Goal: Task Accomplishment & Management: Manage account settings

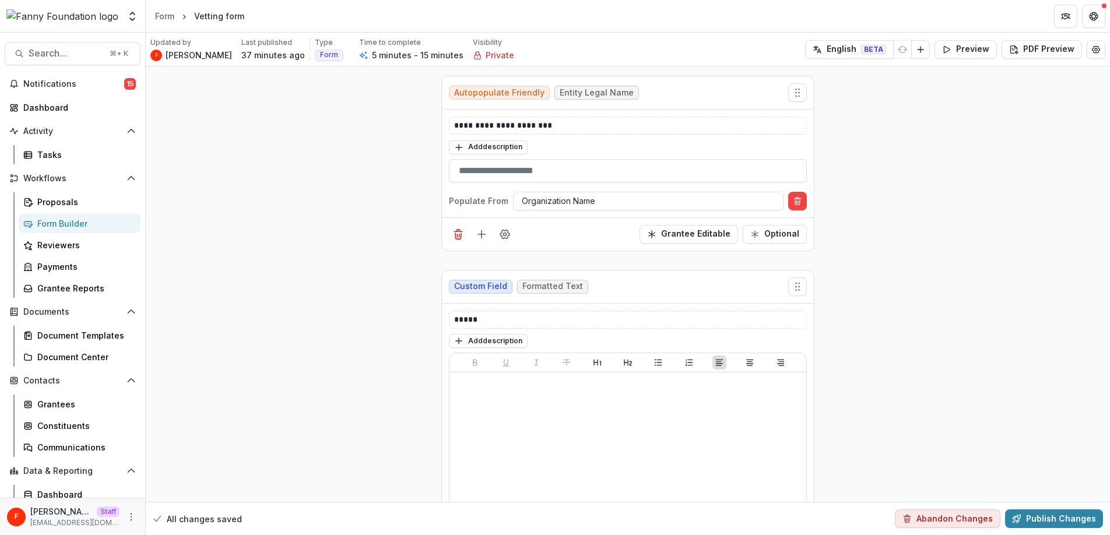
scroll to position [105, 0]
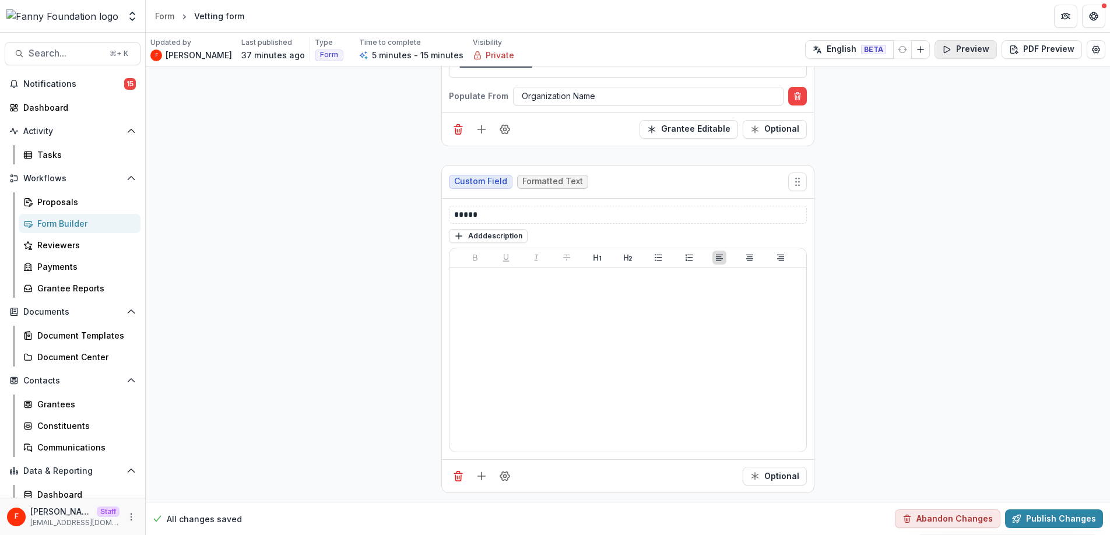
click at [982, 50] on button "Preview" at bounding box center [965, 49] width 62 height 19
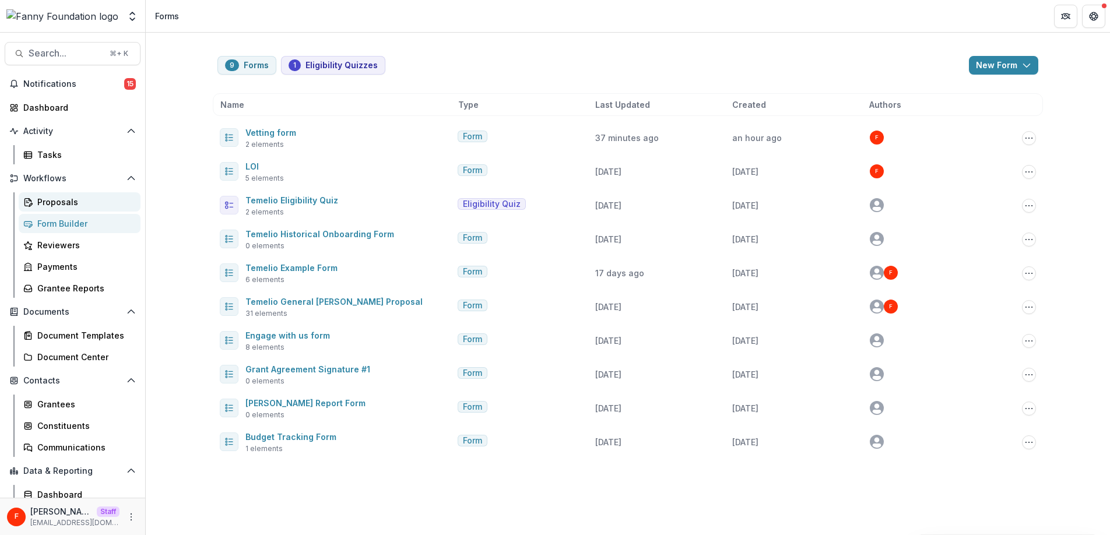
click at [46, 199] on div "Proposals" at bounding box center [84, 202] width 94 height 12
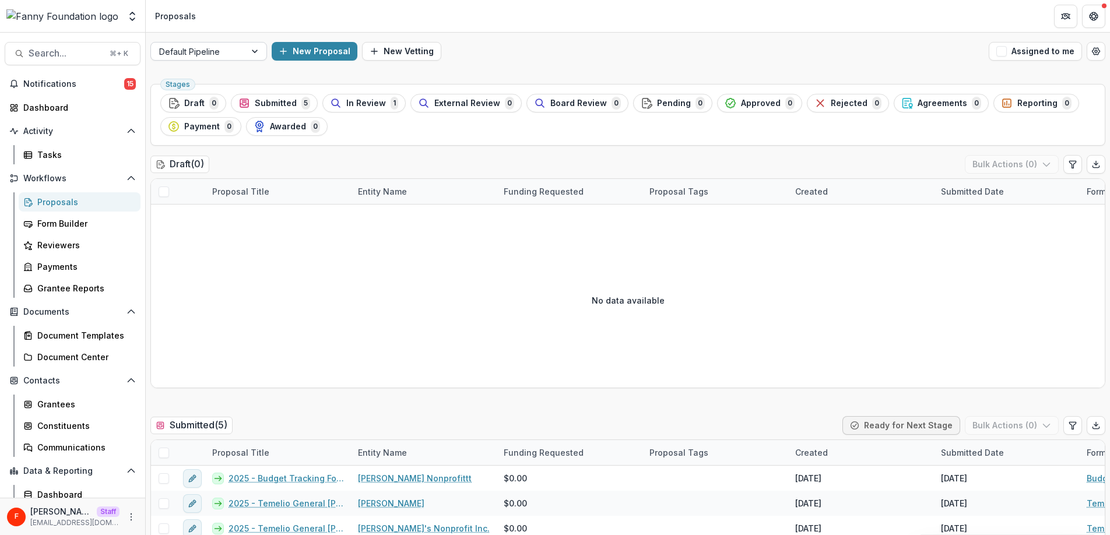
click at [209, 55] on div at bounding box center [198, 51] width 78 height 15
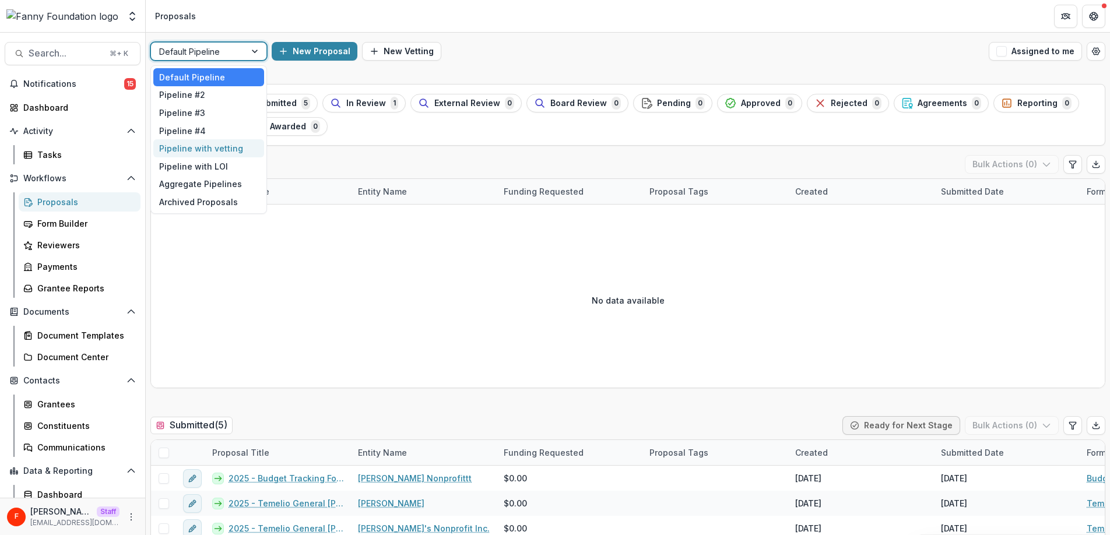
click at [230, 145] on div "Pipeline with vetting" at bounding box center [208, 148] width 111 height 18
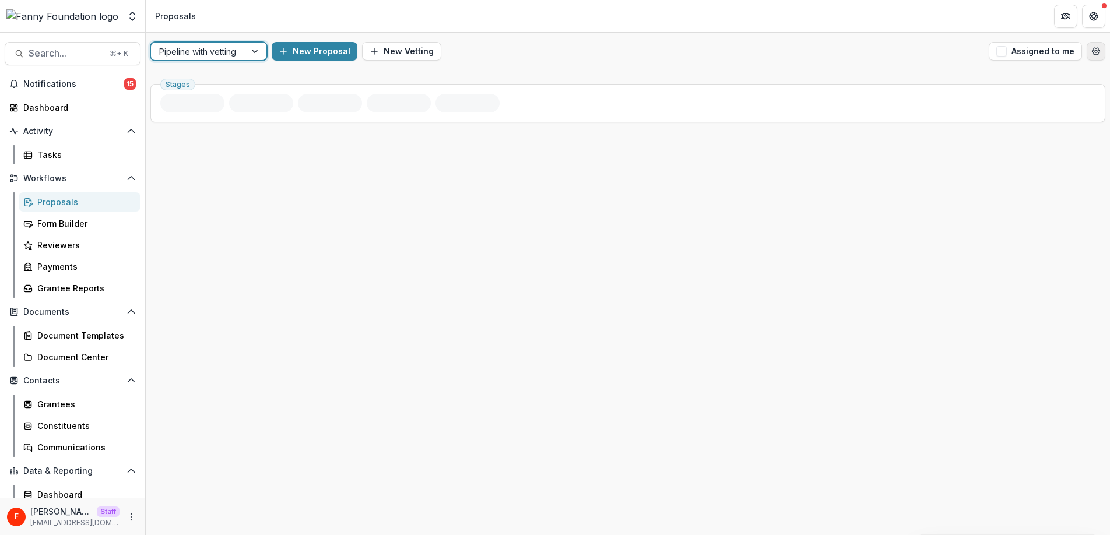
click at [1095, 54] on icon "Open table manager" at bounding box center [1096, 51] width 8 height 7
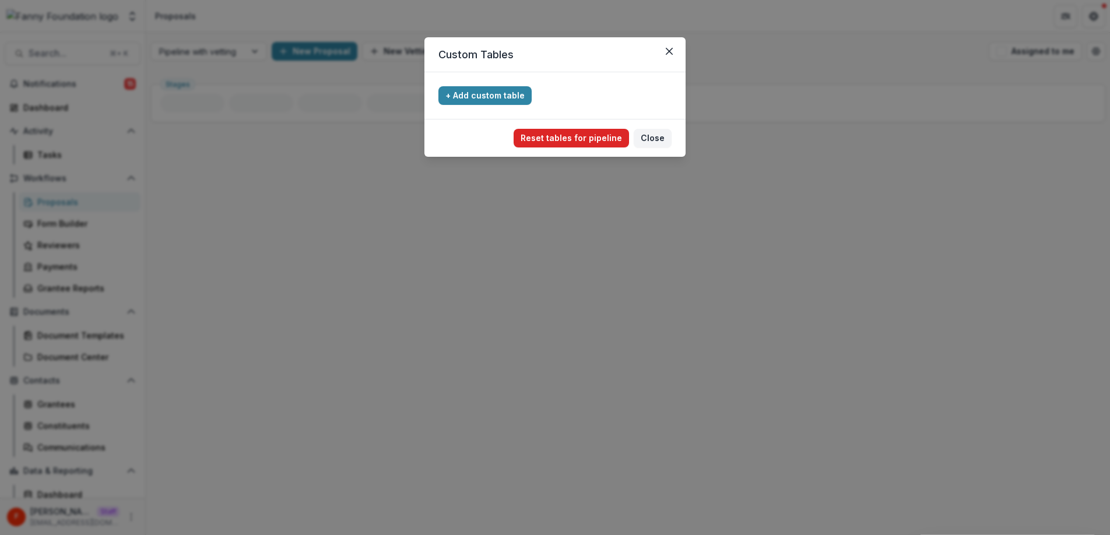
click at [565, 144] on button "Reset tables for pipeline" at bounding box center [570, 138] width 115 height 19
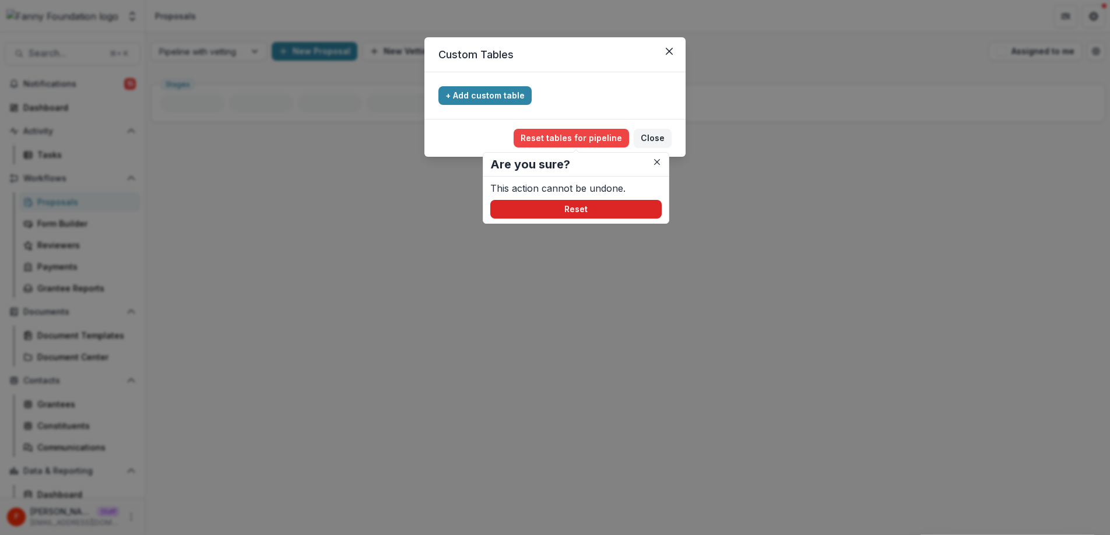
click at [589, 209] on button "Reset" at bounding box center [575, 209] width 171 height 19
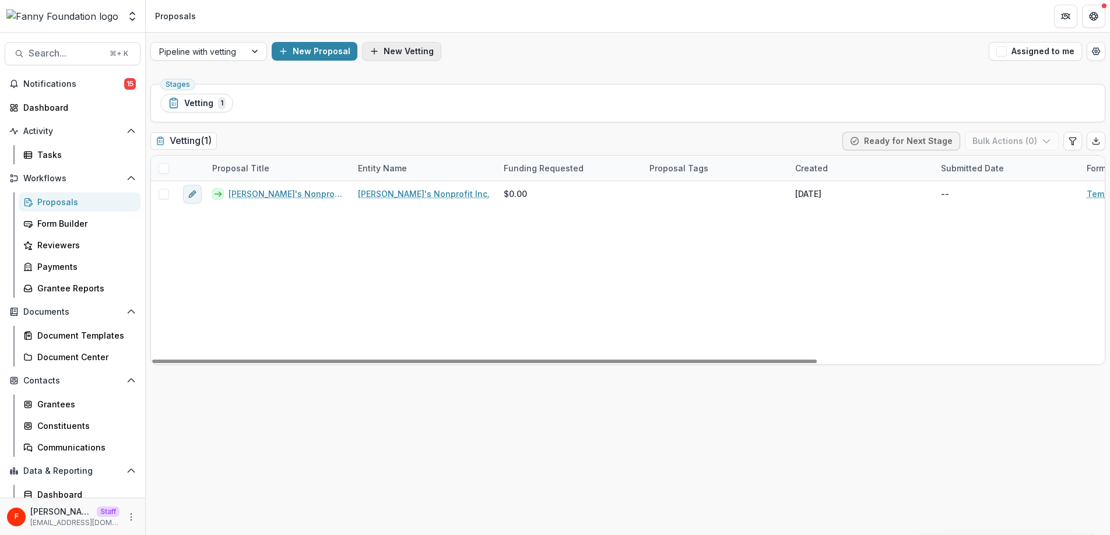
click at [413, 52] on button "New Vetting" at bounding box center [401, 51] width 79 height 19
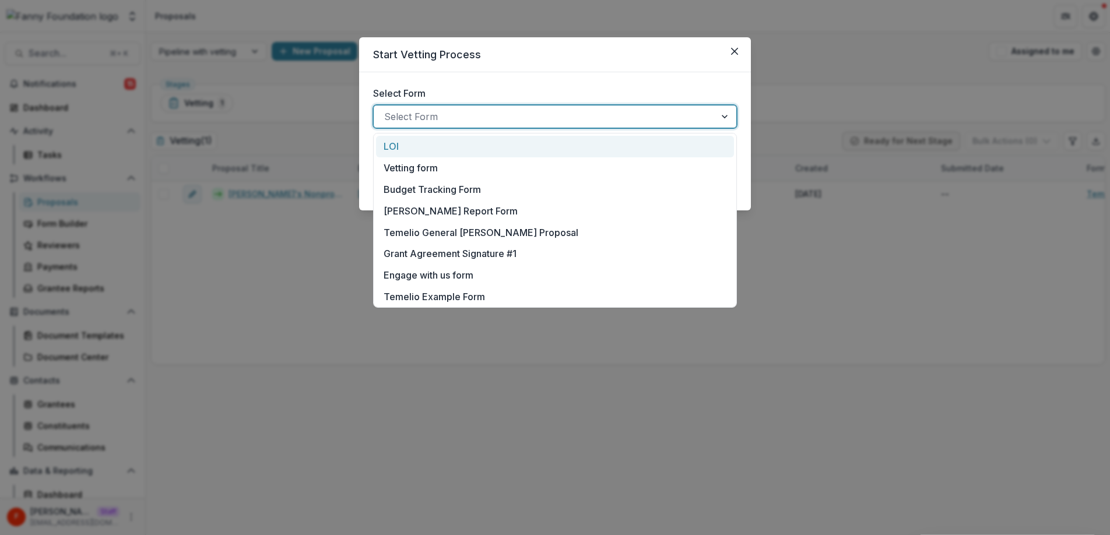
click at [435, 123] on div at bounding box center [544, 116] width 321 height 16
click at [437, 170] on p "Vetting form" at bounding box center [410, 168] width 54 height 14
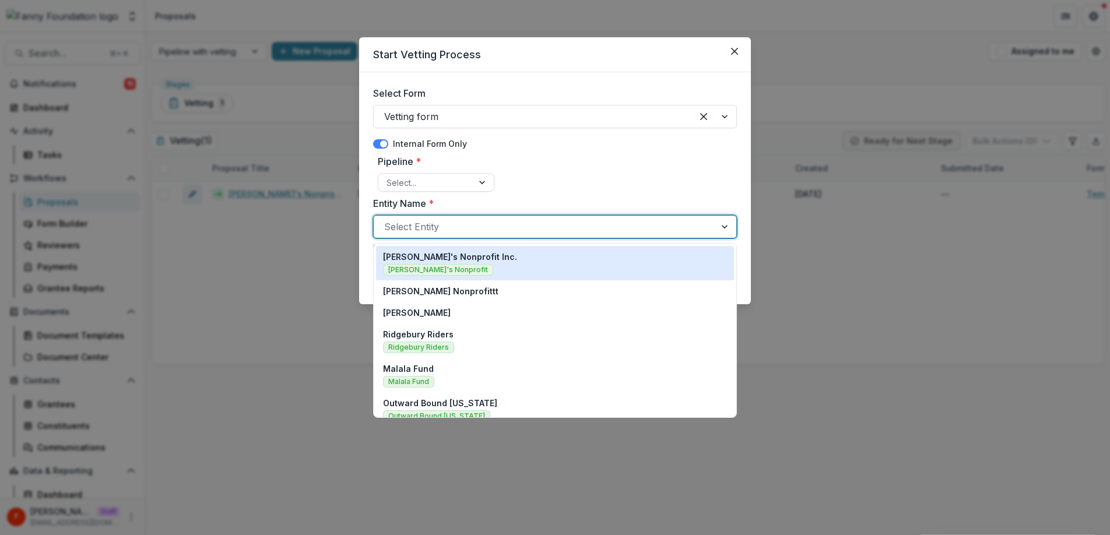
click at [545, 226] on div at bounding box center [544, 227] width 321 height 16
click at [476, 261] on div "[PERSON_NAME]'s Nonprofit Inc. [PERSON_NAME]'s Nonprofit" at bounding box center [555, 263] width 344 height 25
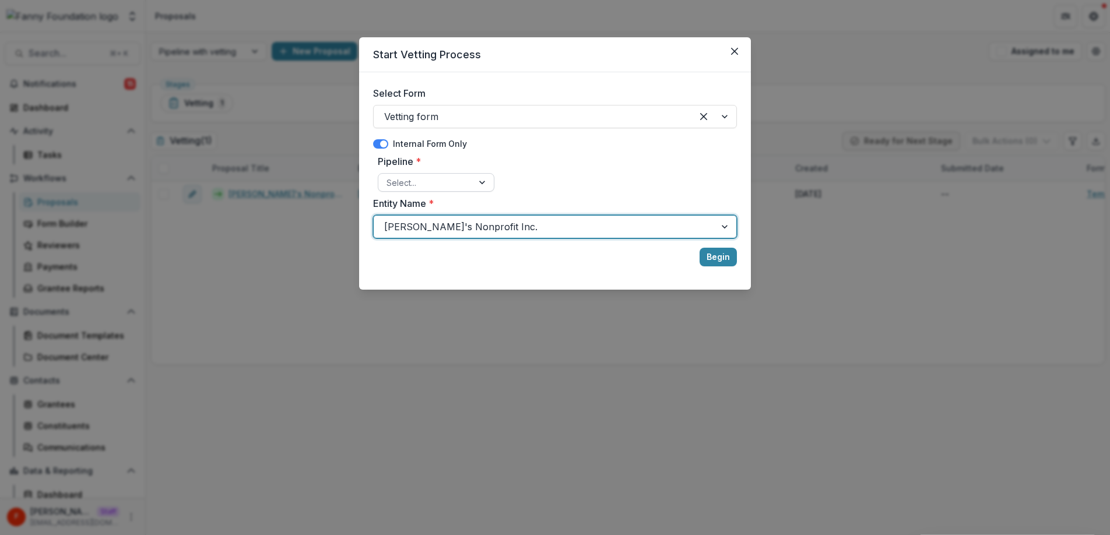
click at [447, 182] on div at bounding box center [425, 182] width 78 height 15
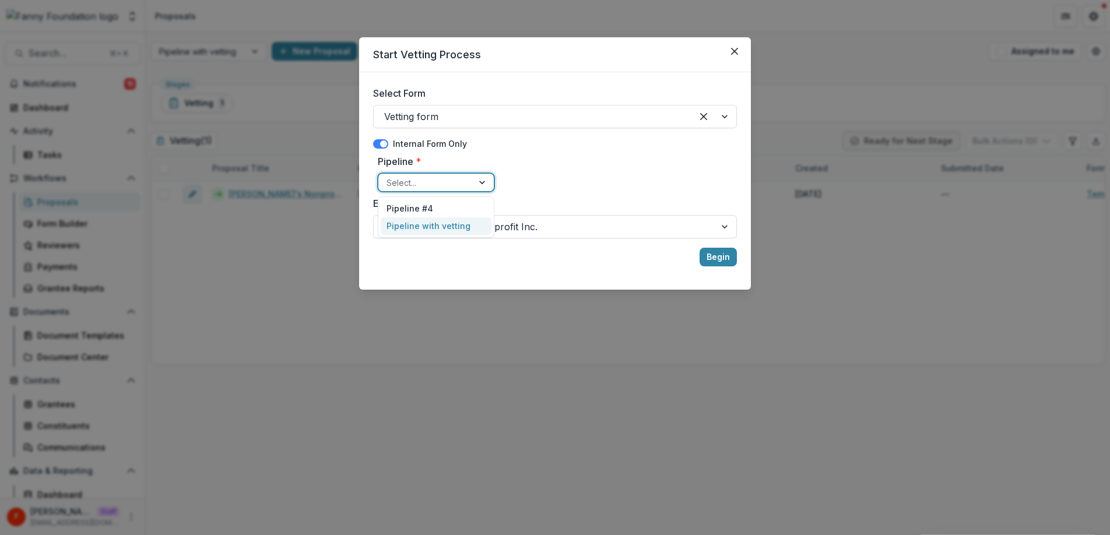
click at [439, 231] on div "Pipeline with vetting" at bounding box center [436, 226] width 111 height 18
click at [720, 258] on button "Begin" at bounding box center [717, 257] width 37 height 19
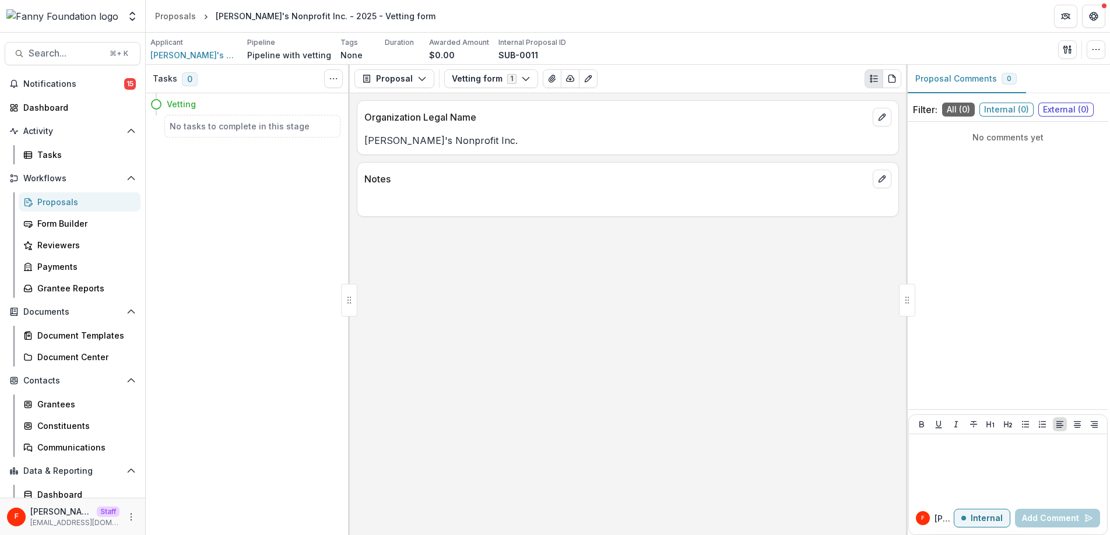
click at [271, 125] on h5 "No tasks to complete in this stage" at bounding box center [253, 126] width 166 height 12
click at [880, 181] on icon "edit" at bounding box center [881, 178] width 9 height 9
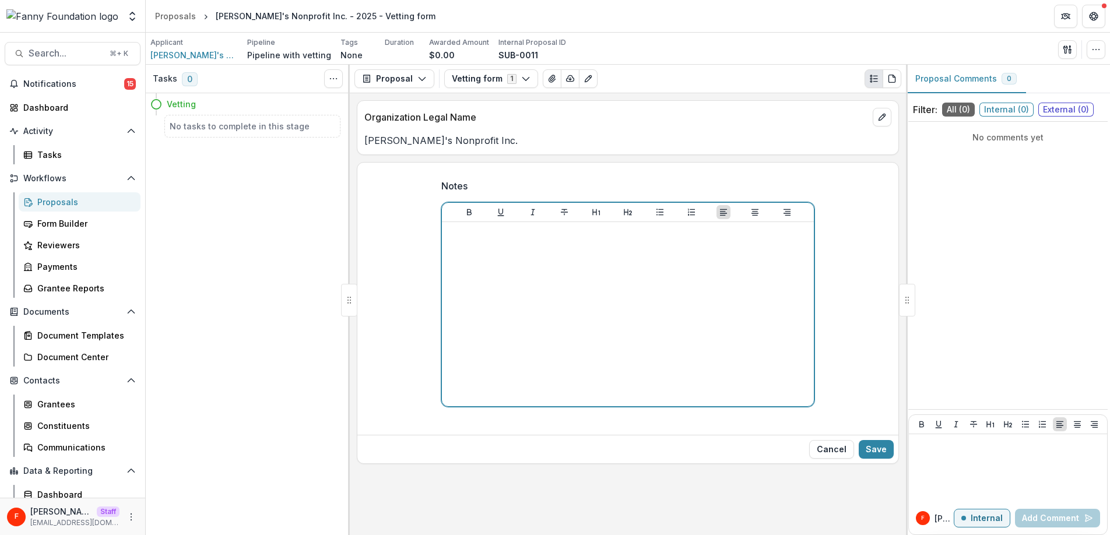
click at [464, 266] on div at bounding box center [627, 314] width 363 height 175
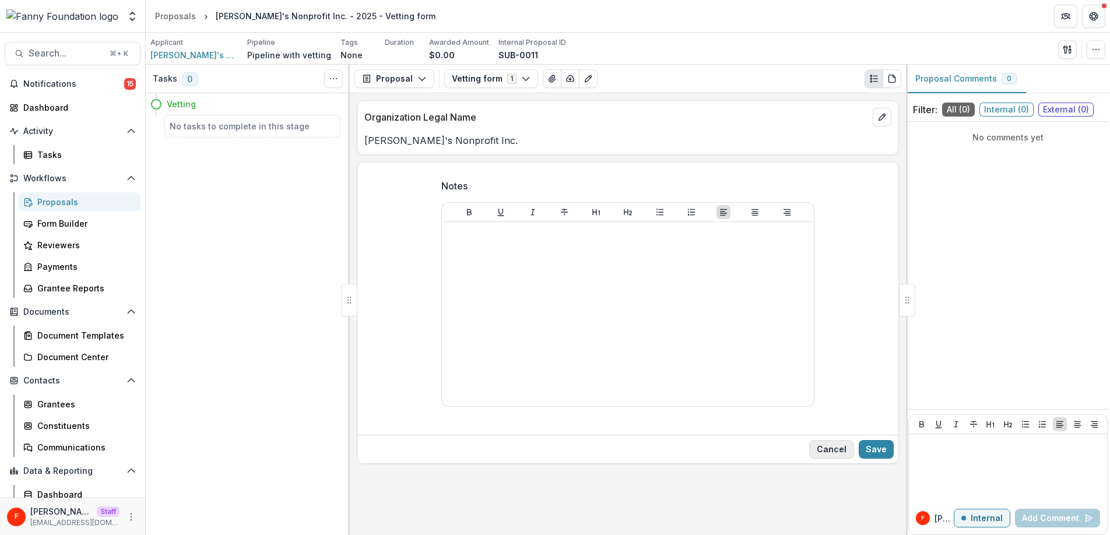
click at [821, 448] on button "Cancel" at bounding box center [831, 449] width 45 height 19
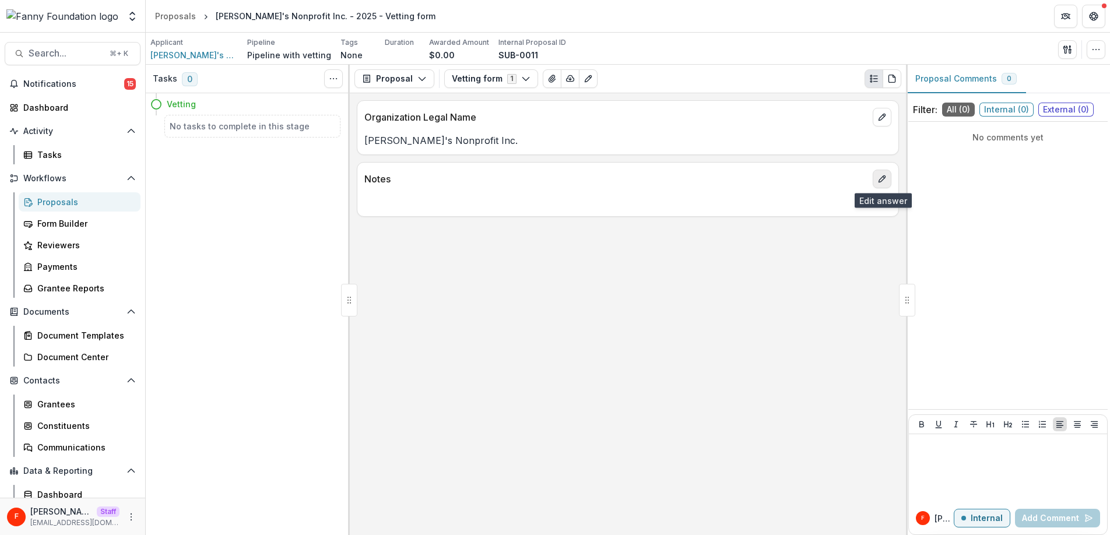
click at [881, 178] on icon "edit" at bounding box center [881, 179] width 6 height 6
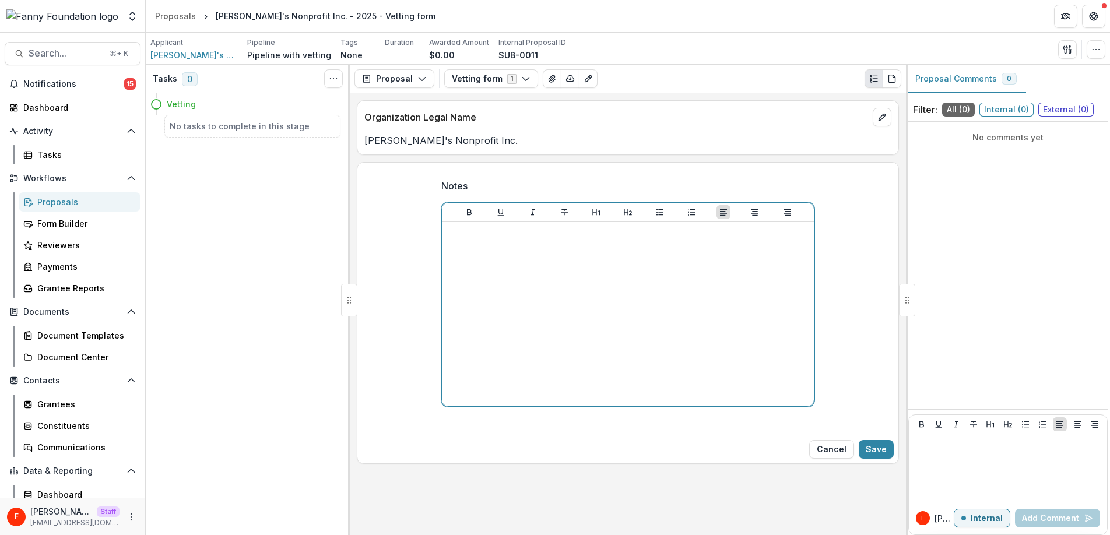
click at [612, 254] on div at bounding box center [627, 314] width 363 height 175
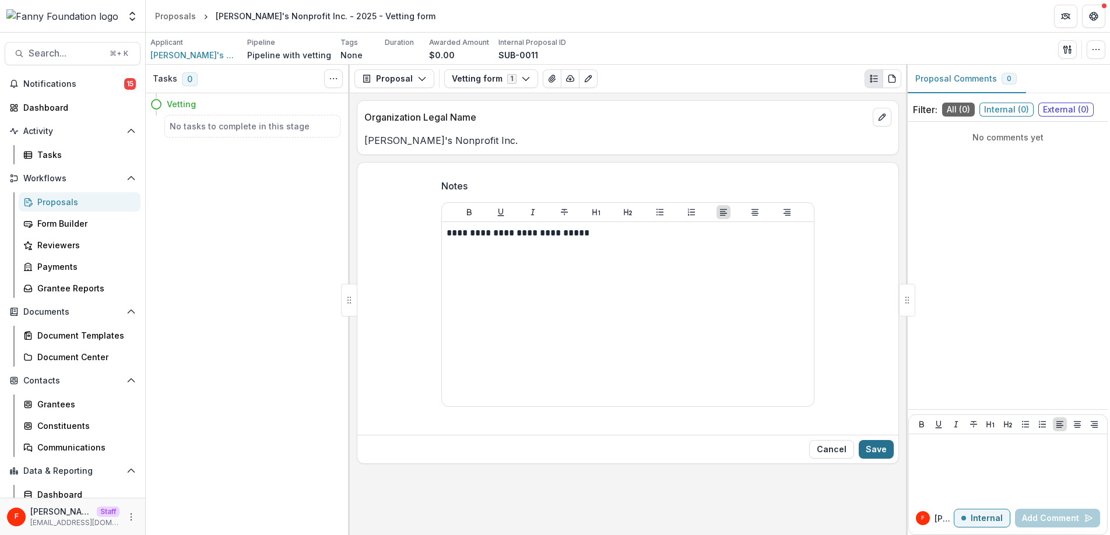
click at [881, 450] on button "Save" at bounding box center [875, 449] width 35 height 19
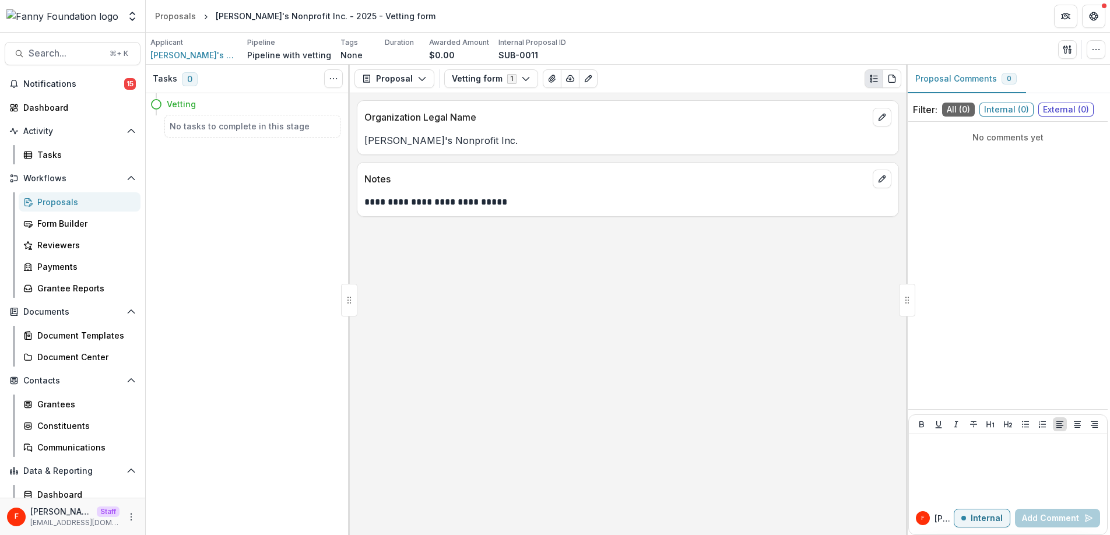
click at [65, 198] on div "Proposals" at bounding box center [84, 202] width 94 height 12
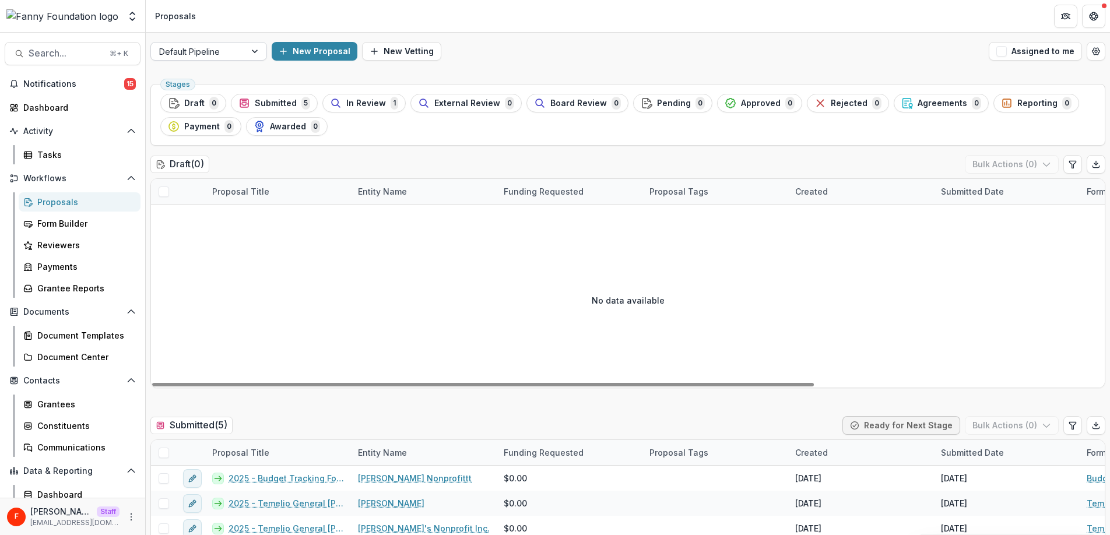
click at [250, 55] on div at bounding box center [255, 51] width 21 height 17
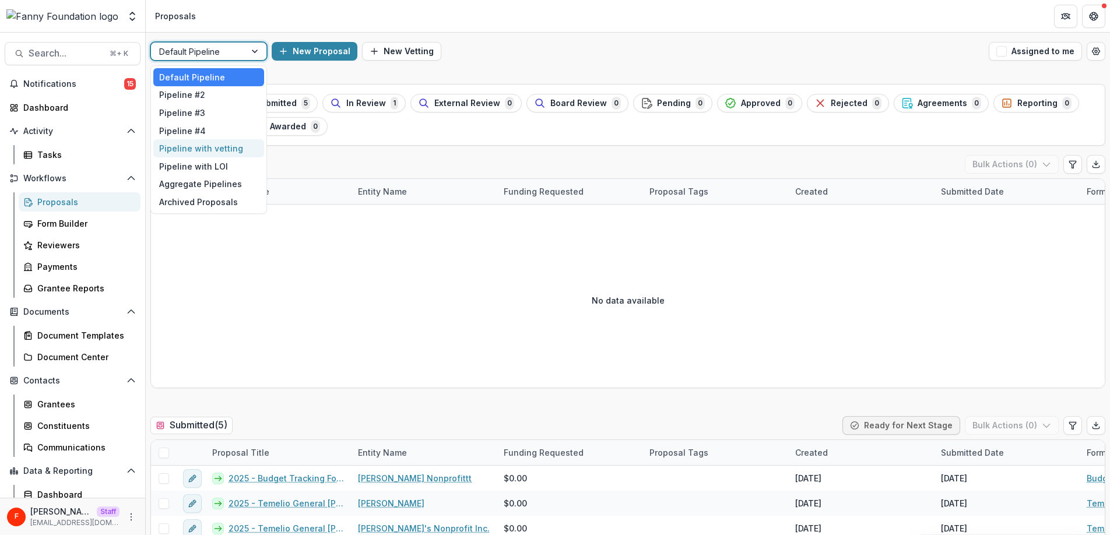
click at [231, 151] on div "Pipeline with vetting" at bounding box center [208, 148] width 111 height 18
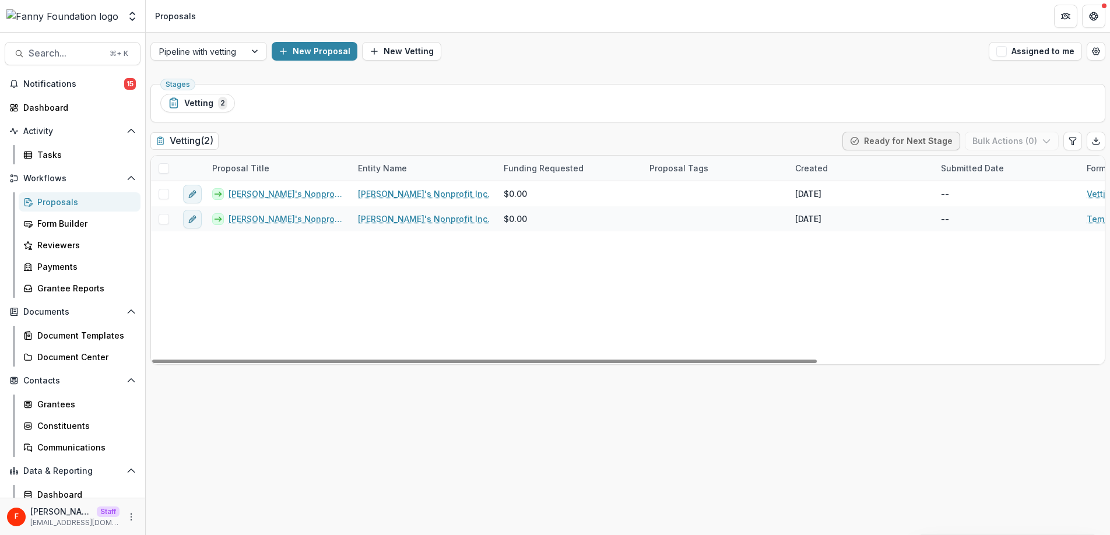
drag, startPoint x: 400, startPoint y: 168, endPoint x: 319, endPoint y: 166, distance: 81.6
click at [319, 166] on div "Proposal Title Entity Name Funding Requested Proposal Tags Created Submitted Da…" at bounding box center [834, 168] width 1366 height 25
drag, startPoint x: 380, startPoint y: 164, endPoint x: 231, endPoint y: 171, distance: 148.8
click at [231, 171] on div "Proposal Title Entity Name Funding Requested Proposal Tags Created Submitted Da…" at bounding box center [834, 168] width 1366 height 25
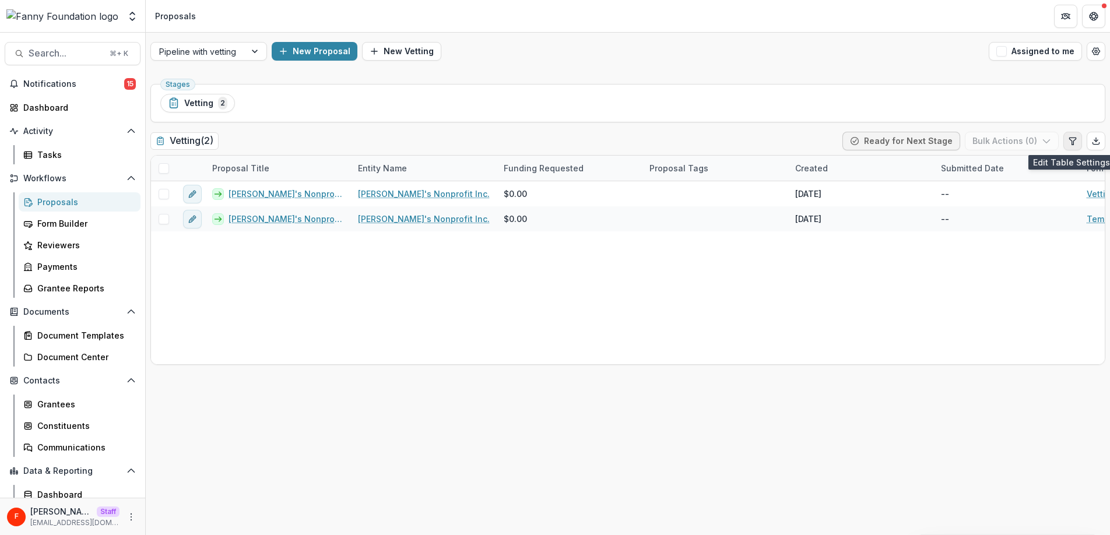
click at [1072, 139] on icon "Edit table settings" at bounding box center [1072, 140] width 9 height 9
select select "******"
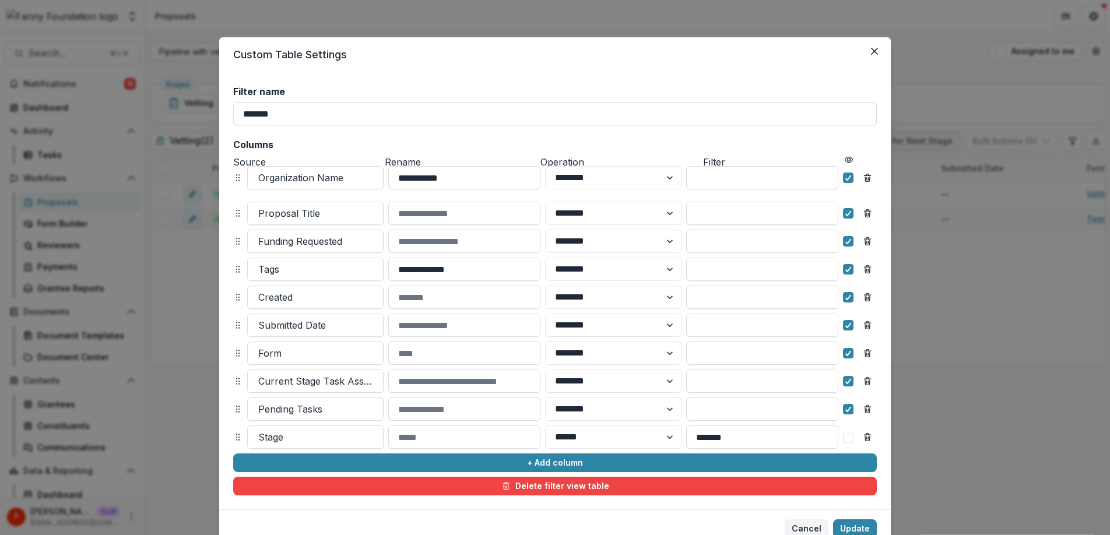
drag, startPoint x: 234, startPoint y: 213, endPoint x: 234, endPoint y: 178, distance: 35.6
click at [234, 178] on icon at bounding box center [237, 177] width 9 height 9
click at [849, 525] on button "Update" at bounding box center [855, 528] width 44 height 19
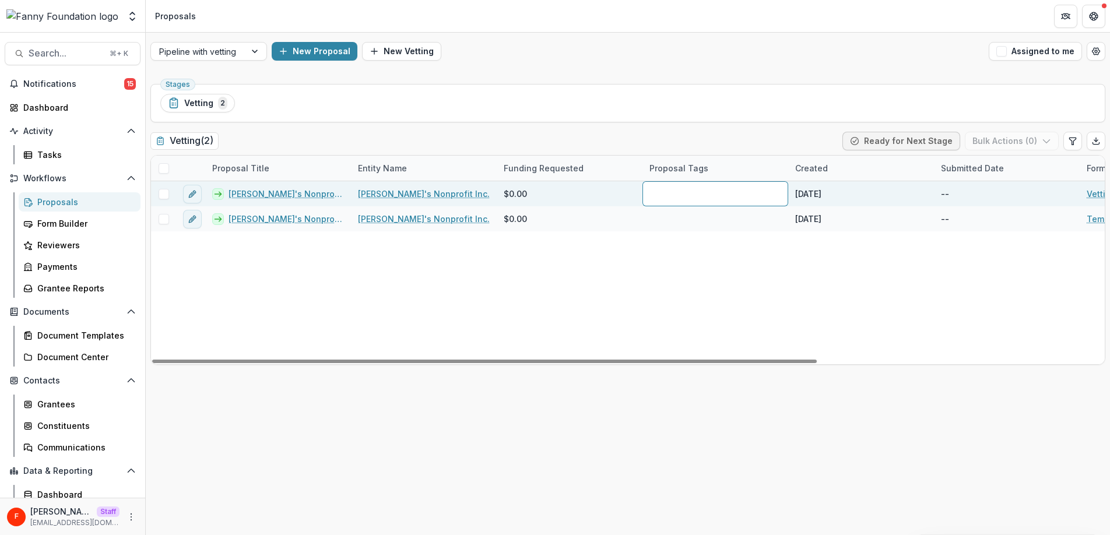
click at [674, 197] on div at bounding box center [715, 193] width 146 height 25
click at [664, 193] on div at bounding box center [715, 193] width 146 height 25
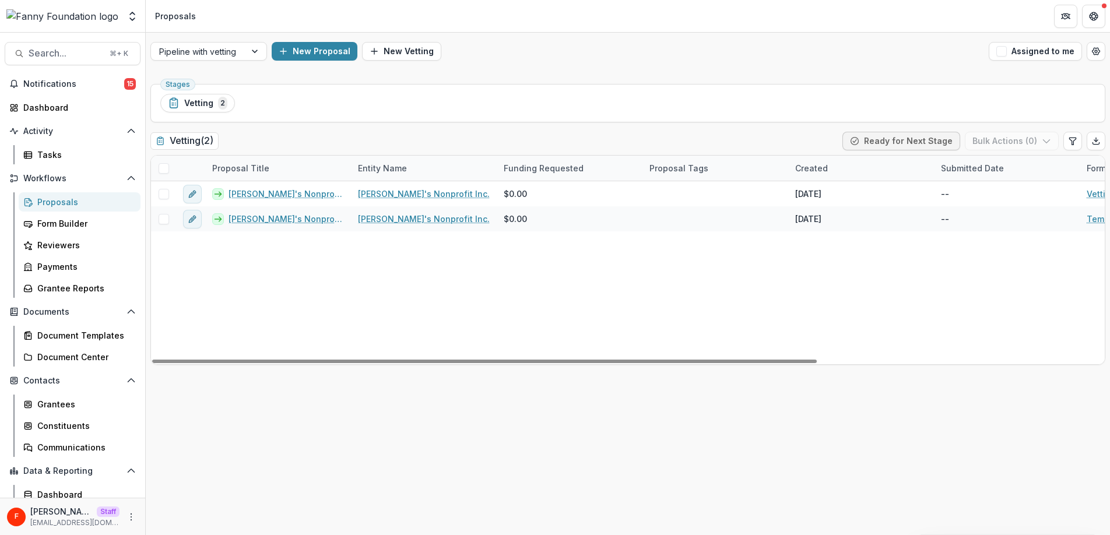
click at [675, 260] on div "Fanny's Nonprofit Inc. - 2025 - Vetting form Fanny's Nonprofit Inc. $0.00 Aug 2…" at bounding box center [834, 272] width 1366 height 183
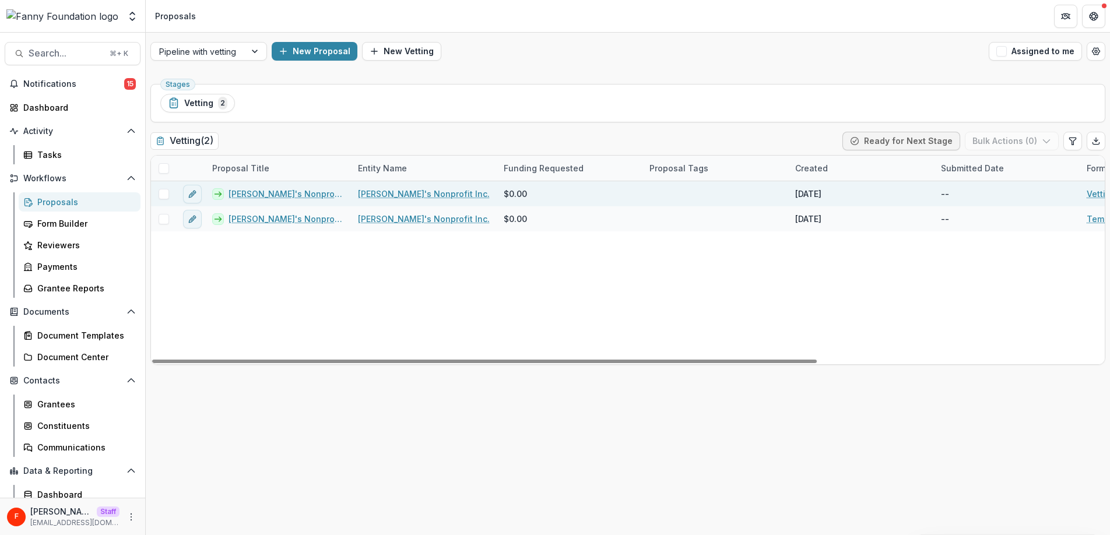
click at [680, 194] on div at bounding box center [716, 193] width 146 height 25
click at [680, 194] on div at bounding box center [715, 193] width 146 height 25
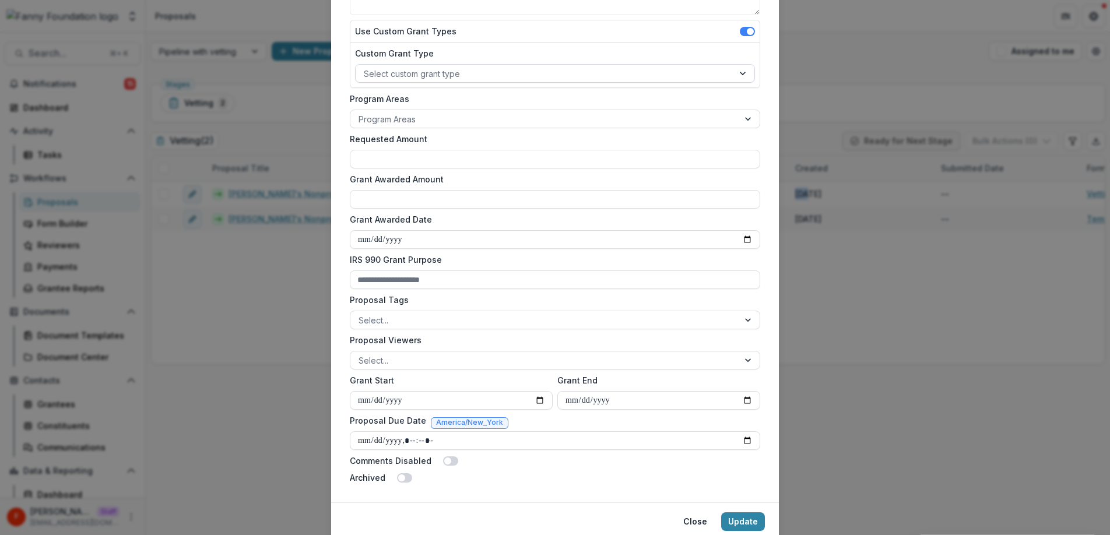
scroll to position [220, 0]
click at [624, 322] on div at bounding box center [544, 319] width 372 height 15
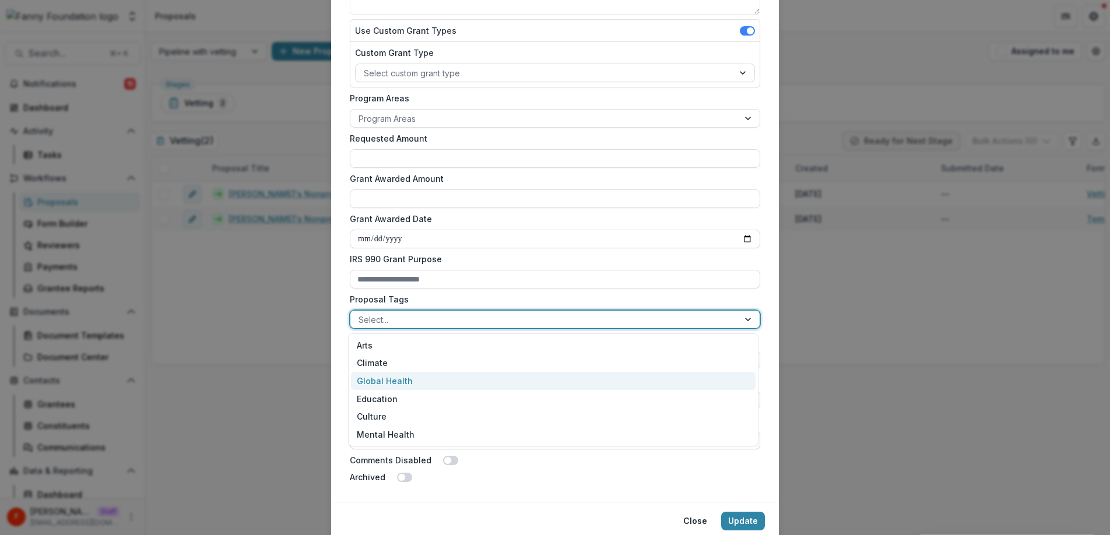
click at [454, 379] on div "Global Health" at bounding box center [553, 381] width 404 height 18
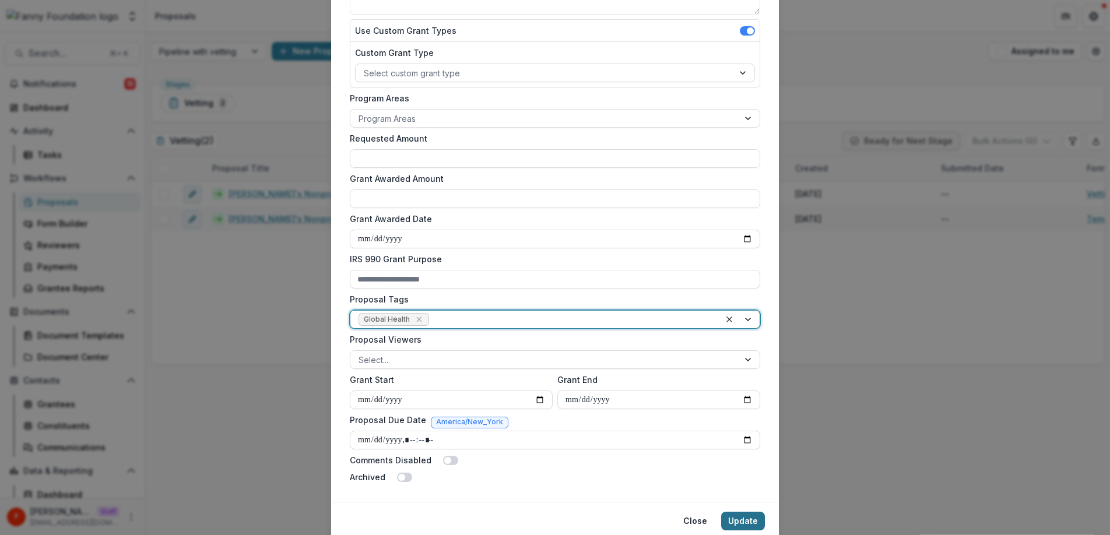
click at [737, 516] on button "Update" at bounding box center [743, 521] width 44 height 19
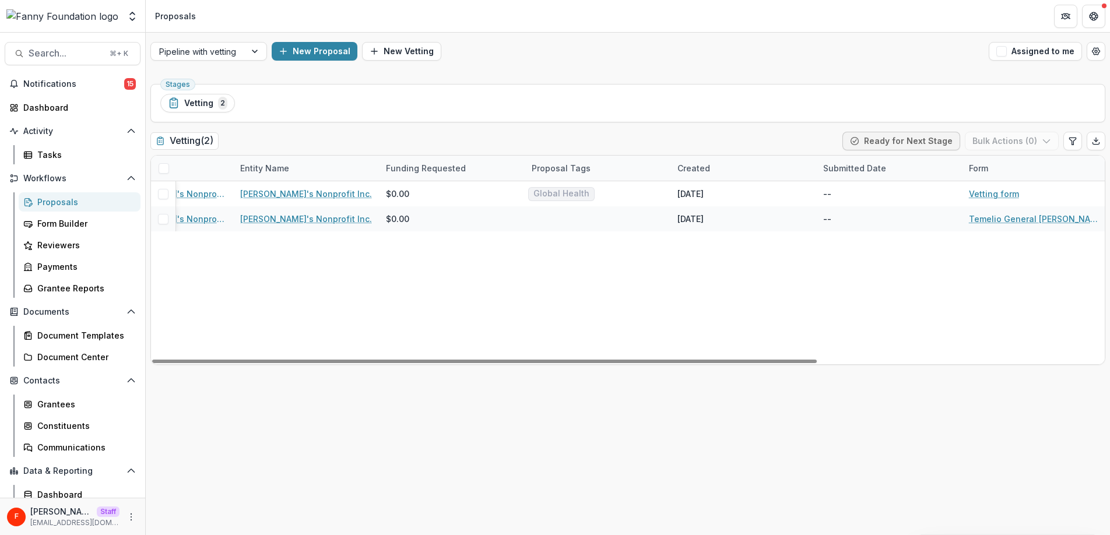
scroll to position [0, 0]
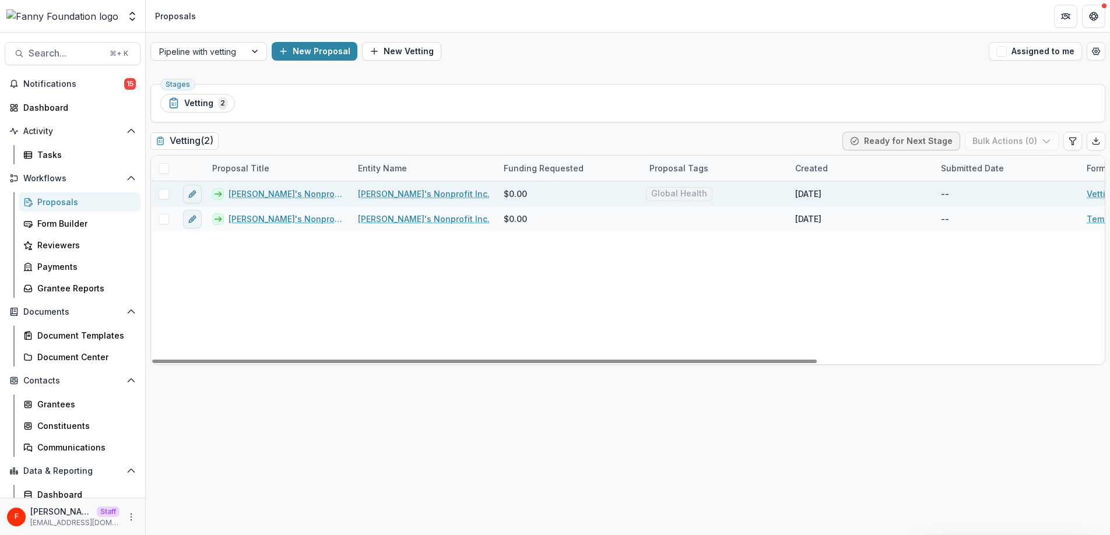
click at [263, 195] on link "[PERSON_NAME]'s Nonprofit Inc. - 2025 - Vetting form" at bounding box center [285, 194] width 115 height 12
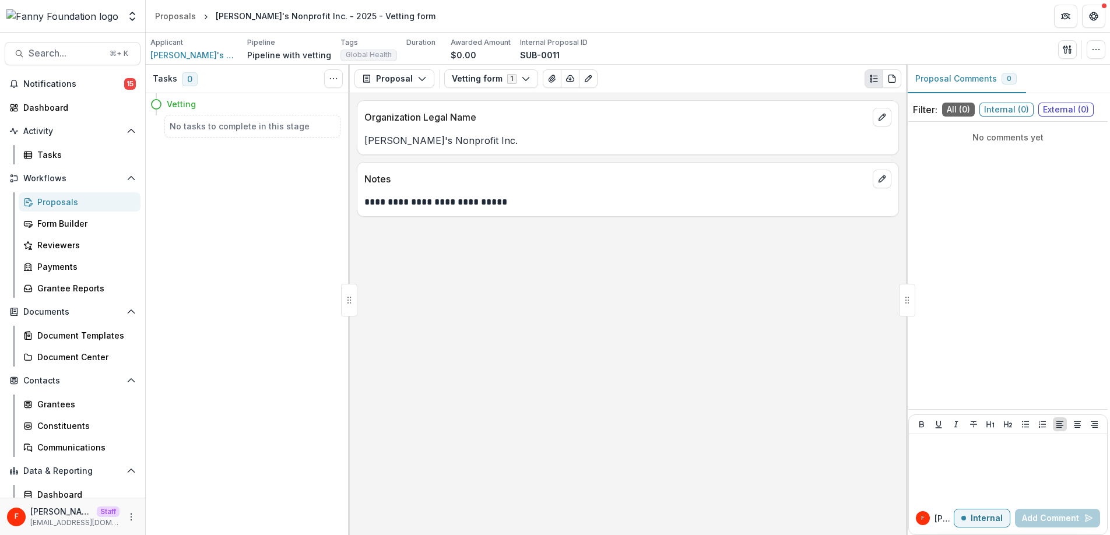
click at [67, 199] on div "Proposals" at bounding box center [84, 202] width 94 height 12
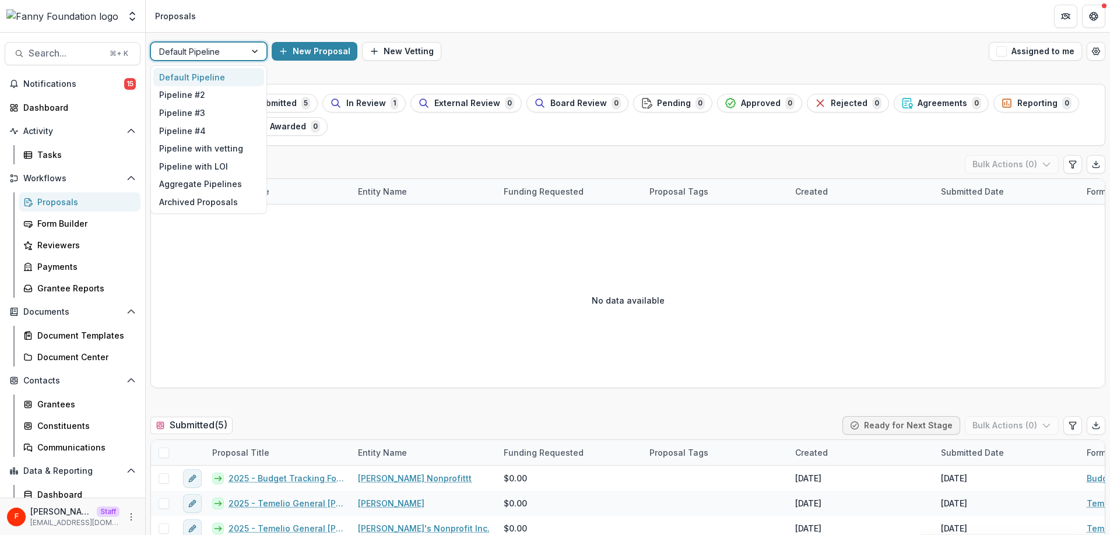
click at [232, 54] on div at bounding box center [198, 51] width 78 height 15
click at [235, 148] on div "Pipeline with vetting" at bounding box center [208, 148] width 111 height 18
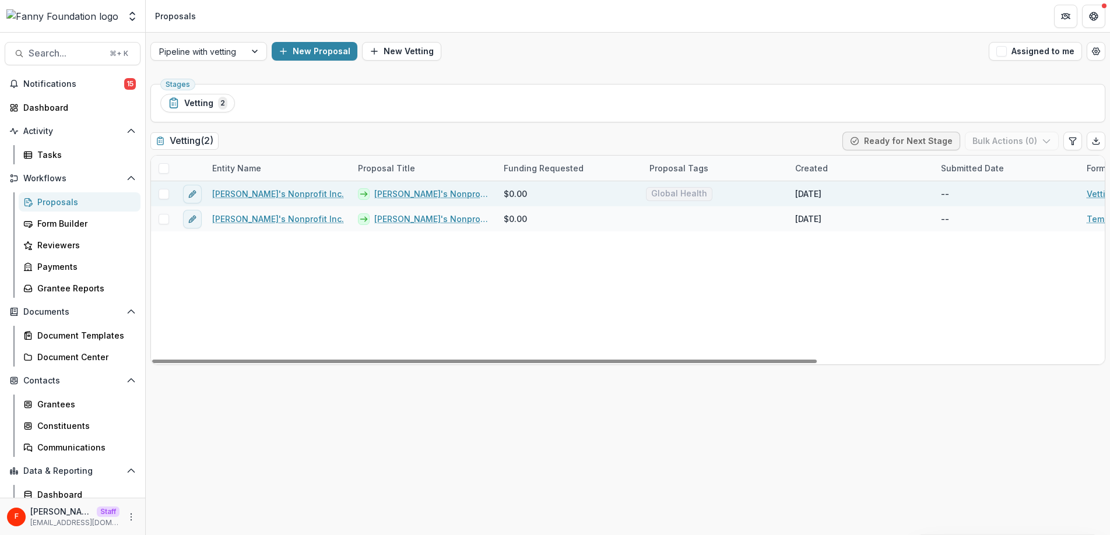
click at [362, 194] on line at bounding box center [363, 194] width 6 height 0
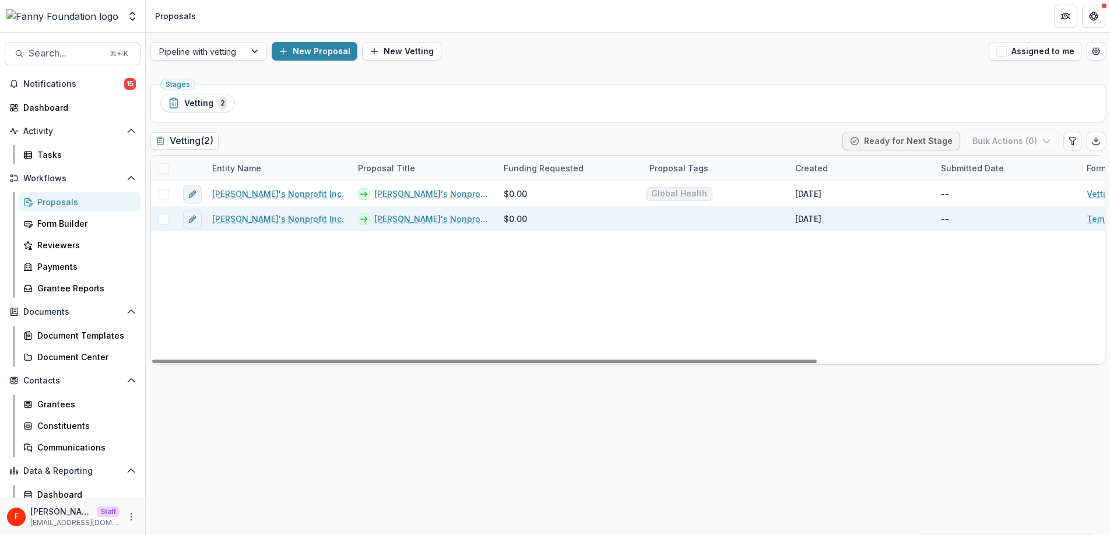
click at [667, 219] on div at bounding box center [716, 218] width 146 height 25
click at [667, 219] on div at bounding box center [715, 218] width 146 height 25
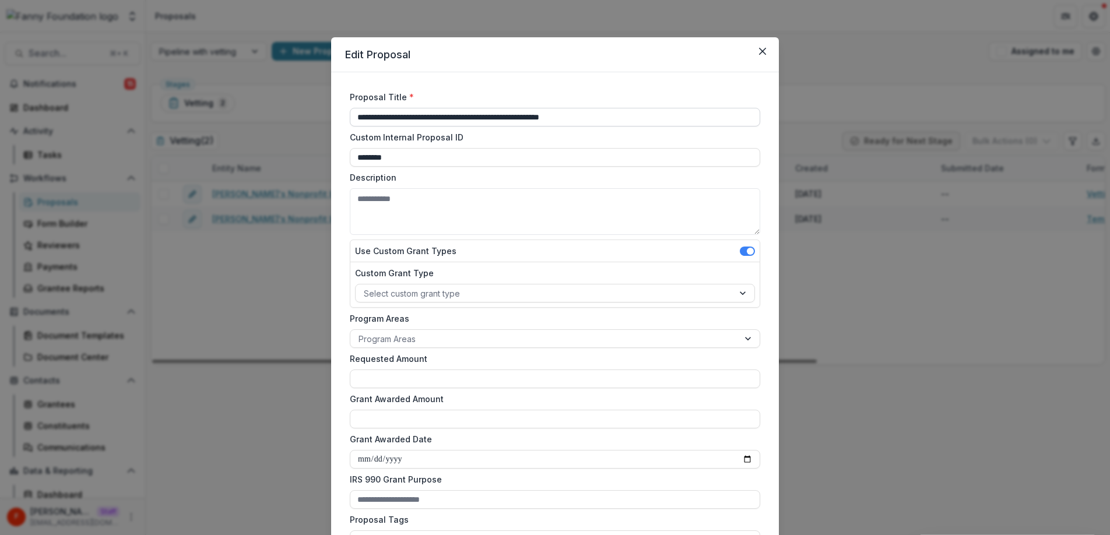
click at [629, 119] on input "**********" at bounding box center [555, 117] width 410 height 19
click at [761, 54] on icon "Close" at bounding box center [762, 51] width 7 height 7
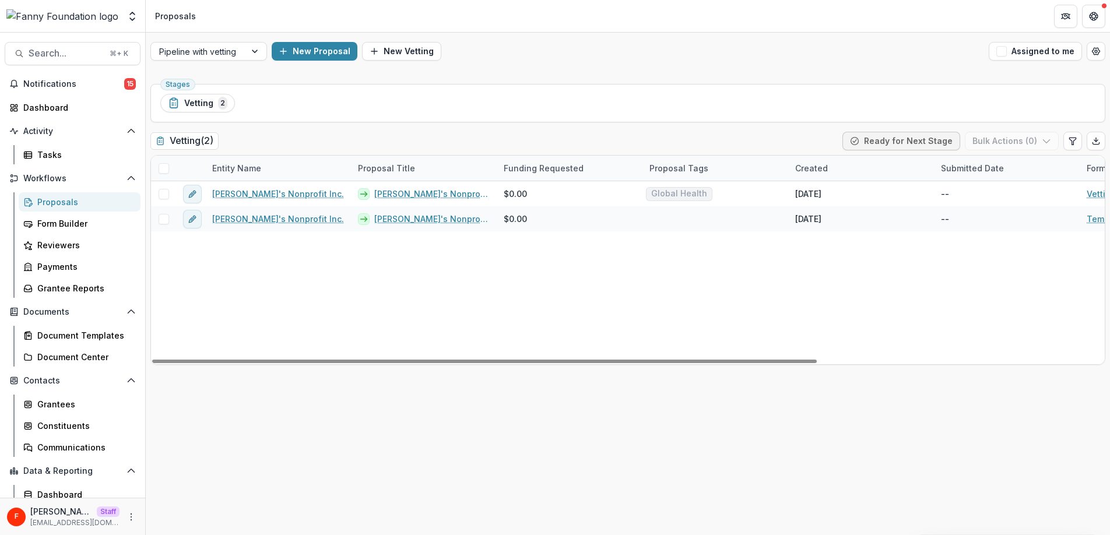
click at [478, 247] on div "Fanny's Nonprofit Inc. Fanny's Nonprofit Inc. - 2025 - Vetting form $0.00 Globa…" at bounding box center [834, 272] width 1366 height 183
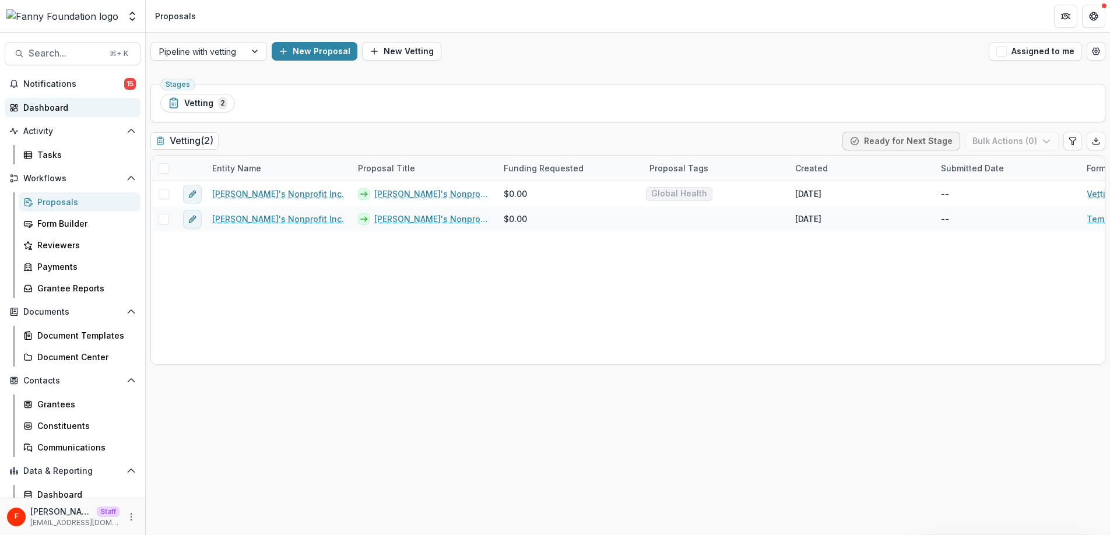
click at [65, 107] on div "Dashboard" at bounding box center [77, 107] width 108 height 12
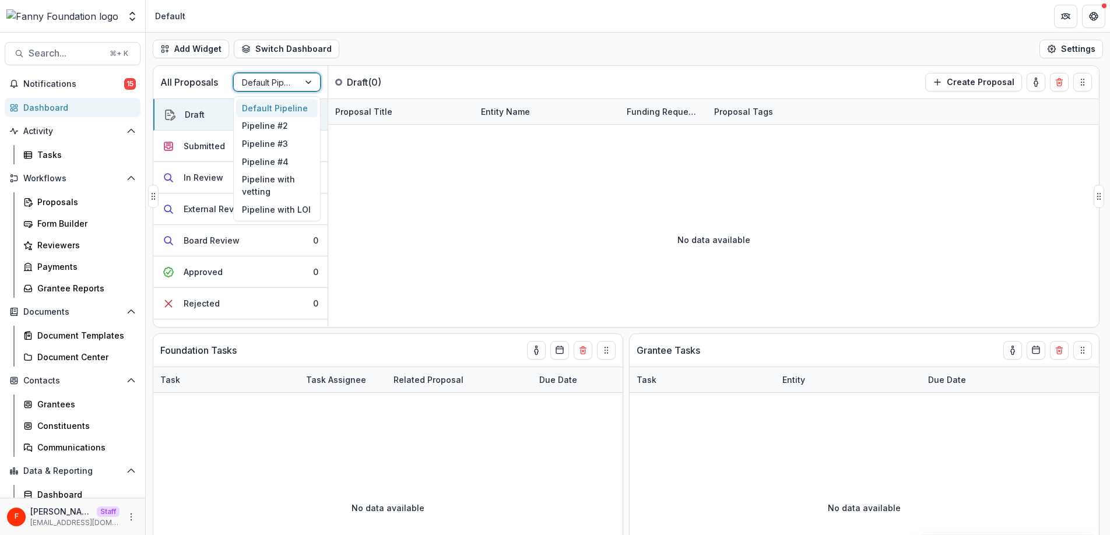
click at [304, 82] on div at bounding box center [309, 81] width 21 height 17
click at [294, 185] on div "Pipeline with vetting" at bounding box center [277, 185] width 82 height 30
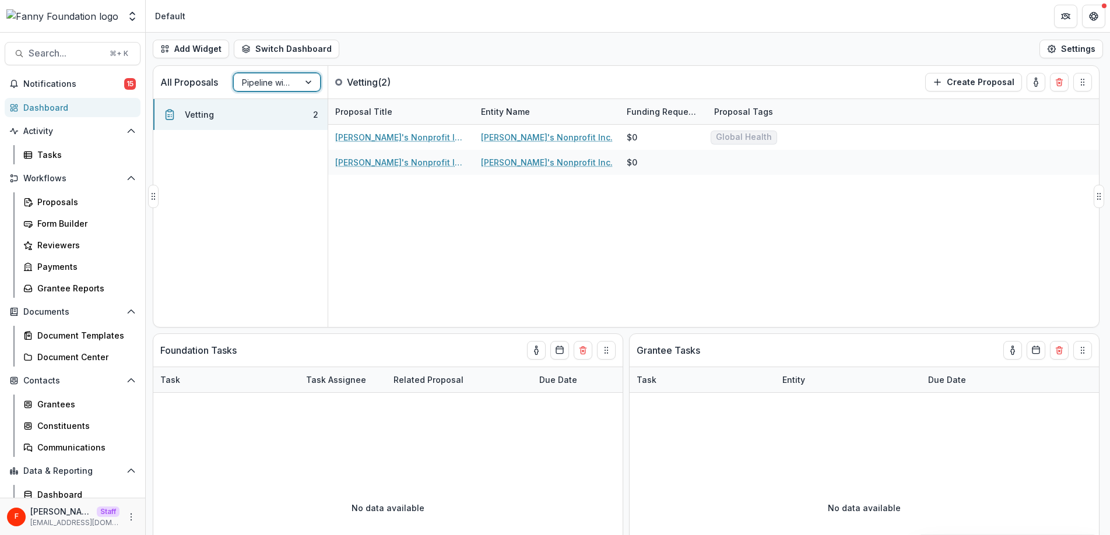
click at [302, 80] on div at bounding box center [309, 81] width 21 height 17
click at [295, 110] on div "Default Pipeline" at bounding box center [277, 108] width 82 height 18
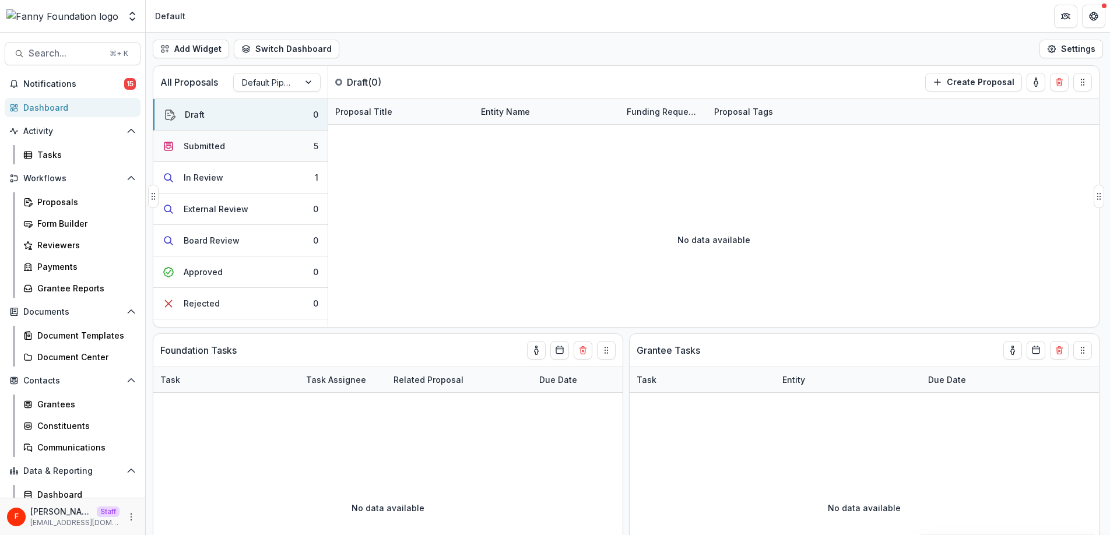
click at [273, 152] on button "Submitted 5" at bounding box center [240, 146] width 174 height 31
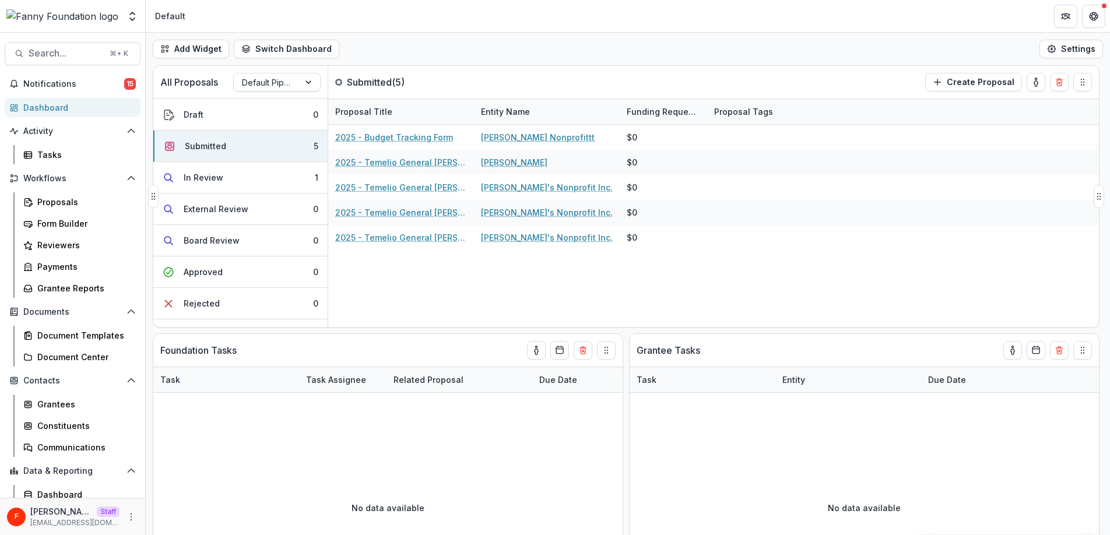
click at [656, 112] on div "Funding Requested" at bounding box center [663, 111] width 87 height 12
click at [615, 81] on div "All Proposals Default Pipeline Submitted ( 5 ) Create Proposal" at bounding box center [601, 82] width 896 height 33
drag, startPoint x: 705, startPoint y: 112, endPoint x: 732, endPoint y: 112, distance: 26.8
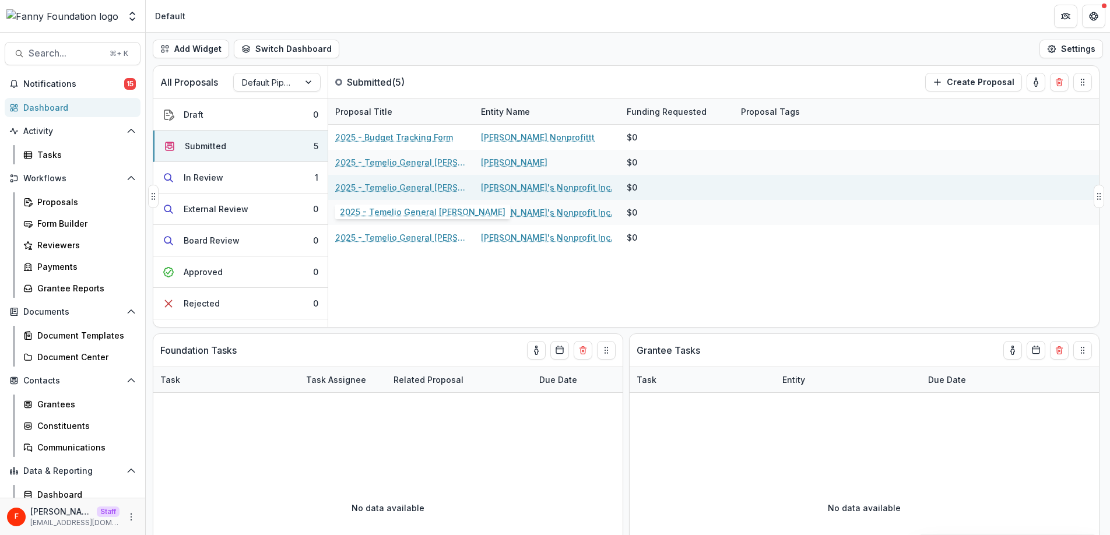
click at [400, 185] on link "2025 - Temelio General [PERSON_NAME]" at bounding box center [401, 187] width 132 height 12
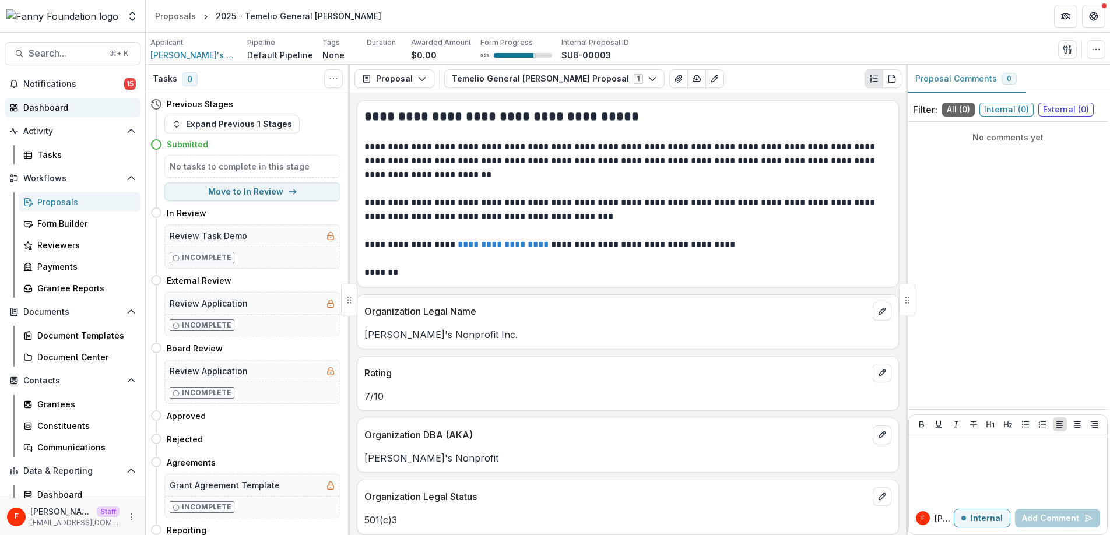
click at [75, 107] on div "Dashboard" at bounding box center [77, 107] width 108 height 12
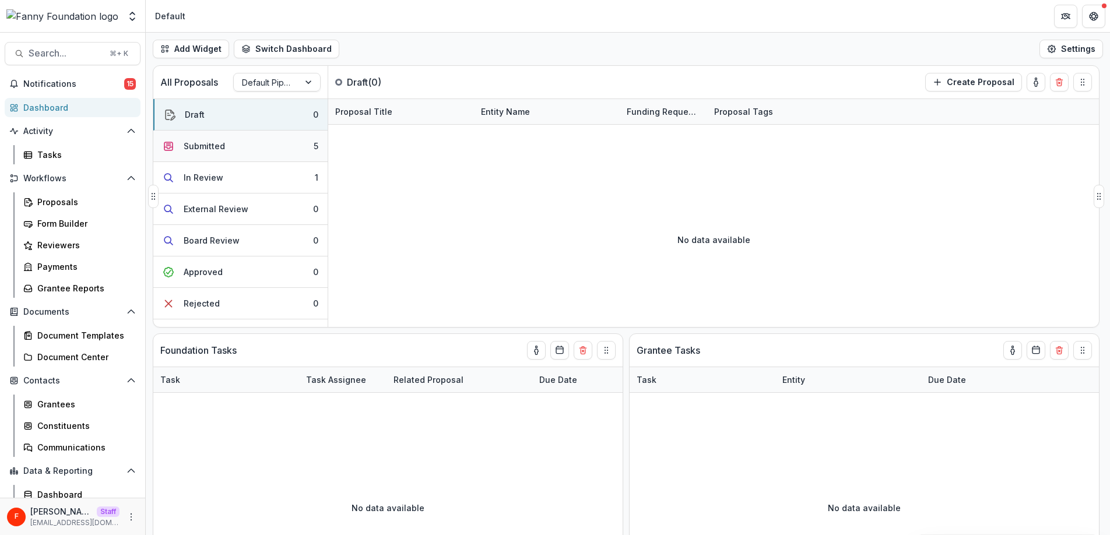
click at [254, 150] on button "Submitted 5" at bounding box center [240, 146] width 174 height 31
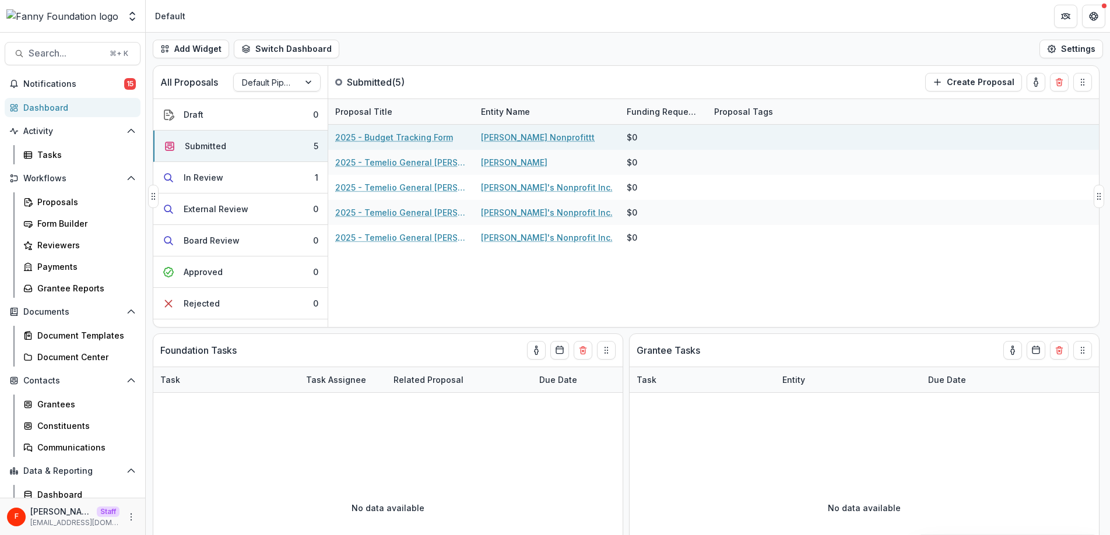
click at [632, 139] on div "$0" at bounding box center [632, 137] width 10 height 12
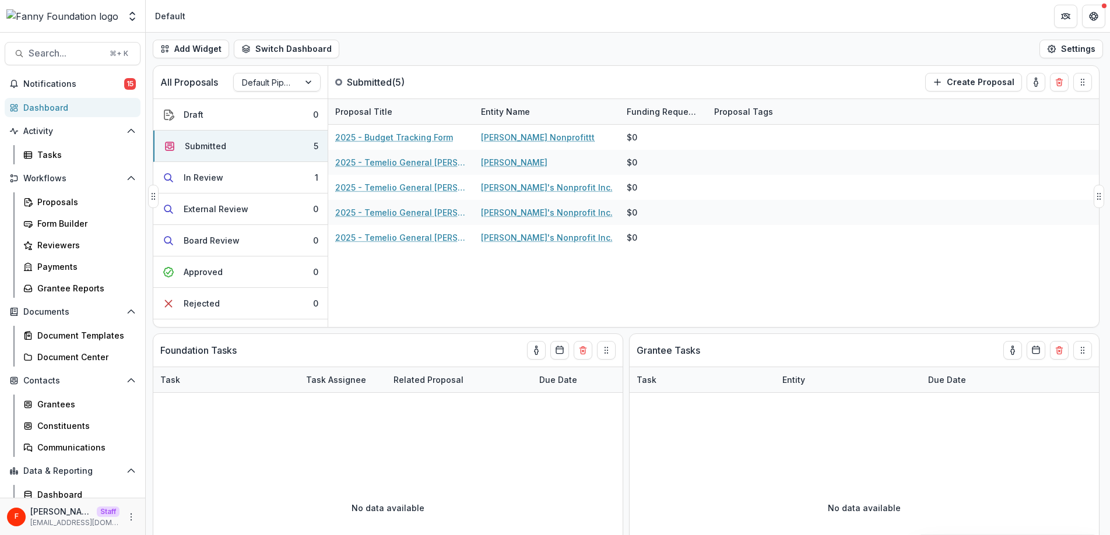
click at [671, 270] on div "2025 - Budget Tracking Form Griffin Nonprofittt $0 2025 - Temelio General Grant…" at bounding box center [713, 226] width 770 height 202
drag, startPoint x: 706, startPoint y: 108, endPoint x: 730, endPoint y: 107, distance: 23.9
click at [67, 218] on div "Form Builder" at bounding box center [84, 223] width 94 height 12
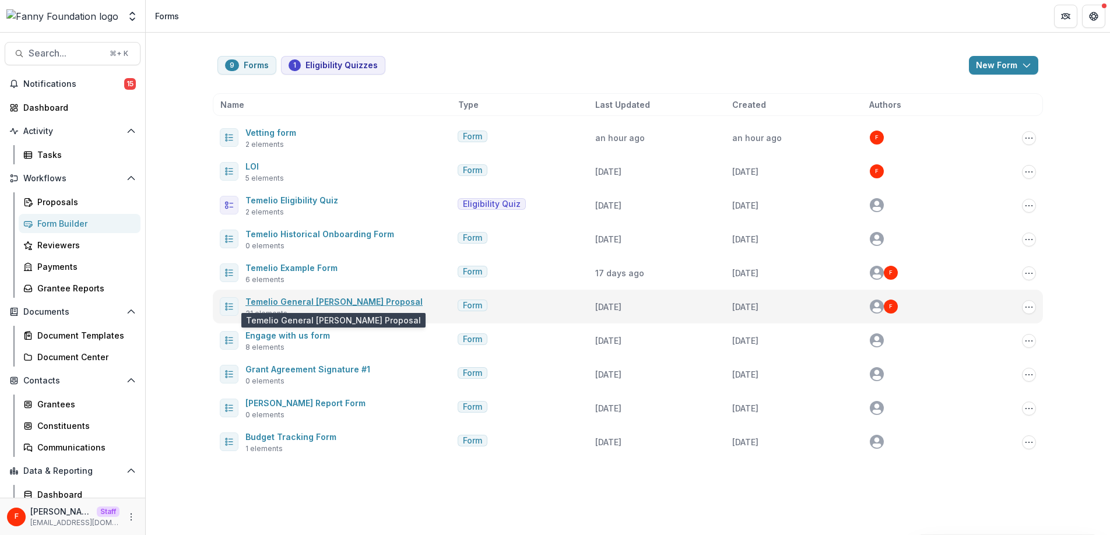
click at [315, 302] on link "Temelio General [PERSON_NAME] Proposal" at bounding box center [333, 302] width 177 height 10
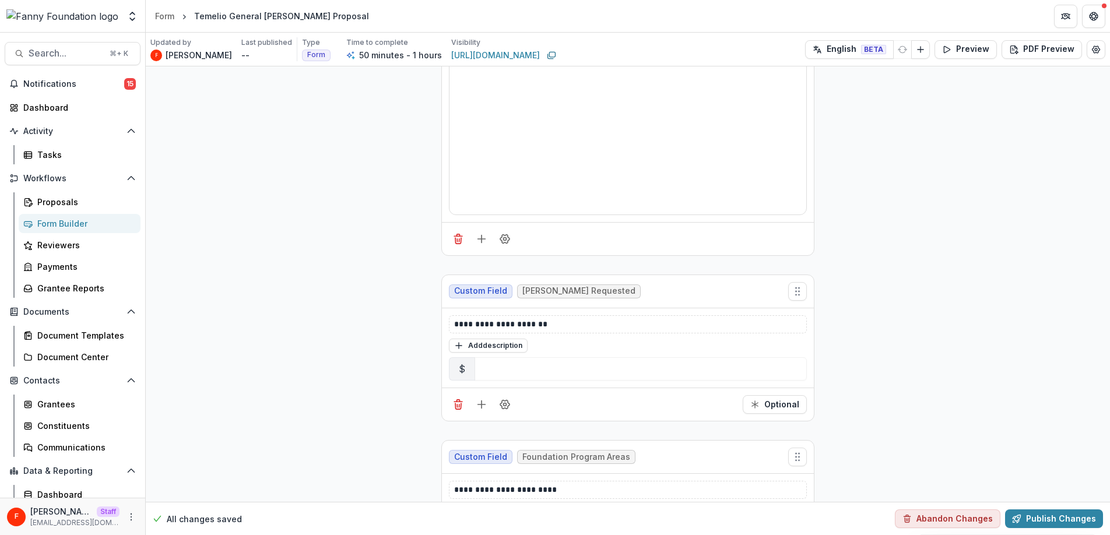
scroll to position [3630, 0]
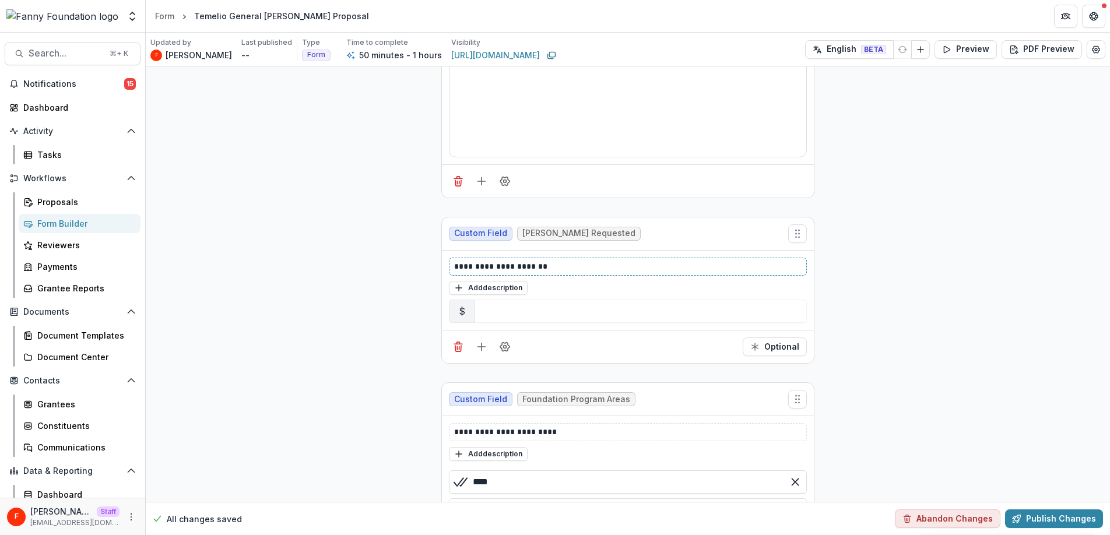
click at [544, 261] on p "**********" at bounding box center [627, 267] width 347 height 12
click at [504, 341] on icon "Field Settings" at bounding box center [505, 347] width 12 height 12
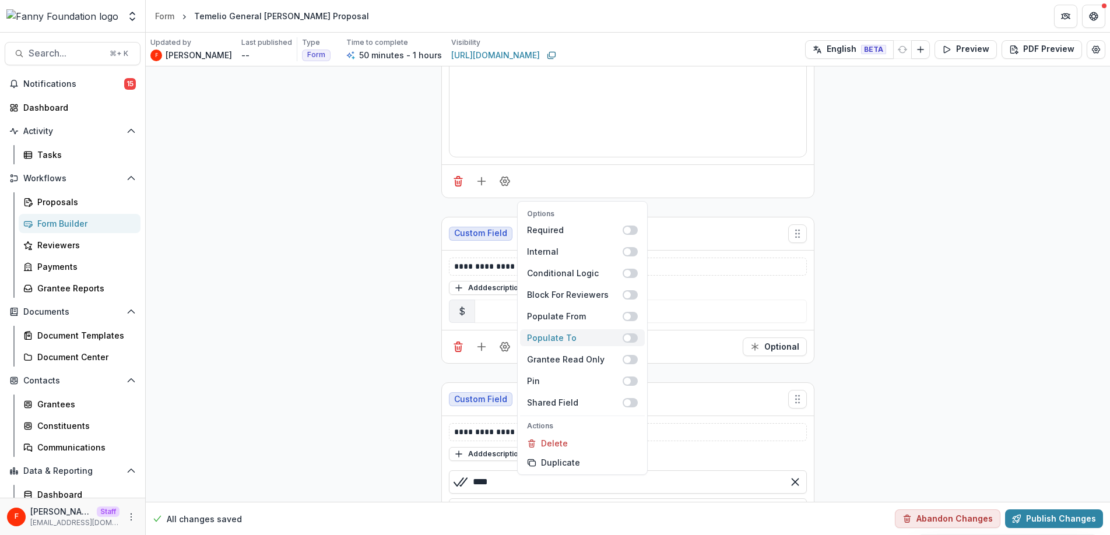
click at [565, 338] on div "Populate To" at bounding box center [575, 338] width 96 height 12
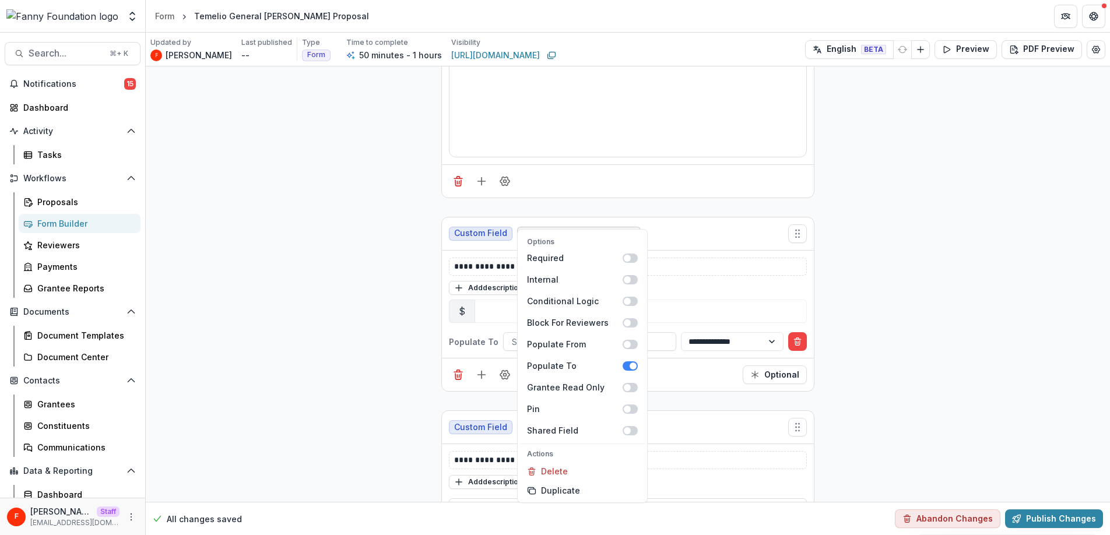
click at [678, 358] on div "Optional" at bounding box center [628, 374] width 372 height 33
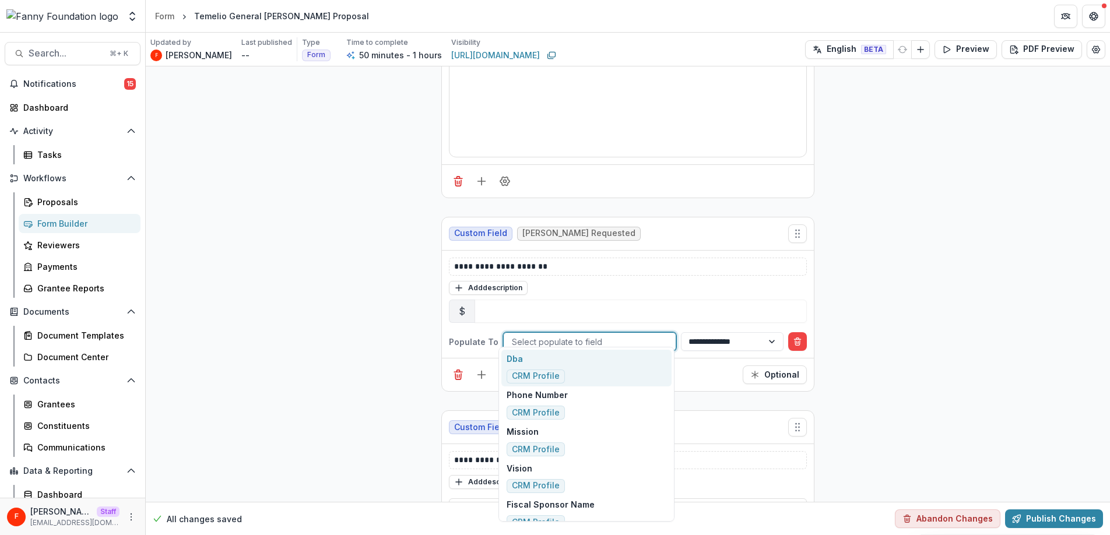
click at [614, 335] on div at bounding box center [590, 342] width 156 height 15
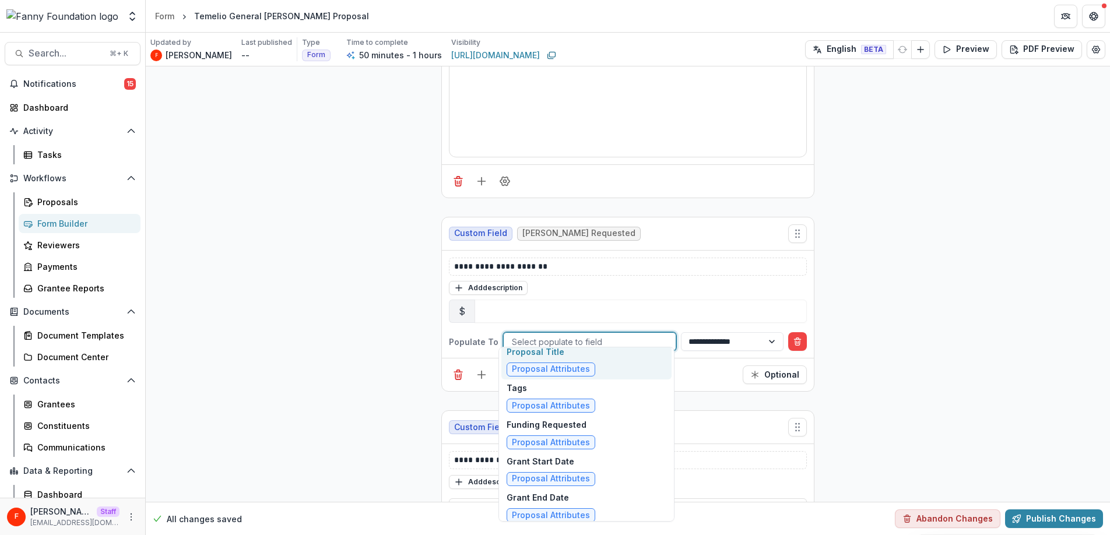
scroll to position [1798, 0]
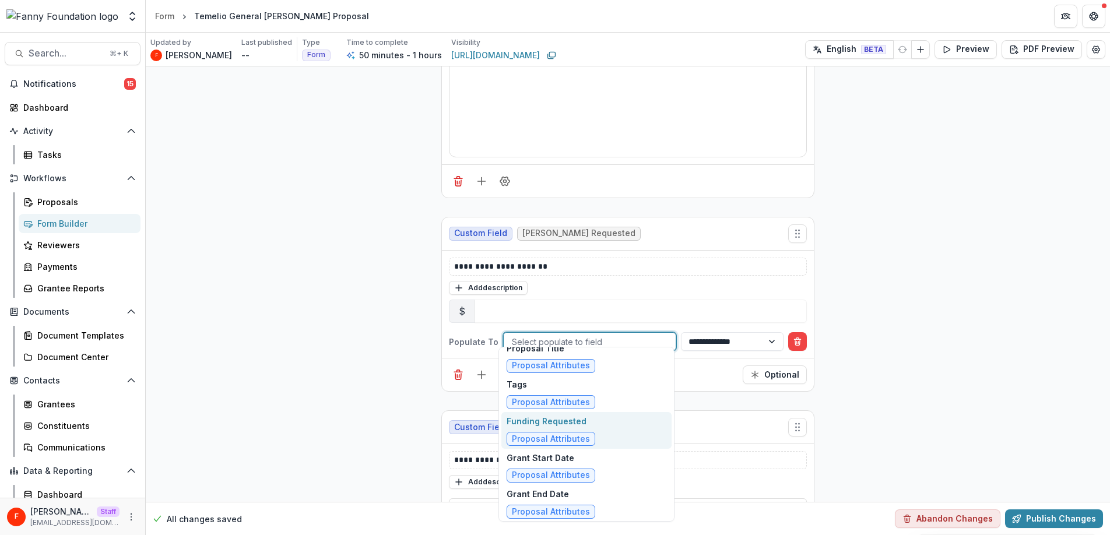
click at [587, 428] on div "Funding Requested Proposal Attributes" at bounding box center [550, 430] width 89 height 31
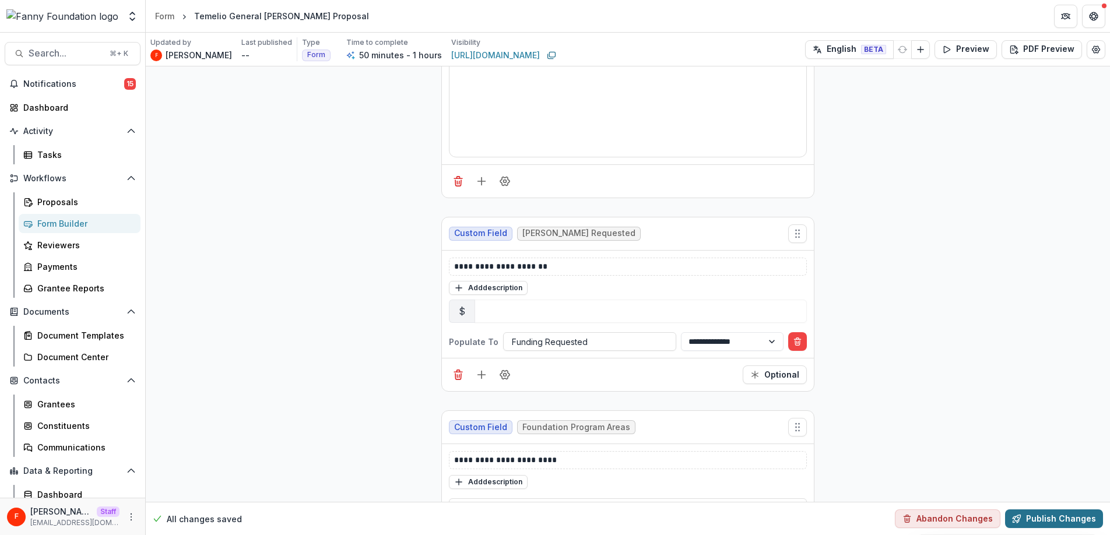
click at [1060, 523] on button "Publish Changes" at bounding box center [1054, 518] width 98 height 19
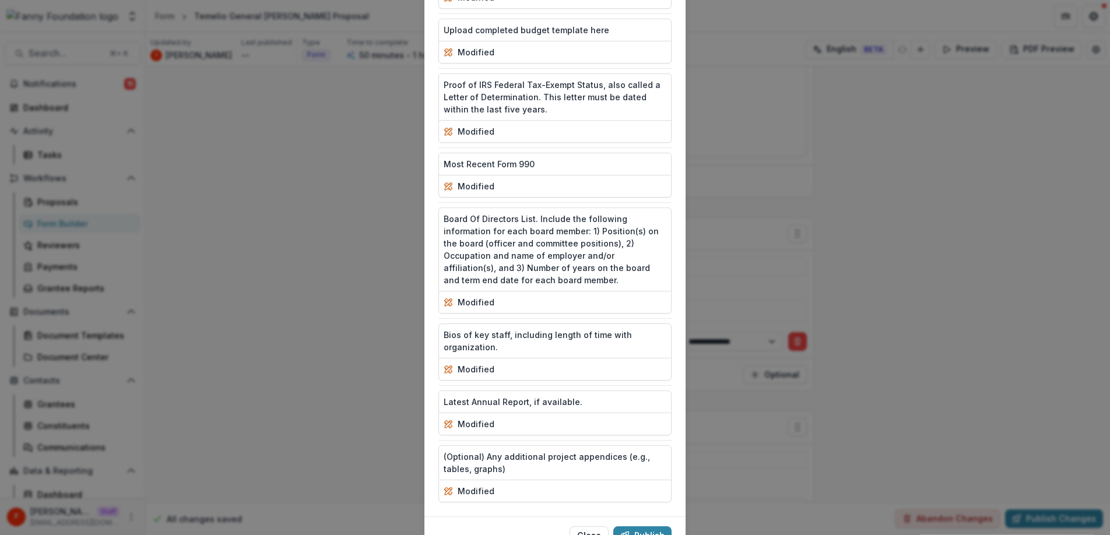
scroll to position [1561, 0]
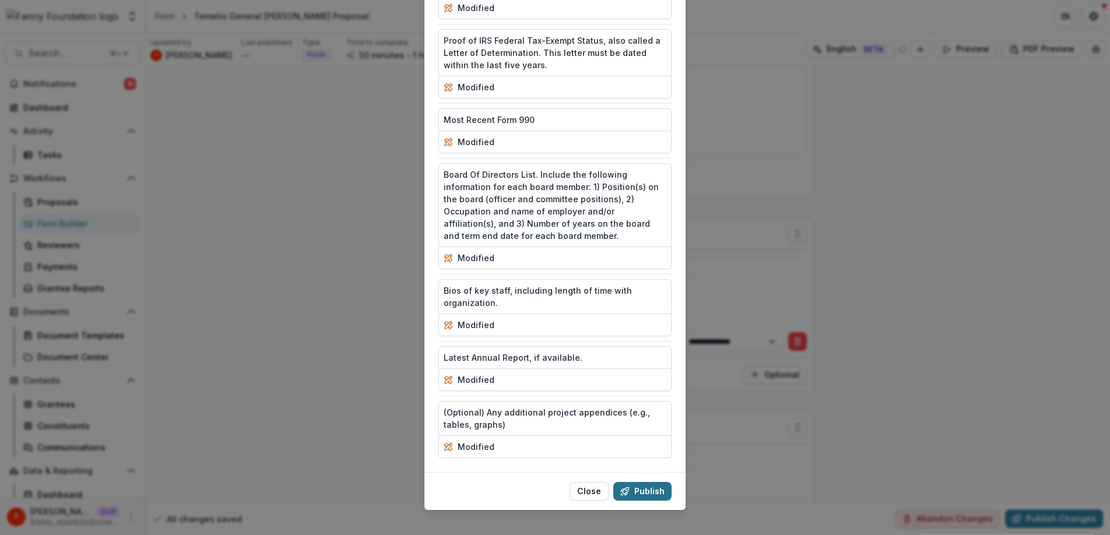
click at [652, 482] on button "Publish" at bounding box center [642, 491] width 58 height 19
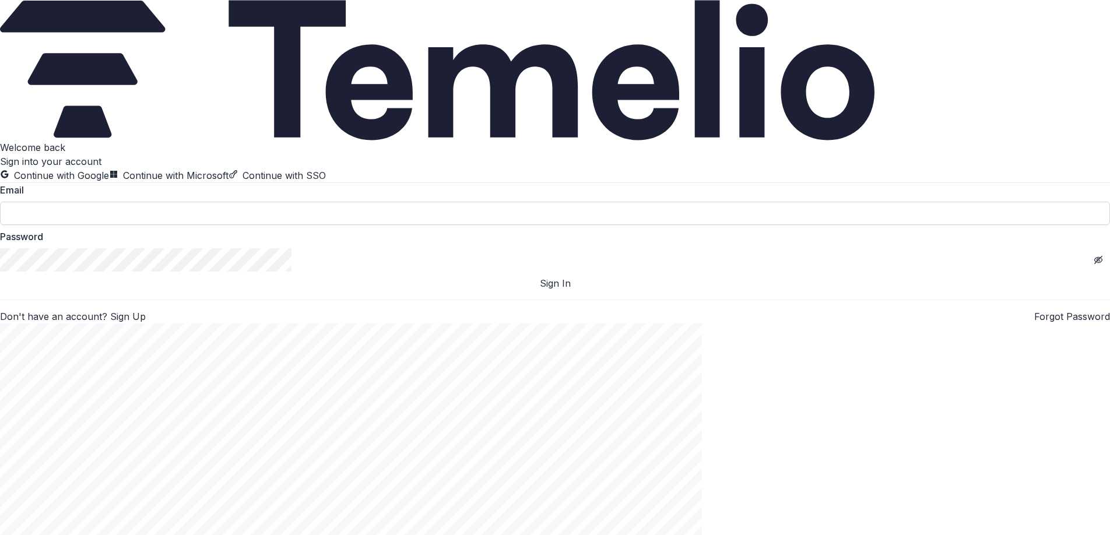
click at [111, 225] on input at bounding box center [555, 213] width 1110 height 23
type input "**********"
click at [207, 290] on button "Sign In" at bounding box center [555, 283] width 1110 height 14
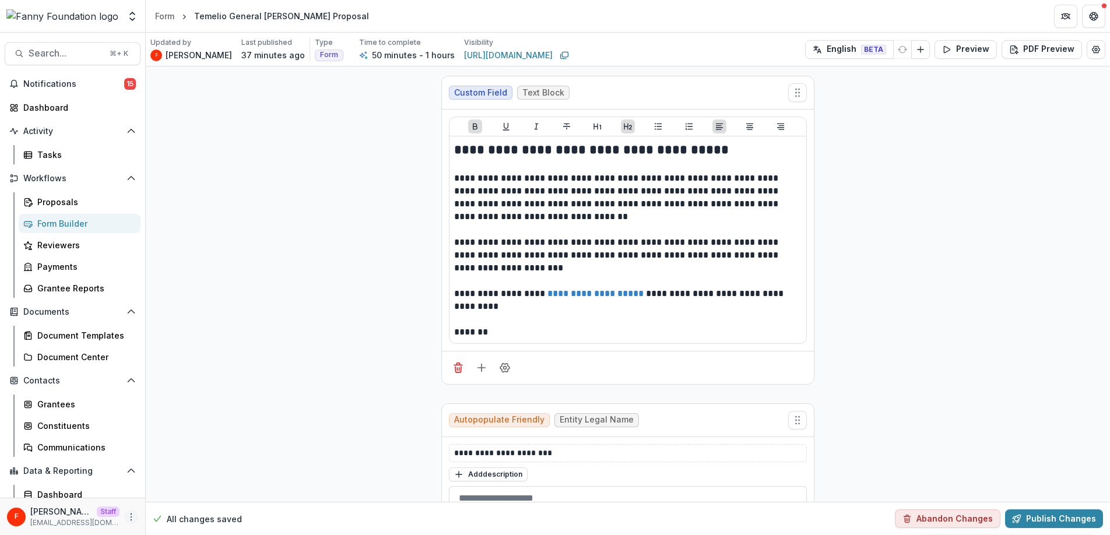
click at [128, 514] on icon "More" at bounding box center [130, 516] width 9 height 9
click at [206, 492] on link "User Settings" at bounding box center [204, 492] width 125 height 19
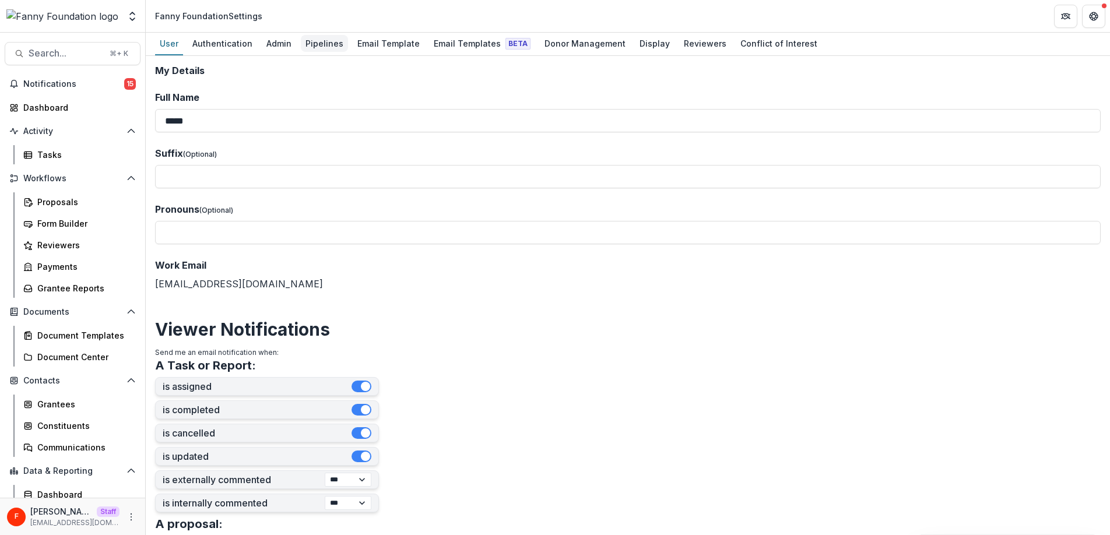
click at [315, 44] on div "Pipelines" at bounding box center [324, 43] width 47 height 17
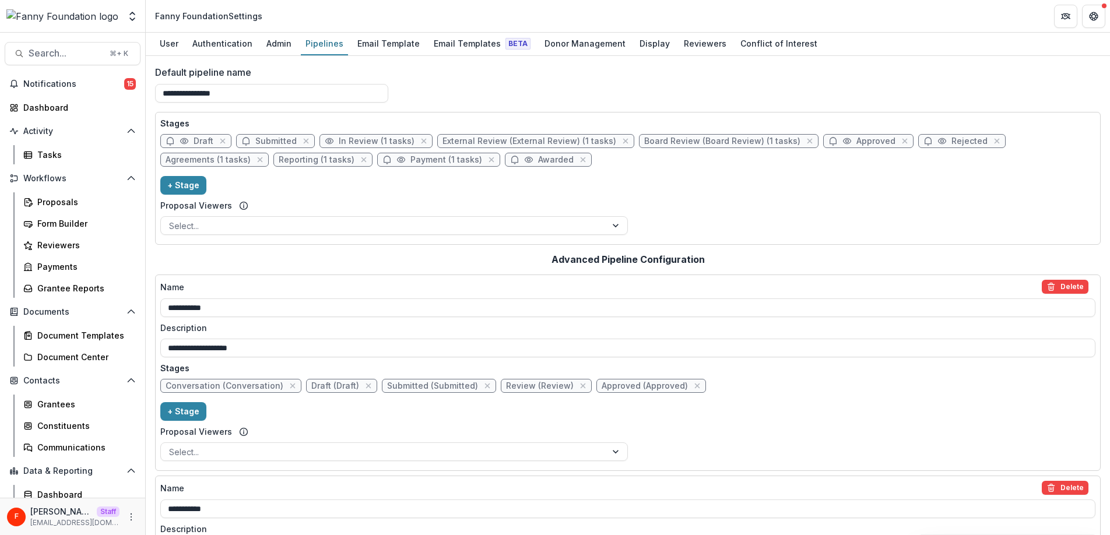
click at [272, 139] on span "Submitted" at bounding box center [275, 141] width 41 height 10
select select "*********"
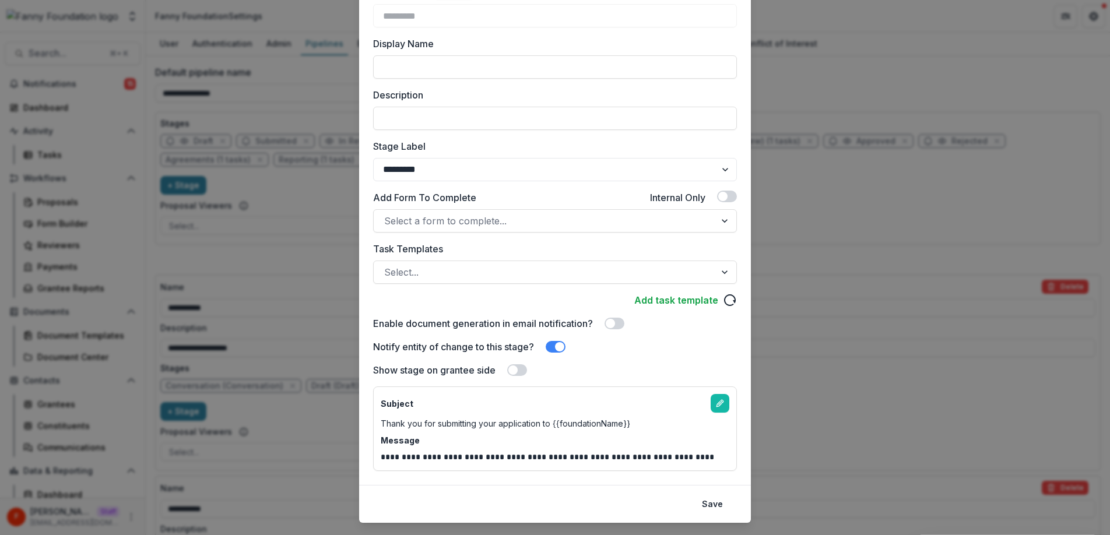
scroll to position [119, 0]
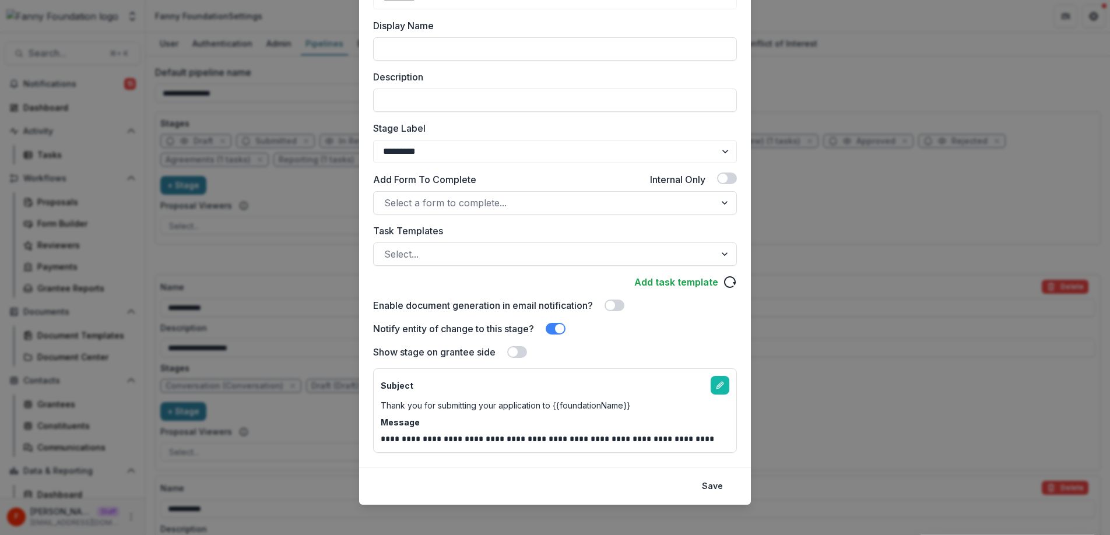
drag, startPoint x: 511, startPoint y: 349, endPoint x: 516, endPoint y: 350, distance: 5.9
click at [511, 349] on span at bounding box center [512, 351] width 9 height 9
click at [719, 487] on button "Save" at bounding box center [712, 486] width 35 height 19
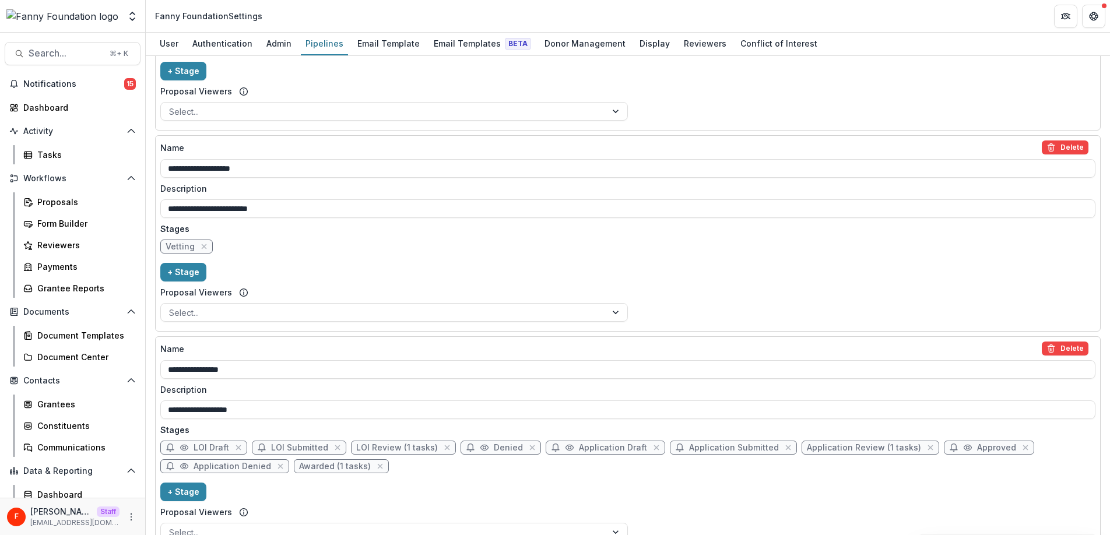
scroll to position [829, 0]
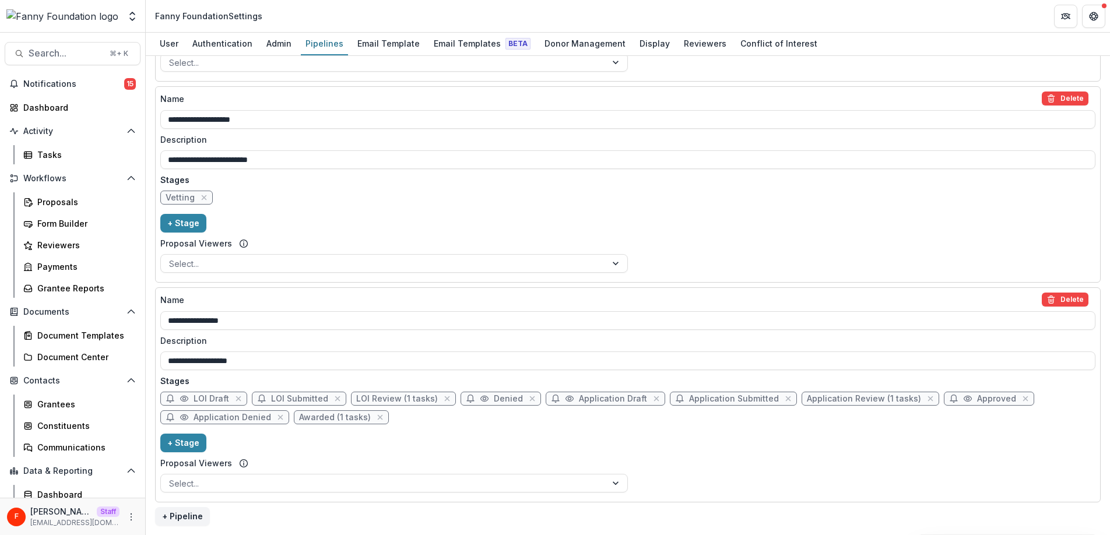
click at [303, 400] on span "LOI Submitted" at bounding box center [299, 399] width 57 height 10
select select "*********"
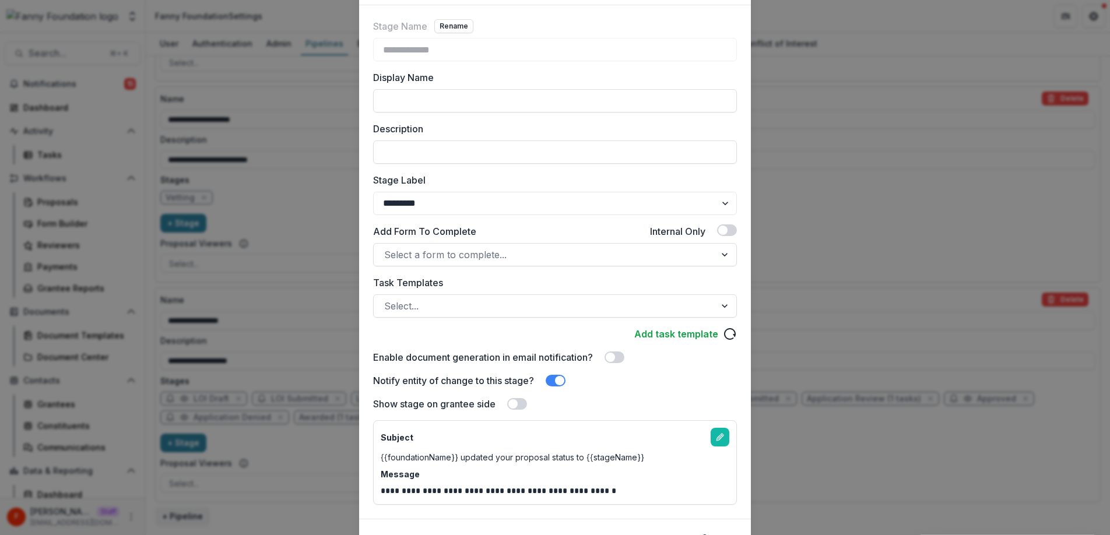
click at [512, 408] on span at bounding box center [512, 403] width 9 height 9
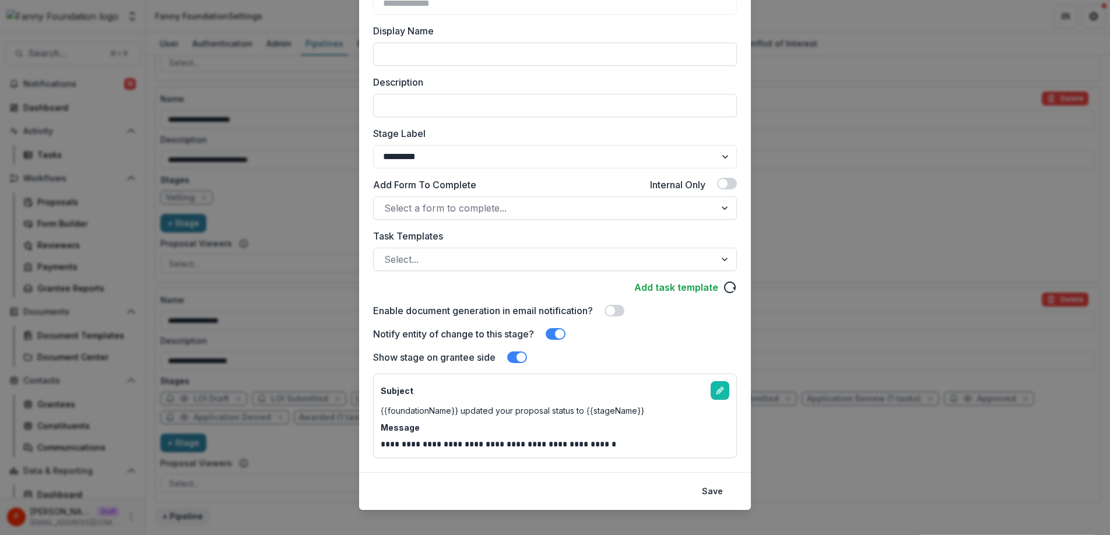
scroll to position [126, 0]
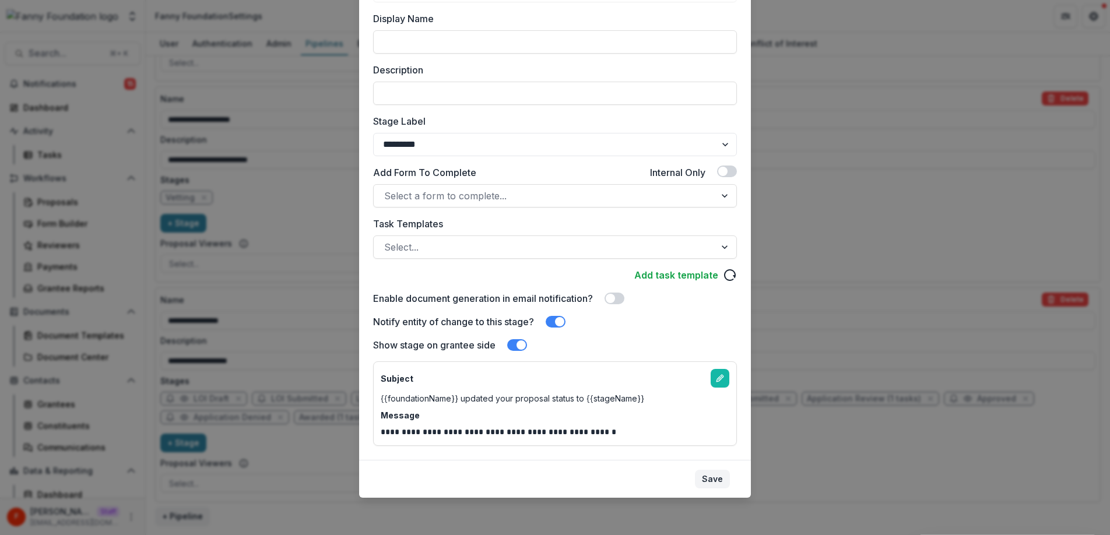
click at [717, 480] on button "Save" at bounding box center [712, 479] width 35 height 19
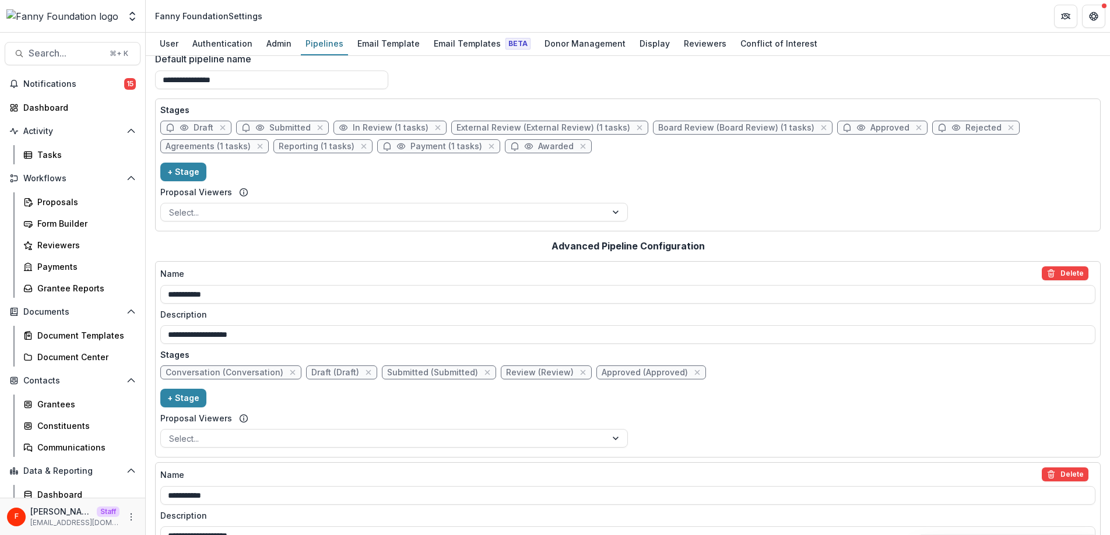
scroll to position [0, 0]
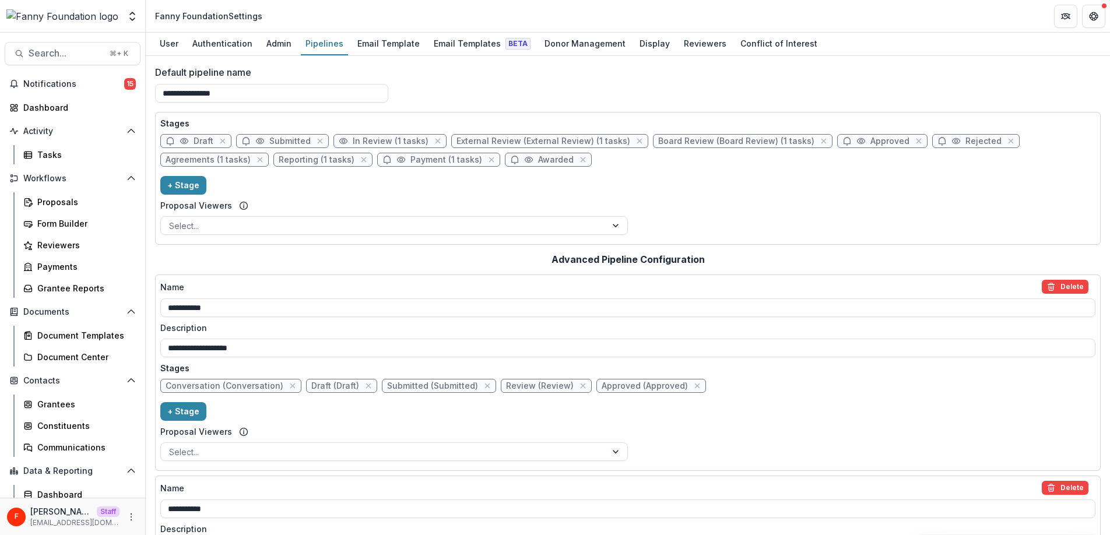
click at [371, 138] on span "In Review (1 tasks)" at bounding box center [391, 141] width 76 height 10
select select "******"
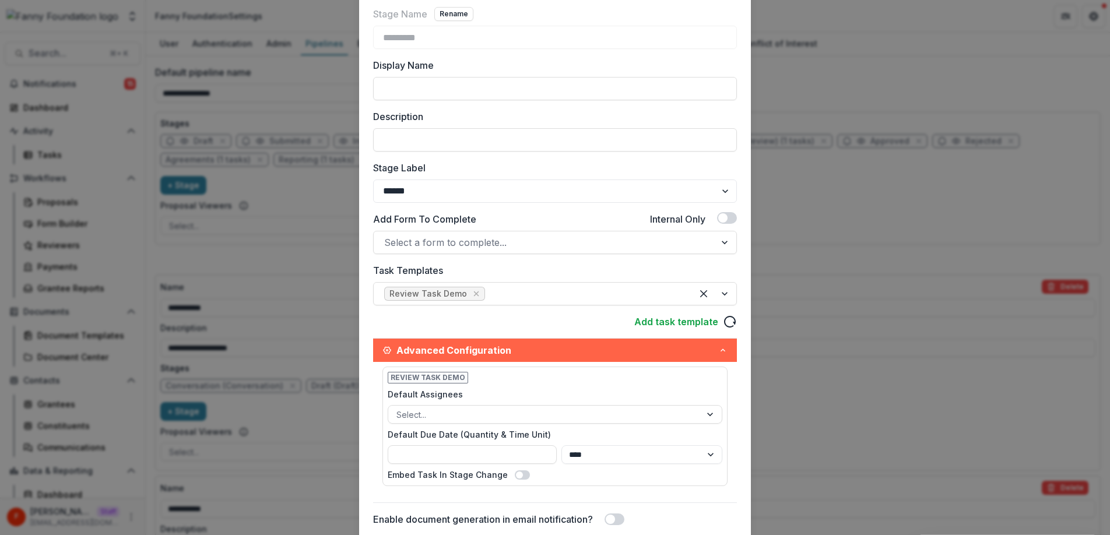
scroll to position [206, 0]
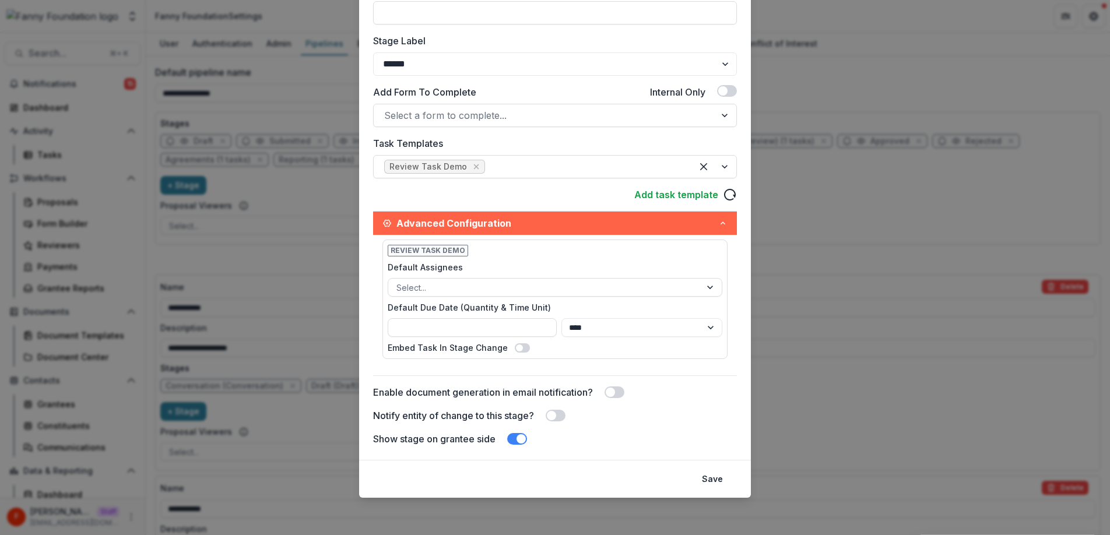
click at [525, 442] on span at bounding box center [517, 439] width 20 height 12
click at [716, 480] on button "Save" at bounding box center [712, 479] width 35 height 19
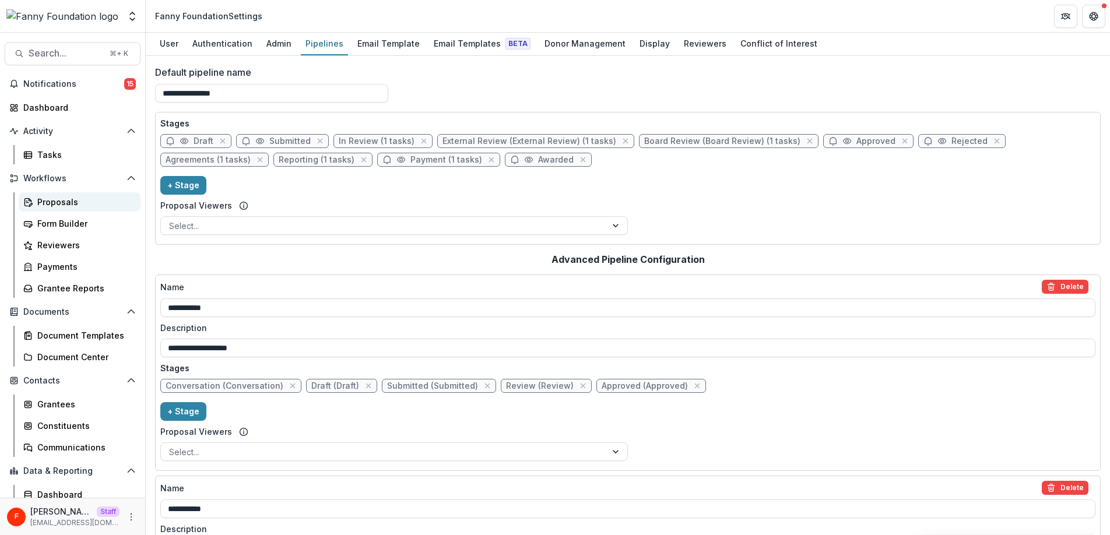
click at [61, 195] on link "Proposals" at bounding box center [80, 201] width 122 height 19
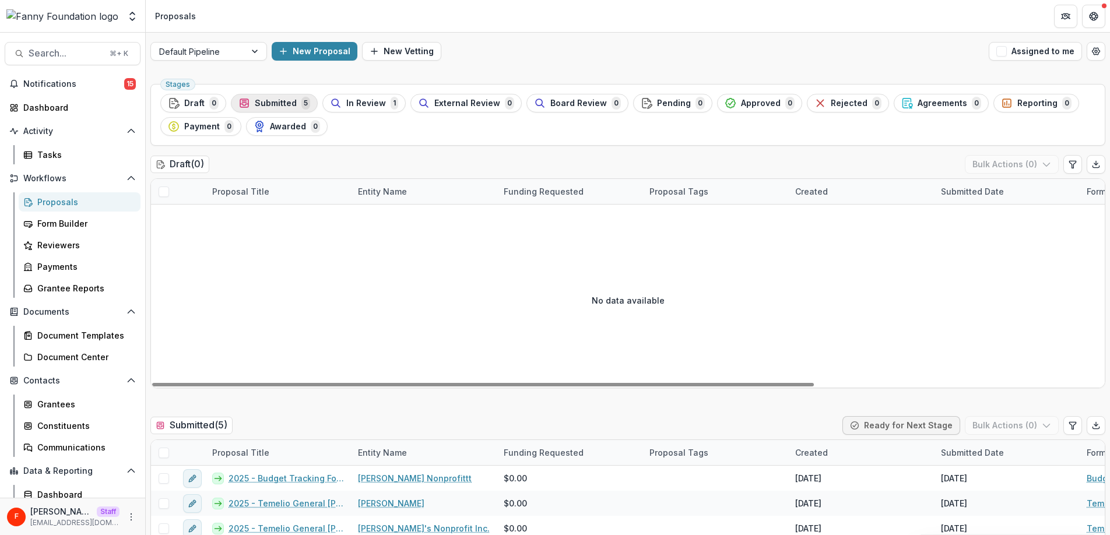
click at [276, 104] on span "Submitted" at bounding box center [276, 103] width 42 height 10
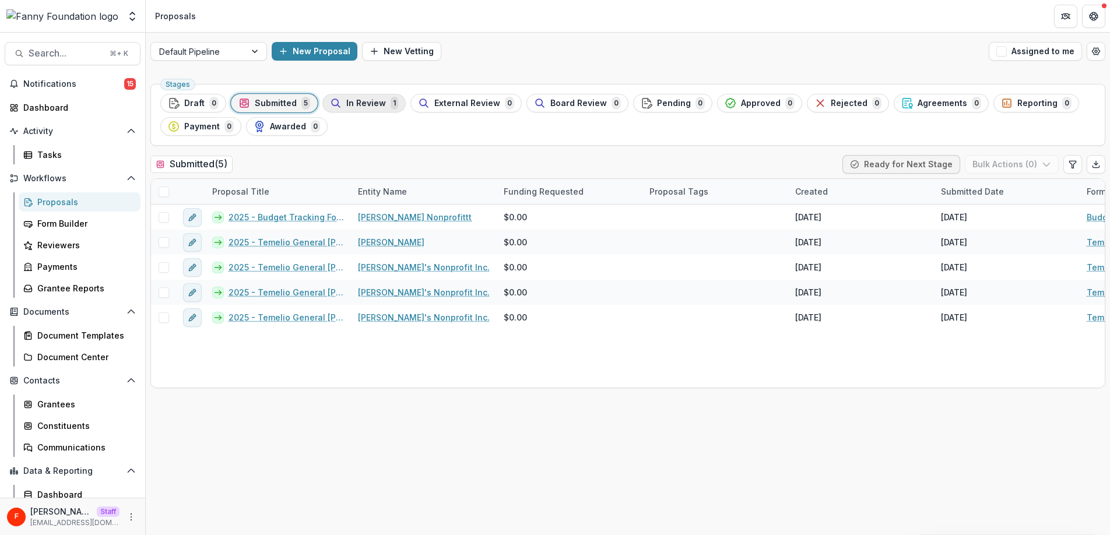
click at [377, 104] on span "In Review" at bounding box center [366, 103] width 40 height 10
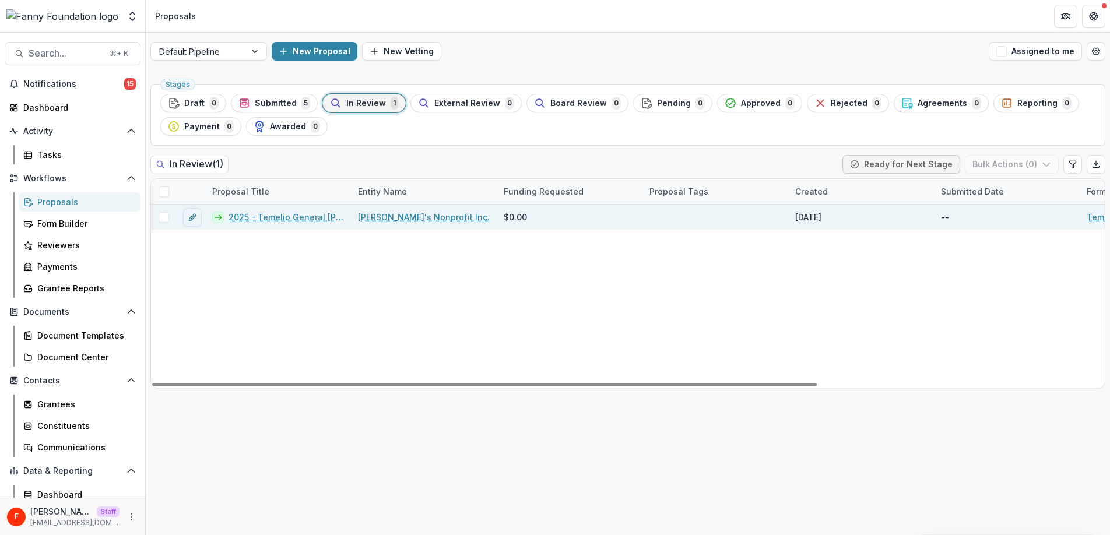
click at [312, 219] on link "2025 - Temelio General [PERSON_NAME]" at bounding box center [285, 217] width 115 height 12
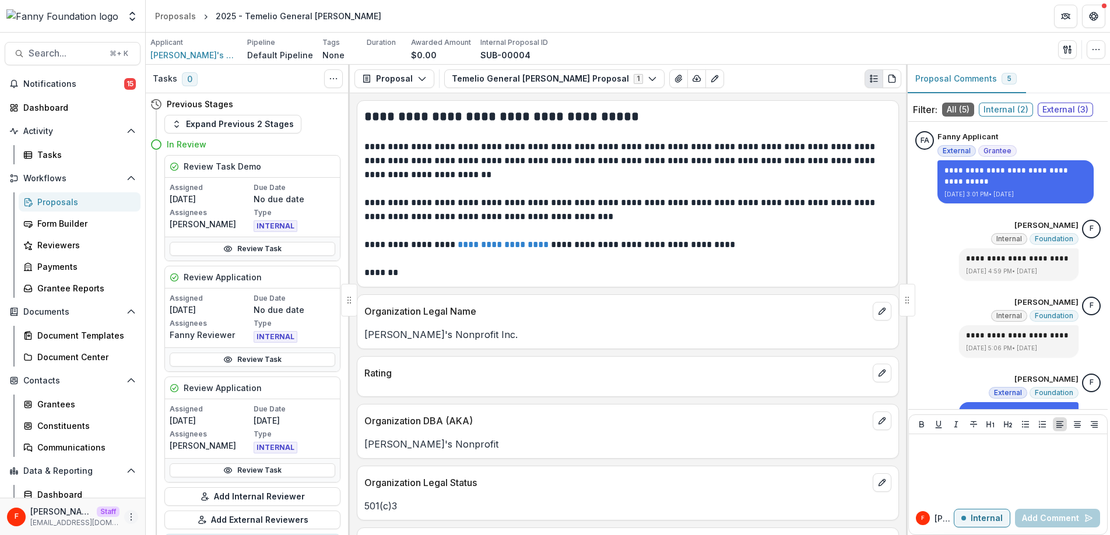
click at [128, 517] on icon "More" at bounding box center [130, 516] width 9 height 9
click at [188, 488] on link "User Settings" at bounding box center [204, 492] width 125 height 19
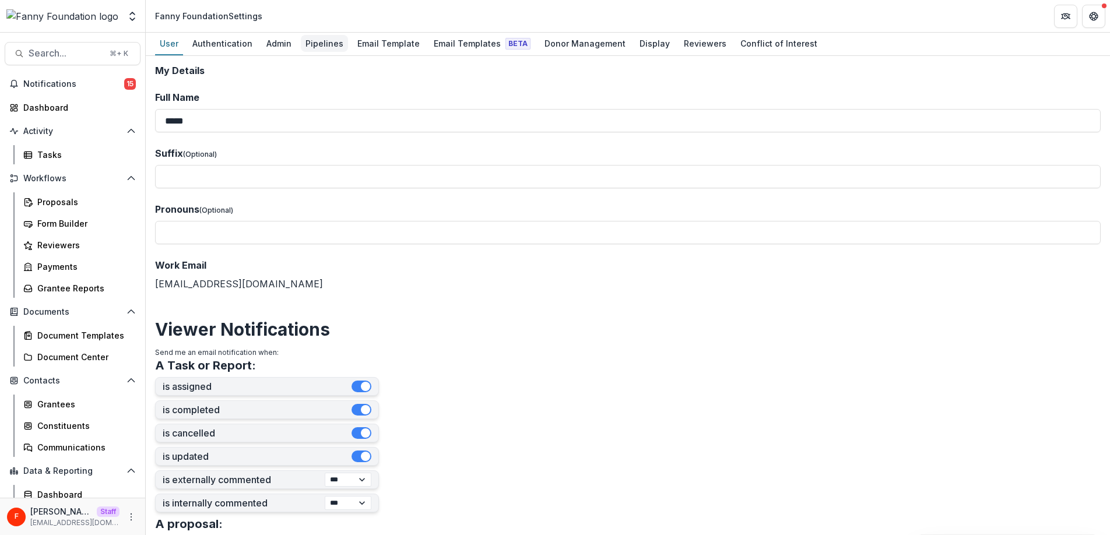
click at [326, 45] on div "Pipelines" at bounding box center [324, 43] width 47 height 17
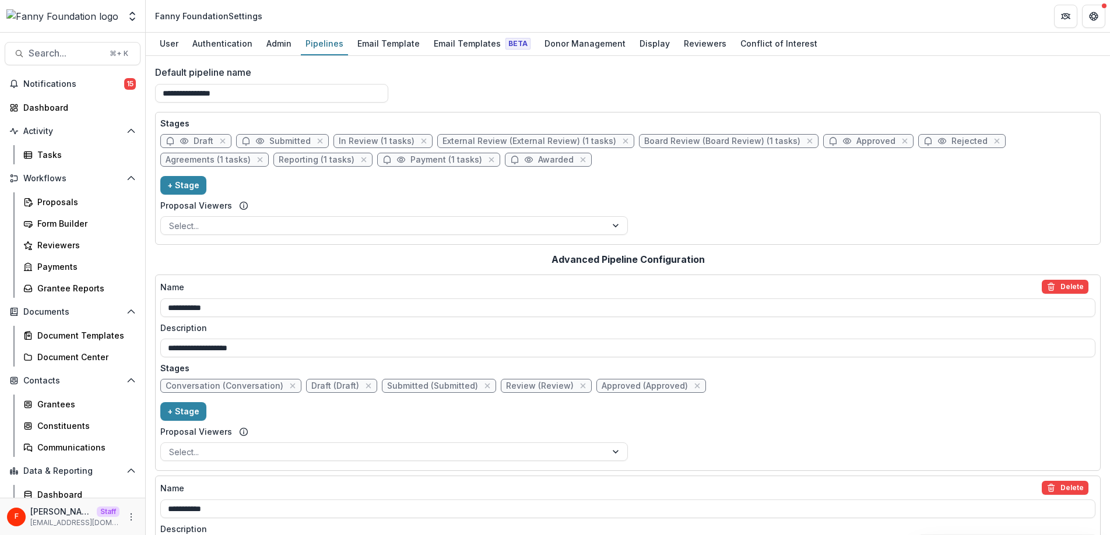
click at [286, 145] on span "Submitted" at bounding box center [289, 141] width 41 height 10
select select "*********"
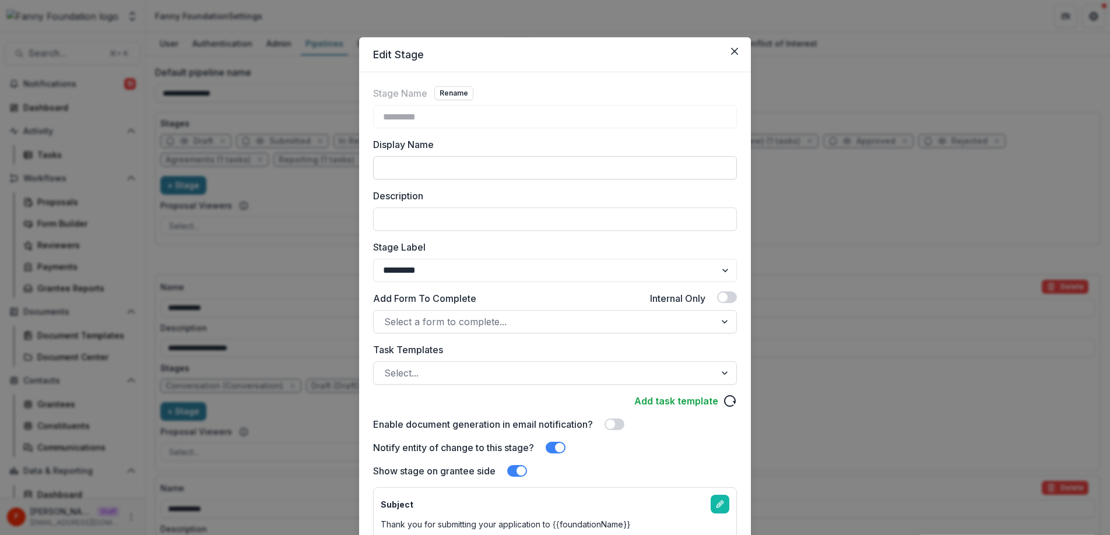
scroll to position [126, 0]
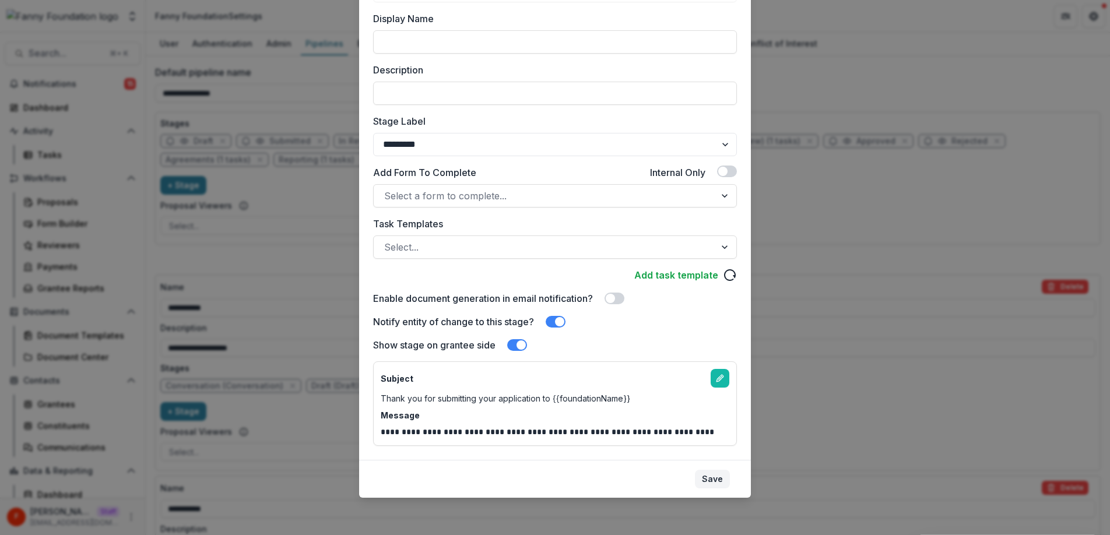
click at [713, 477] on button "Save" at bounding box center [712, 479] width 35 height 19
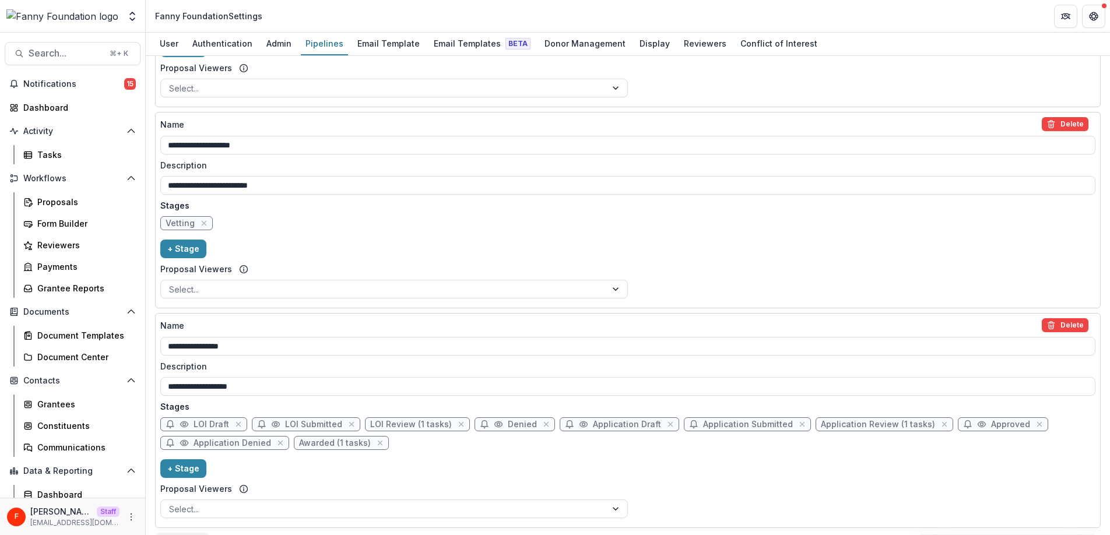
scroll to position [829, 0]
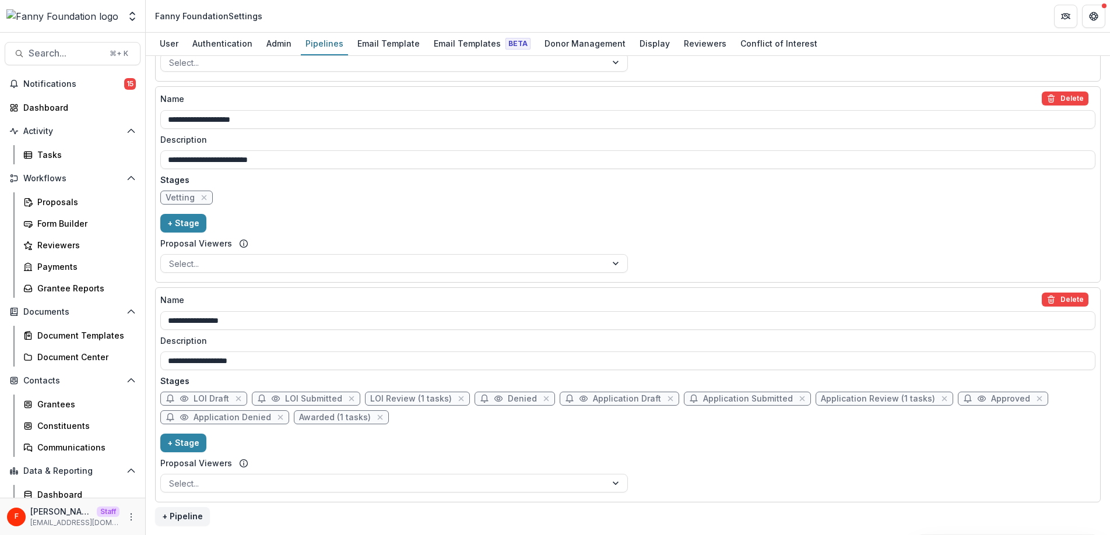
click at [703, 401] on span "Application Submitted" at bounding box center [748, 399] width 90 height 10
select select "*********"
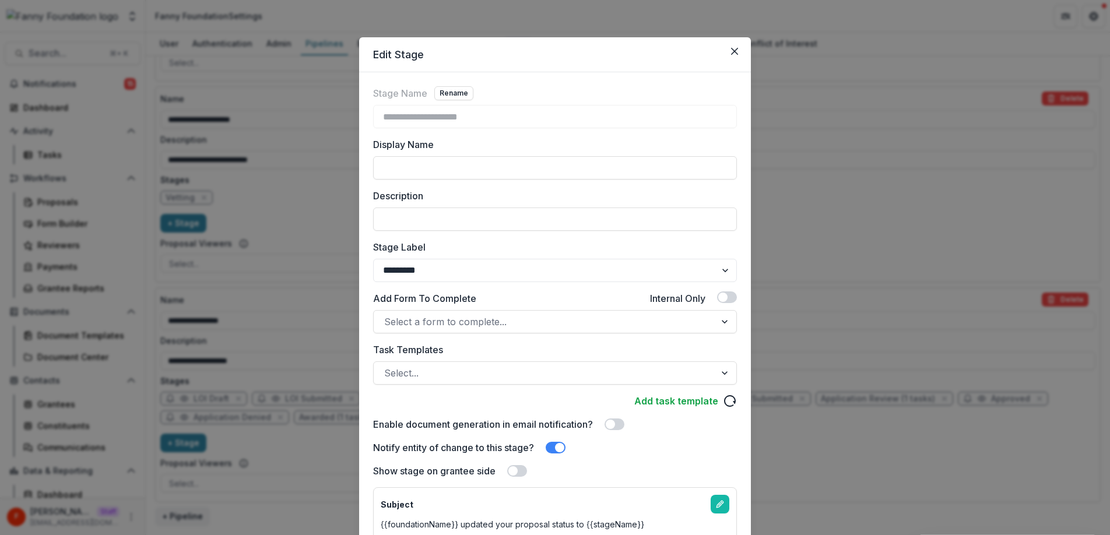
click at [518, 470] on span at bounding box center [517, 471] width 20 height 12
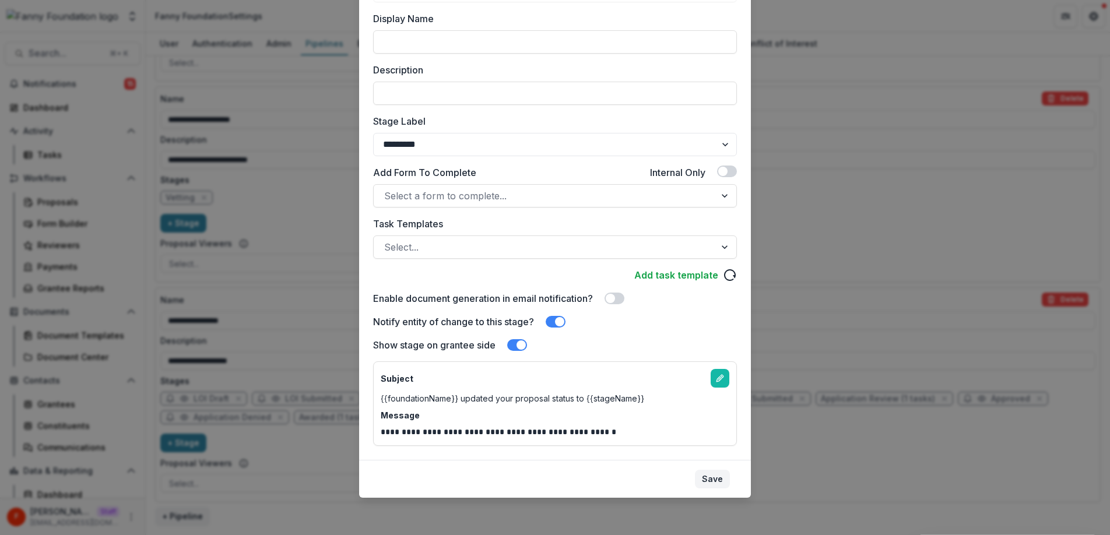
click at [715, 477] on button "Save" at bounding box center [712, 479] width 35 height 19
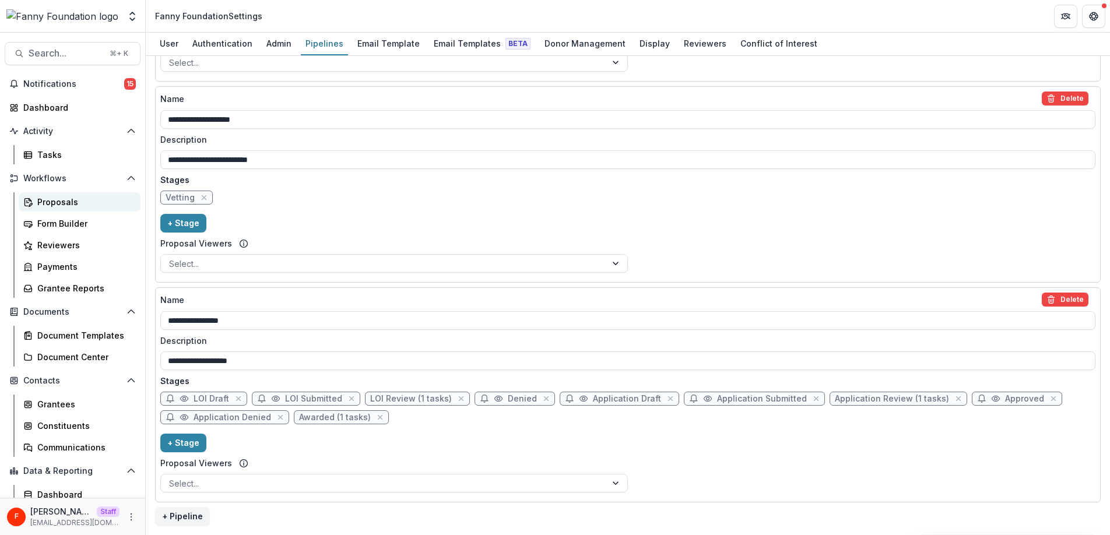
click at [79, 196] on div "Proposals" at bounding box center [84, 202] width 94 height 12
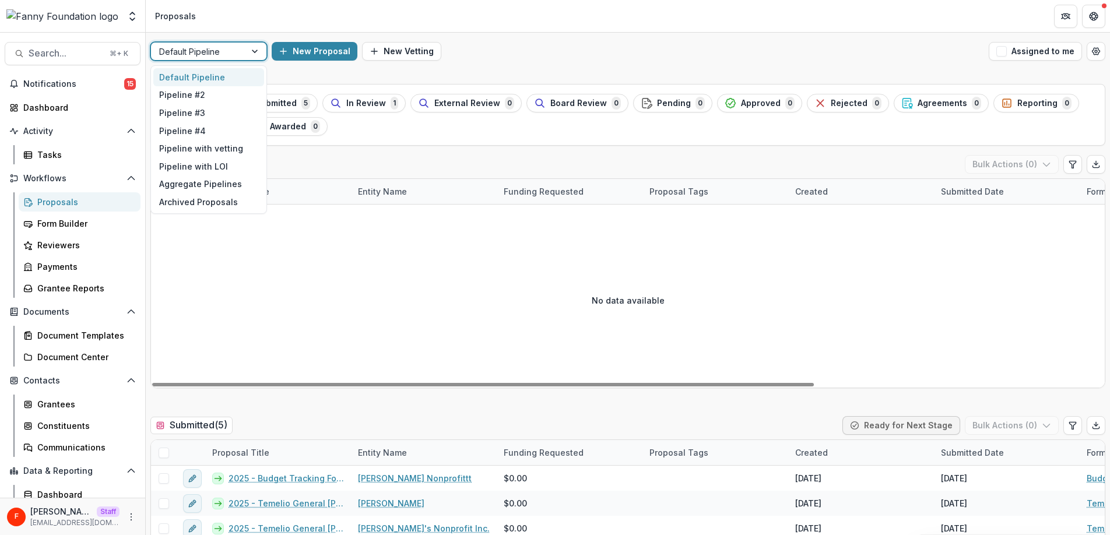
click at [244, 58] on div "Default Pipeline" at bounding box center [198, 51] width 94 height 17
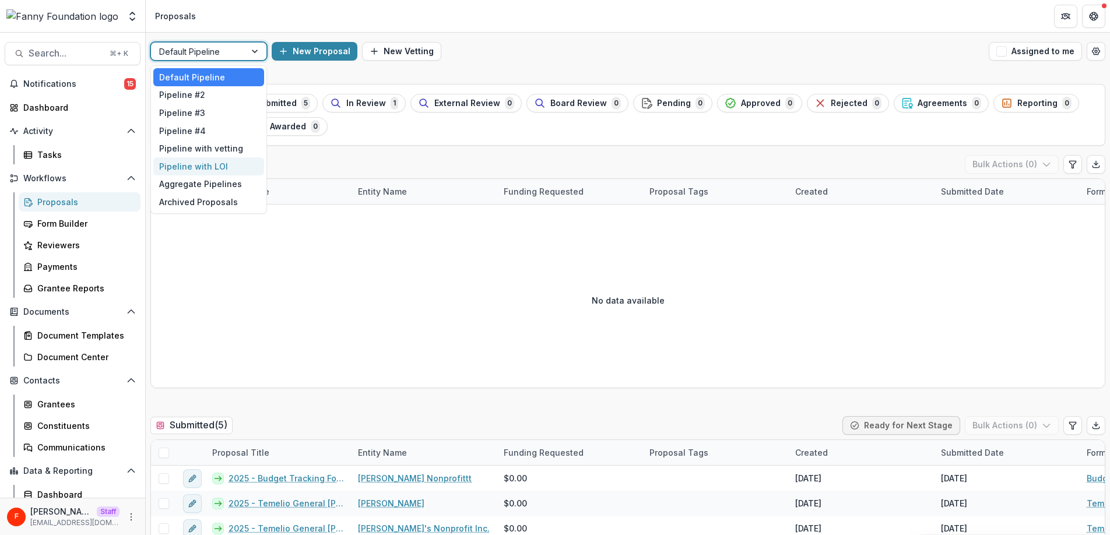
click at [238, 170] on div "Pipeline with LOI" at bounding box center [208, 166] width 111 height 18
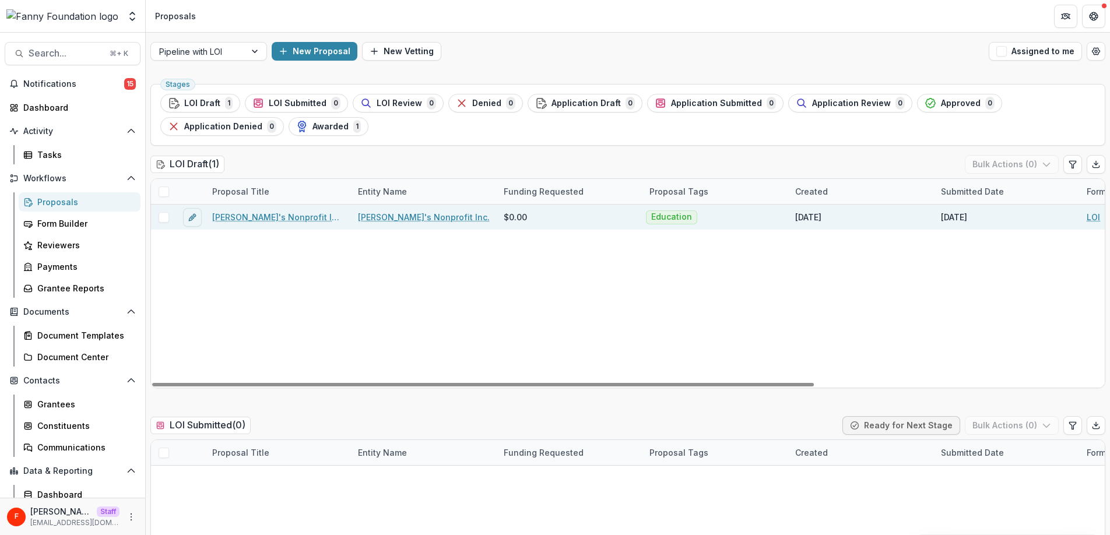
click at [269, 217] on link "[PERSON_NAME]'s Nonprofit Inc. - 2025 - LOI" at bounding box center [278, 217] width 132 height 12
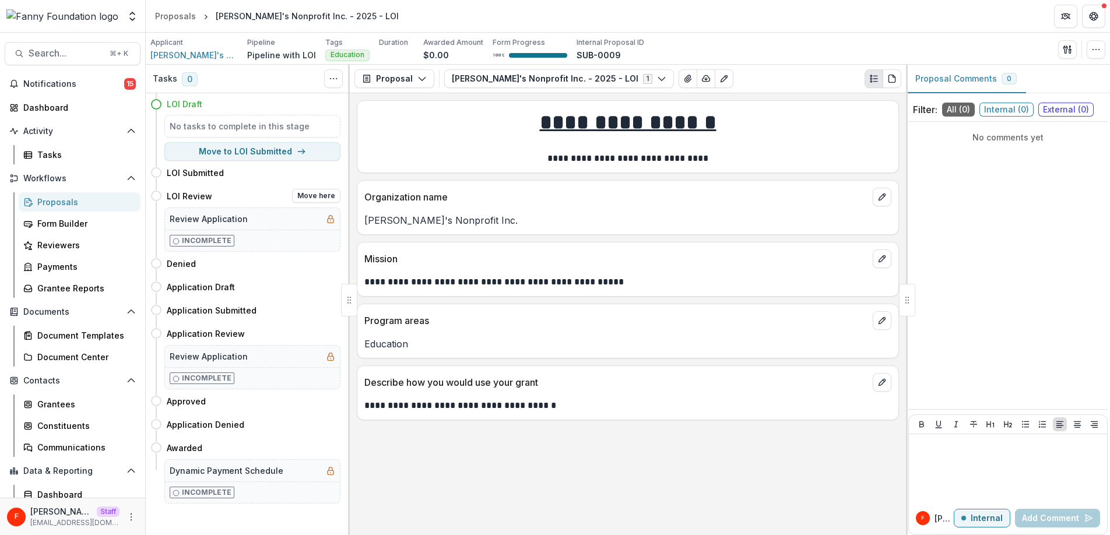
click at [258, 234] on div "Incomplete" at bounding box center [252, 241] width 175 height 22
click at [241, 213] on h5 "Review Application" at bounding box center [209, 219] width 78 height 12
click at [217, 242] on p "Incomplete" at bounding box center [207, 240] width 50 height 10
click at [177, 241] on icon at bounding box center [176, 241] width 7 height 7
click at [72, 199] on div "Proposals" at bounding box center [84, 202] width 94 height 12
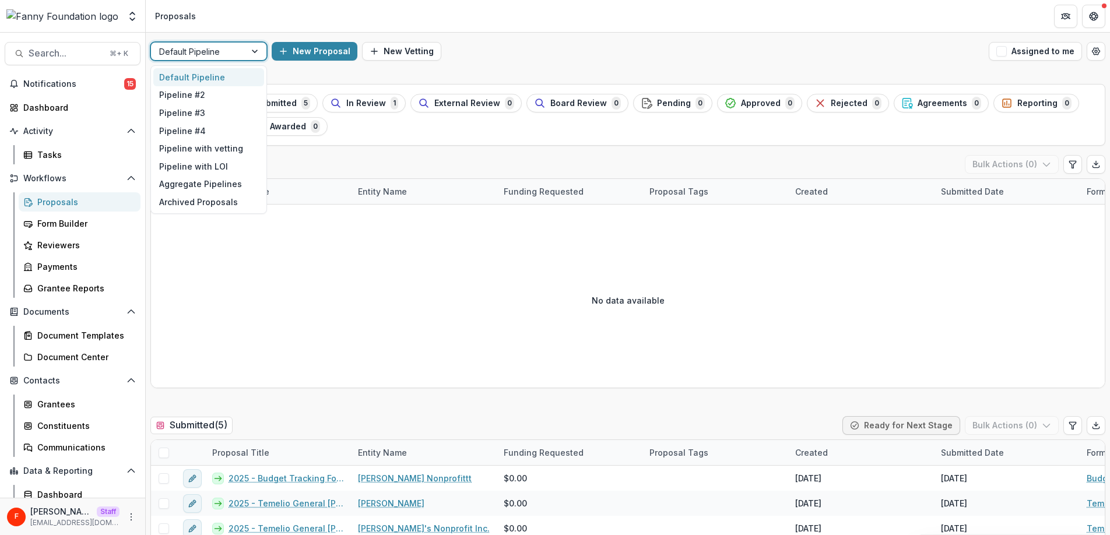
click at [233, 53] on div at bounding box center [198, 51] width 78 height 15
click at [221, 163] on div "Pipeline with LOI" at bounding box center [208, 166] width 111 height 18
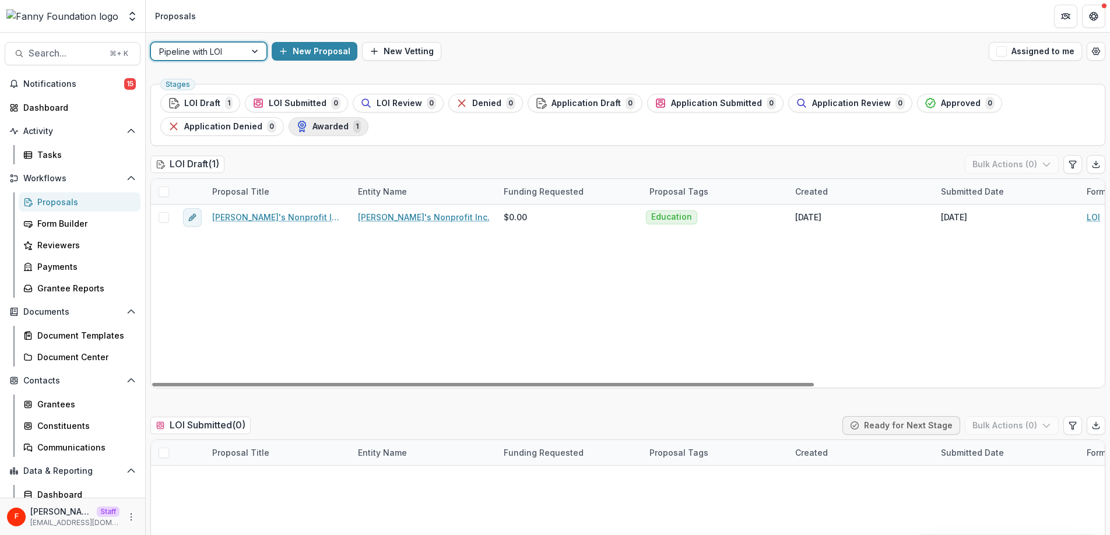
click at [335, 129] on span "Awarded" at bounding box center [330, 127] width 36 height 10
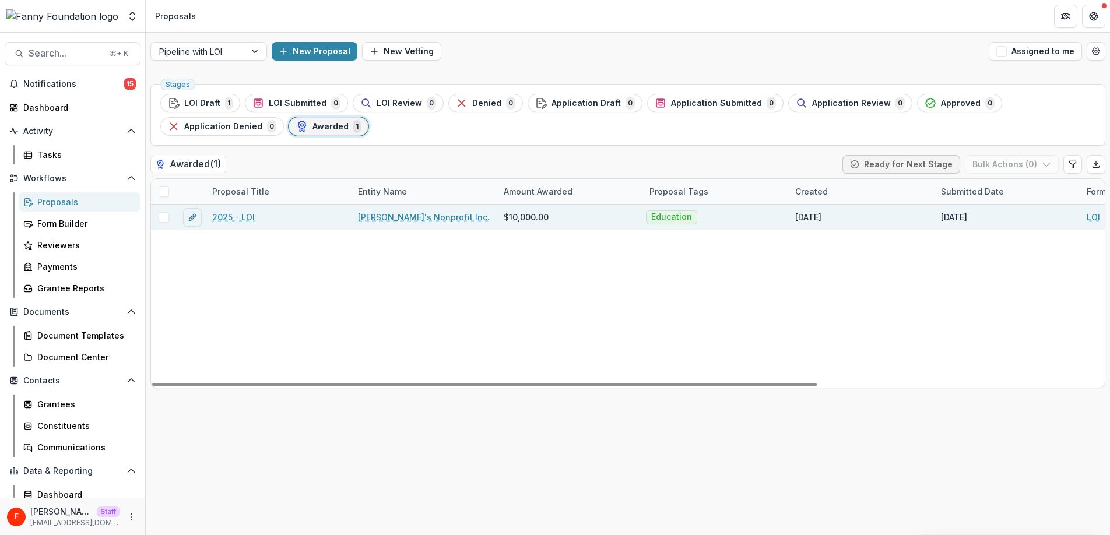
click at [426, 219] on link "[PERSON_NAME]'s Nonprofit Inc." at bounding box center [424, 217] width 132 height 12
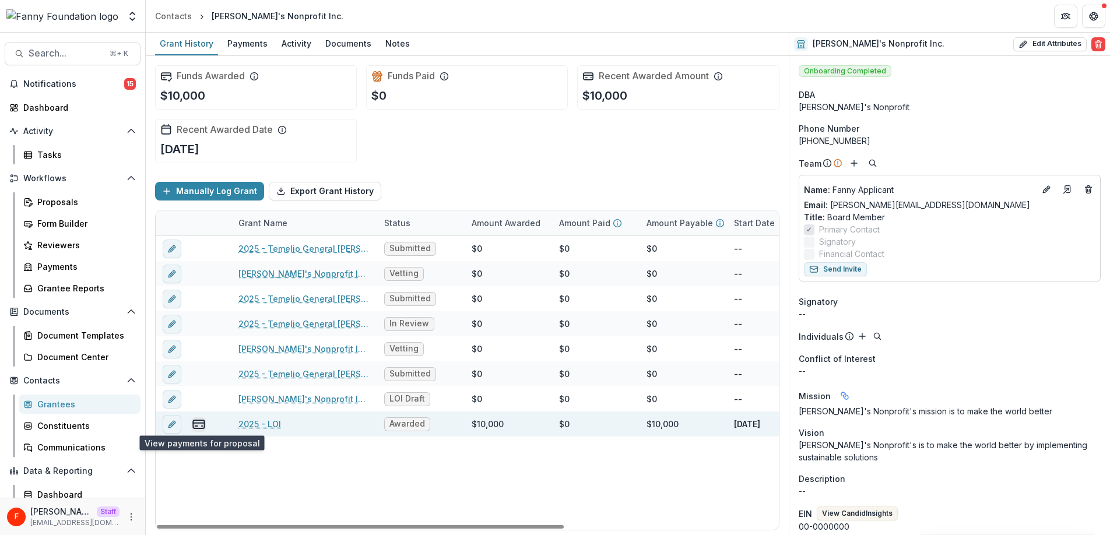
click at [199, 423] on icon "view-payments" at bounding box center [199, 424] width 14 height 14
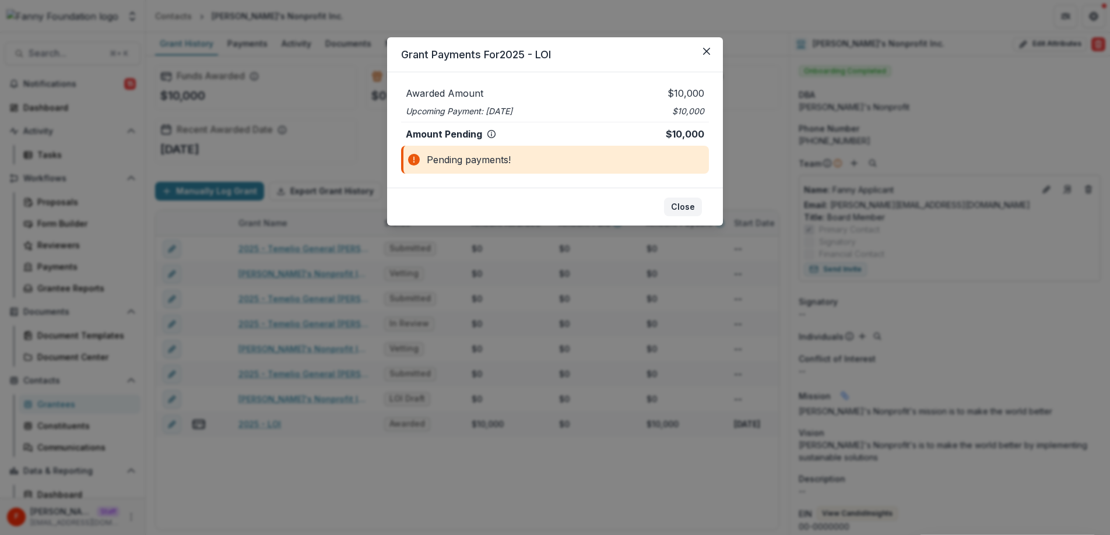
click at [677, 203] on button "Close" at bounding box center [683, 207] width 38 height 19
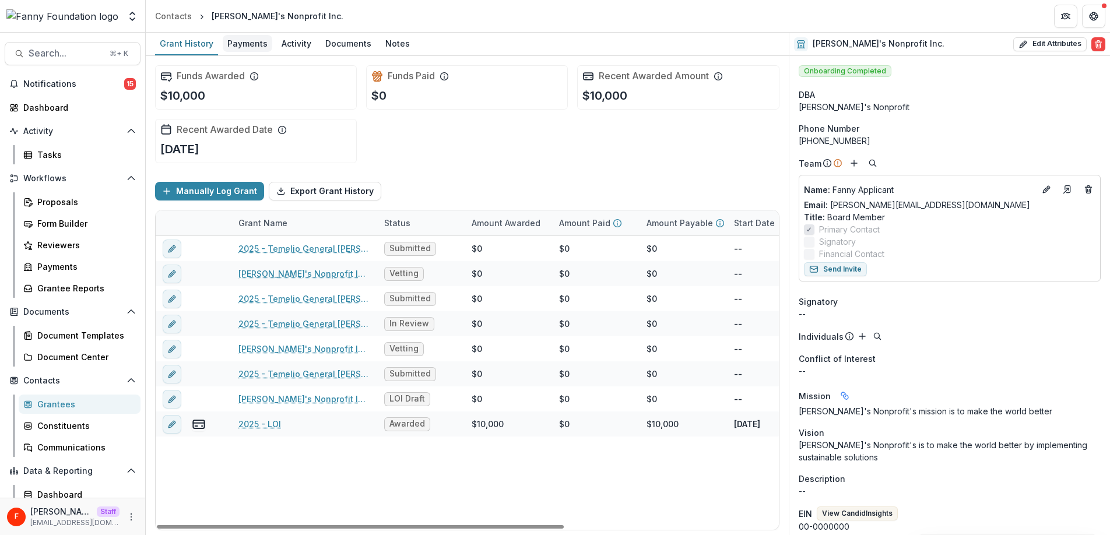
click at [257, 41] on div "Payments" at bounding box center [248, 43] width 50 height 17
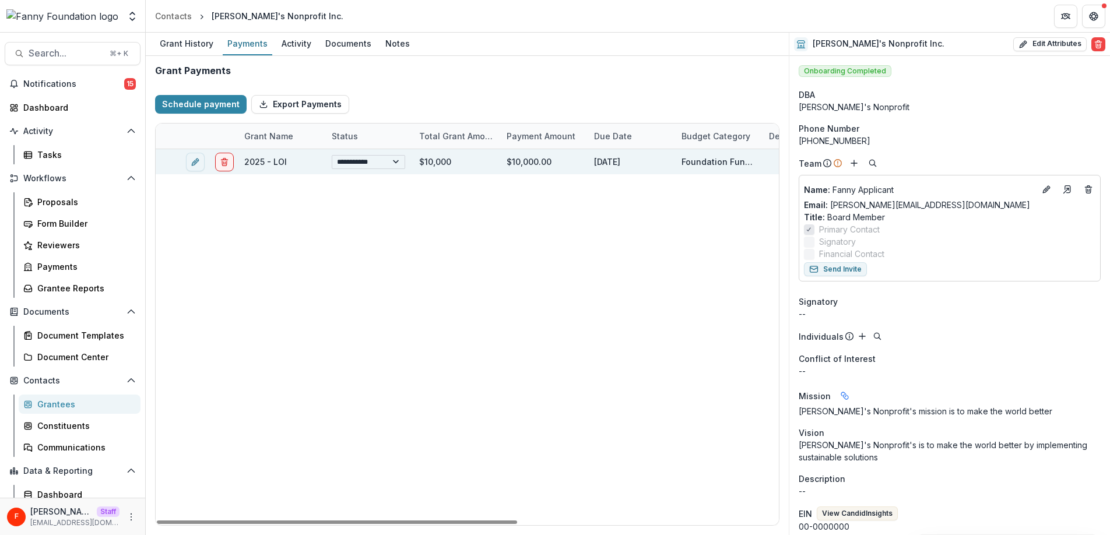
click at [364, 159] on select "**********" at bounding box center [368, 162] width 73 height 14
click at [332, 155] on select "**********" at bounding box center [368, 162] width 73 height 14
select select "**********"
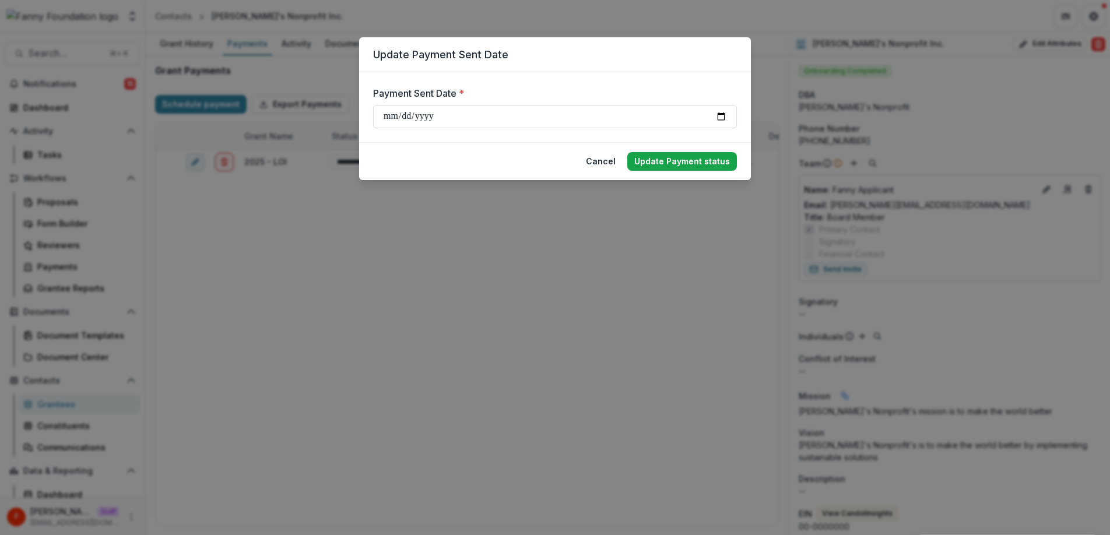
click at [660, 165] on button "Update Payment status" at bounding box center [682, 161] width 110 height 19
select select "****"
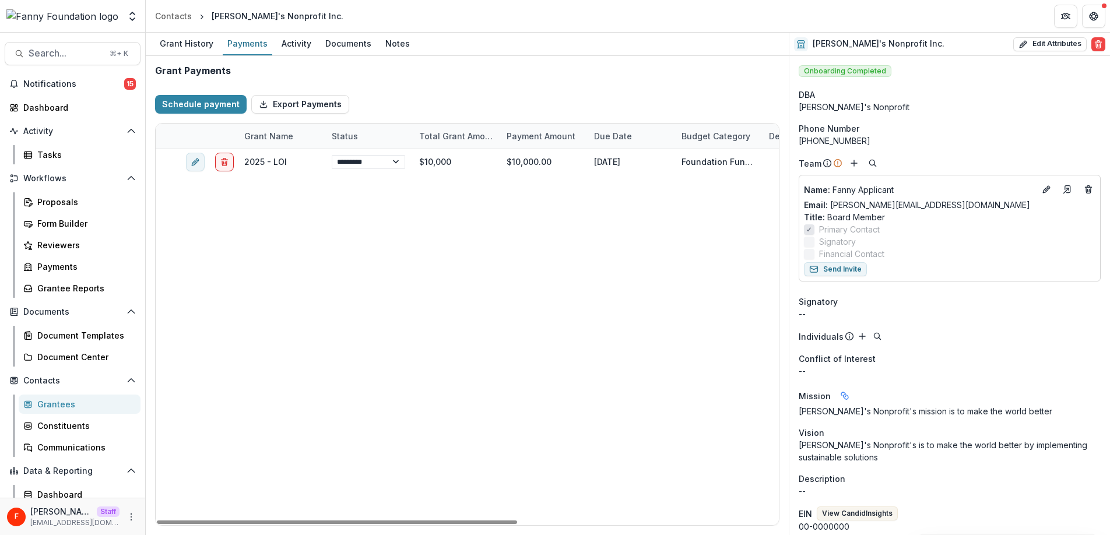
click at [782, 290] on div "**********" at bounding box center [467, 295] width 643 height 479
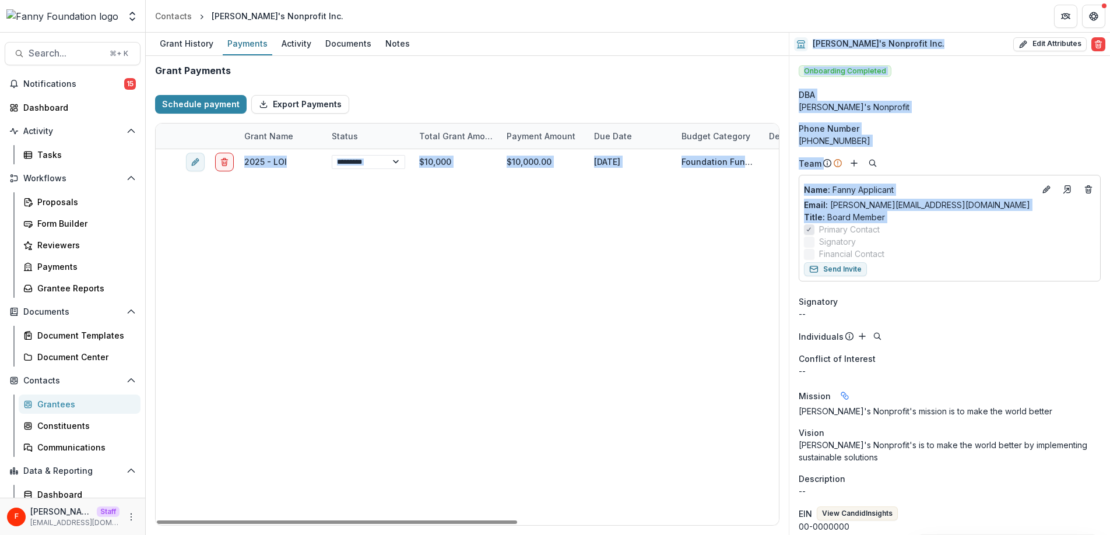
drag, startPoint x: 786, startPoint y: 282, endPoint x: 803, endPoint y: 281, distance: 16.4
click at [803, 281] on div "**********" at bounding box center [628, 284] width 964 height 502
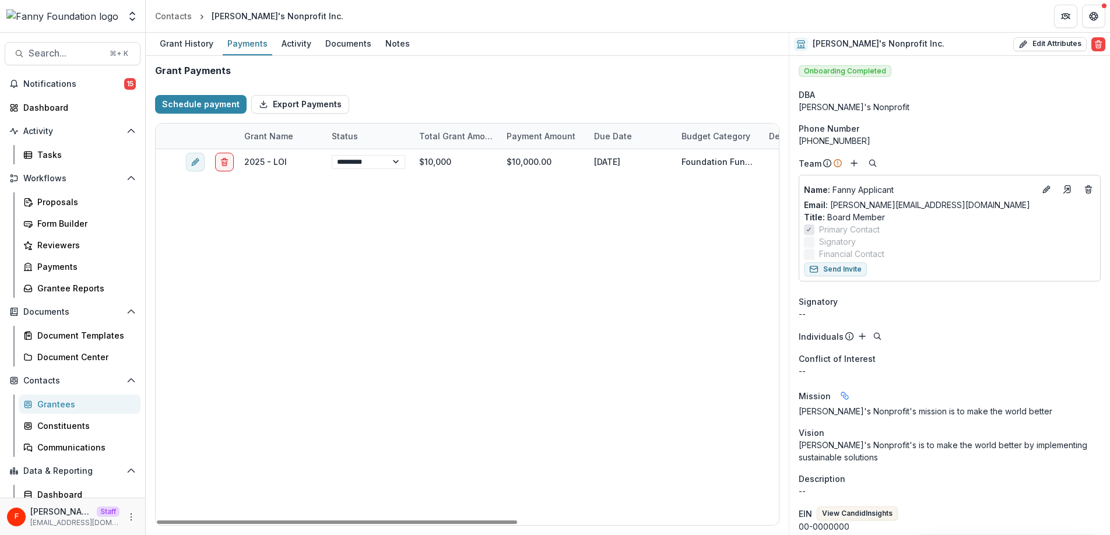
click at [758, 287] on div "**********" at bounding box center [692, 337] width 1072 height 376
select select "****"
click at [62, 113] on div "Dashboard" at bounding box center [77, 107] width 108 height 12
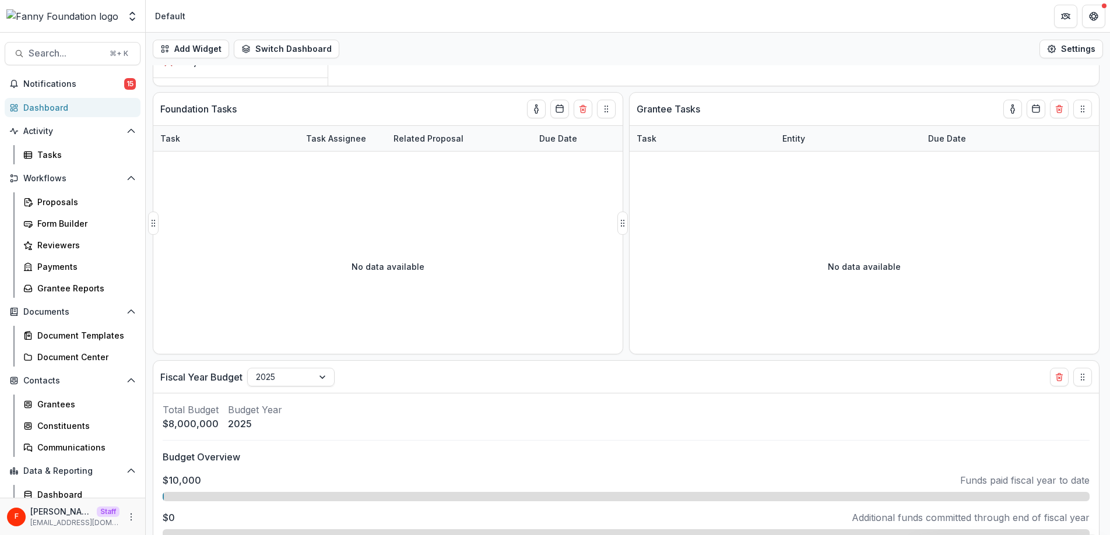
scroll to position [329, 0]
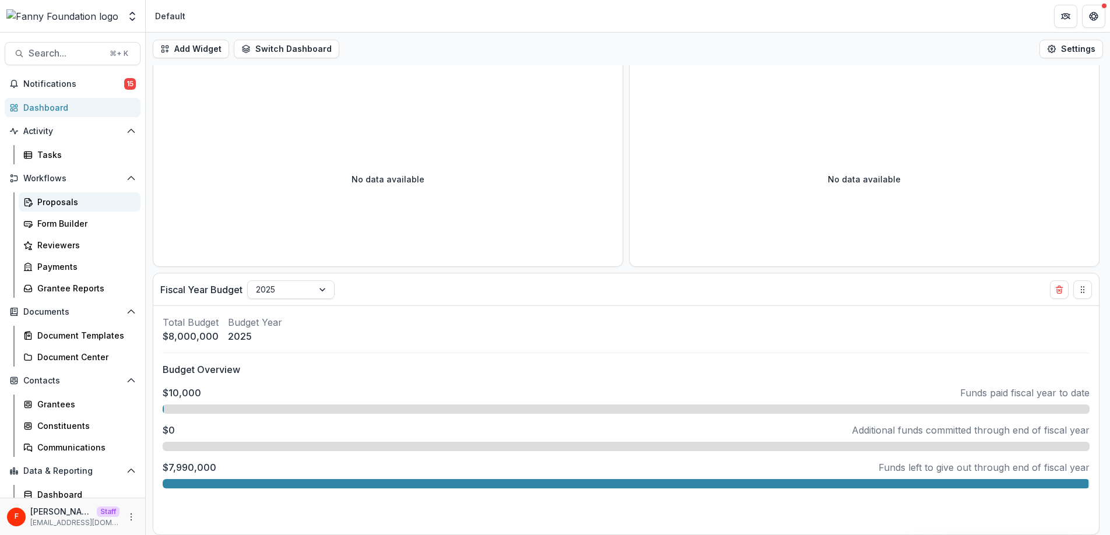
click at [75, 202] on div "Proposals" at bounding box center [84, 202] width 94 height 12
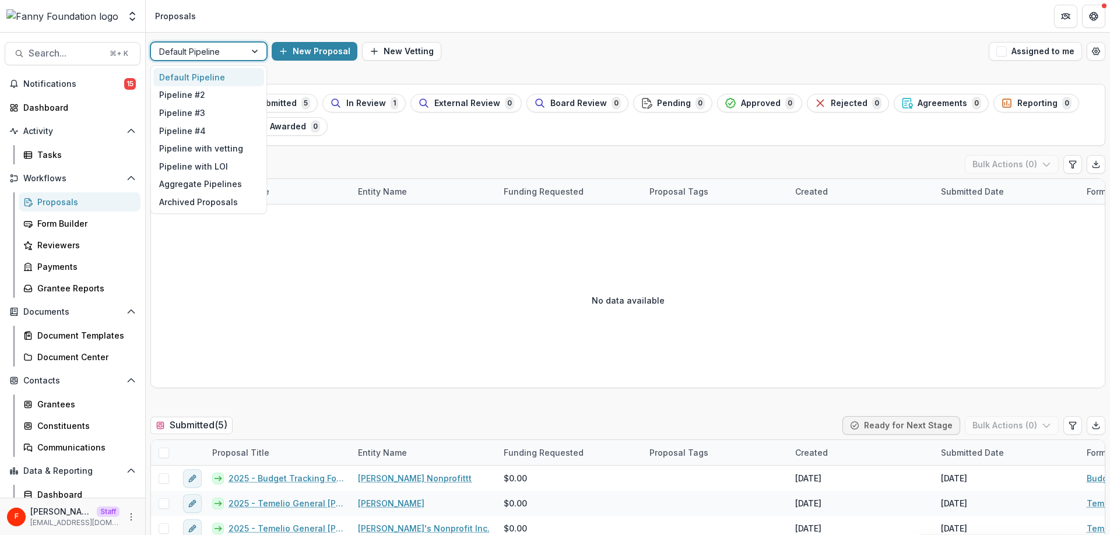
click at [243, 54] on div "Default Pipeline" at bounding box center [198, 51] width 94 height 17
click at [233, 169] on div "Pipeline with LOI" at bounding box center [208, 166] width 111 height 18
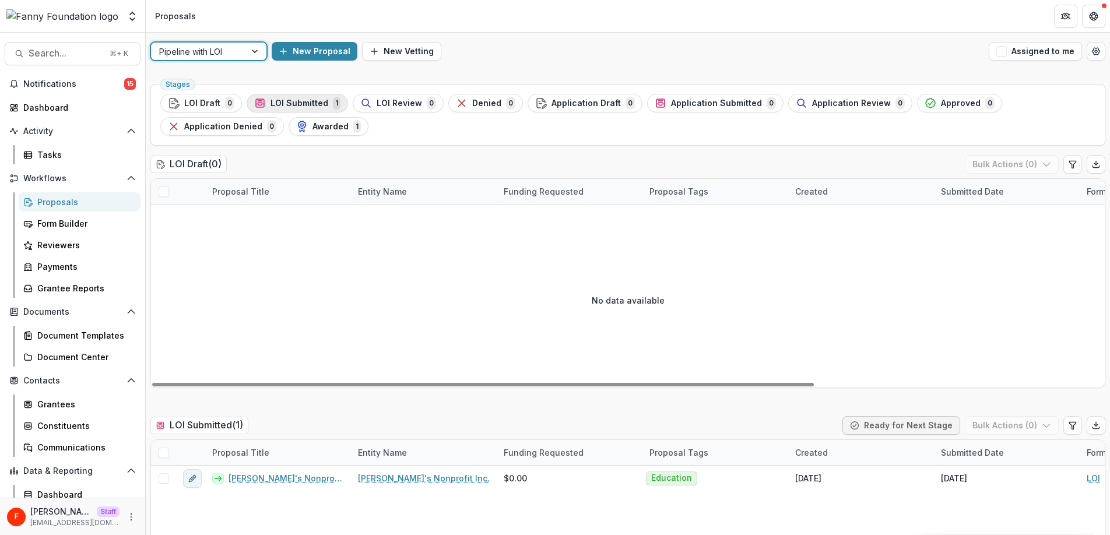
click at [305, 104] on span "LOI Submitted" at bounding box center [299, 103] width 58 height 10
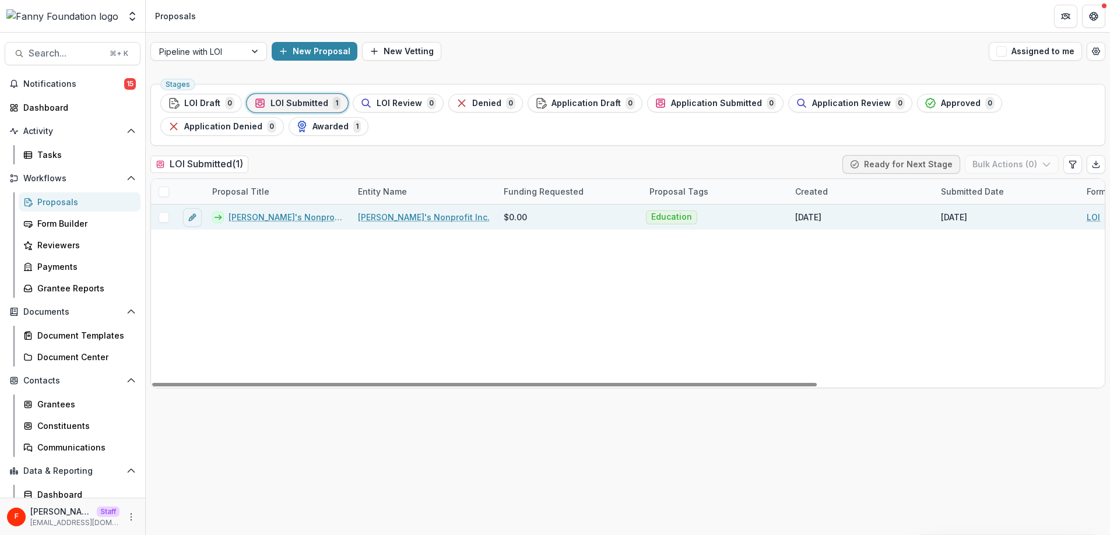
click at [269, 219] on link "[PERSON_NAME]'s Nonprofit Inc. - 2025 - LOI" at bounding box center [285, 217] width 115 height 12
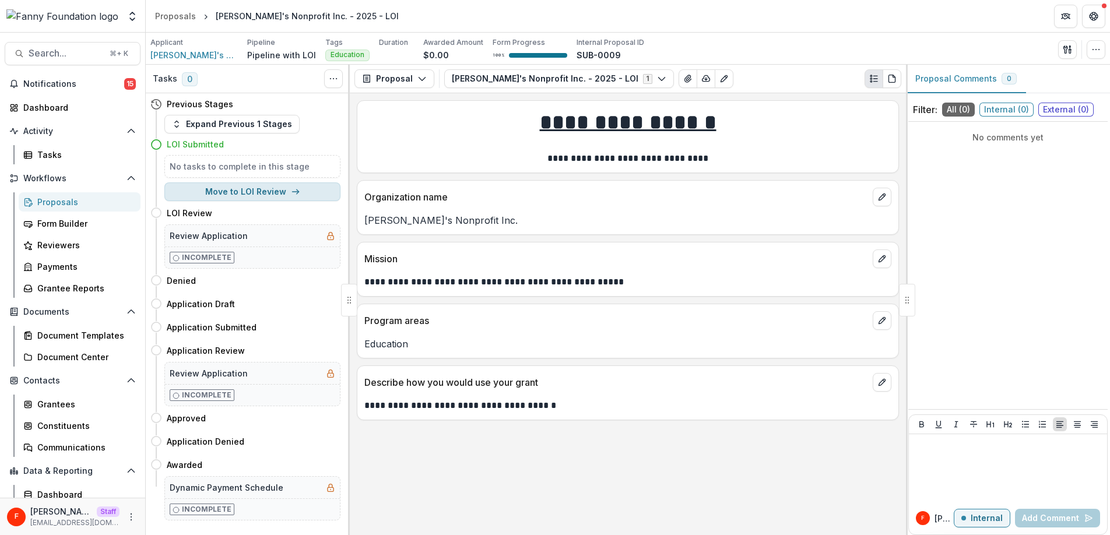
click at [261, 191] on button "Move to LOI Review" at bounding box center [252, 191] width 176 height 19
select select "**********"
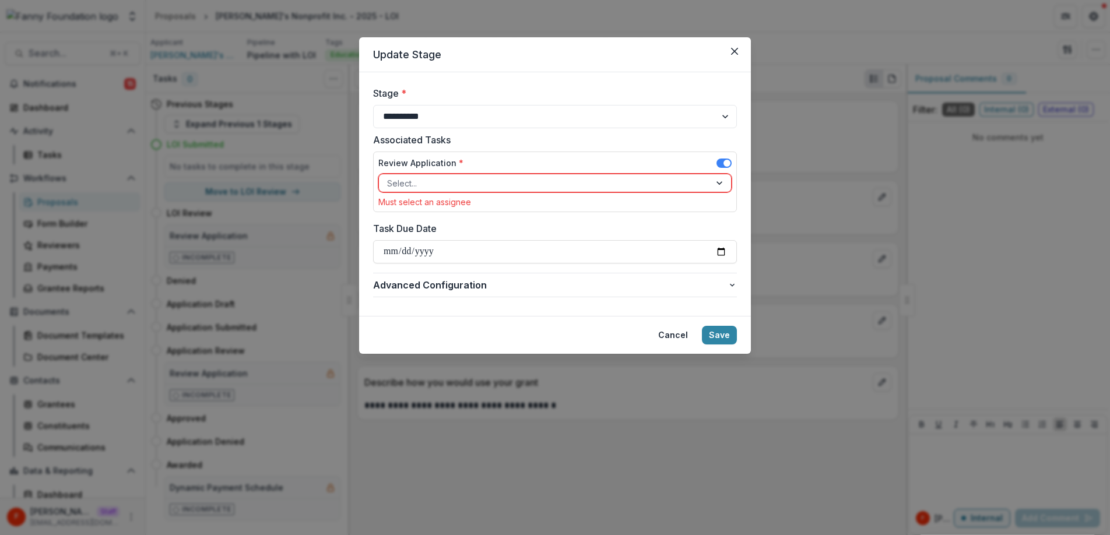
click at [541, 187] on div at bounding box center [544, 183] width 315 height 15
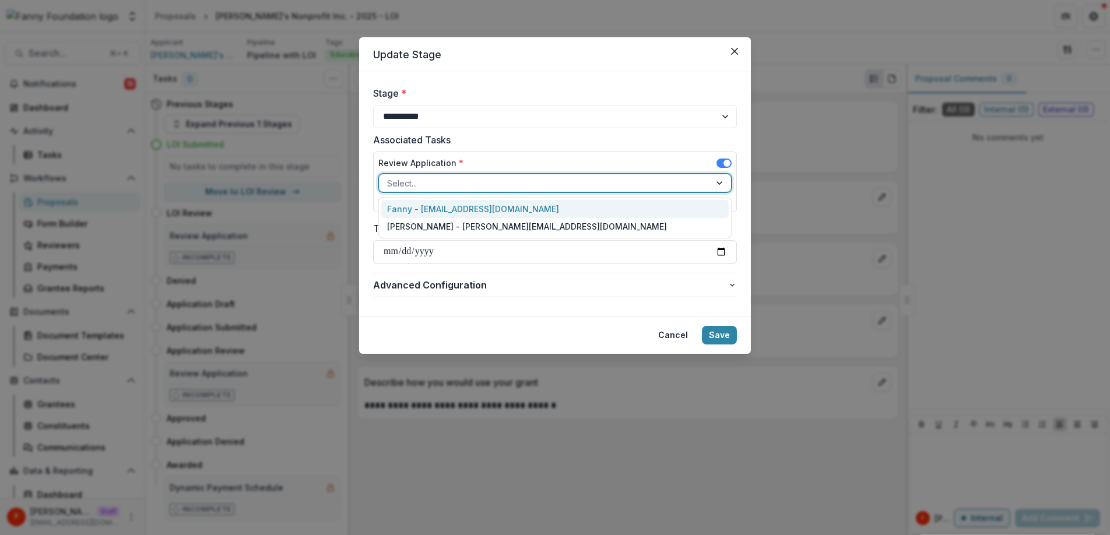
click at [513, 211] on div "Fanny - [EMAIL_ADDRESS][DOMAIN_NAME]" at bounding box center [554, 209] width 347 height 18
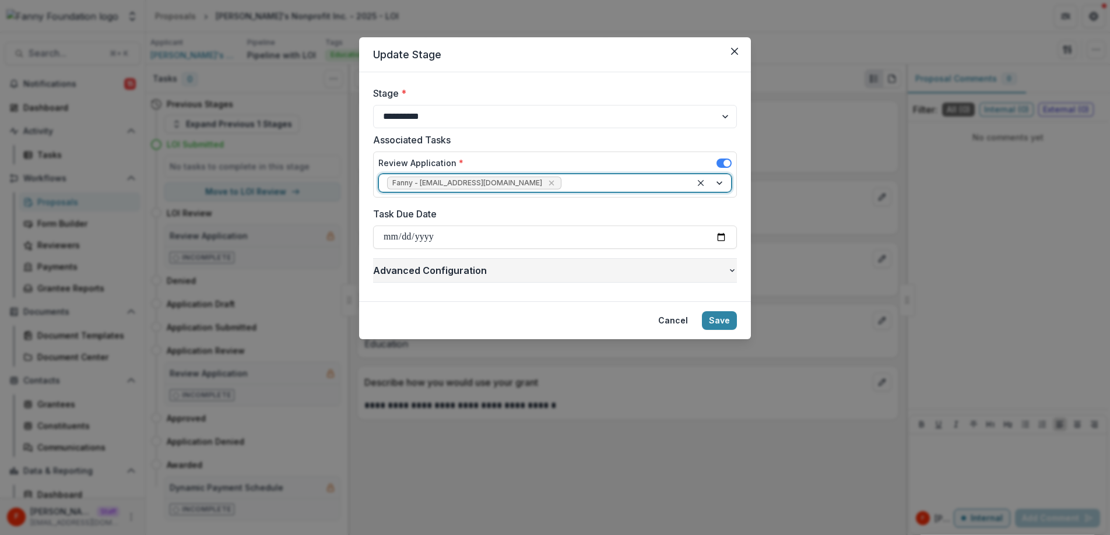
click at [695, 267] on span "Advanced Configuration" at bounding box center [550, 270] width 354 height 14
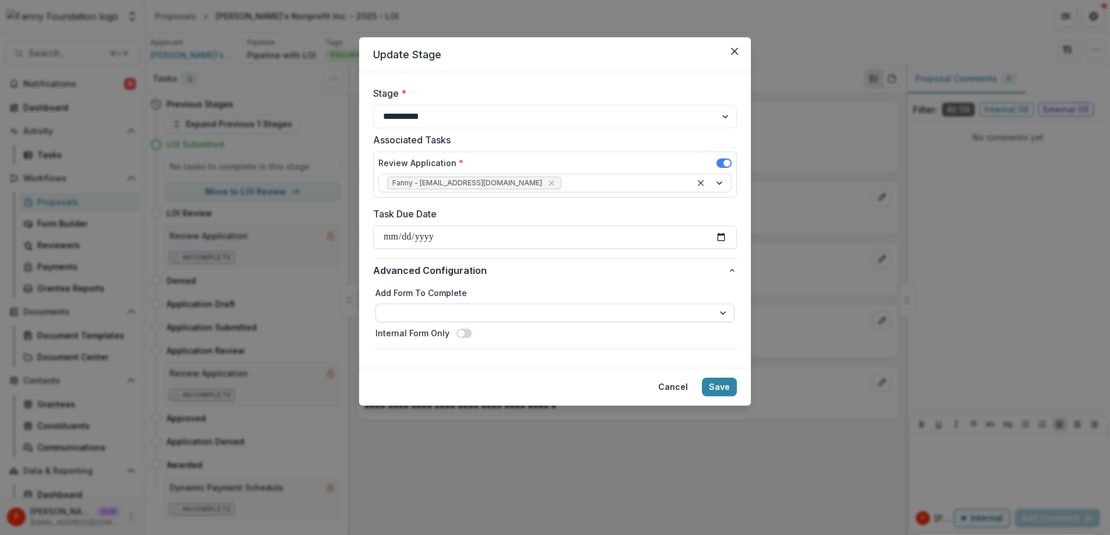
click at [505, 315] on select "**********" at bounding box center [554, 313] width 359 height 19
click at [724, 390] on button "Save" at bounding box center [719, 387] width 35 height 19
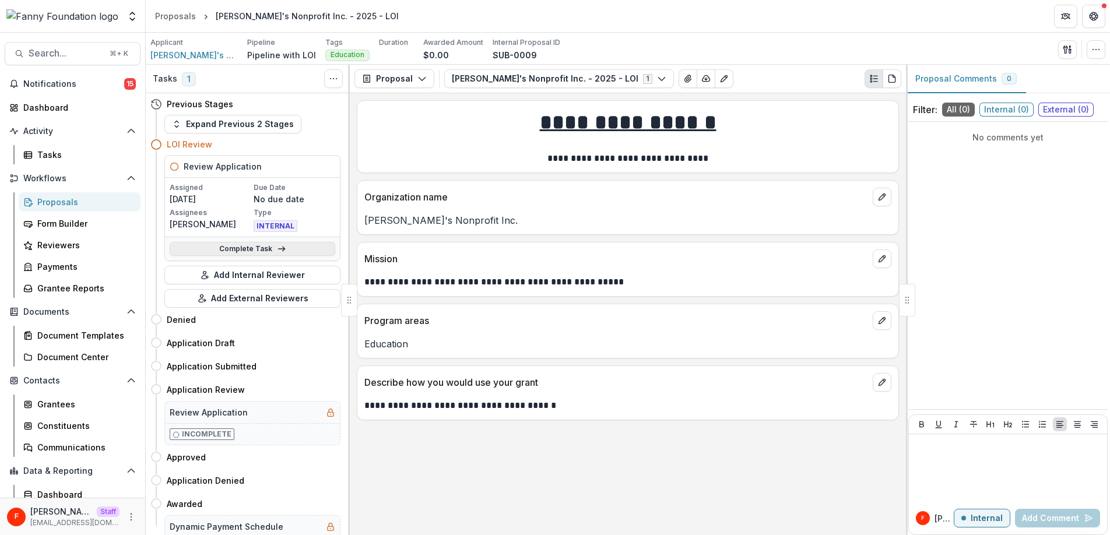
click at [288, 251] on link "Complete Task" at bounding box center [253, 249] width 166 height 14
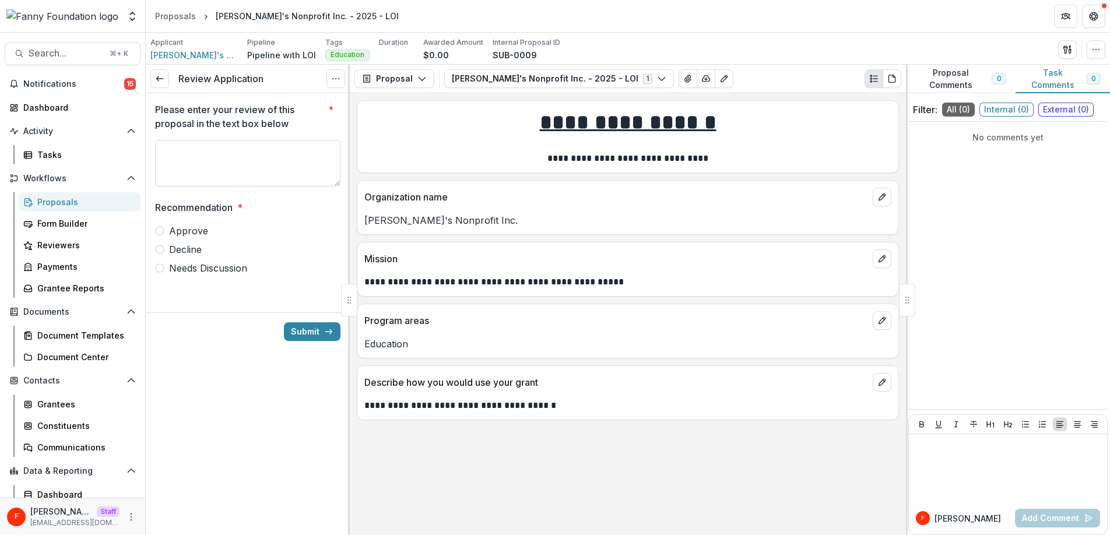
click at [252, 172] on textarea "Please enter your review of this proposal in the text box below *" at bounding box center [247, 163] width 185 height 47
type textarea "******"
click at [161, 225] on label "Approve" at bounding box center [247, 231] width 185 height 14
click at [301, 331] on button "Submit" at bounding box center [312, 331] width 57 height 19
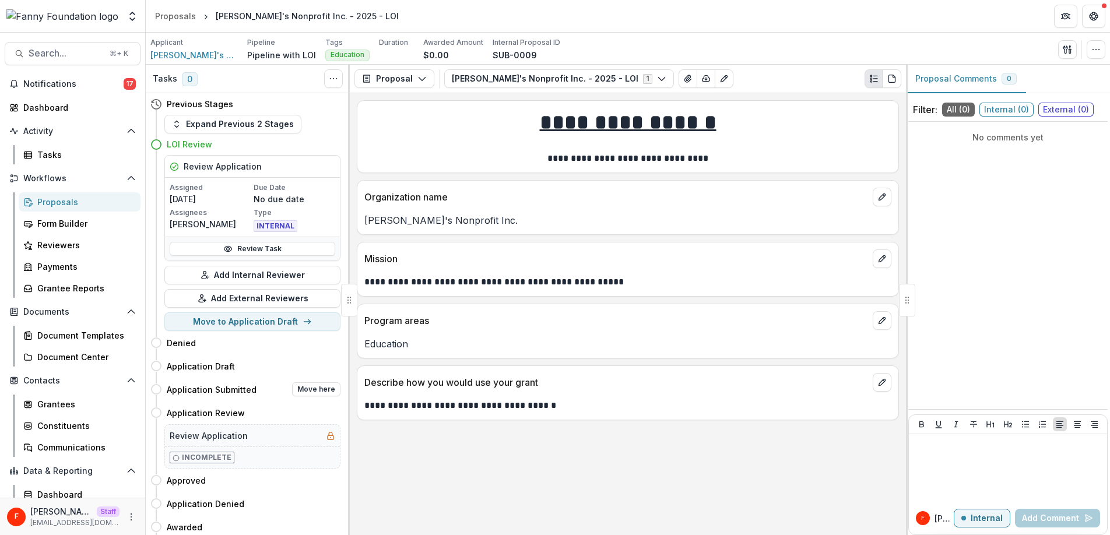
scroll to position [48, 0]
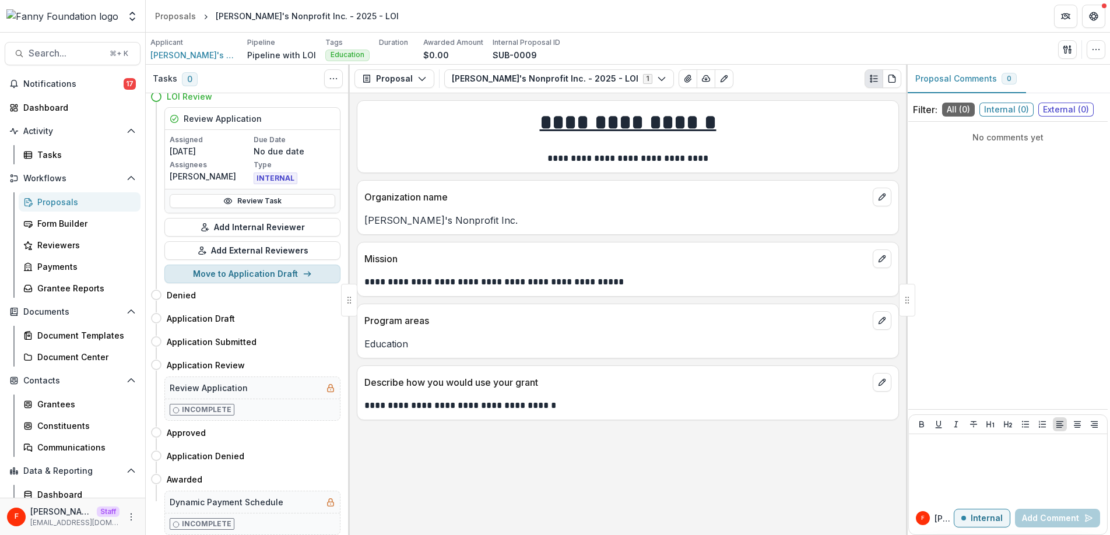
click at [306, 279] on button "Move to Application Draft" at bounding box center [252, 274] width 176 height 19
select select "**********"
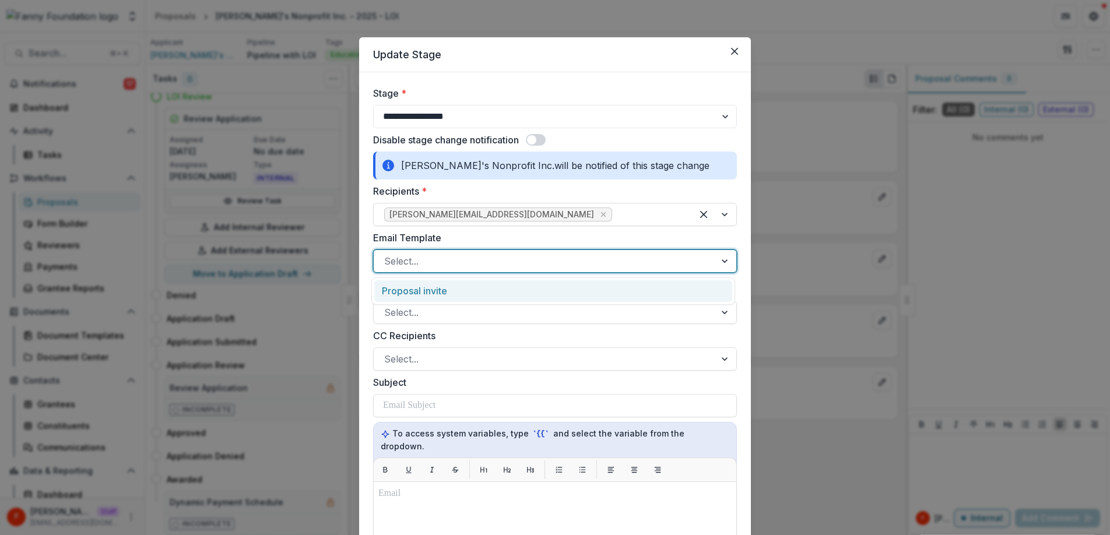
click at [562, 264] on div at bounding box center [544, 261] width 321 height 16
click at [540, 293] on div "Proposal invite" at bounding box center [553, 291] width 358 height 22
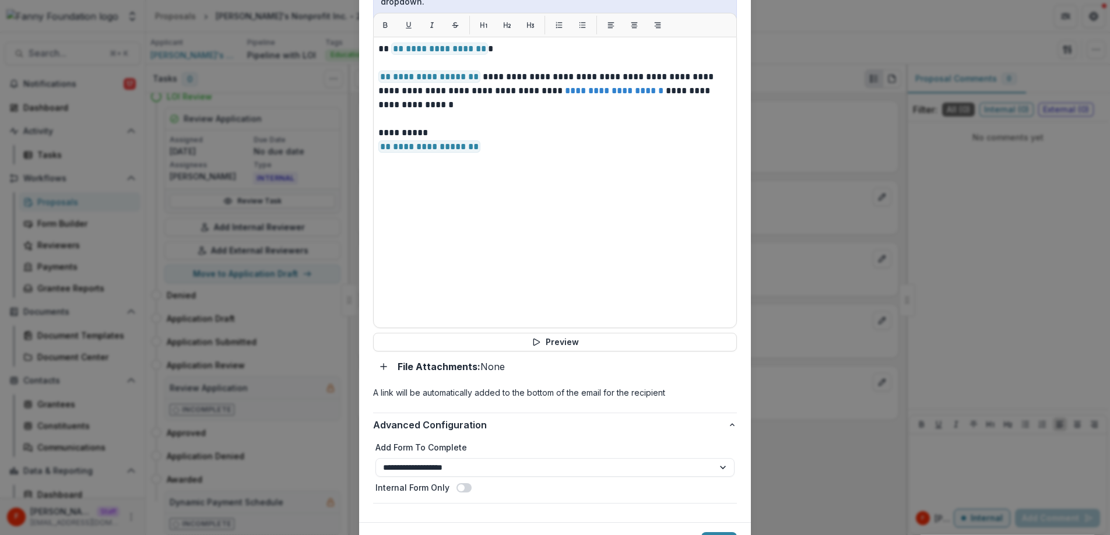
scroll to position [494, 0]
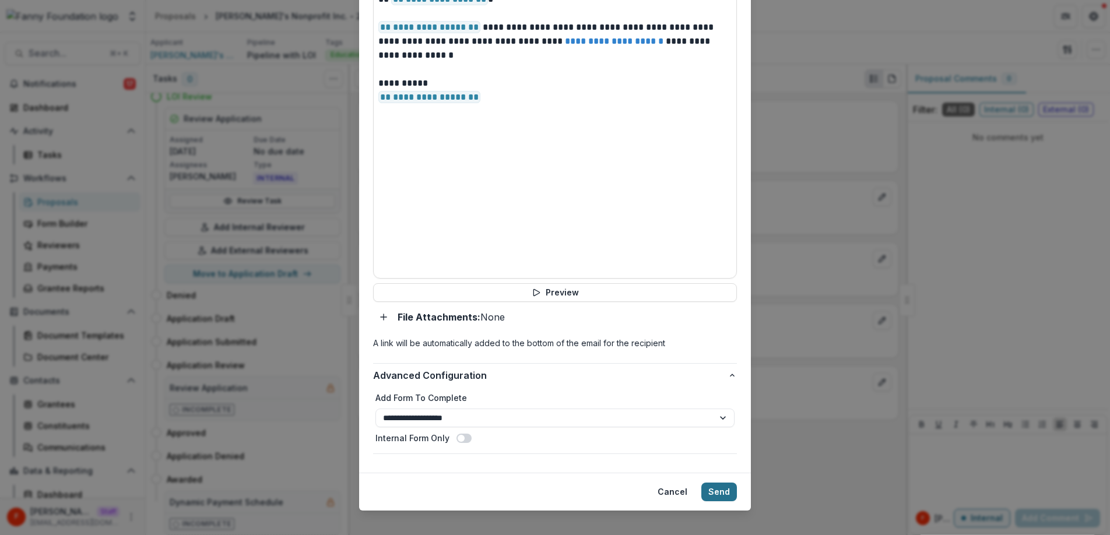
click at [724, 483] on button "Send" at bounding box center [719, 492] width 36 height 19
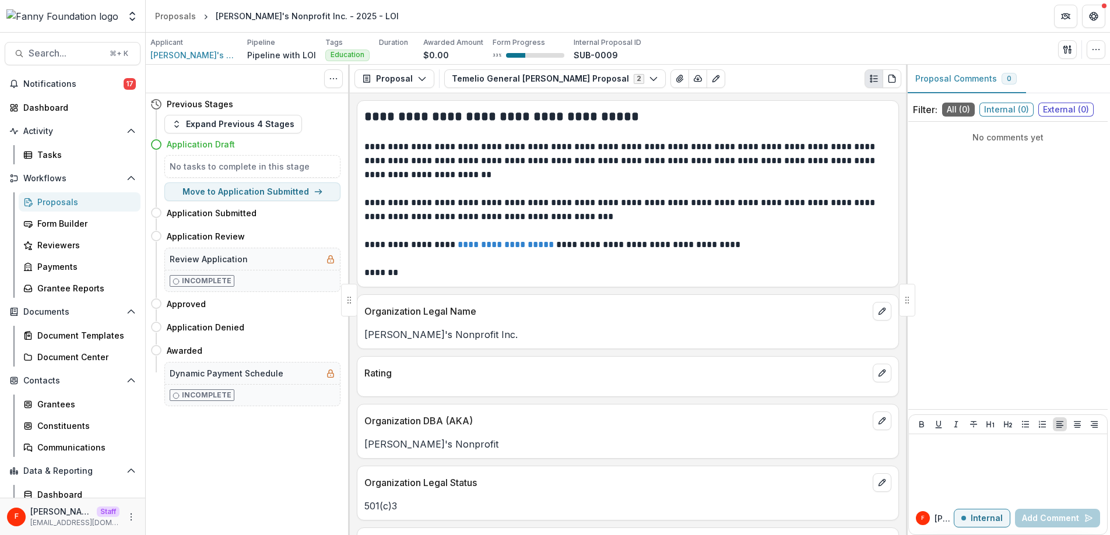
scroll to position [0, 0]
click at [76, 224] on div "Form Builder" at bounding box center [84, 223] width 94 height 12
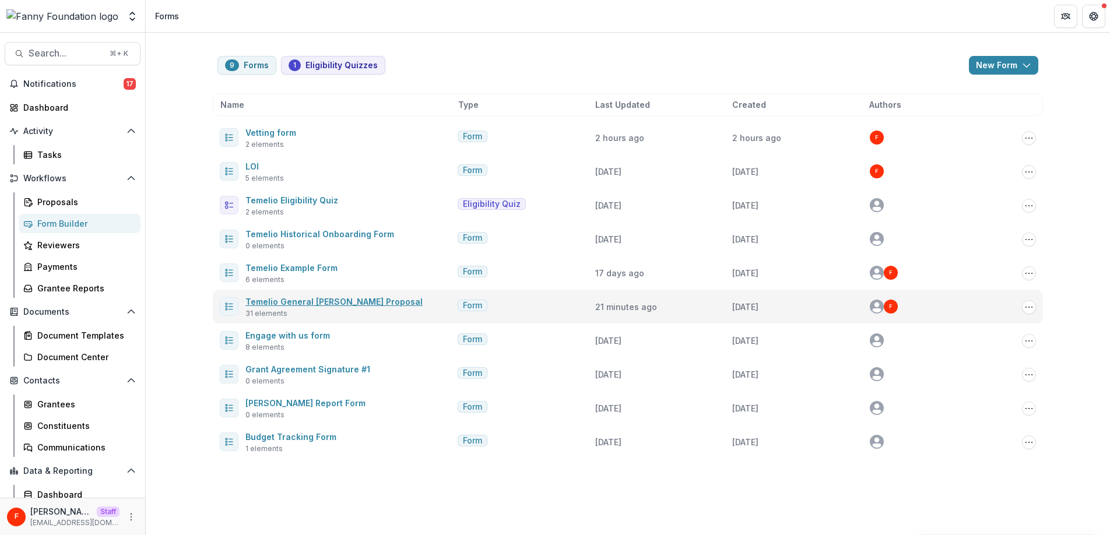
click at [330, 300] on link "Temelio General [PERSON_NAME] Proposal" at bounding box center [333, 302] width 177 height 10
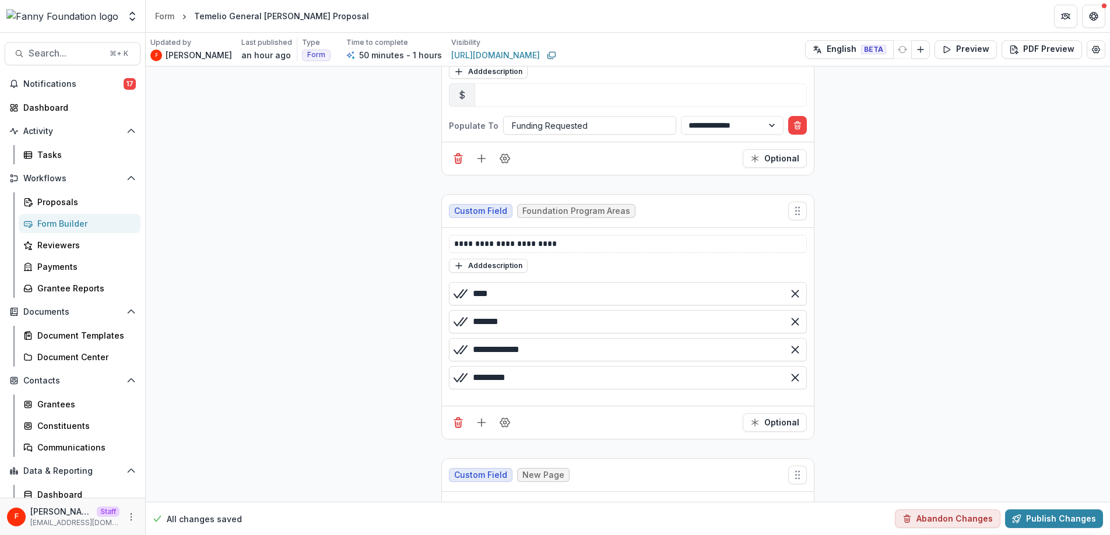
scroll to position [3847, 0]
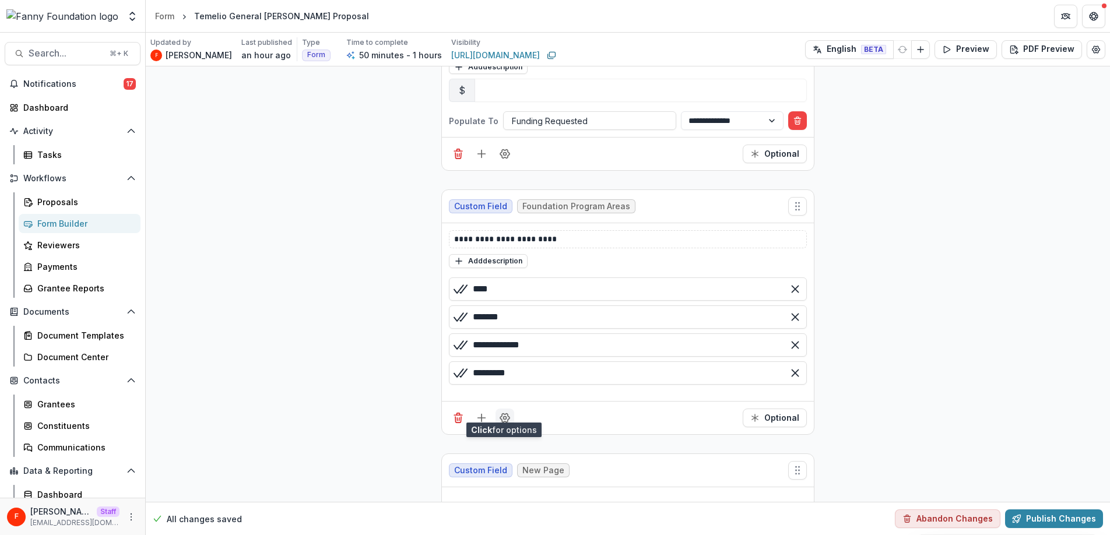
click at [504, 416] on circle "Field Settings" at bounding box center [505, 417] width 3 height 3
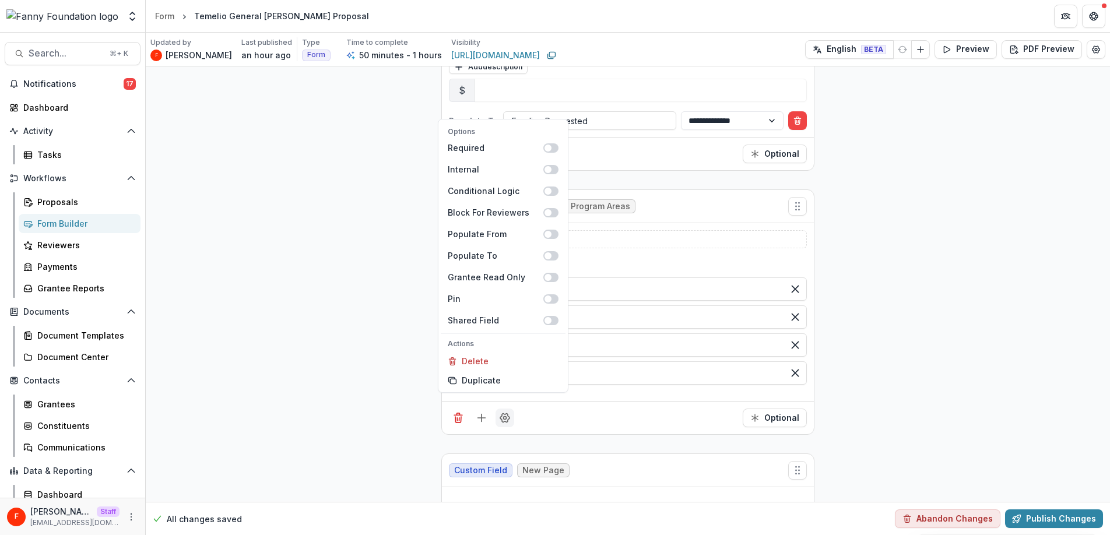
scroll to position [3852, 0]
click at [497, 254] on div "Populate To" at bounding box center [496, 255] width 96 height 12
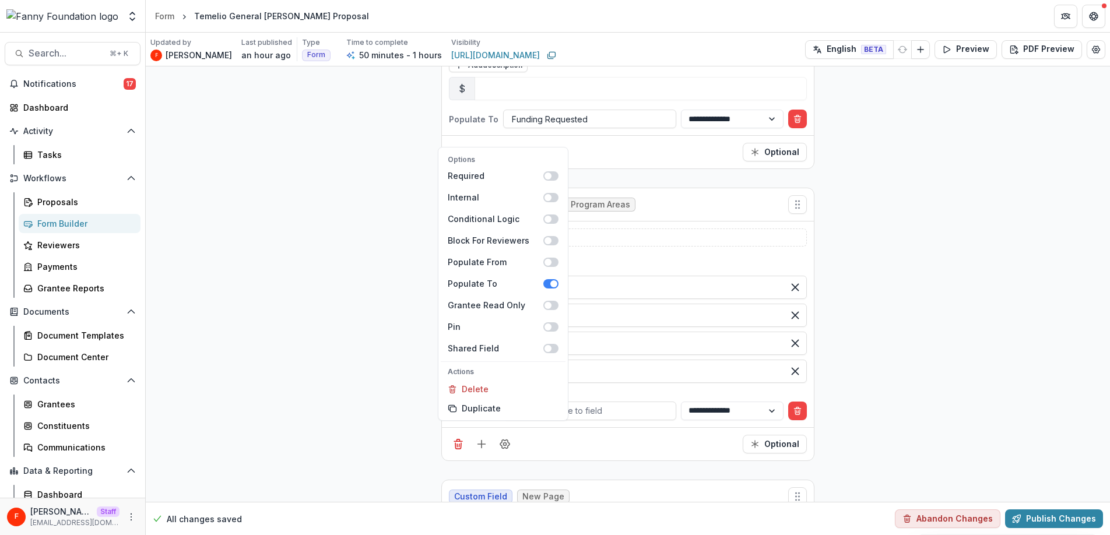
click at [637, 417] on div "**********" at bounding box center [628, 324] width 372 height 206
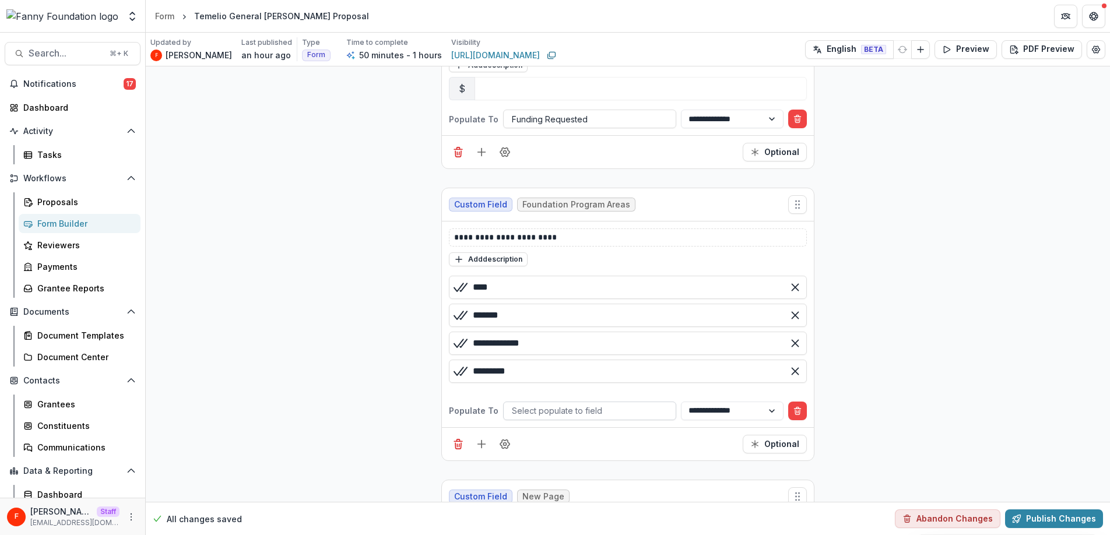
click at [596, 403] on div at bounding box center [590, 410] width 156 height 15
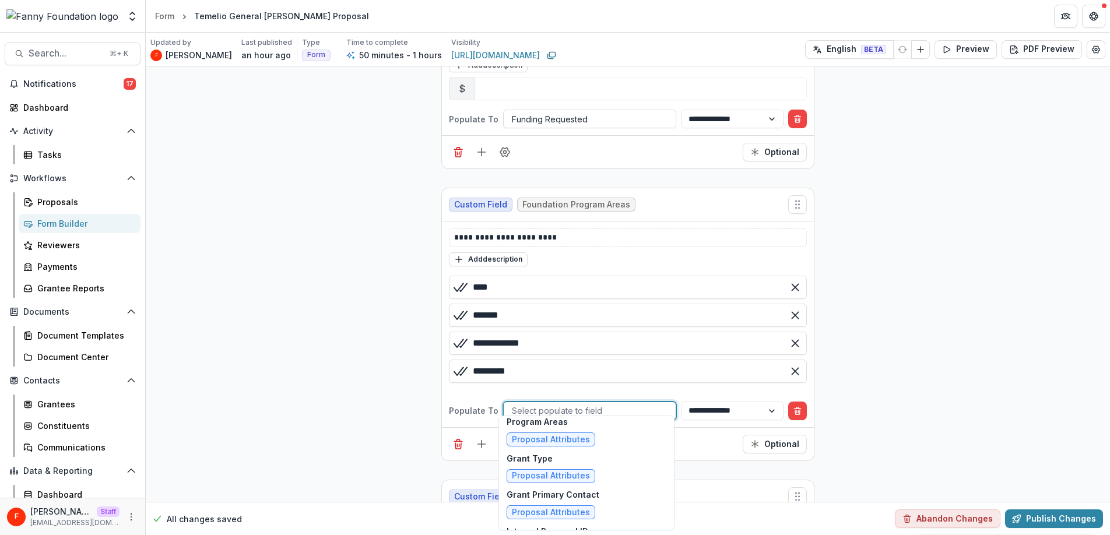
scroll to position [2052, 0]
click at [585, 434] on span "Proposal Attributes" at bounding box center [551, 436] width 78 height 10
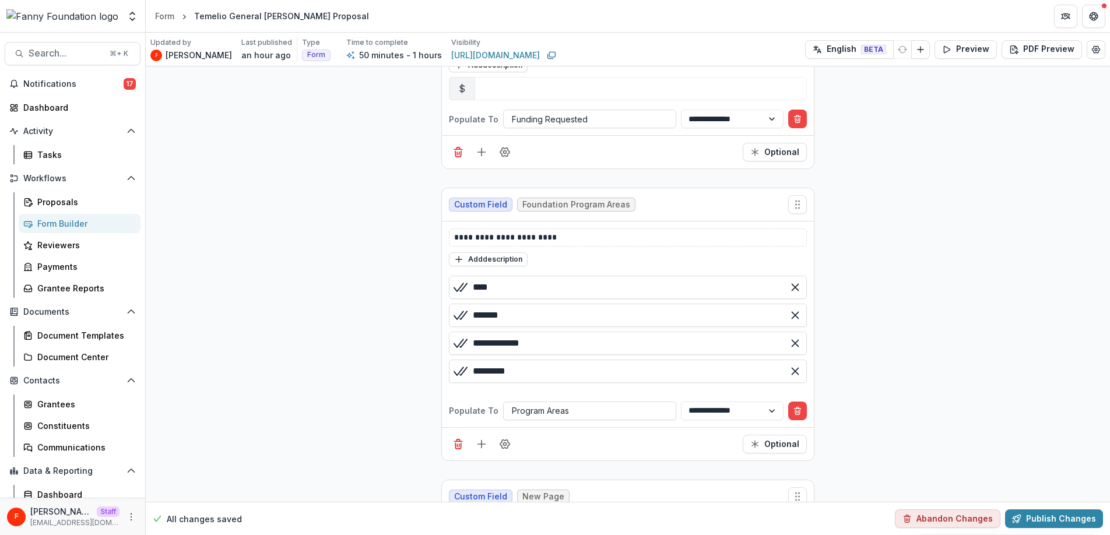
click at [691, 441] on div "Optional" at bounding box center [628, 443] width 372 height 33
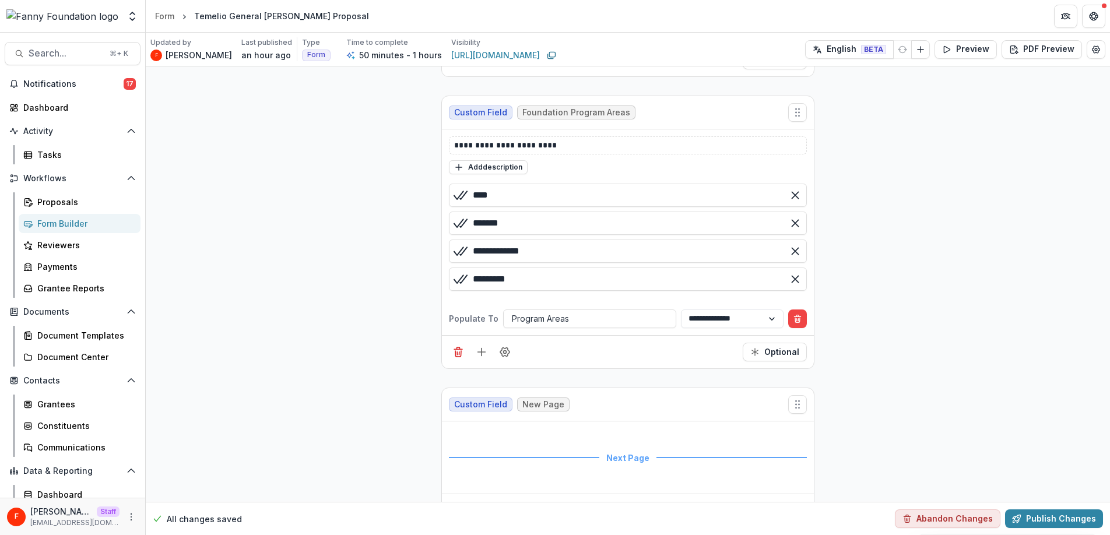
scroll to position [3946, 0]
click at [1045, 513] on button "Publish Changes" at bounding box center [1054, 518] width 98 height 19
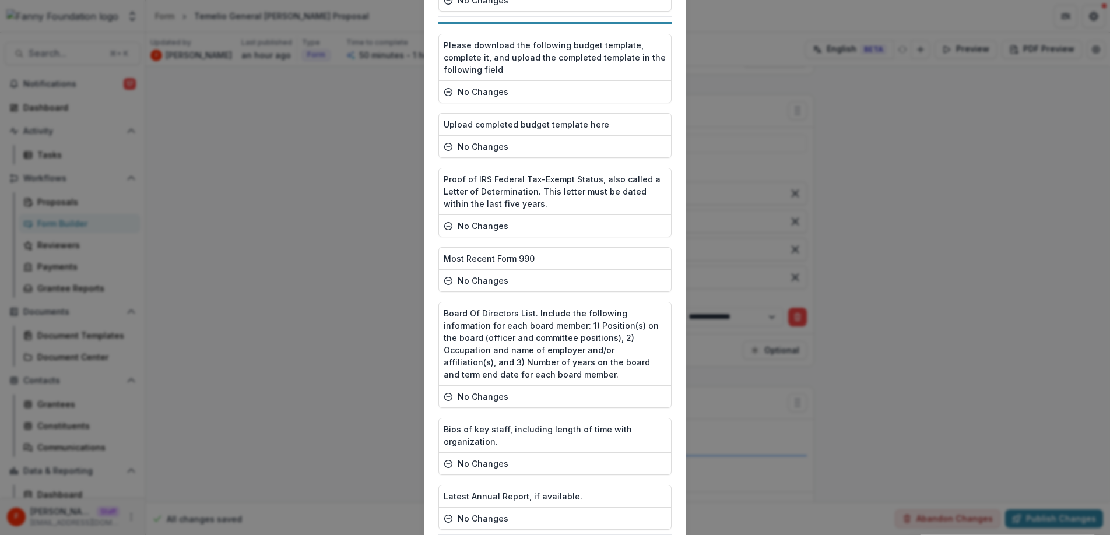
scroll to position [1561, 0]
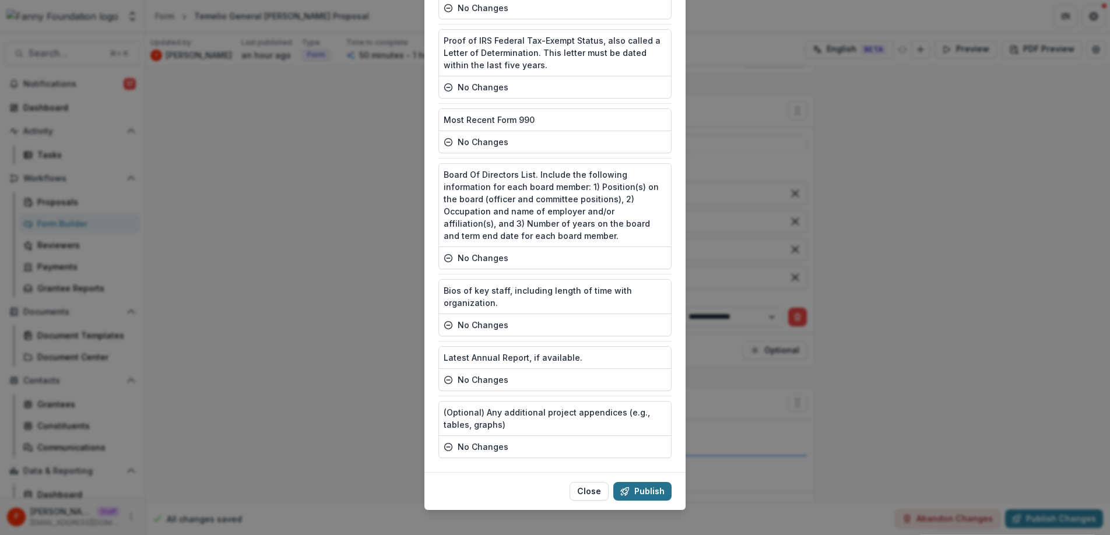
click at [659, 482] on button "Publish" at bounding box center [642, 491] width 58 height 19
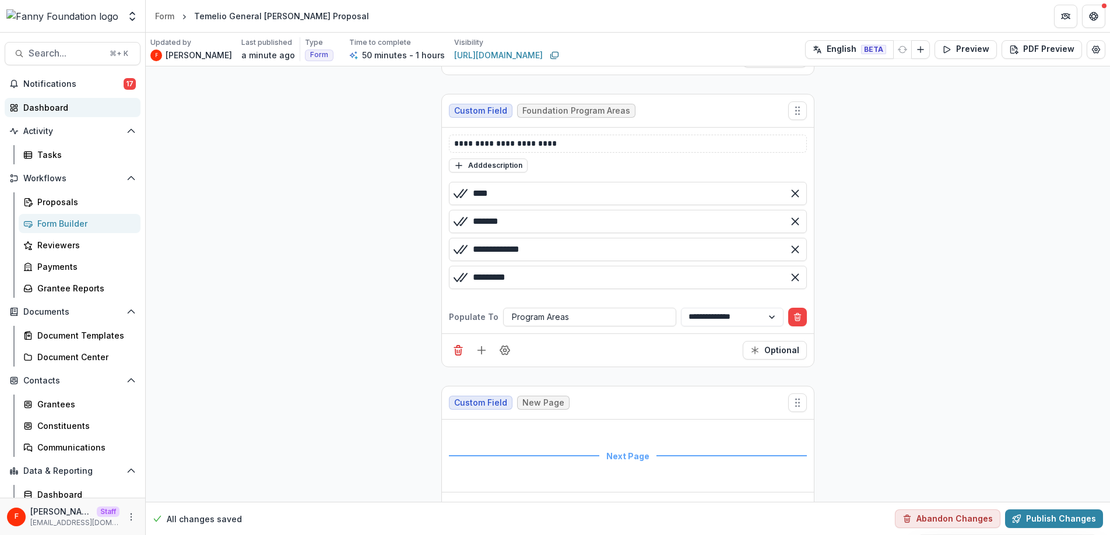
click at [65, 105] on div "Dashboard" at bounding box center [77, 107] width 108 height 12
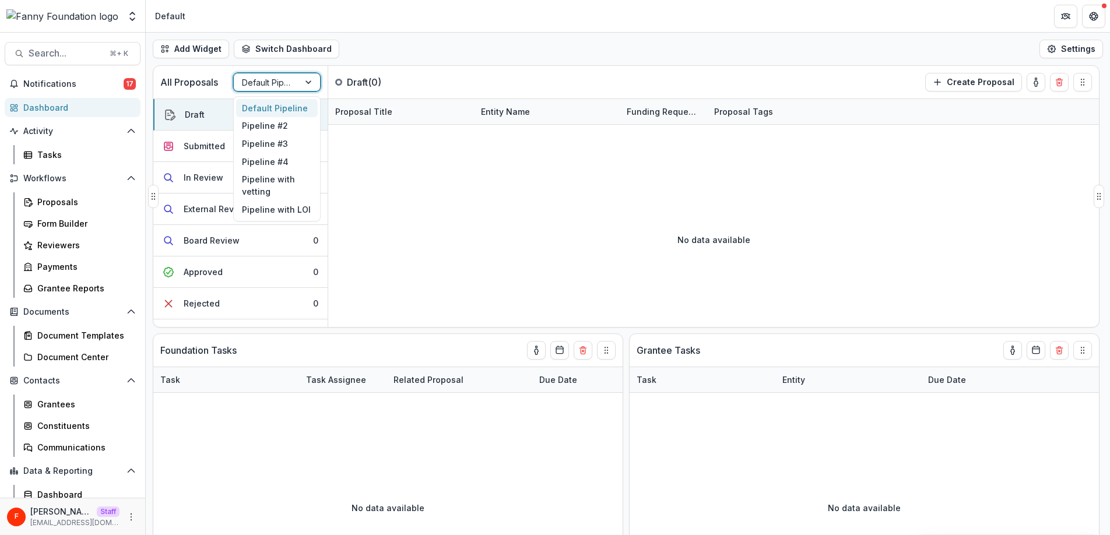
click at [283, 81] on div at bounding box center [266, 82] width 49 height 15
click at [291, 203] on div "Pipeline with LOI" at bounding box center [277, 209] width 82 height 18
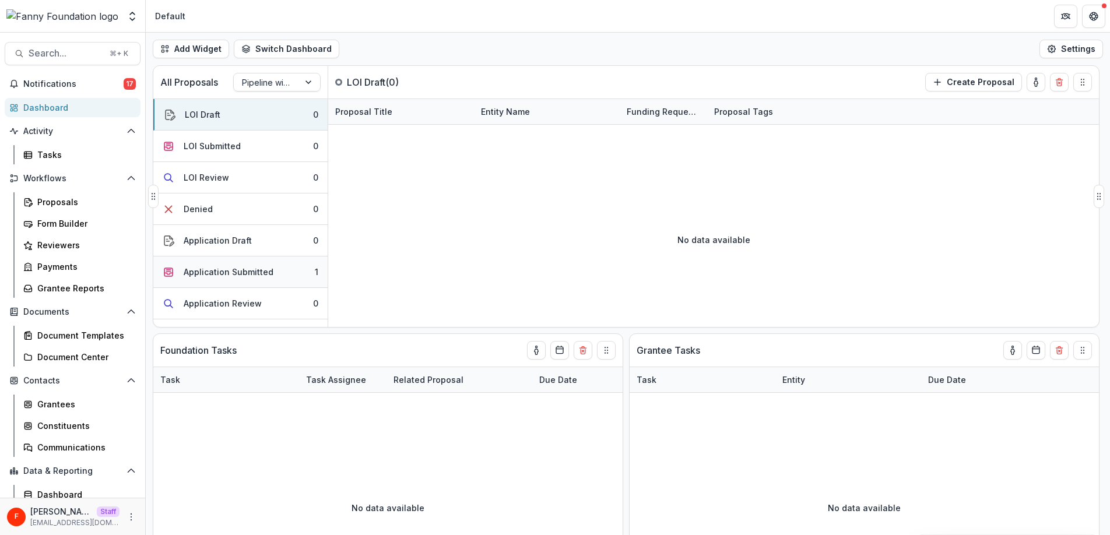
click at [254, 272] on div "Application Submitted" at bounding box center [229, 272] width 90 height 12
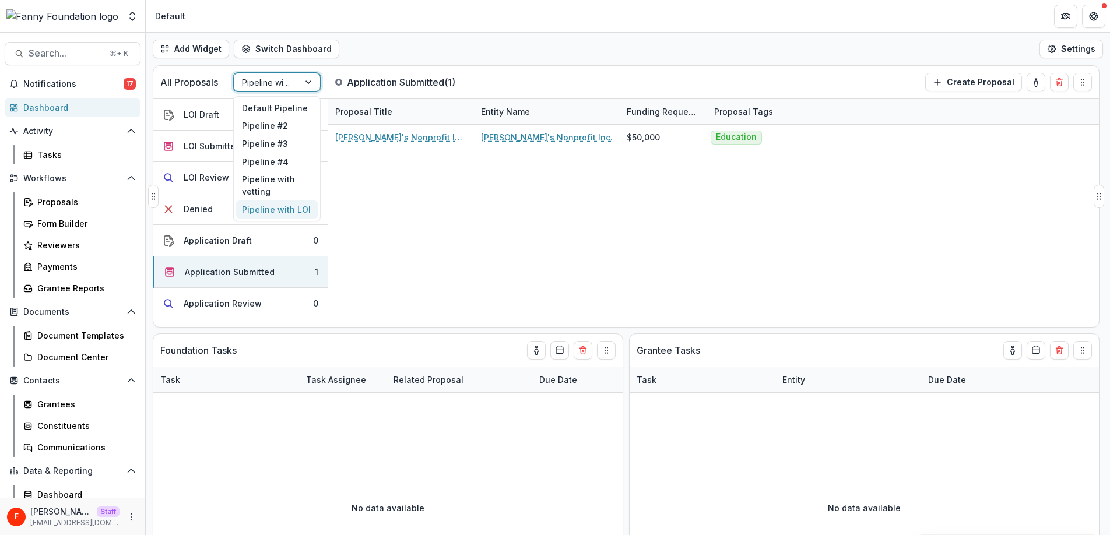
click at [249, 83] on div at bounding box center [266, 82] width 49 height 15
click at [260, 104] on div "Default Pipeline" at bounding box center [277, 108] width 82 height 18
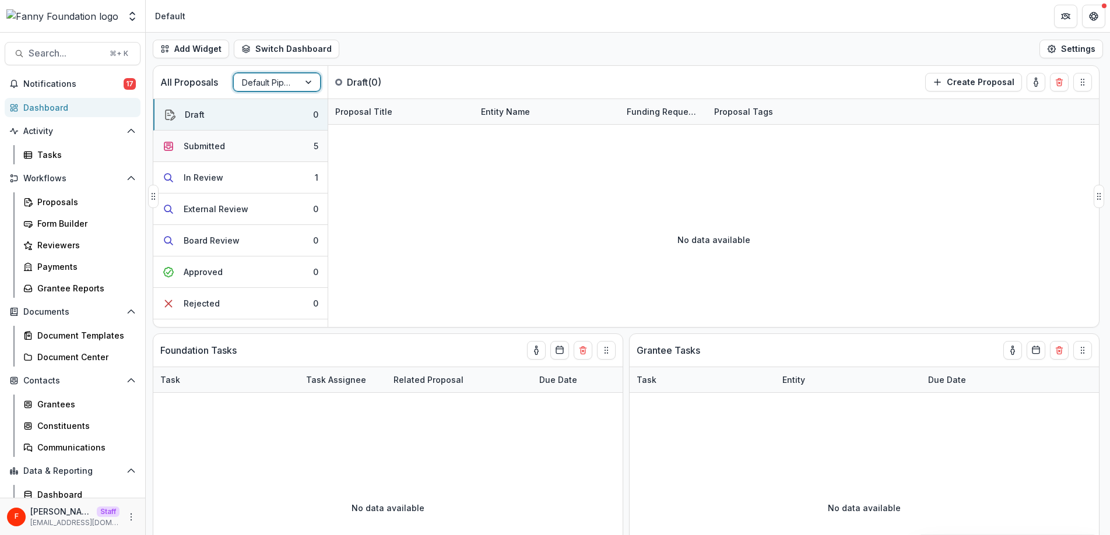
click at [224, 149] on button "Submitted 5" at bounding box center [240, 146] width 174 height 31
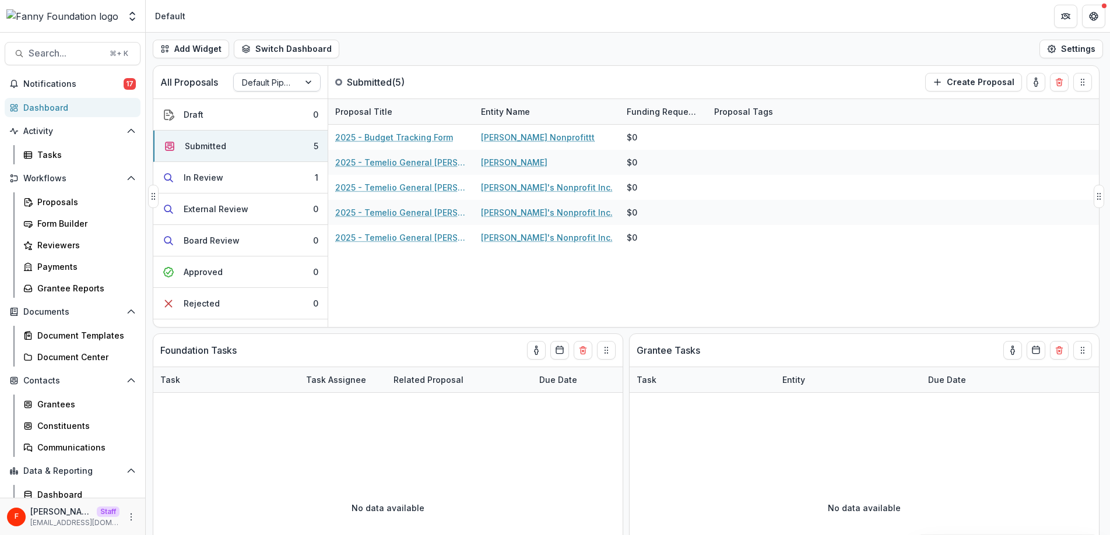
click at [283, 83] on div at bounding box center [266, 82] width 49 height 15
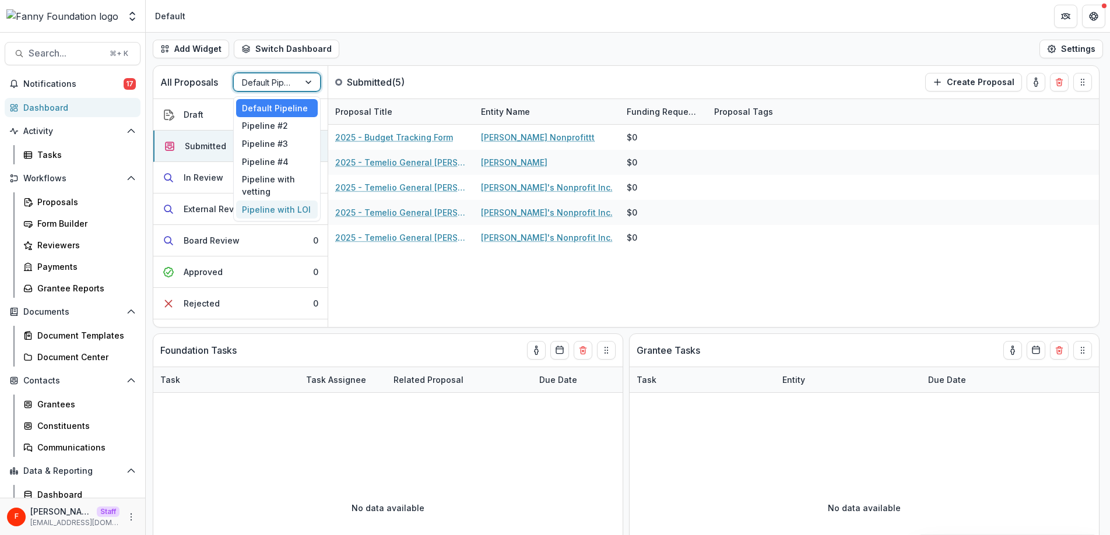
click at [294, 203] on div "Pipeline with LOI" at bounding box center [277, 209] width 82 height 18
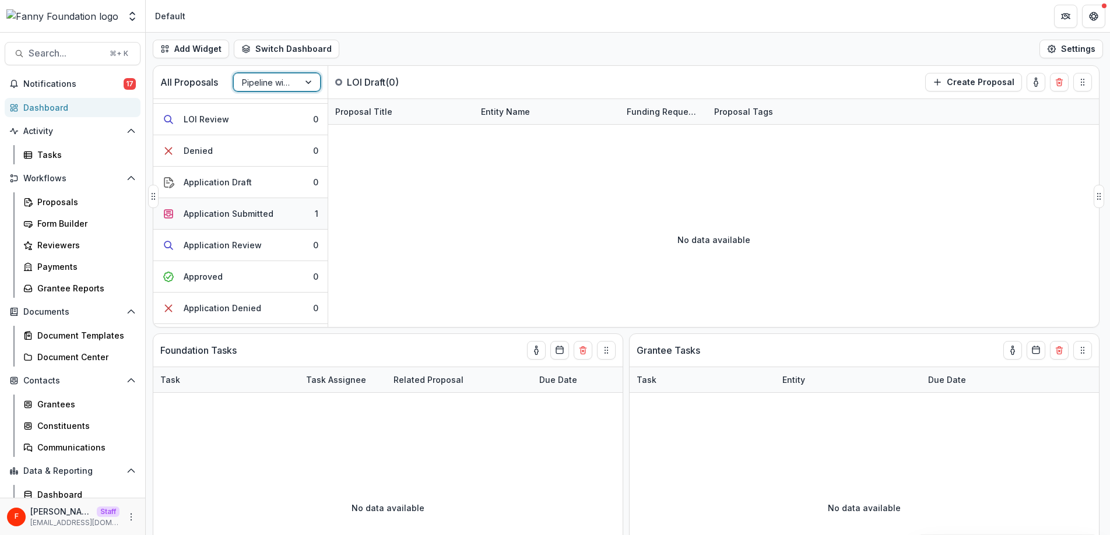
scroll to position [70, 0]
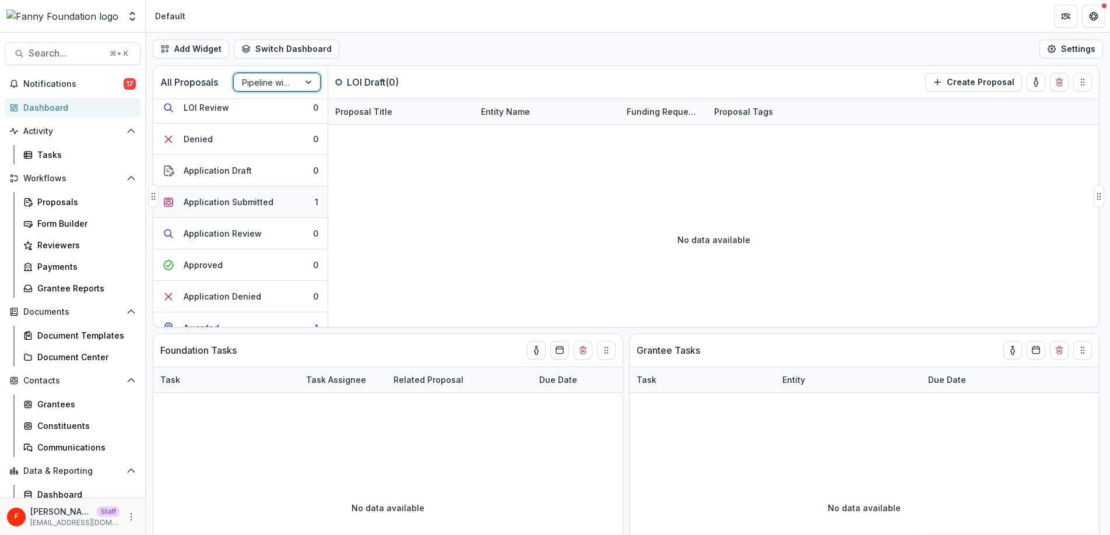
click at [270, 200] on button "Application Submitted 1" at bounding box center [240, 202] width 174 height 31
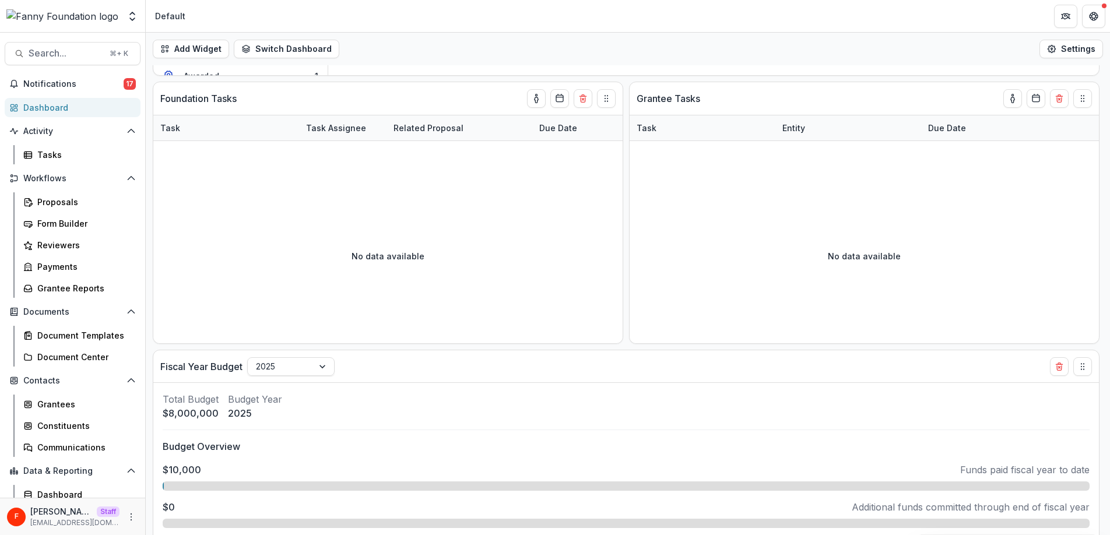
scroll to position [329, 0]
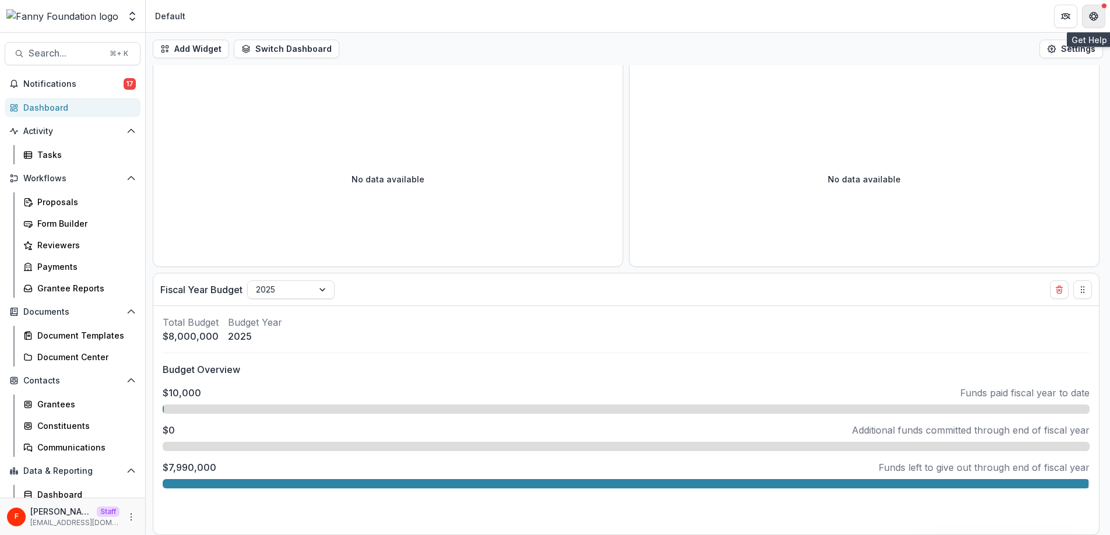
click at [1097, 16] on icon "Get Help" at bounding box center [1093, 16] width 9 height 9
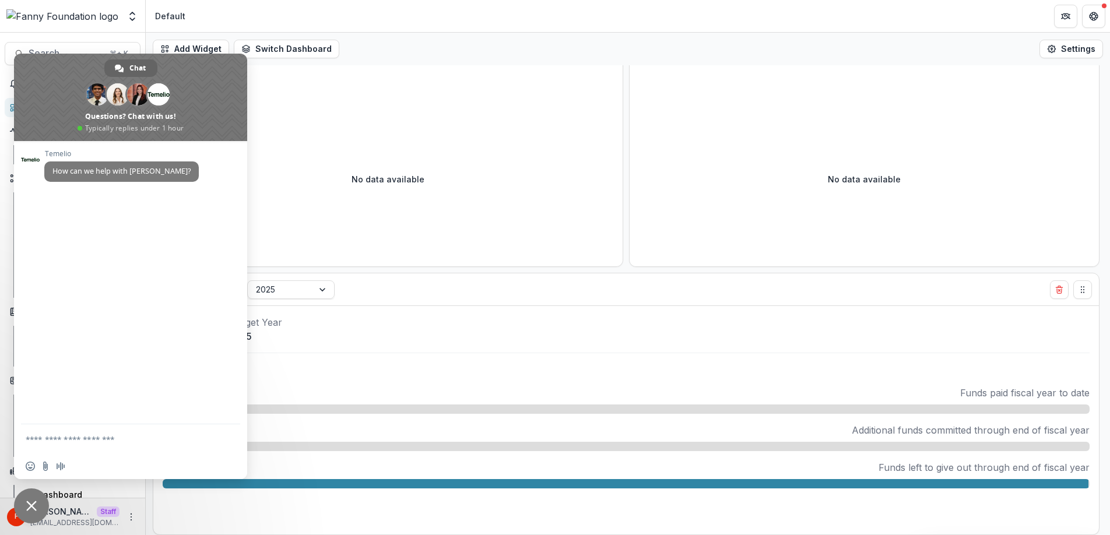
click at [889, 49] on div "Add Widget Switch Dashboard Default New Dashboard Settings" at bounding box center [628, 49] width 964 height 33
click at [207, 70] on span at bounding box center [130, 97] width 233 height 87
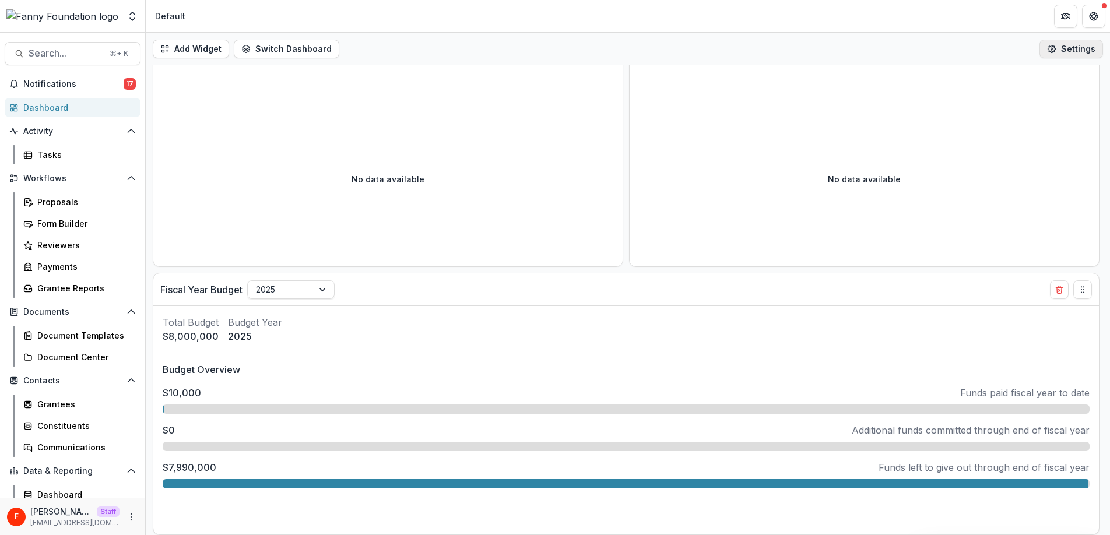
click at [1059, 49] on button "Settings" at bounding box center [1071, 49] width 64 height 19
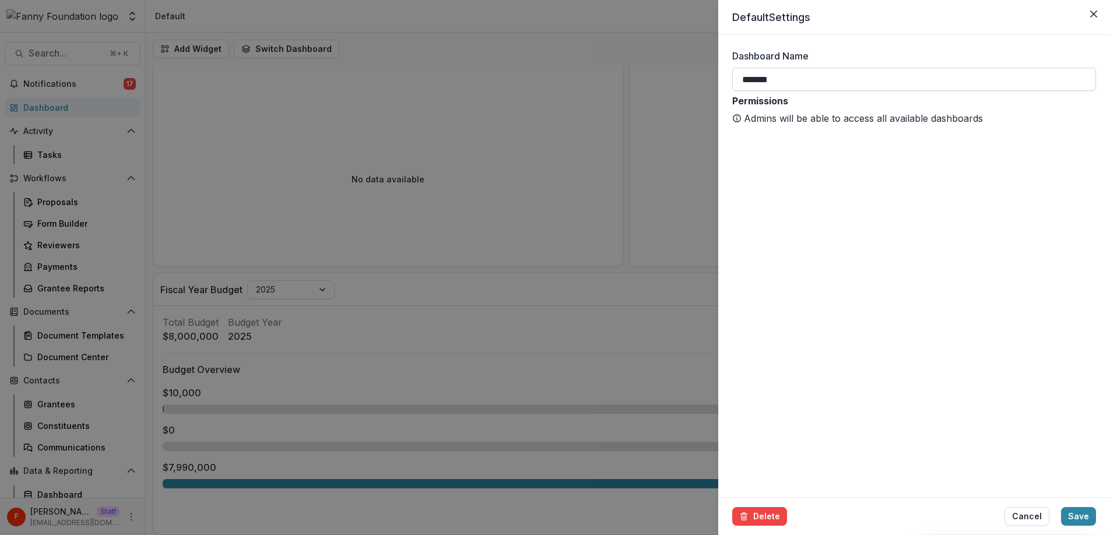
click at [802, 80] on input "*******" at bounding box center [914, 79] width 364 height 23
click at [1093, 13] on icon "Close" at bounding box center [1093, 13] width 7 height 7
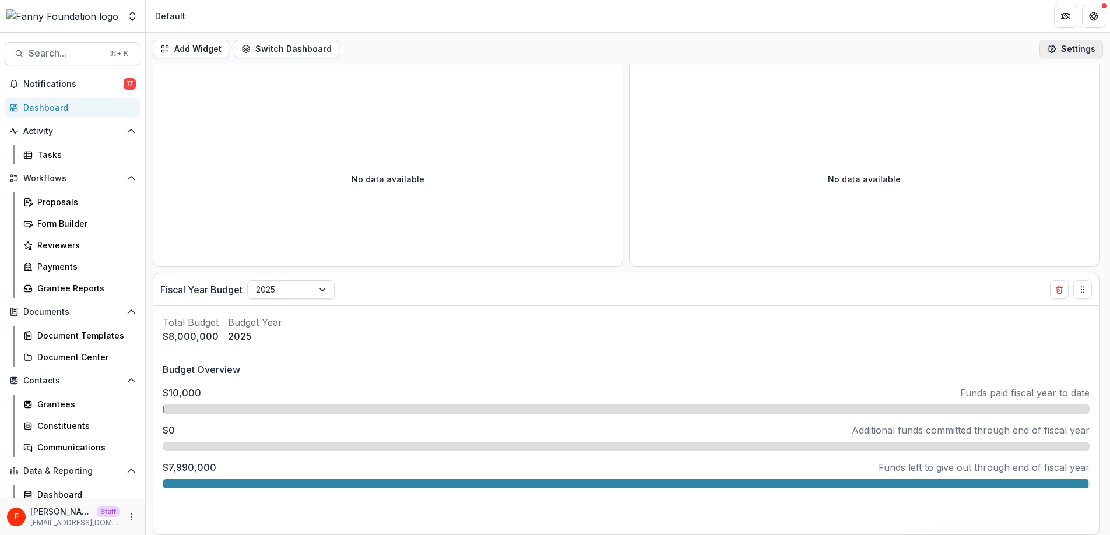
click at [1053, 48] on icon "button" at bounding box center [1052, 49] width 8 height 8
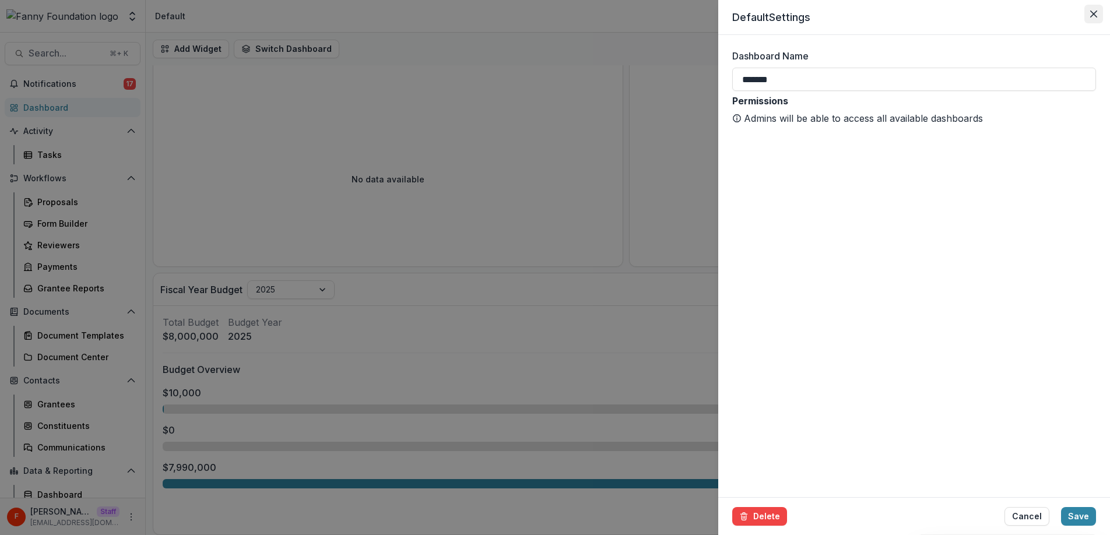
click at [1097, 15] on button "Close" at bounding box center [1093, 14] width 19 height 19
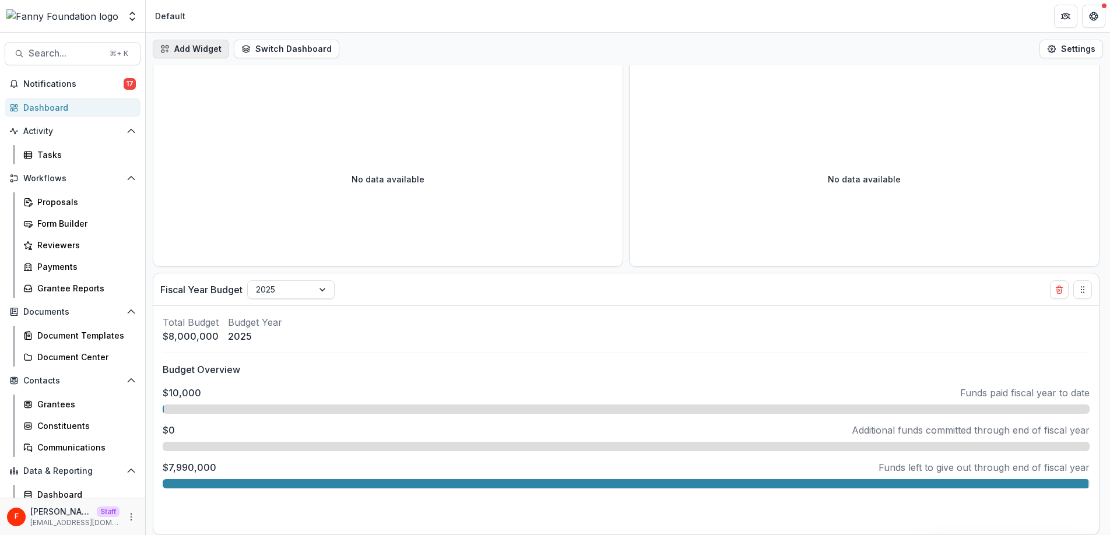
click at [205, 51] on button "Add Widget" at bounding box center [191, 49] width 76 height 19
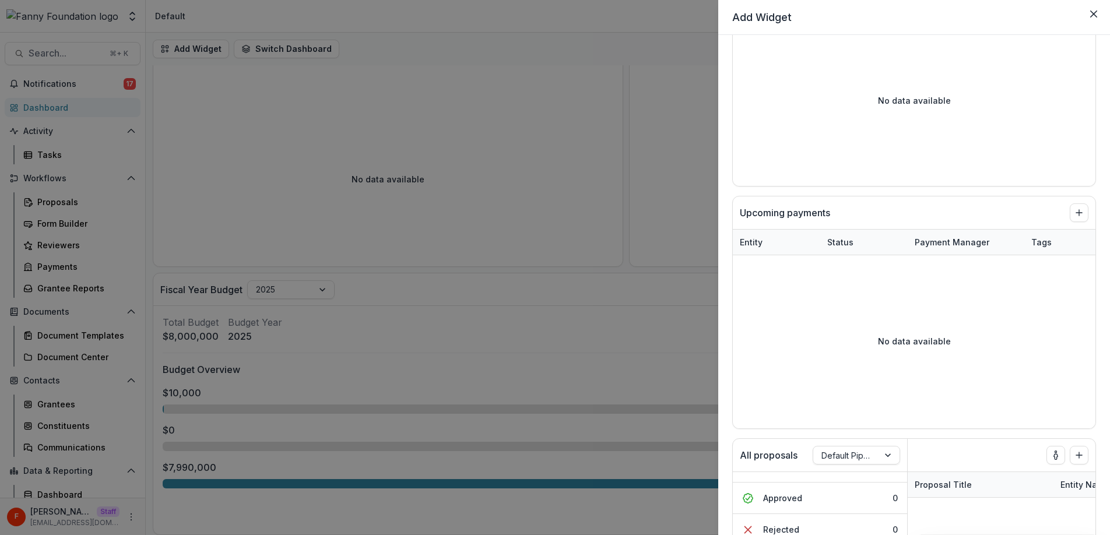
scroll to position [0, 0]
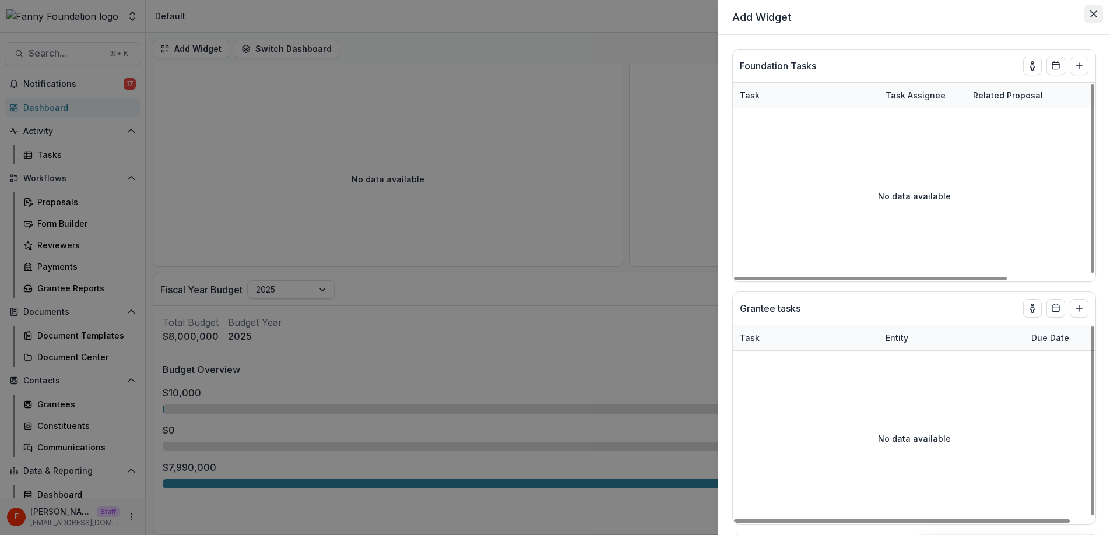
click at [1093, 13] on icon "Close" at bounding box center [1093, 13] width 7 height 7
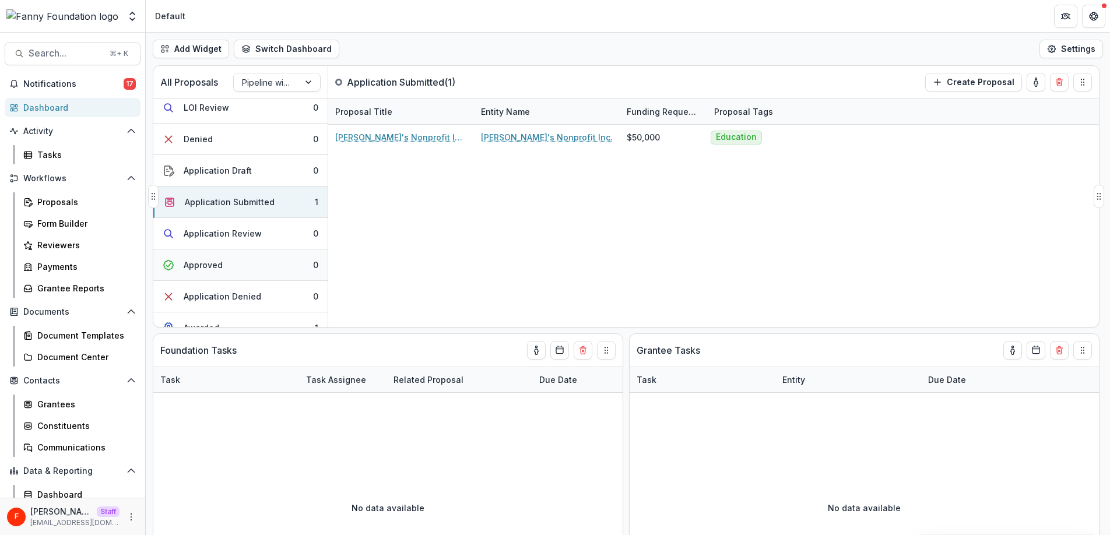
scroll to position [86, 0]
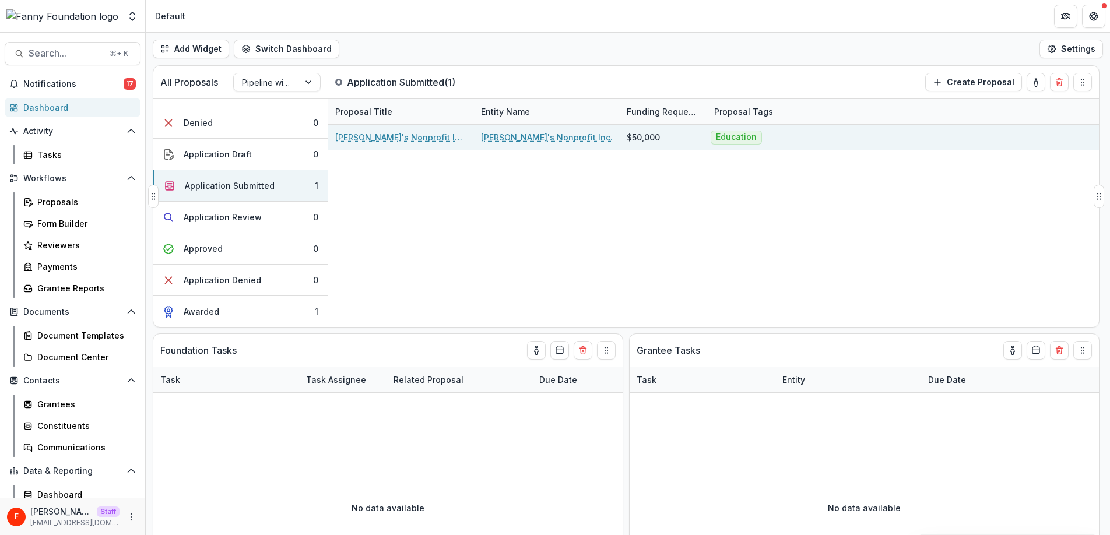
click at [363, 138] on link "[PERSON_NAME]'s Nonprofit Inc. - 2025 - LOI" at bounding box center [401, 137] width 132 height 12
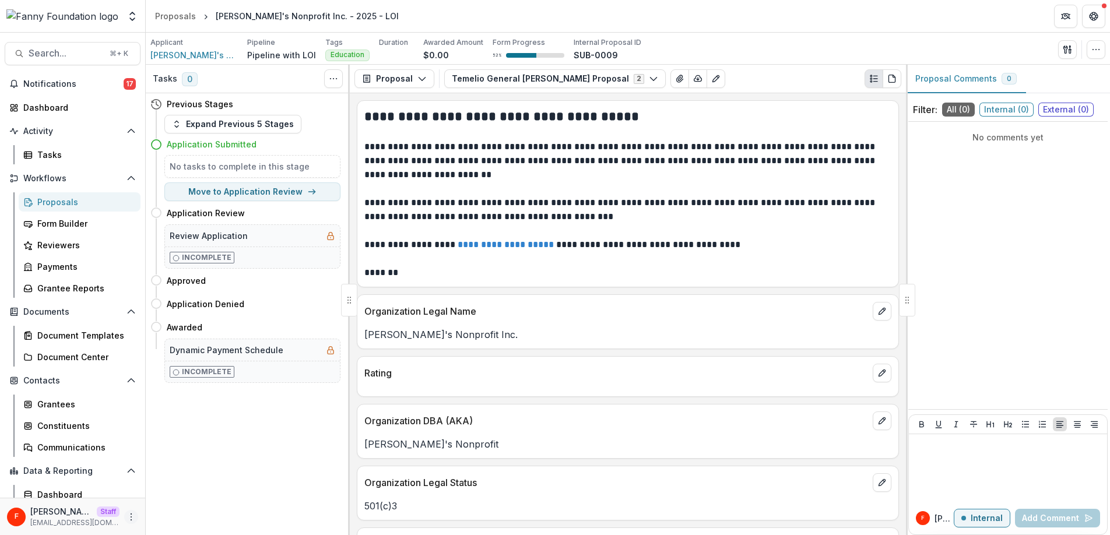
click at [127, 515] on icon "More" at bounding box center [130, 516] width 9 height 9
click at [190, 492] on link "User Settings" at bounding box center [204, 492] width 125 height 19
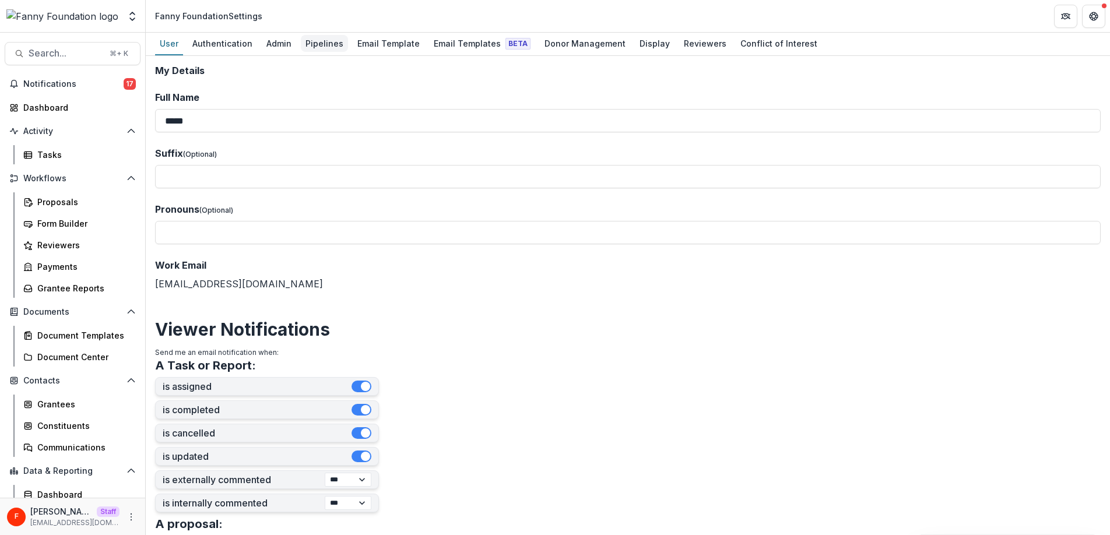
click at [322, 47] on div "Pipelines" at bounding box center [324, 43] width 47 height 17
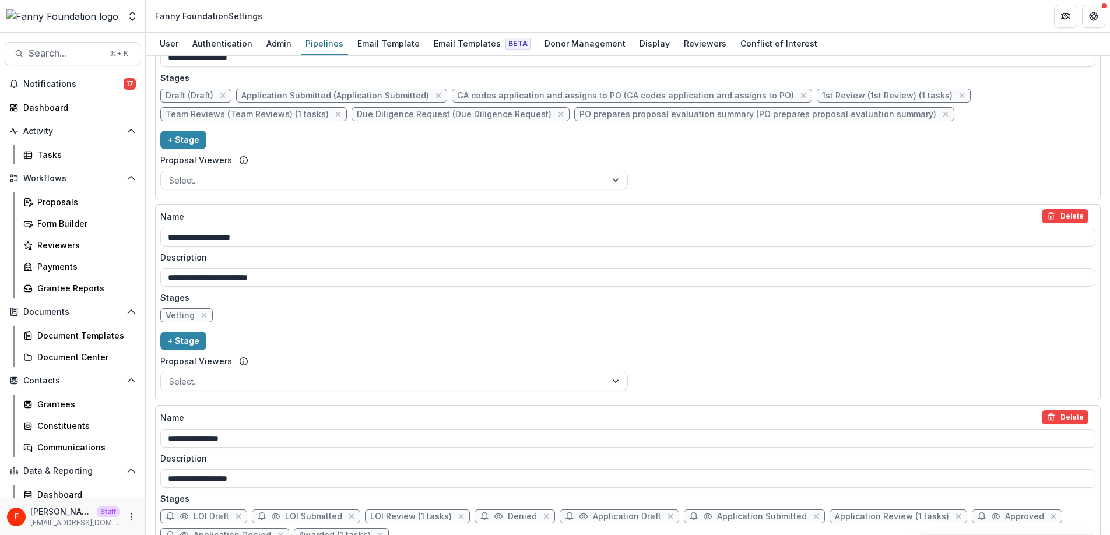
scroll to position [829, 0]
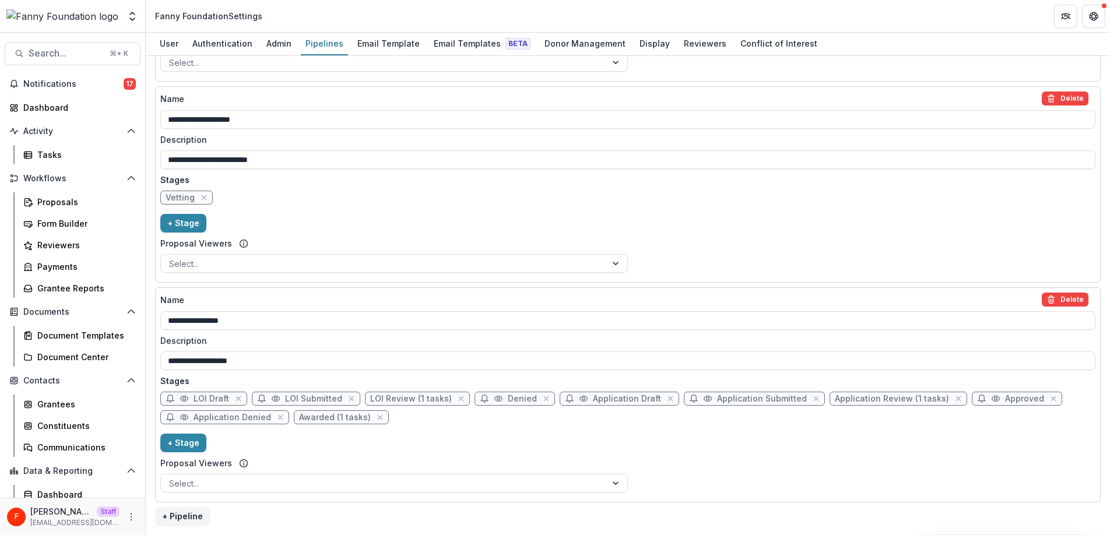
click at [879, 401] on span "Application Review (1 tasks)" at bounding box center [892, 399] width 114 height 10
select select "******"
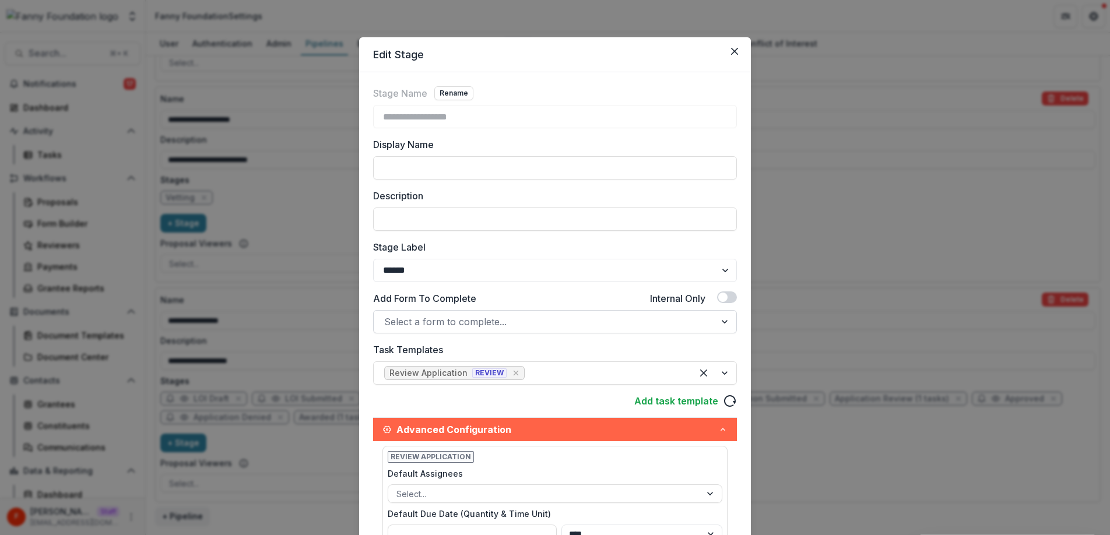
click at [550, 321] on div at bounding box center [544, 322] width 321 height 16
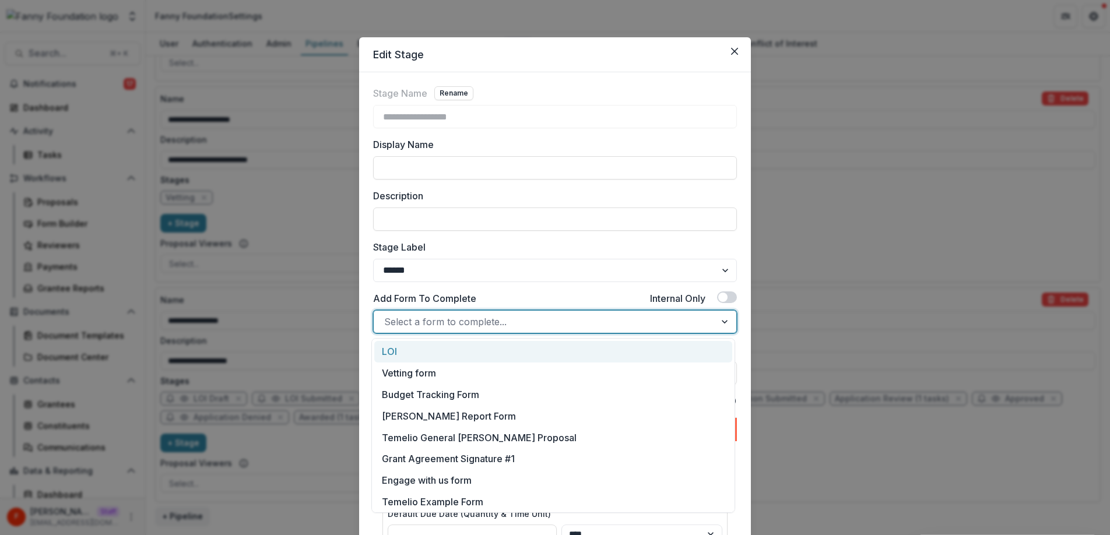
click at [546, 299] on div "Add Form To Complete Internal Only" at bounding box center [555, 300] width 364 height 19
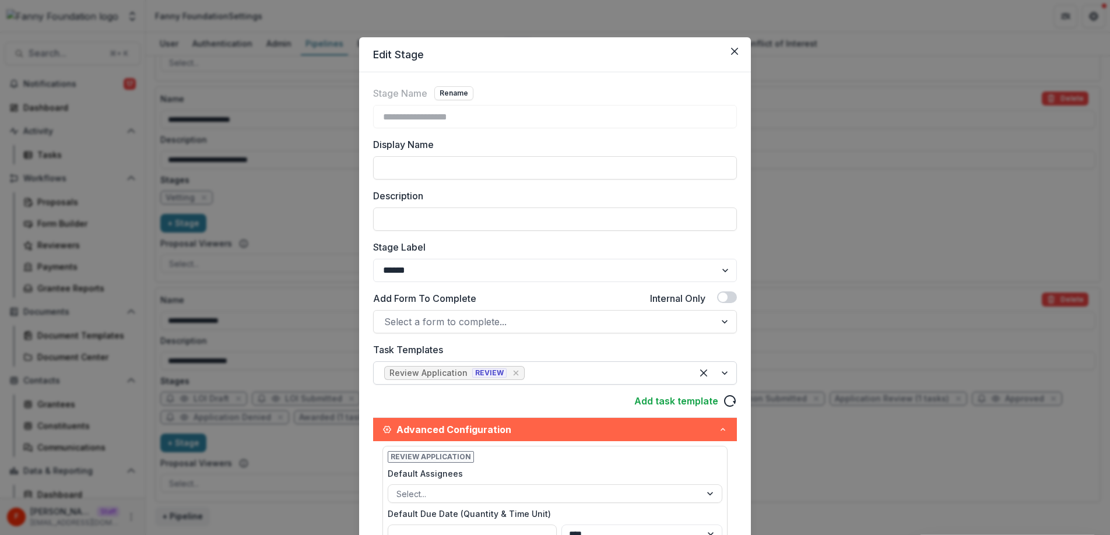
click at [413, 376] on div "Review Application" at bounding box center [428, 373] width 78 height 10
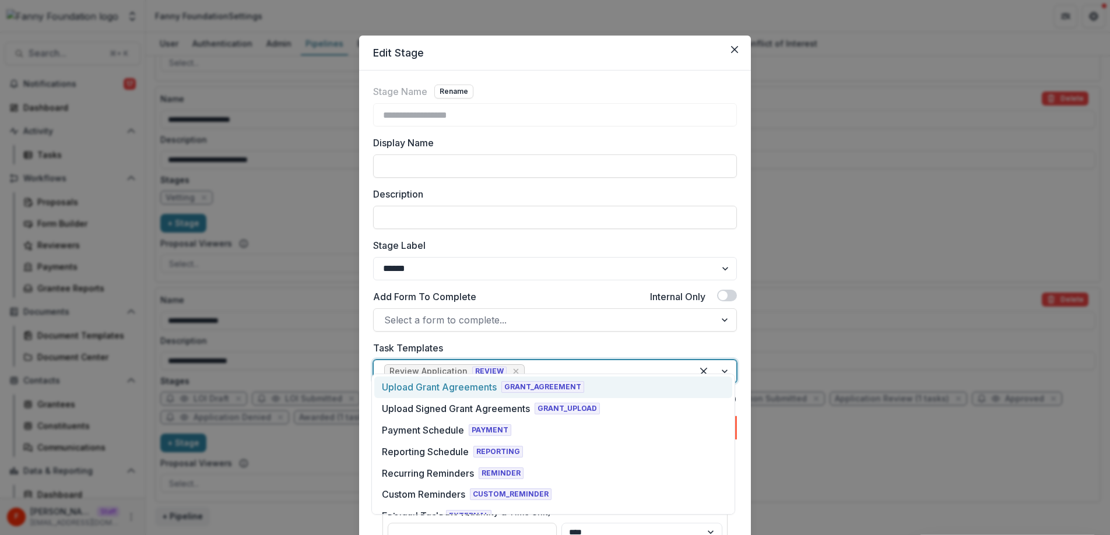
scroll to position [0, 0]
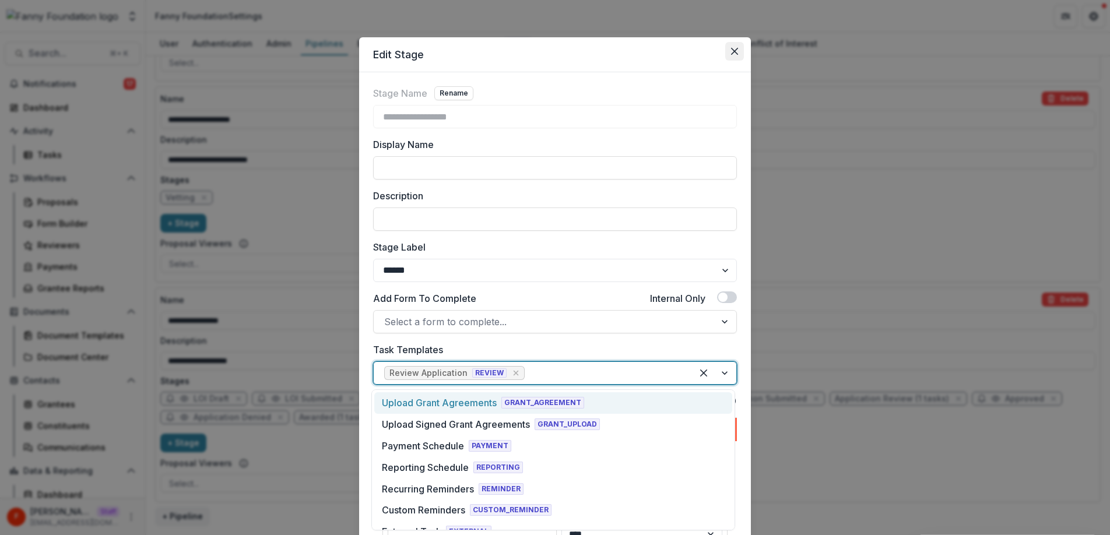
click at [737, 52] on button "Close" at bounding box center [734, 51] width 19 height 19
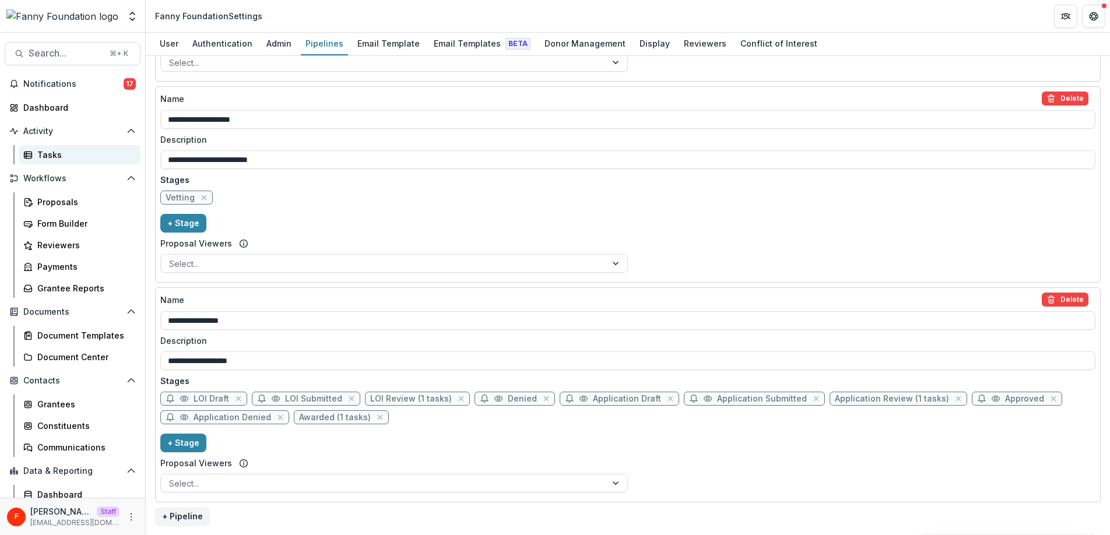
click at [74, 159] on div "Tasks" at bounding box center [84, 155] width 94 height 12
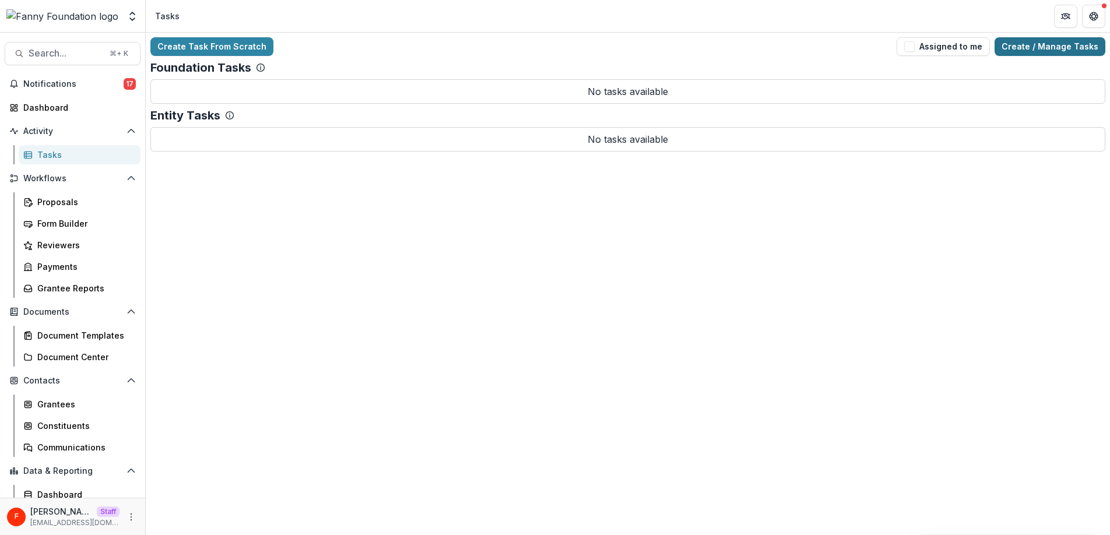
click at [1040, 44] on link "Create / Manage Tasks" at bounding box center [1049, 46] width 111 height 19
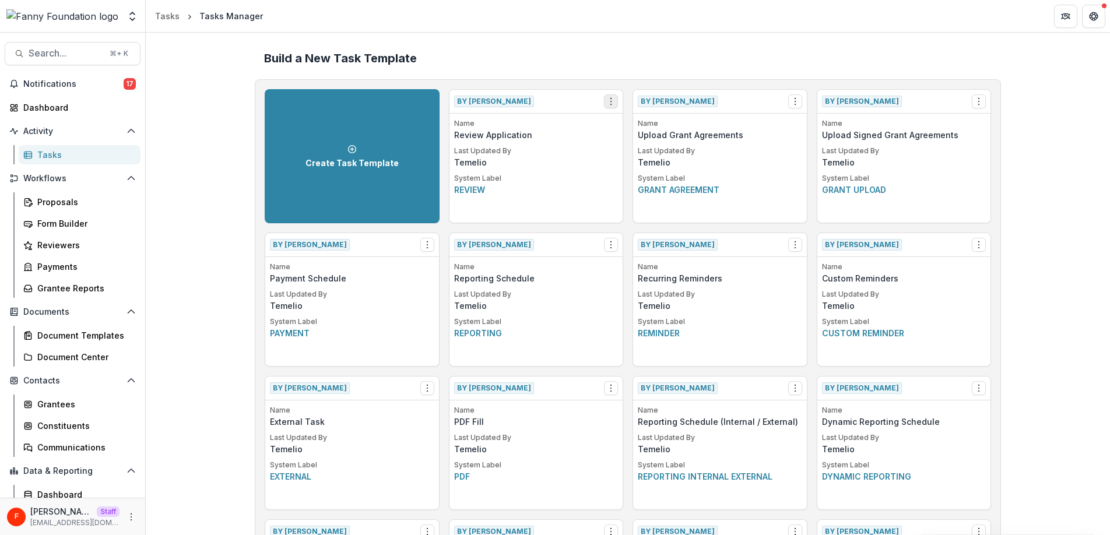
click at [611, 101] on icon "Options" at bounding box center [610, 101] width 9 height 9
click at [645, 145] on button "Make a Copy" at bounding box center [676, 144] width 143 height 19
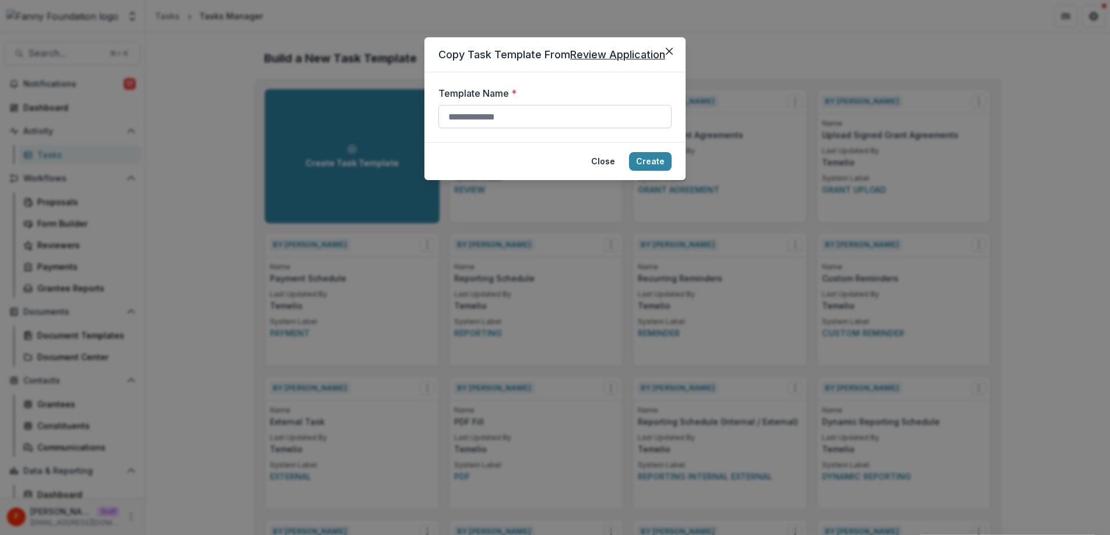
click at [538, 118] on input "Template Name *" at bounding box center [554, 116] width 233 height 23
type input "**********"
click at [649, 162] on button "Create" at bounding box center [650, 161] width 43 height 19
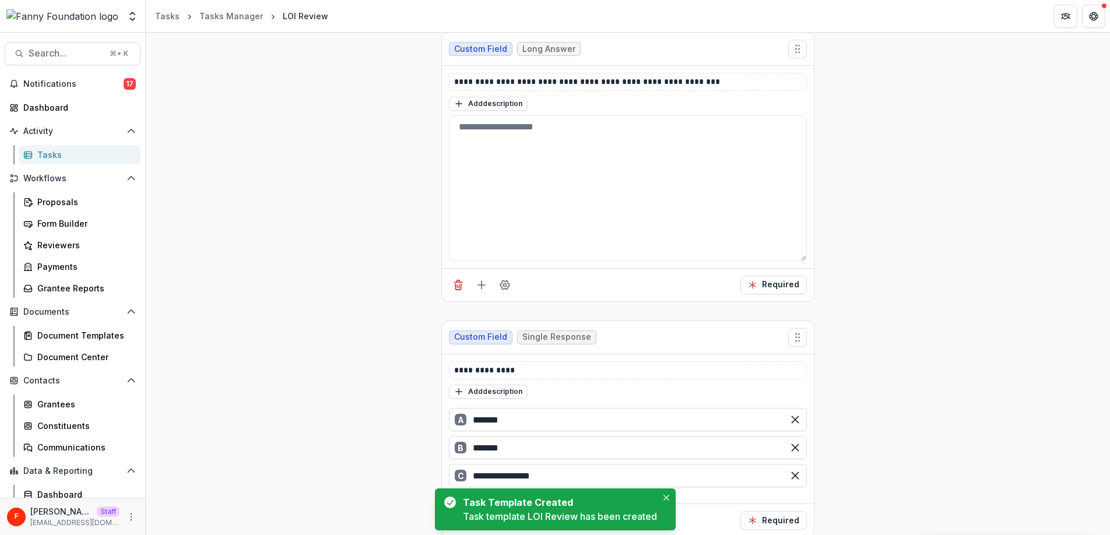
scroll to position [195, 0]
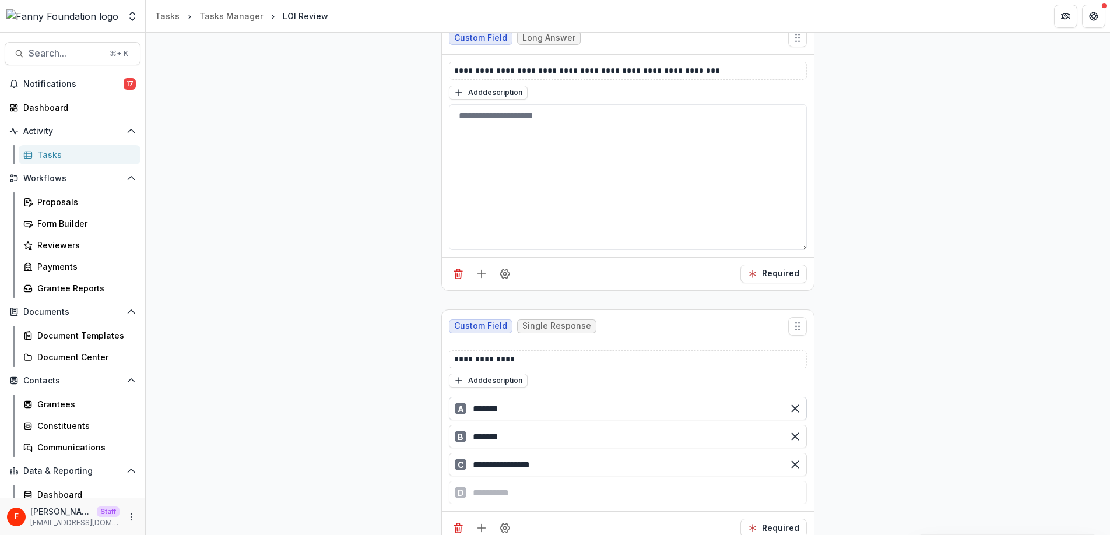
click at [522, 407] on input "*******" at bounding box center [628, 408] width 358 height 23
drag, startPoint x: 537, startPoint y: 407, endPoint x: 471, endPoint y: 406, distance: 66.5
click at [471, 406] on input "*******" at bounding box center [628, 408] width 358 height 23
type input "**********"
click at [516, 436] on input "*******" at bounding box center [628, 436] width 358 height 23
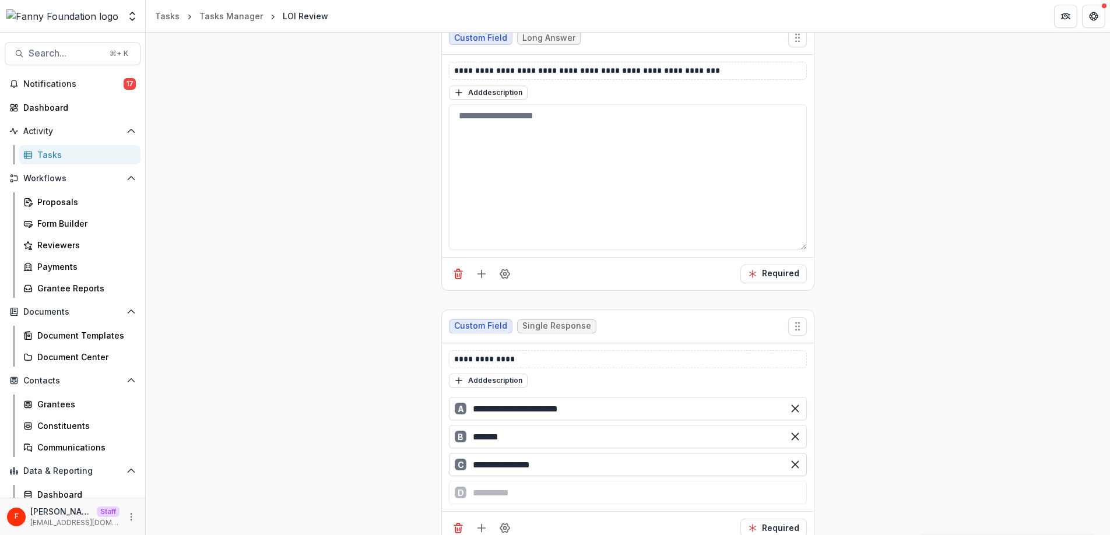
click at [606, 471] on input "**********" at bounding box center [628, 464] width 358 height 23
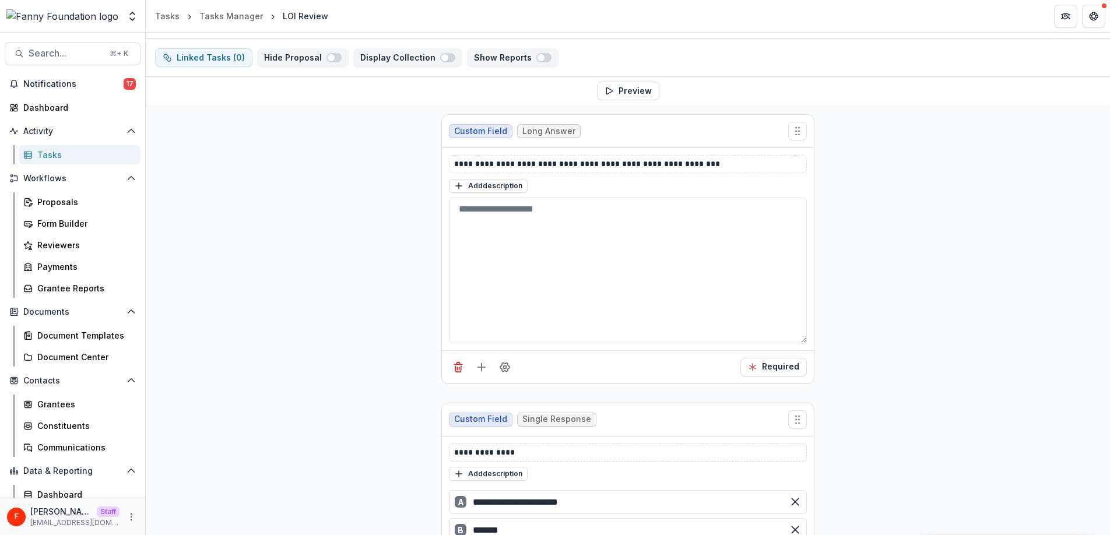
scroll to position [0, 0]
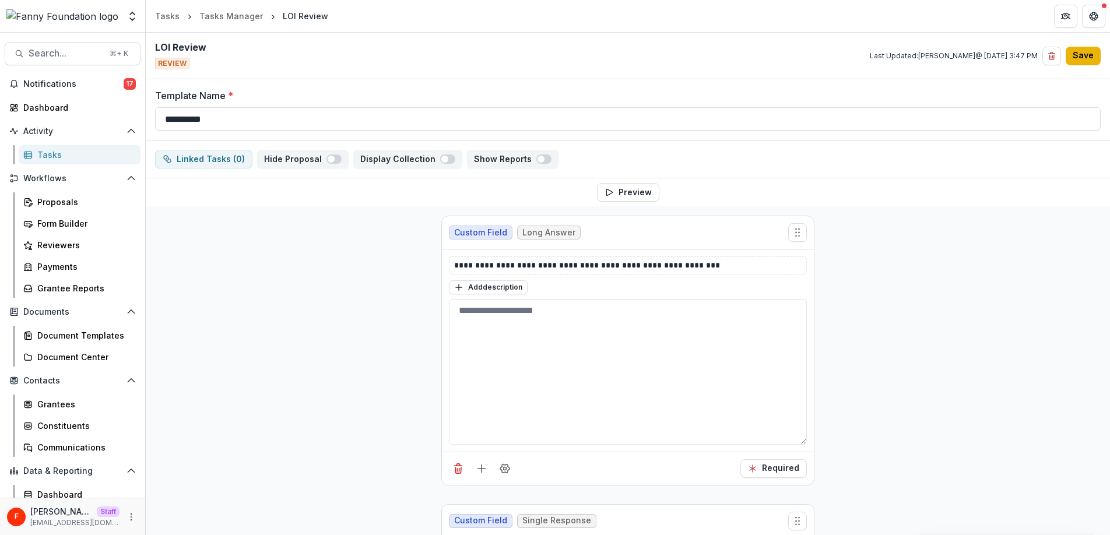
click at [1079, 59] on button "Save" at bounding box center [1082, 56] width 35 height 19
click at [53, 153] on div "Tasks" at bounding box center [84, 155] width 94 height 12
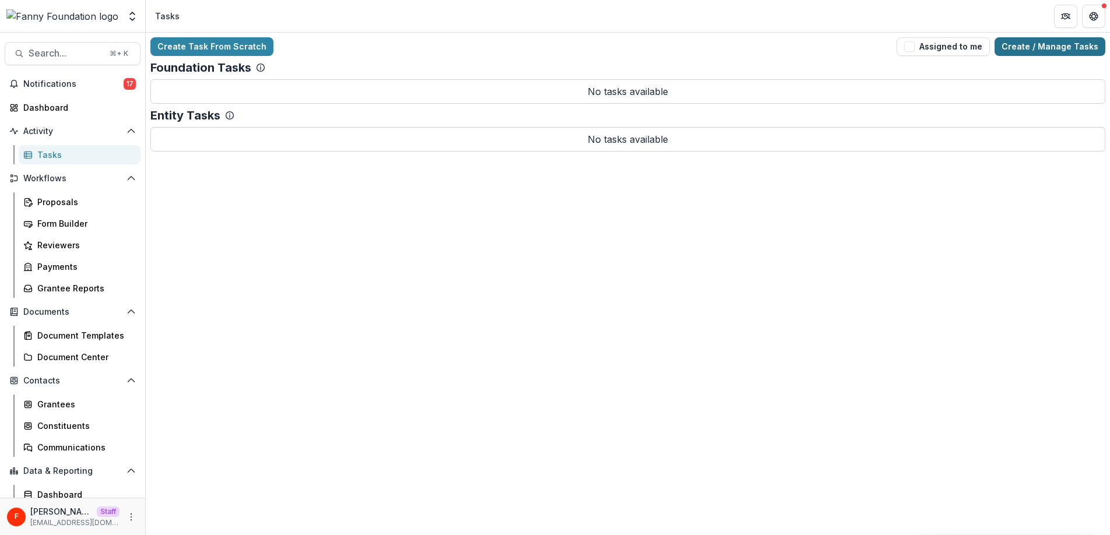
click at [1052, 54] on link "Create / Manage Tasks" at bounding box center [1049, 46] width 111 height 19
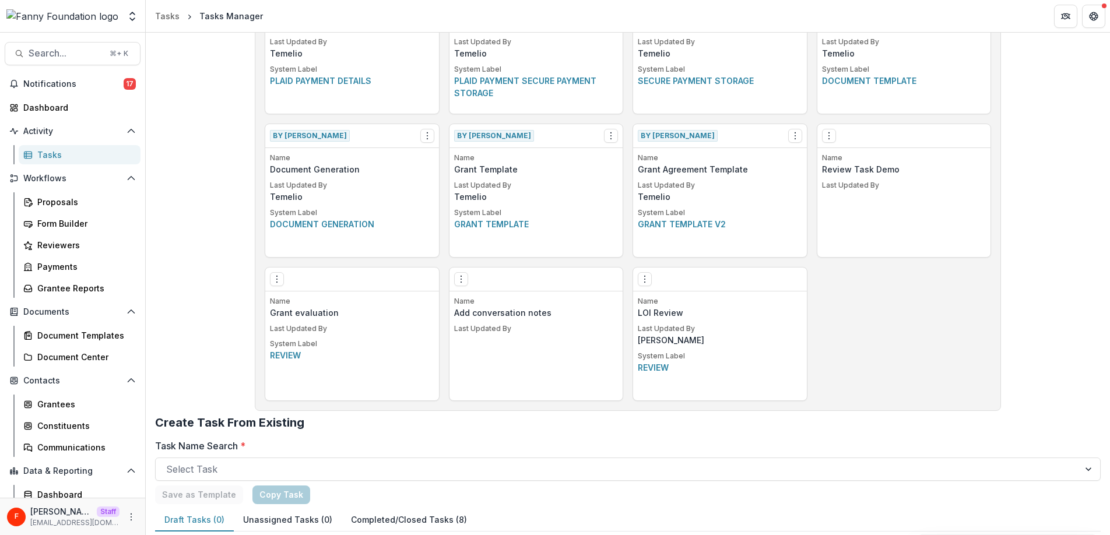
scroll to position [731, 0]
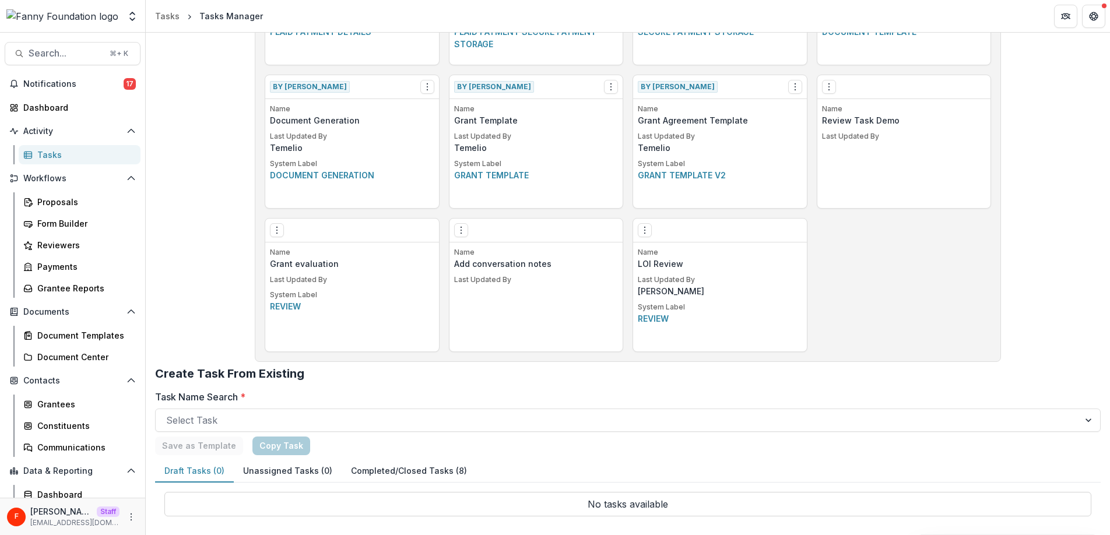
click at [404, 469] on button "Completed/Closed Tasks (8)" at bounding box center [409, 471] width 135 height 23
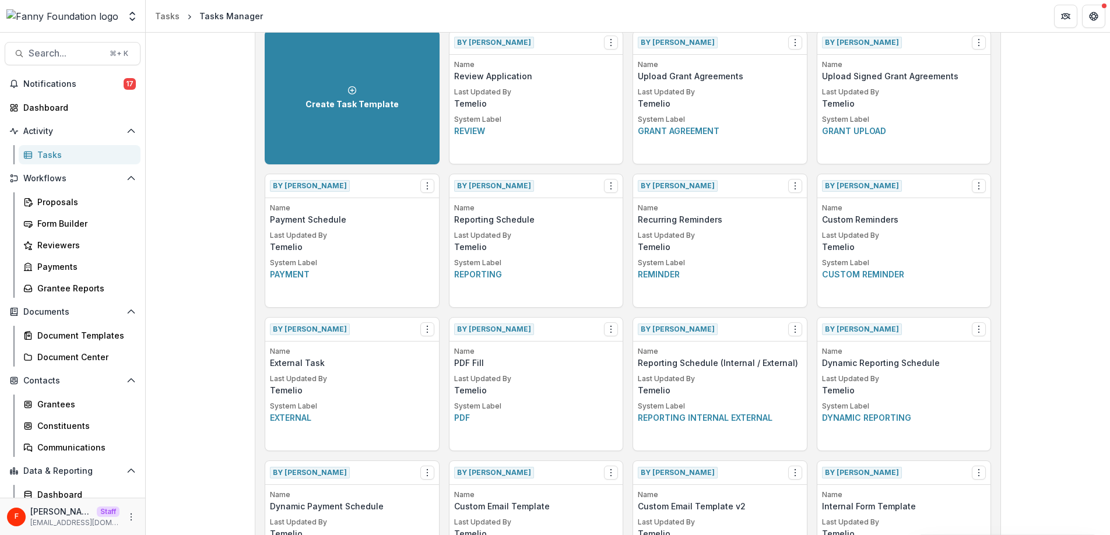
scroll to position [0, 0]
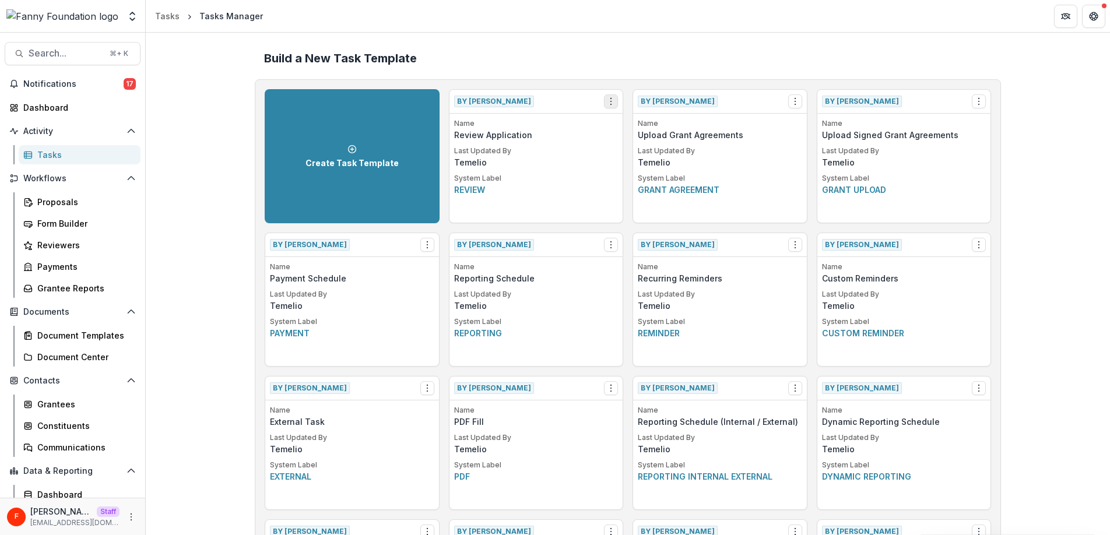
click at [609, 105] on icon "Options" at bounding box center [610, 101] width 9 height 9
click at [637, 126] on link "View" at bounding box center [676, 125] width 143 height 19
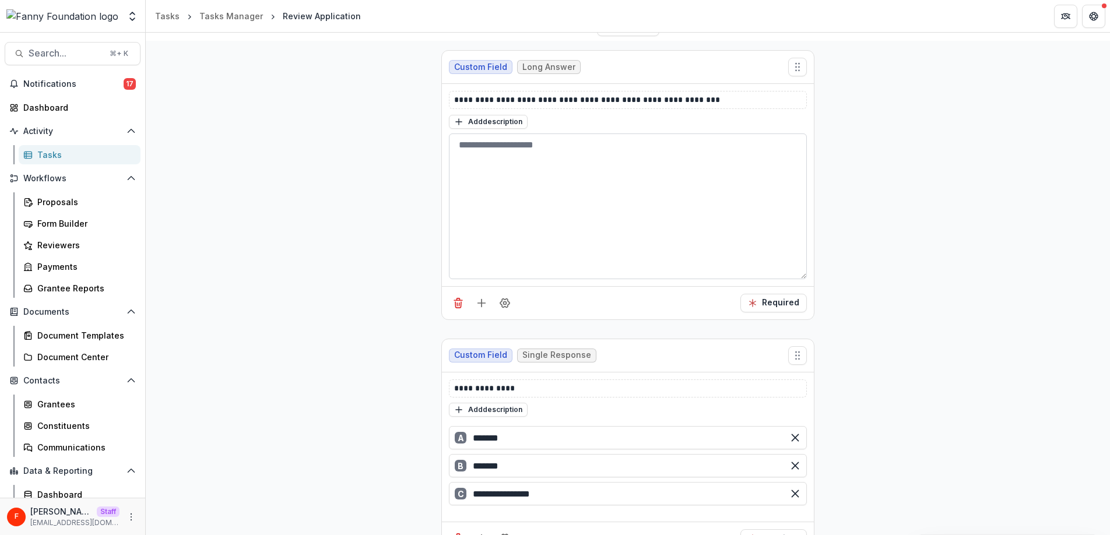
scroll to position [195, 0]
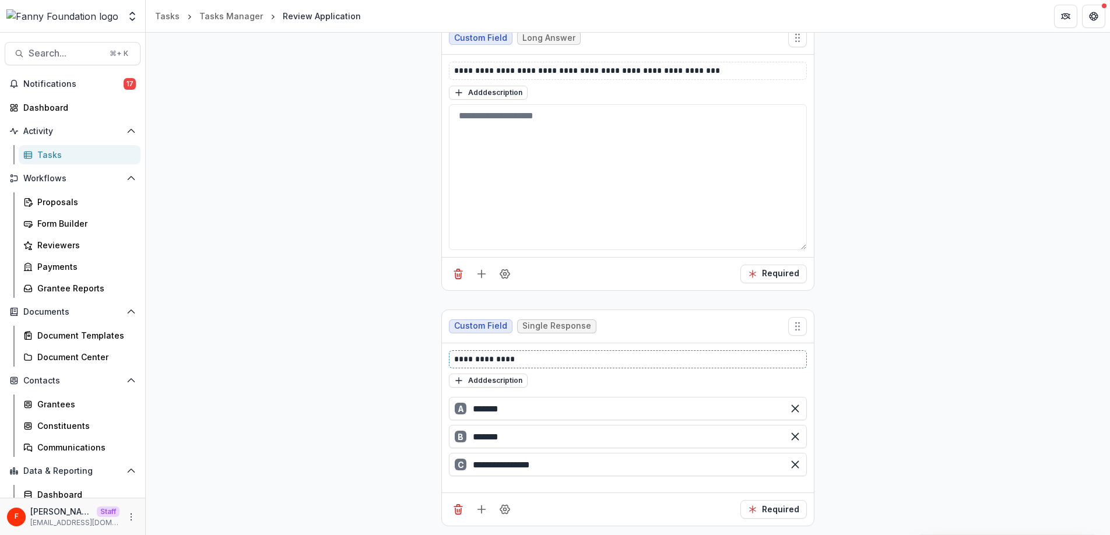
click at [534, 357] on p "**********" at bounding box center [627, 359] width 347 height 12
click at [503, 508] on icon "Field Settings" at bounding box center [505, 510] width 12 height 12
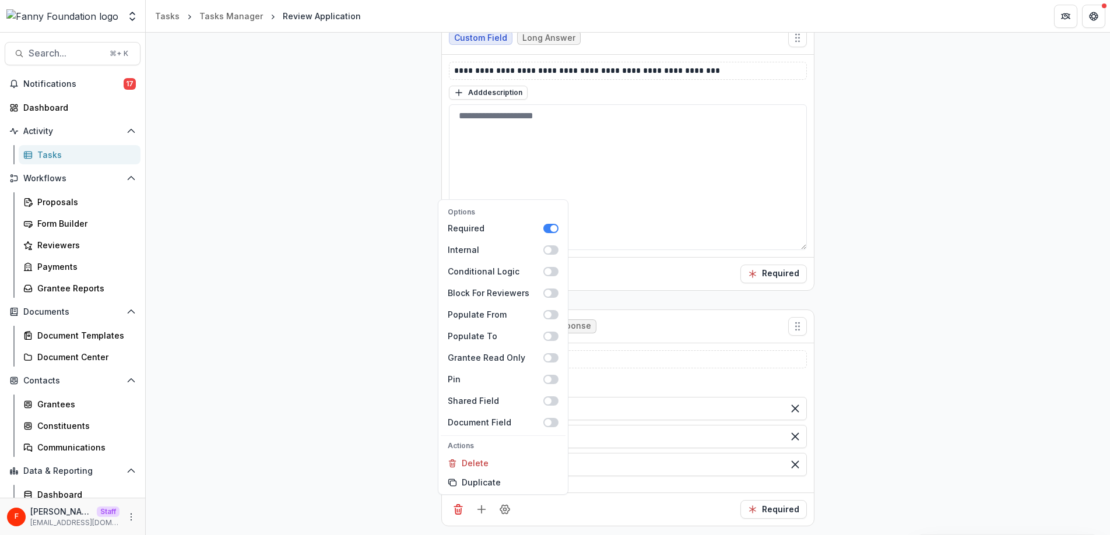
click at [363, 326] on div "**********" at bounding box center [628, 274] width 964 height 524
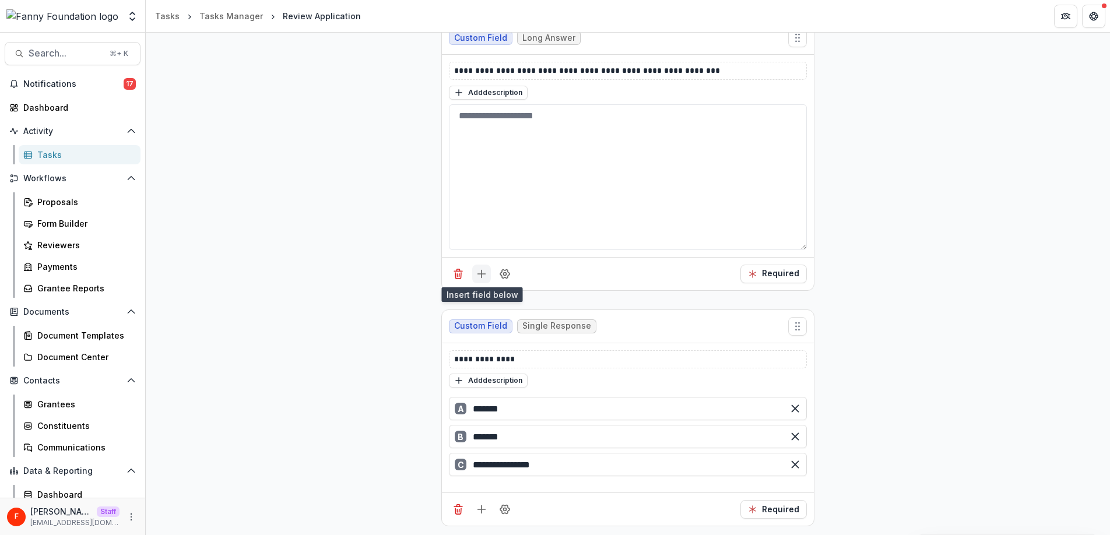
click at [479, 274] on line "Add field" at bounding box center [482, 274] width 8 height 0
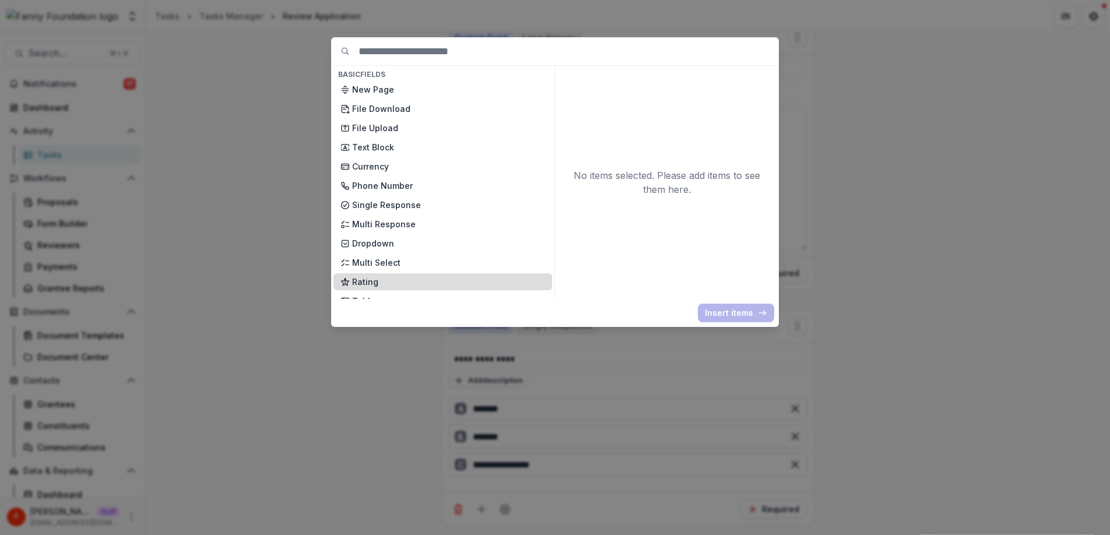
click at [417, 288] on div "Rating" at bounding box center [442, 281] width 219 height 17
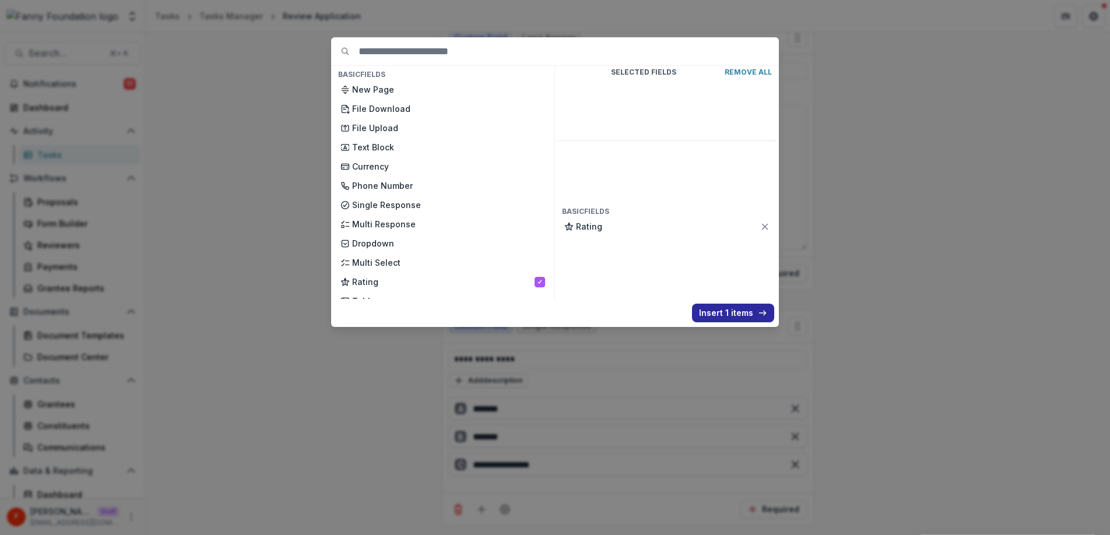
click at [713, 316] on button "Insert 1 items" at bounding box center [733, 313] width 82 height 19
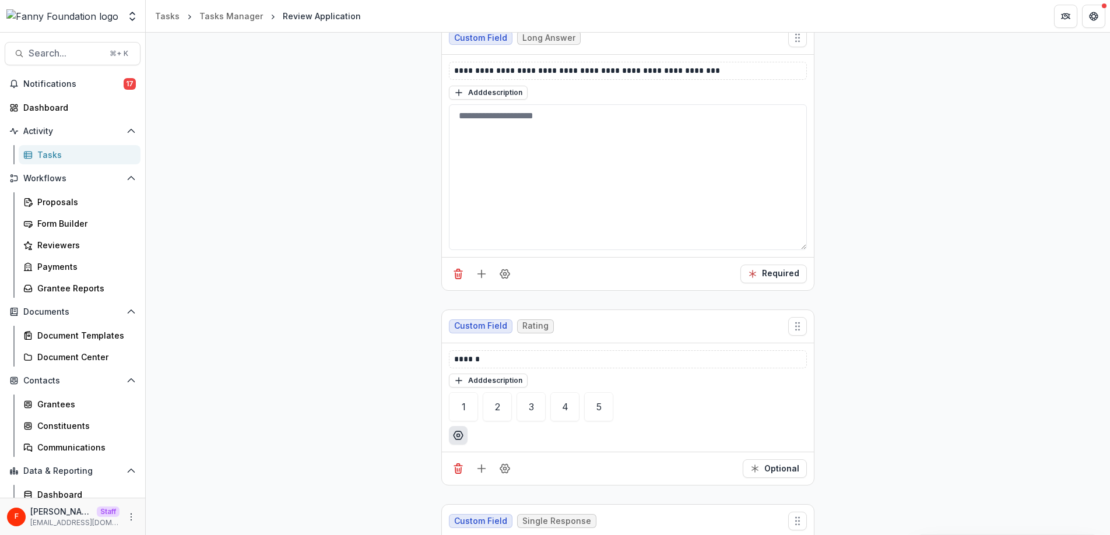
click at [458, 433] on icon "Options" at bounding box center [458, 436] width 12 height 12
click at [649, 409] on ul "1 2 3 4 5" at bounding box center [628, 406] width 358 height 29
click at [565, 356] on p "******" at bounding box center [627, 359] width 347 height 12
drag, startPoint x: 578, startPoint y: 357, endPoint x: 466, endPoint y: 355, distance: 111.3
click at [465, 355] on p "******" at bounding box center [627, 359] width 347 height 12
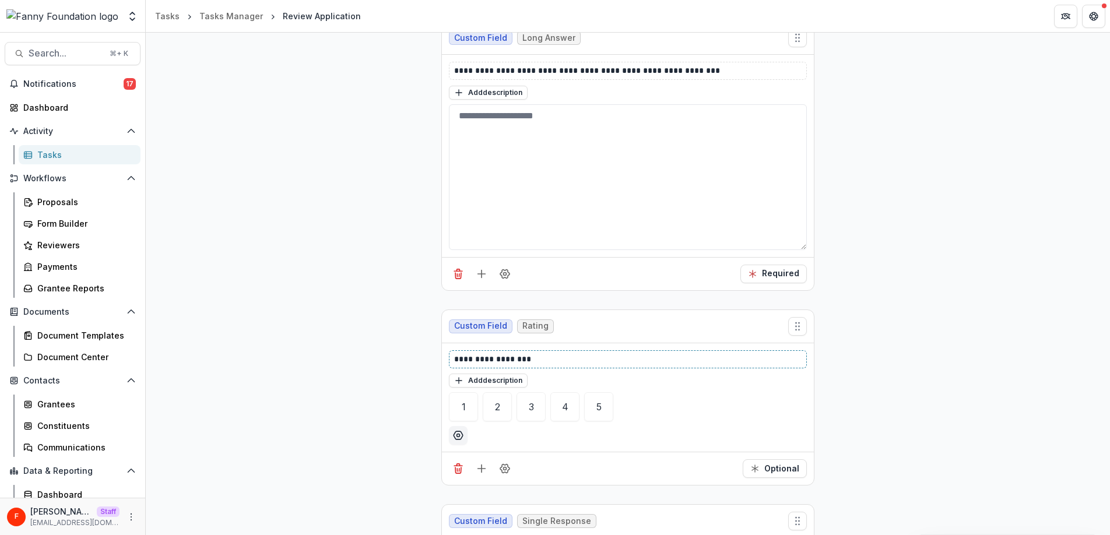
click at [456, 356] on p "**********" at bounding box center [627, 359] width 347 height 12
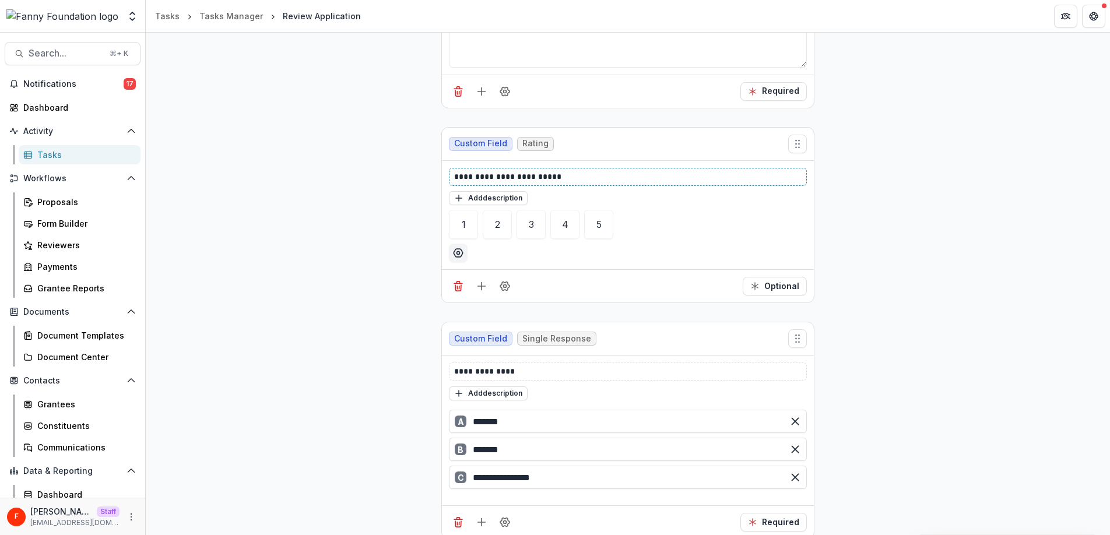
scroll to position [389, 0]
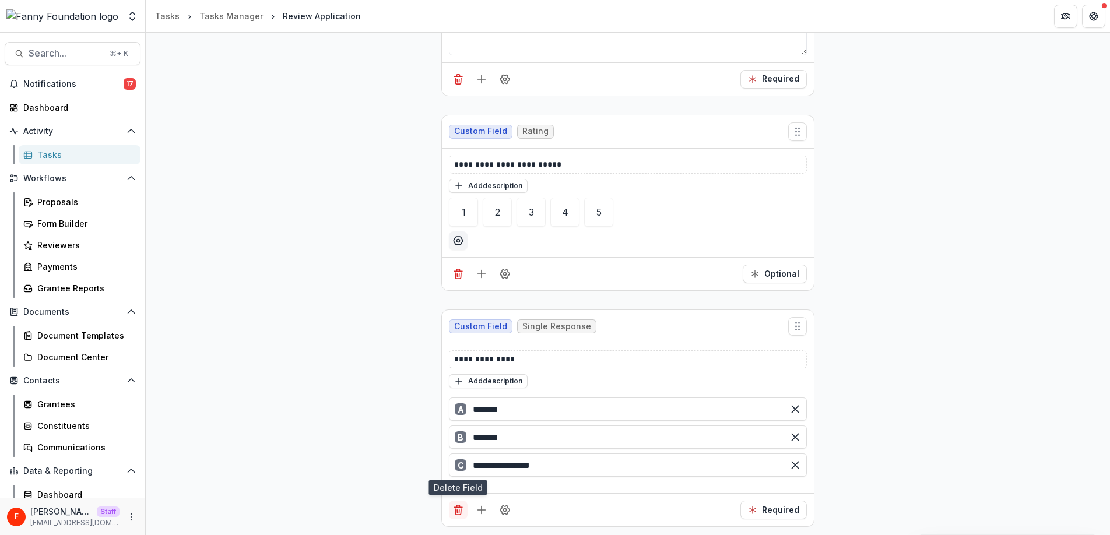
click at [459, 512] on line "Delete field" at bounding box center [459, 511] width 0 height 3
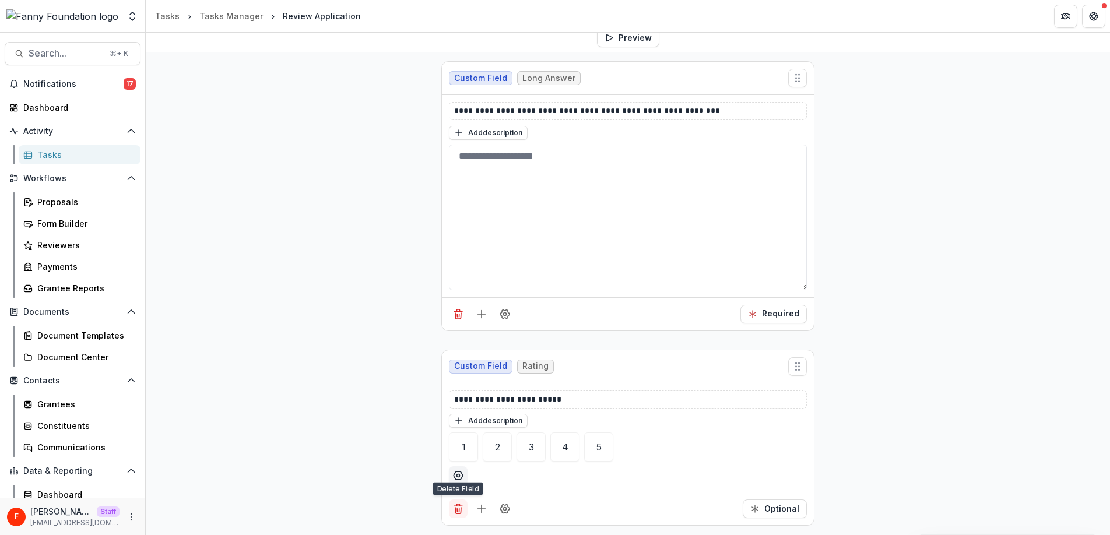
scroll to position [154, 0]
click at [476, 507] on icon "Add field" at bounding box center [482, 510] width 12 height 12
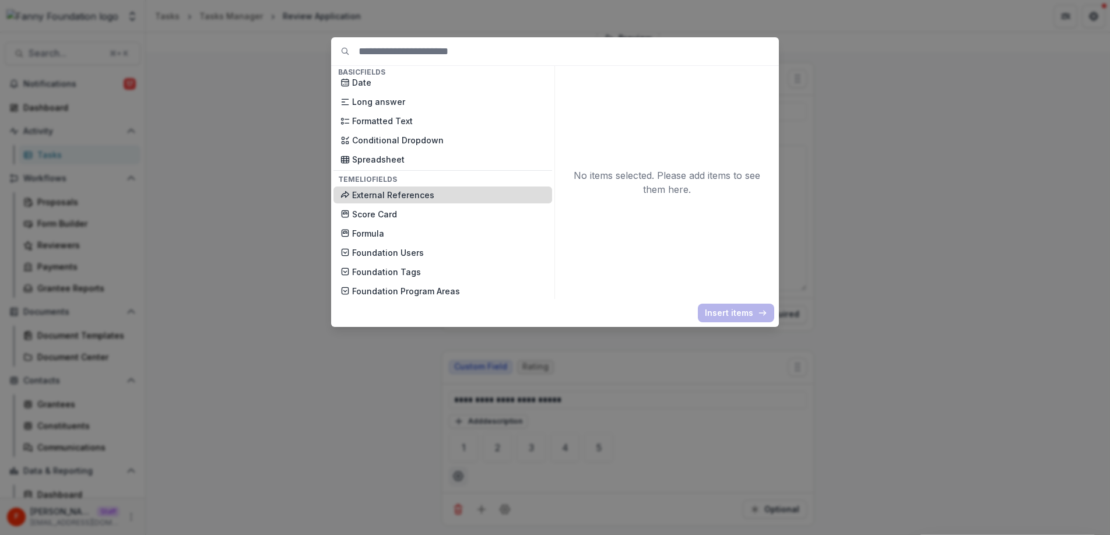
scroll to position [353, 0]
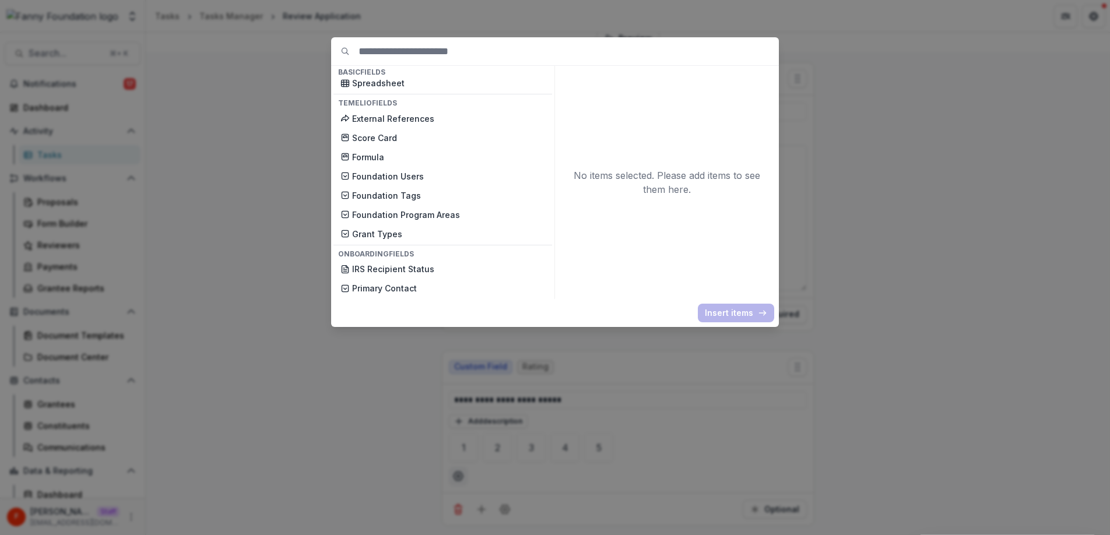
click at [280, 255] on div "Basic Fields New Page File Download File Upload Text Block Currency Phone Numbe…" at bounding box center [555, 267] width 1110 height 535
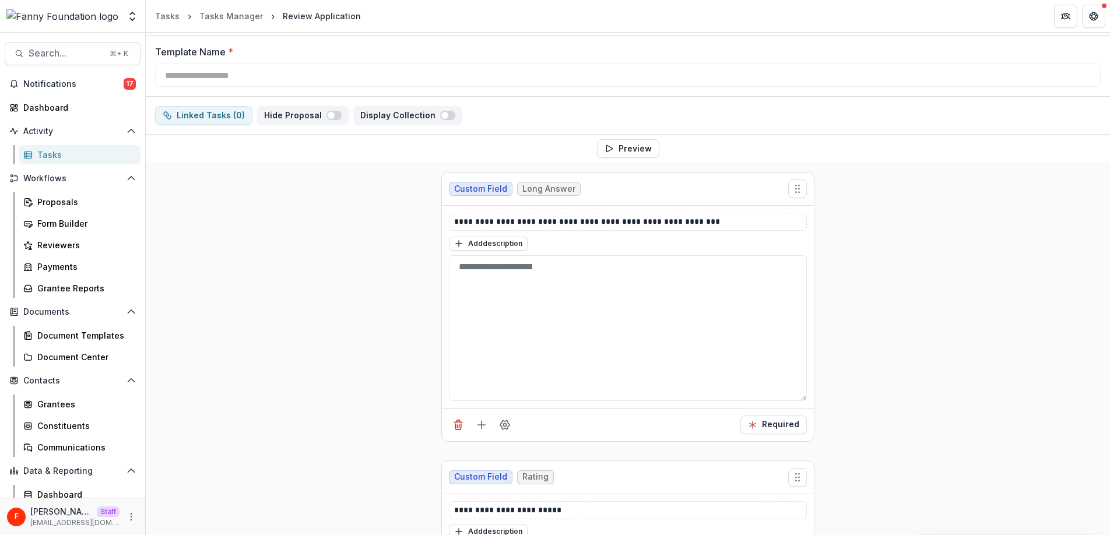
scroll to position [0, 0]
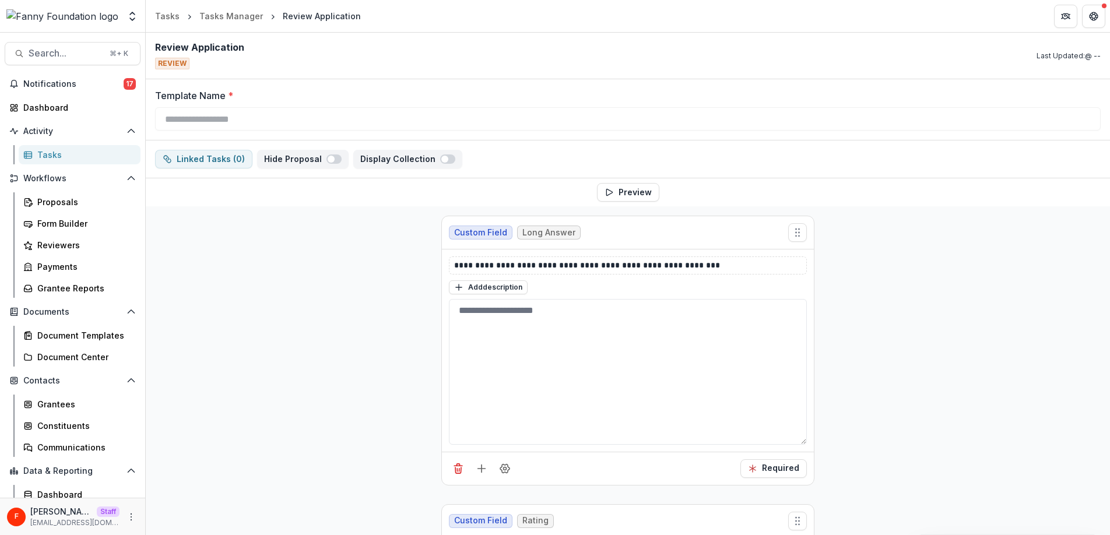
click at [66, 153] on div "Tasks" at bounding box center [84, 155] width 94 height 12
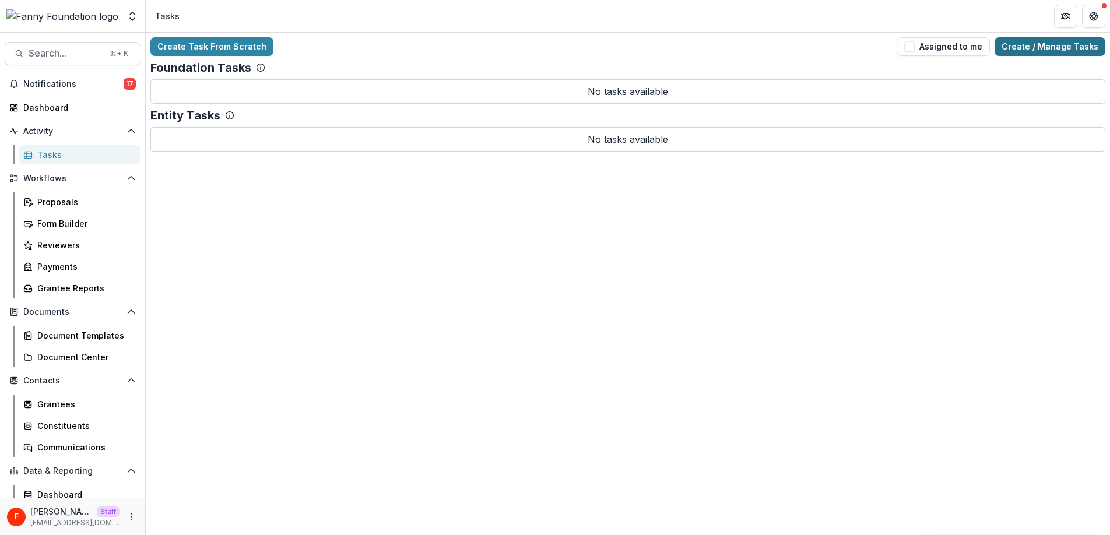
click at [1058, 46] on link "Create / Manage Tasks" at bounding box center [1049, 46] width 111 height 19
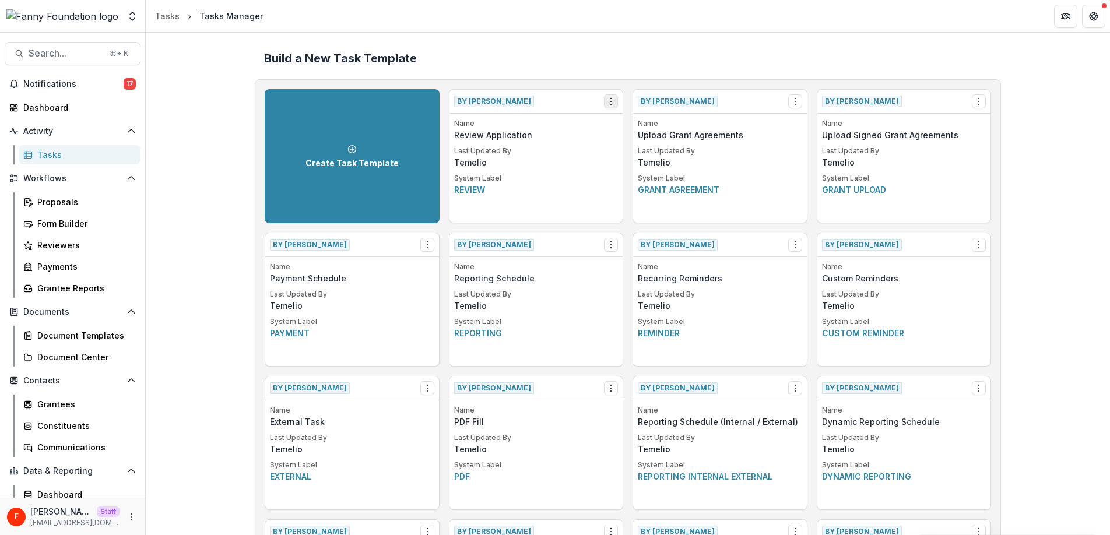
click at [611, 98] on icon "Options" at bounding box center [610, 101] width 9 height 9
click at [630, 124] on link "View" at bounding box center [676, 125] width 143 height 19
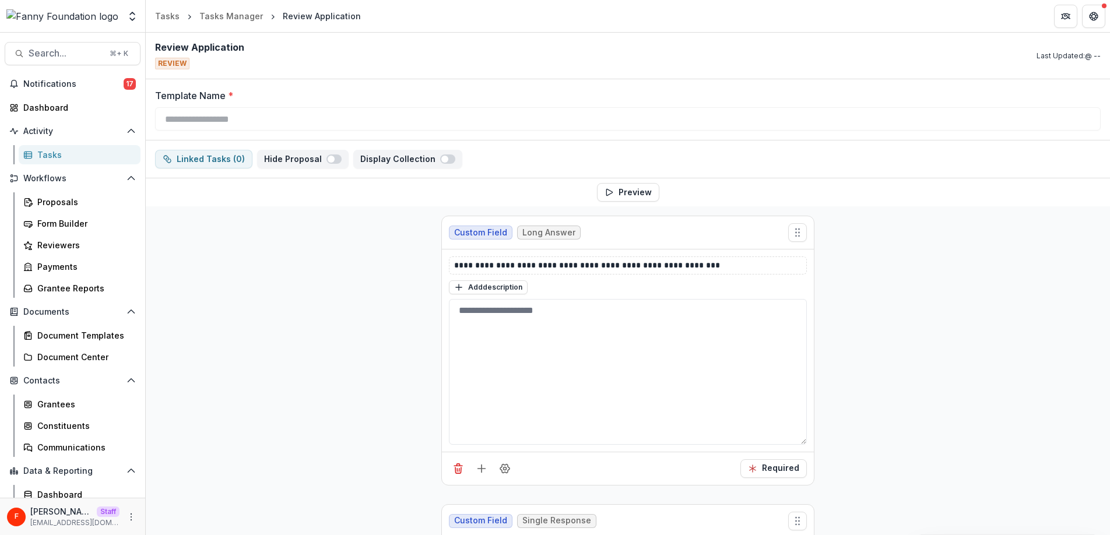
click at [68, 152] on div "Tasks" at bounding box center [84, 155] width 94 height 12
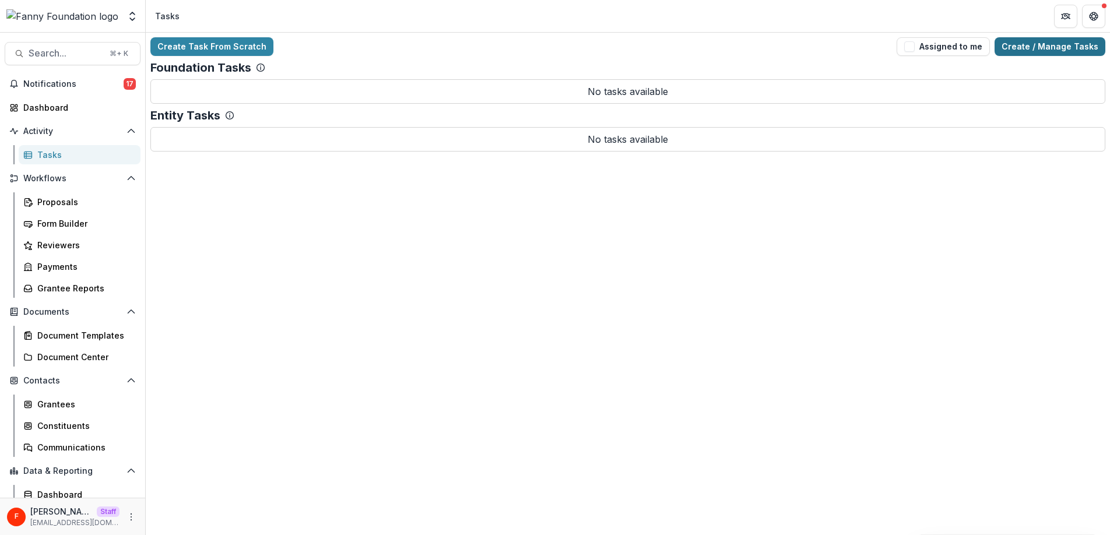
click at [1022, 50] on link "Create / Manage Tasks" at bounding box center [1049, 46] width 111 height 19
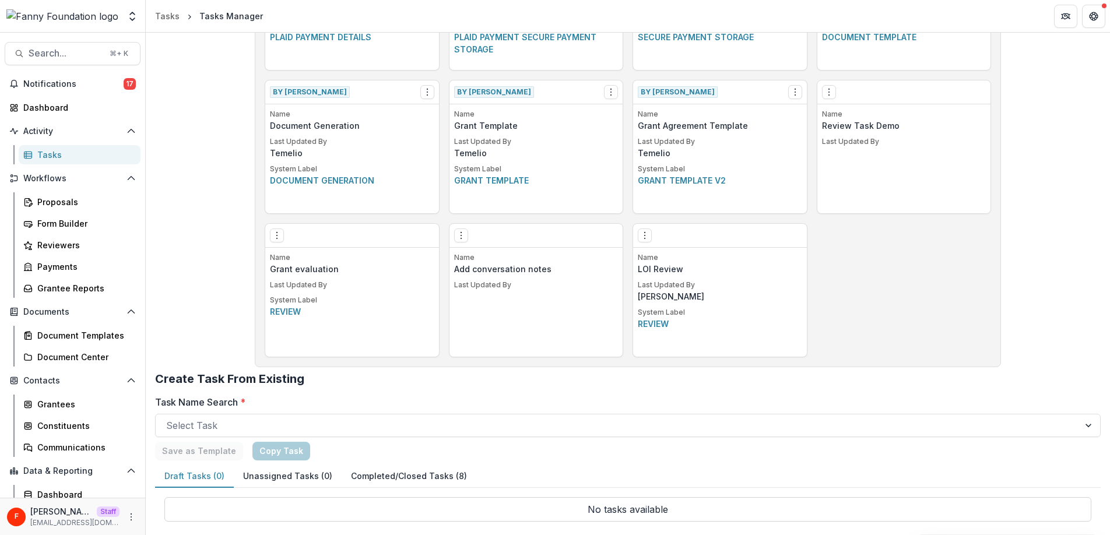
scroll to position [731, 0]
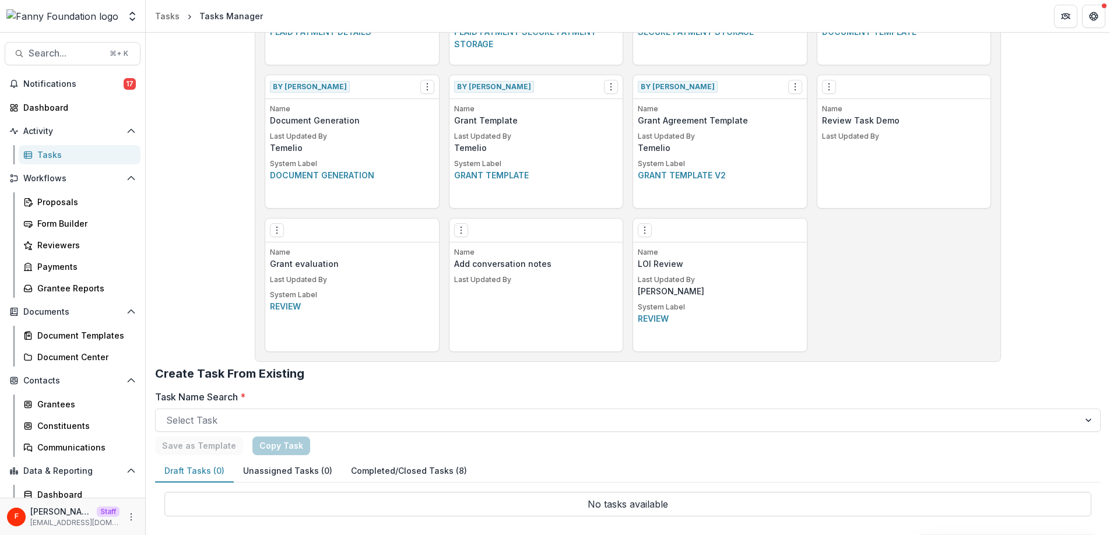
click at [342, 275] on p "Last Updated By" at bounding box center [352, 280] width 164 height 10
click at [280, 234] on button "Options" at bounding box center [277, 230] width 14 height 14
click at [307, 255] on link "Edit" at bounding box center [342, 254] width 143 height 19
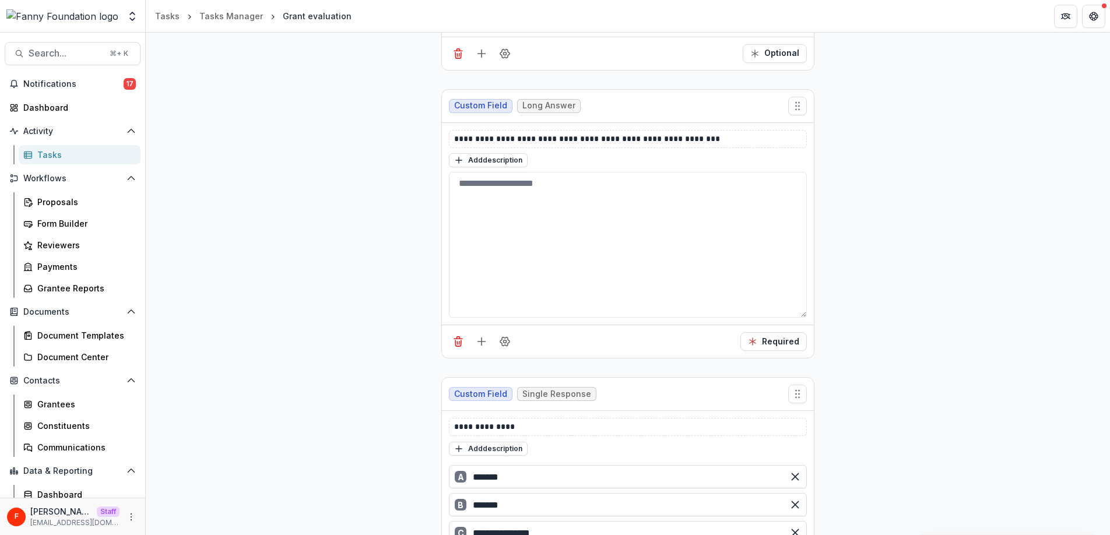
scroll to position [388, 0]
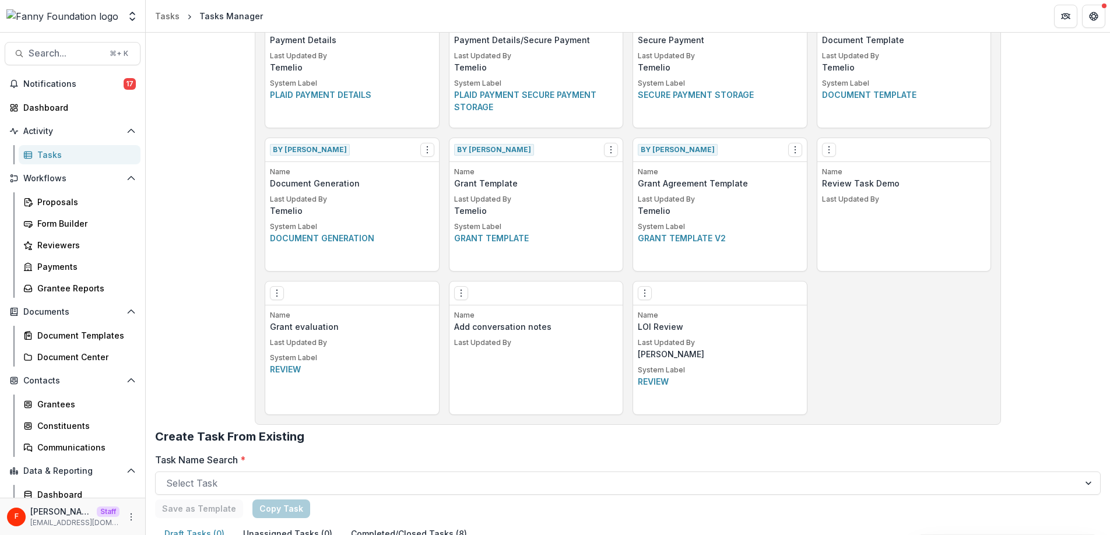
scroll to position [731, 0]
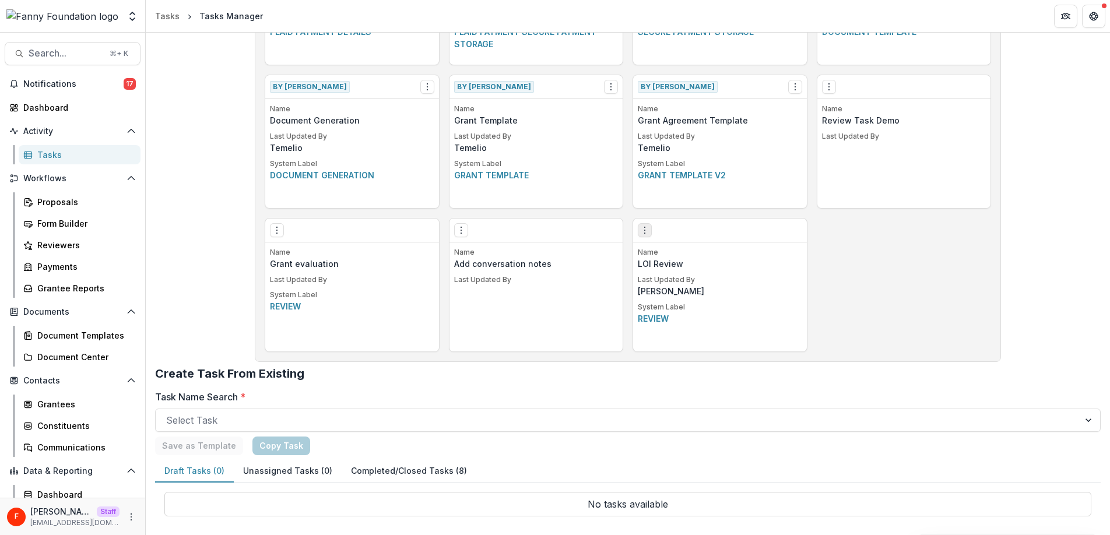
click at [645, 229] on icon "Options" at bounding box center [644, 230] width 9 height 9
click at [682, 274] on button "Make a Copy" at bounding box center [710, 273] width 143 height 19
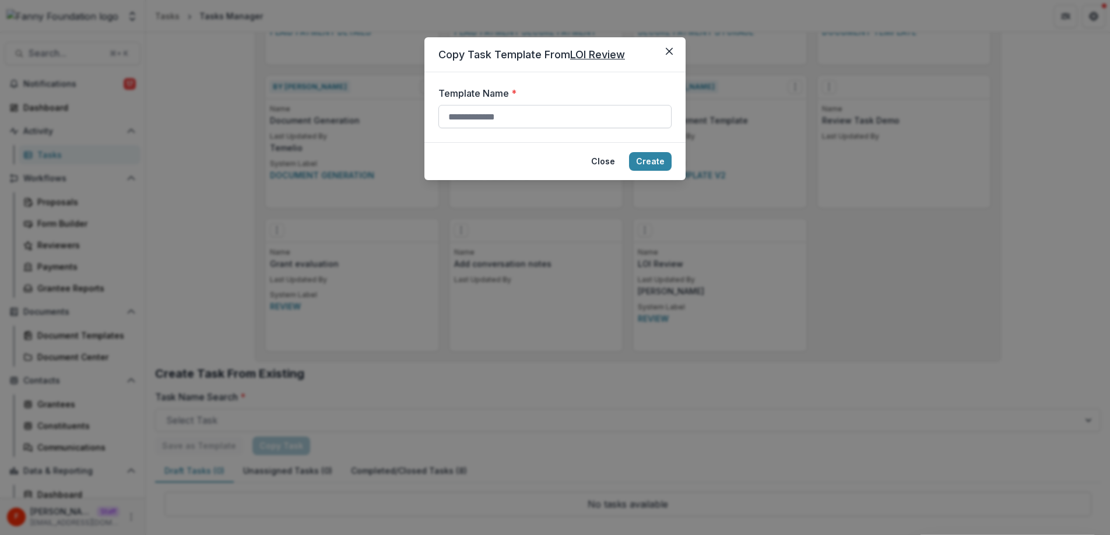
click at [496, 121] on input "Template Name *" at bounding box center [554, 116] width 233 height 23
type input "*"
type input "**********"
click at [648, 163] on button "Create" at bounding box center [650, 161] width 43 height 19
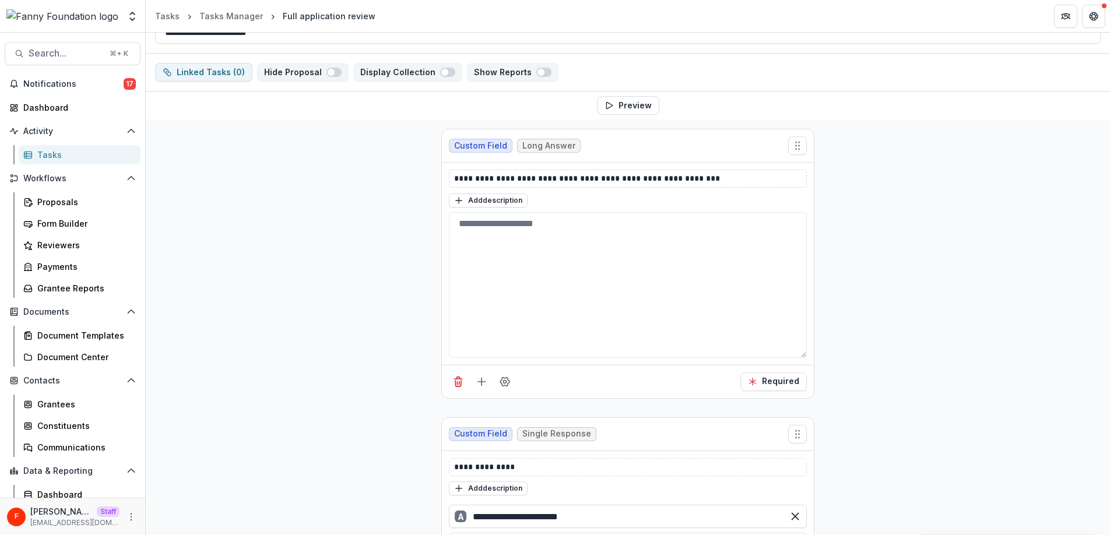
scroll to position [195, 0]
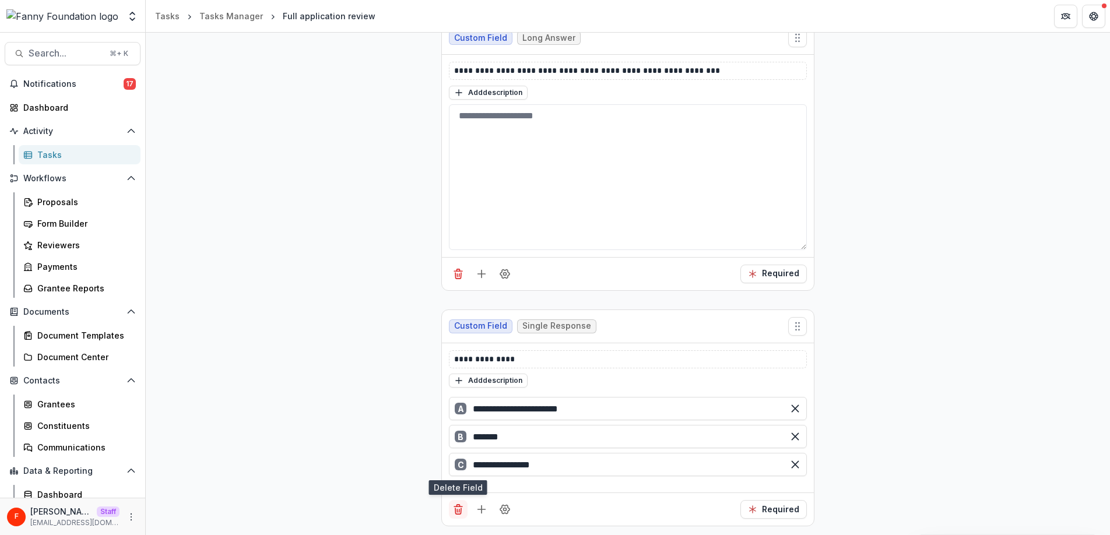
click at [458, 510] on icon "Delete field" at bounding box center [458, 510] width 12 height 12
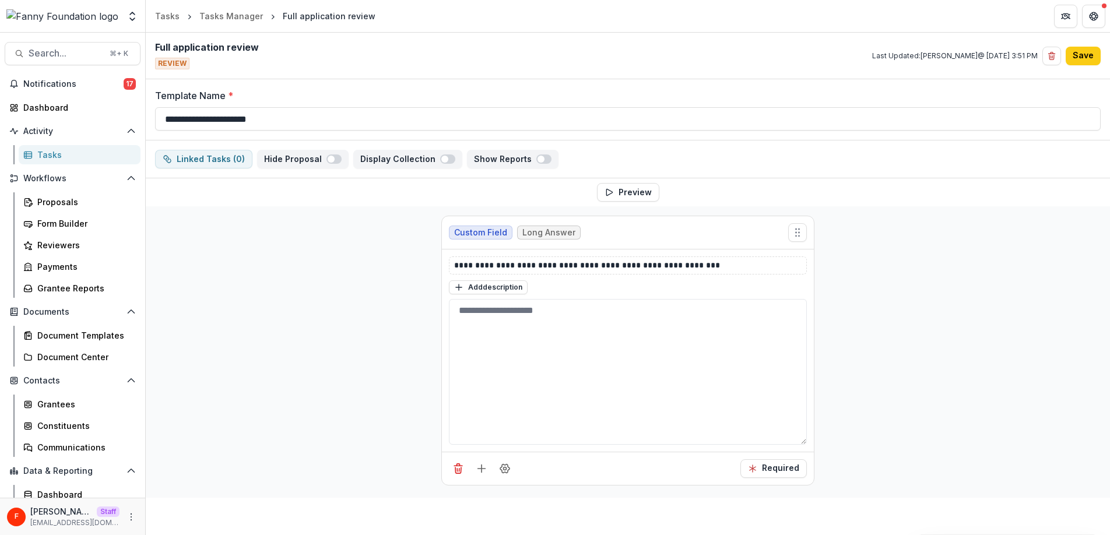
scroll to position [0, 0]
click at [477, 466] on icon "Add field" at bounding box center [482, 469] width 12 height 12
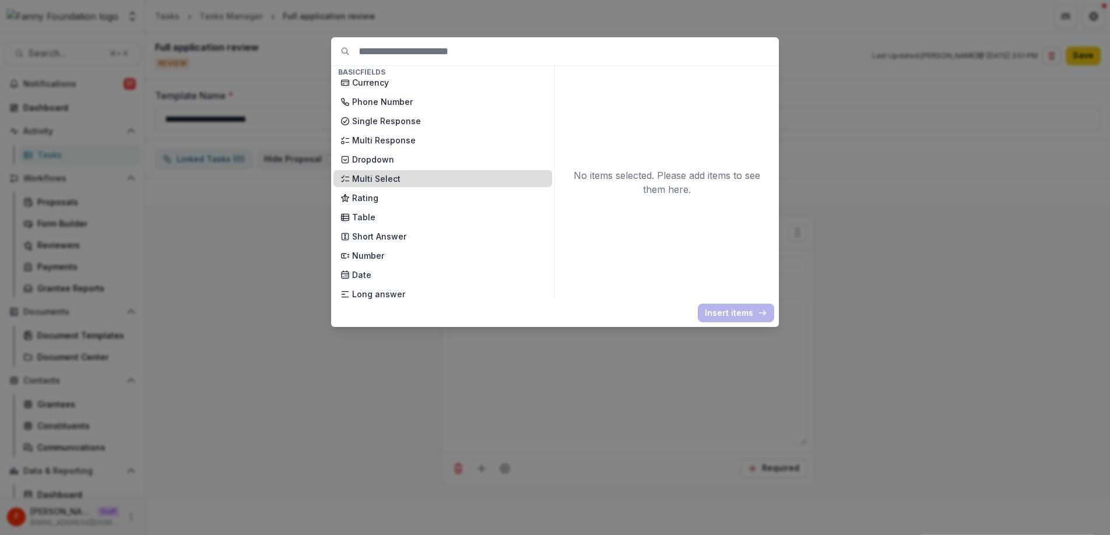
scroll to position [85, 0]
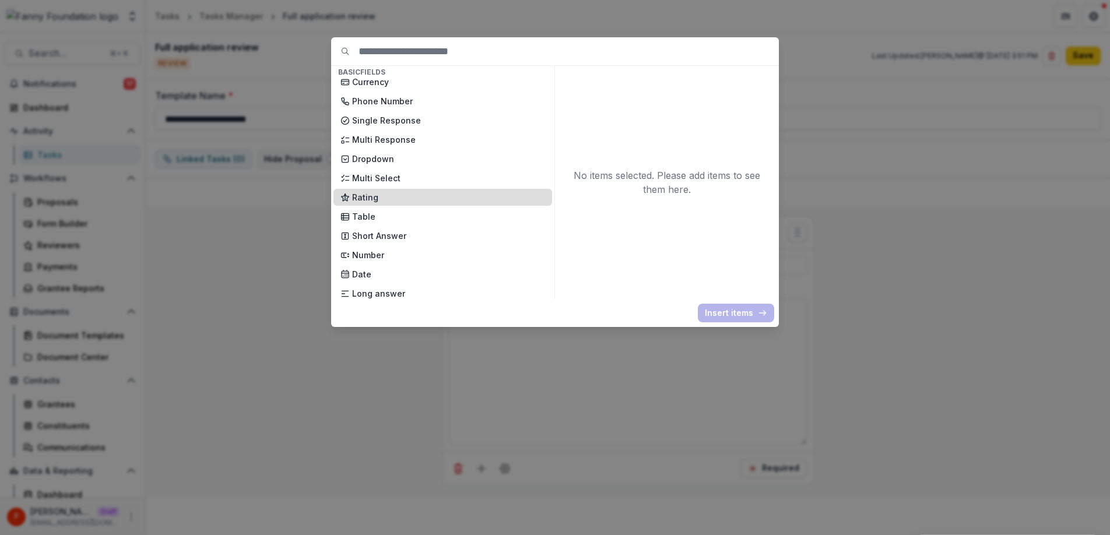
click at [409, 199] on p "Rating" at bounding box center [448, 197] width 193 height 12
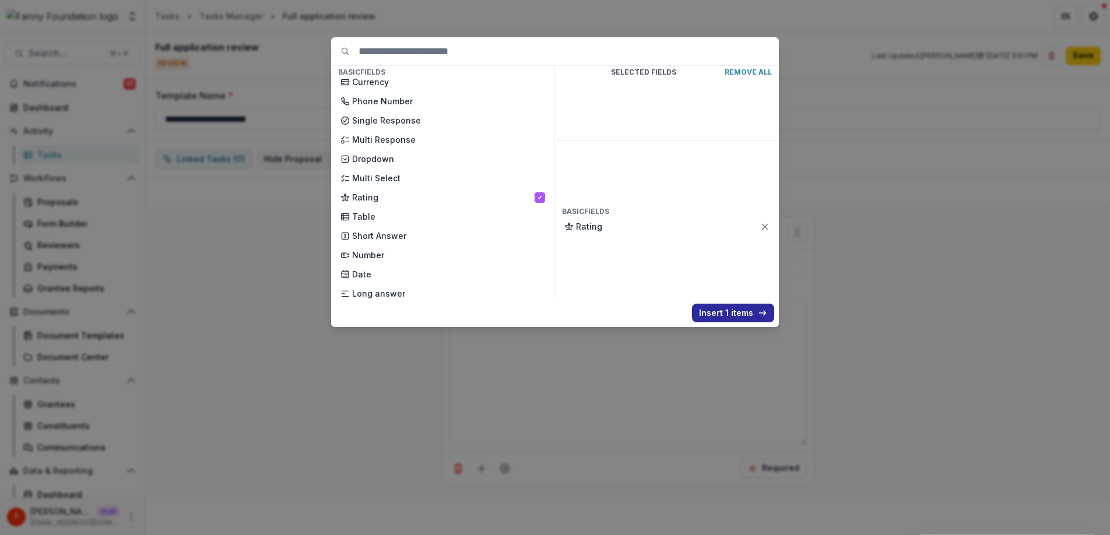
click at [733, 308] on button "Insert 1 items" at bounding box center [733, 313] width 82 height 19
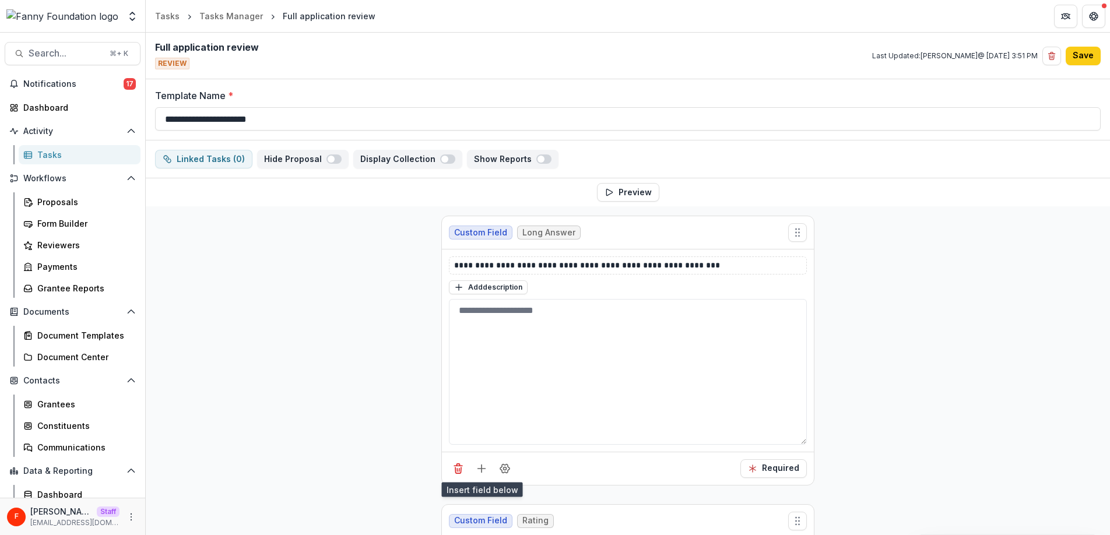
scroll to position [154, 0]
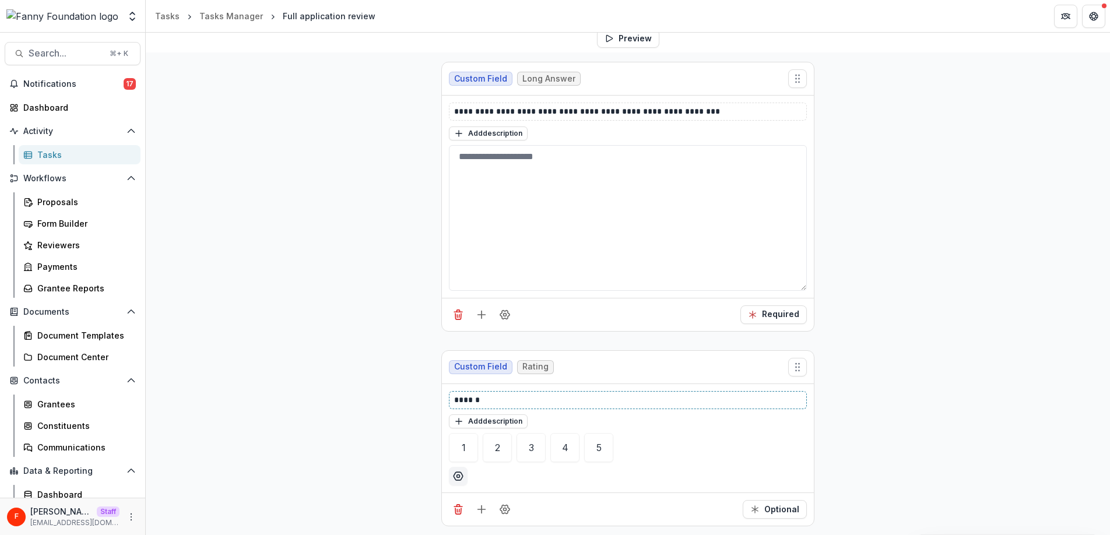
click at [530, 399] on p "******" at bounding box center [627, 400] width 347 height 12
drag, startPoint x: 530, startPoint y: 399, endPoint x: 432, endPoint y: 395, distance: 98.6
click at [432, 395] on div "**********" at bounding box center [628, 293] width 392 height 483
click at [877, 434] on div "**********" at bounding box center [628, 293] width 964 height 483
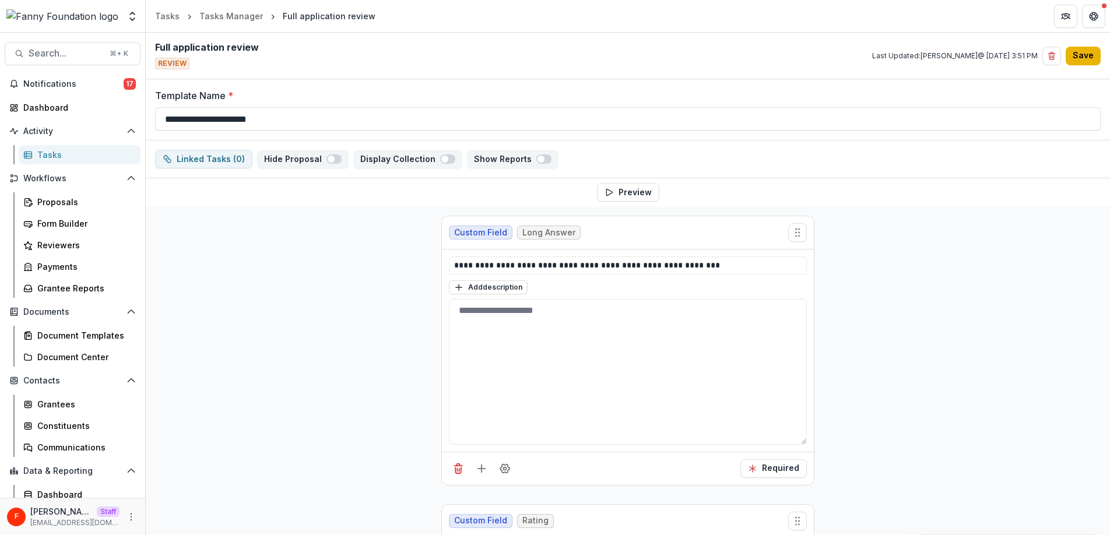
click at [1082, 57] on button "Save" at bounding box center [1082, 56] width 35 height 19
click at [130, 520] on icon "More" at bounding box center [130, 516] width 9 height 9
click at [189, 495] on link "User Settings" at bounding box center [204, 492] width 125 height 19
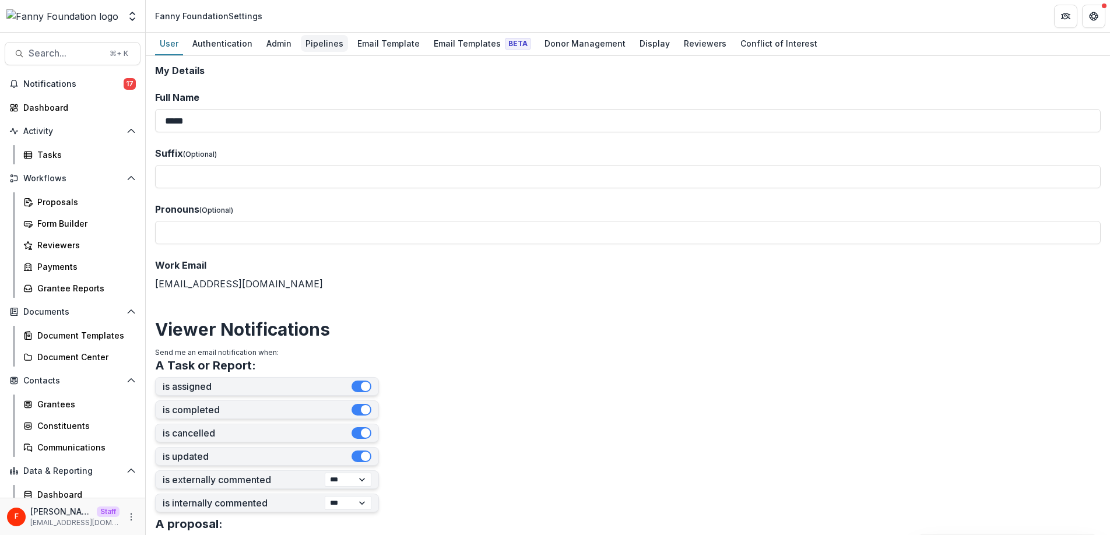
click at [326, 48] on div "Pipelines" at bounding box center [324, 43] width 47 height 17
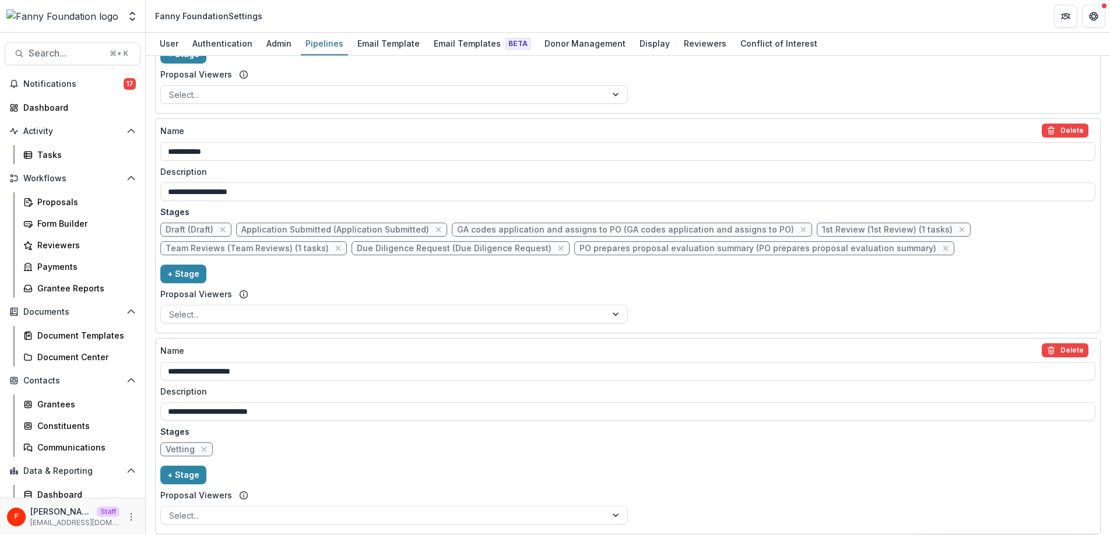
scroll to position [829, 0]
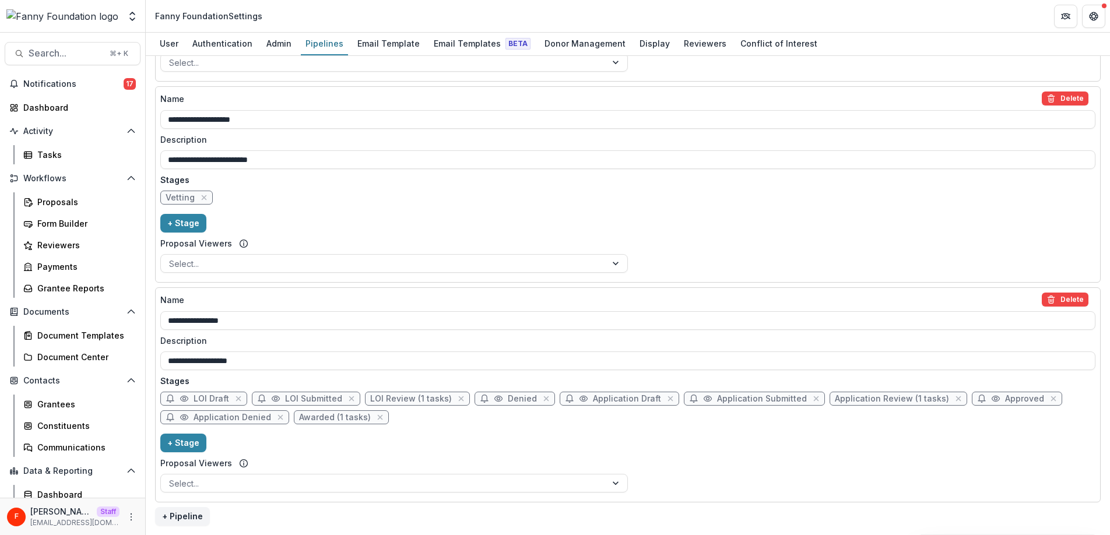
click at [393, 400] on span "LOI Review (1 tasks)" at bounding box center [411, 399] width 82 height 10
select select "******"
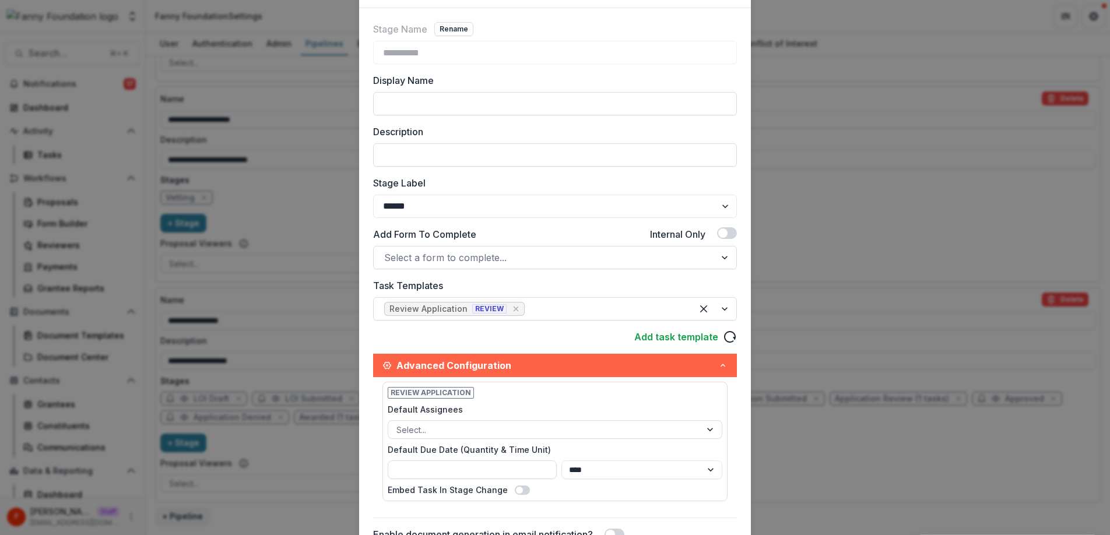
scroll to position [65, 0]
click at [511, 309] on icon "Remove [object Object]" at bounding box center [515, 308] width 9 height 9
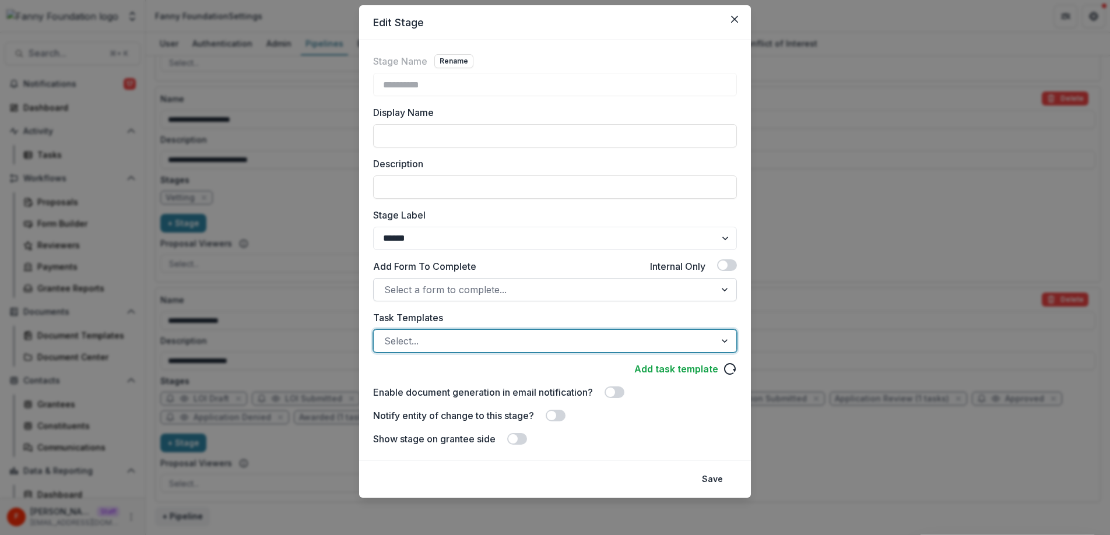
click at [513, 291] on div at bounding box center [544, 289] width 321 height 16
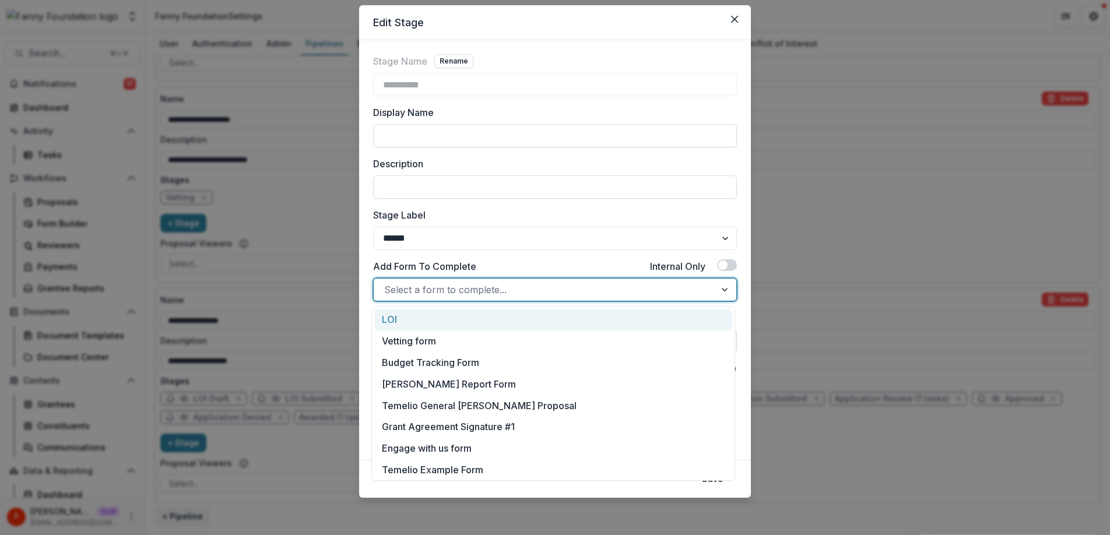
click at [512, 261] on div "Add Form To Complete Internal Only" at bounding box center [555, 268] width 364 height 19
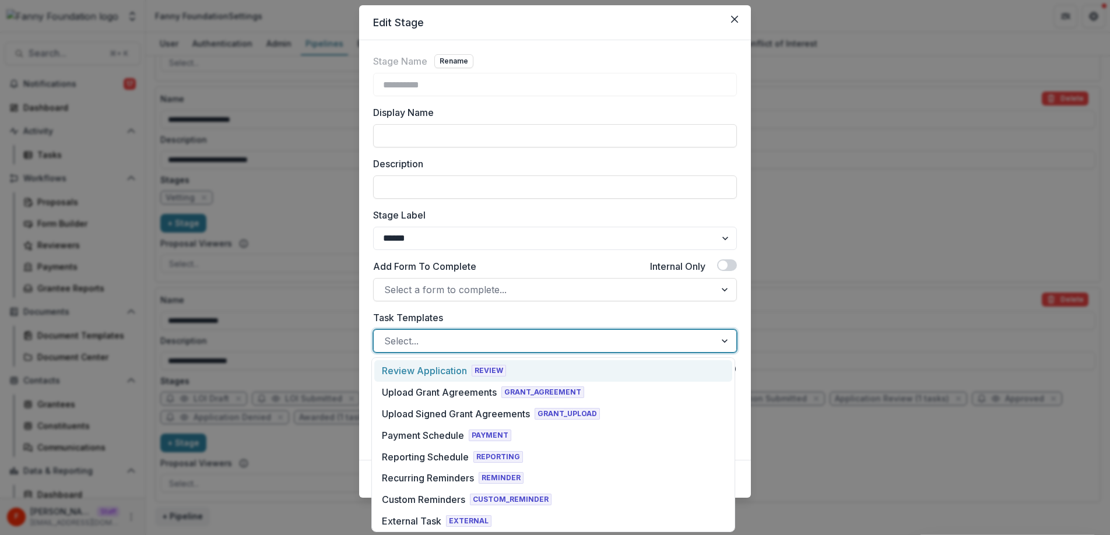
click at [492, 337] on div at bounding box center [544, 341] width 321 height 16
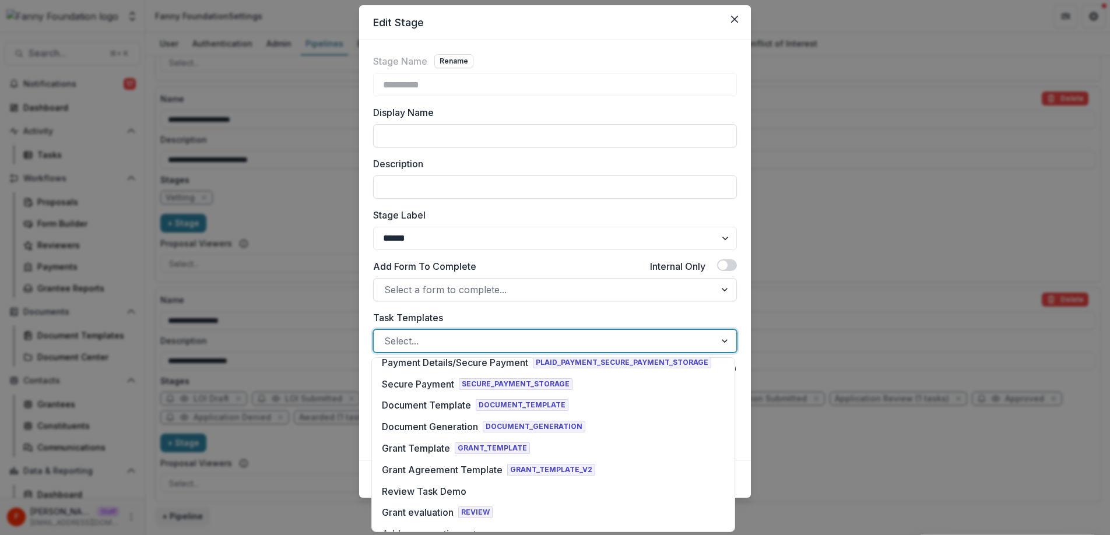
scroll to position [410, 0]
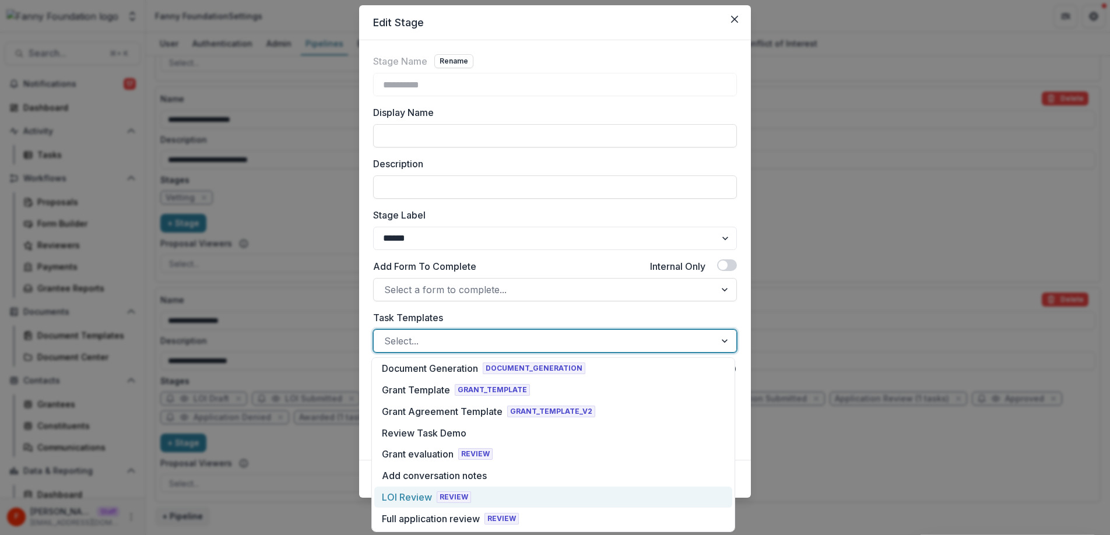
click at [416, 499] on div "LOI Review" at bounding box center [407, 497] width 50 height 14
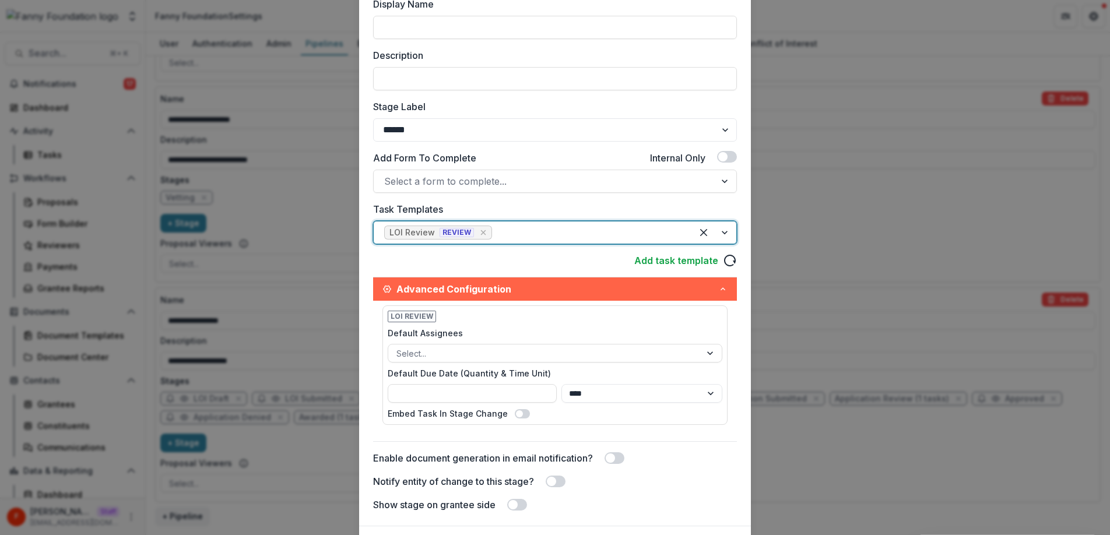
scroll to position [206, 0]
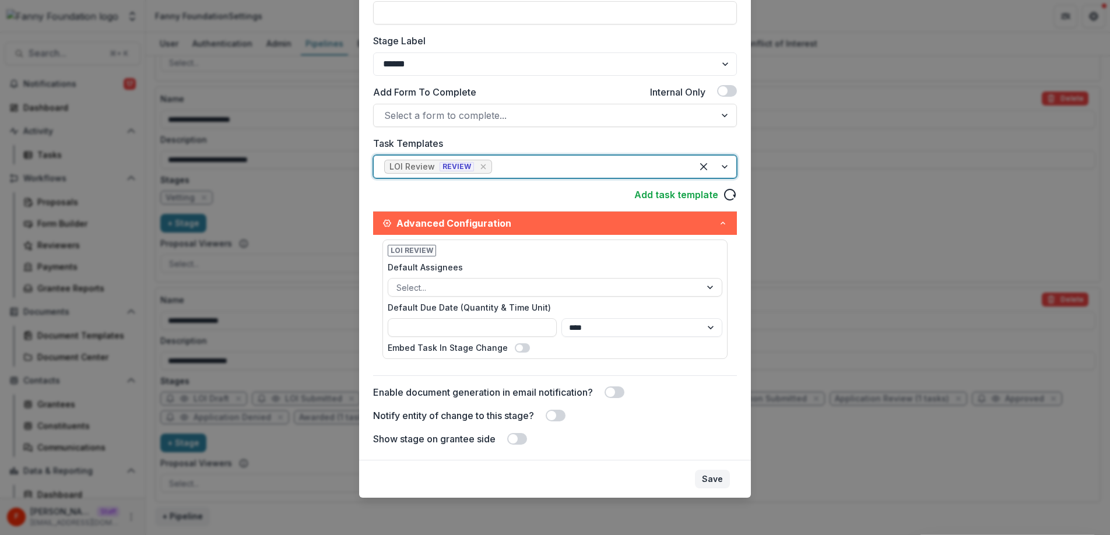
click at [706, 477] on button "Save" at bounding box center [712, 479] width 35 height 19
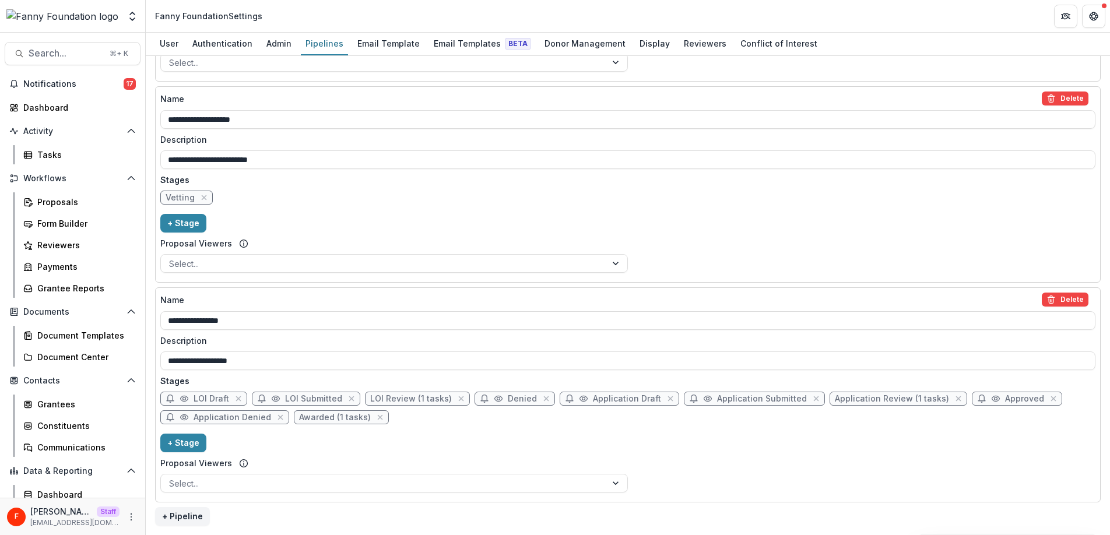
click at [835, 402] on span "Application Review (1 tasks)" at bounding box center [892, 399] width 114 height 10
select select "******"
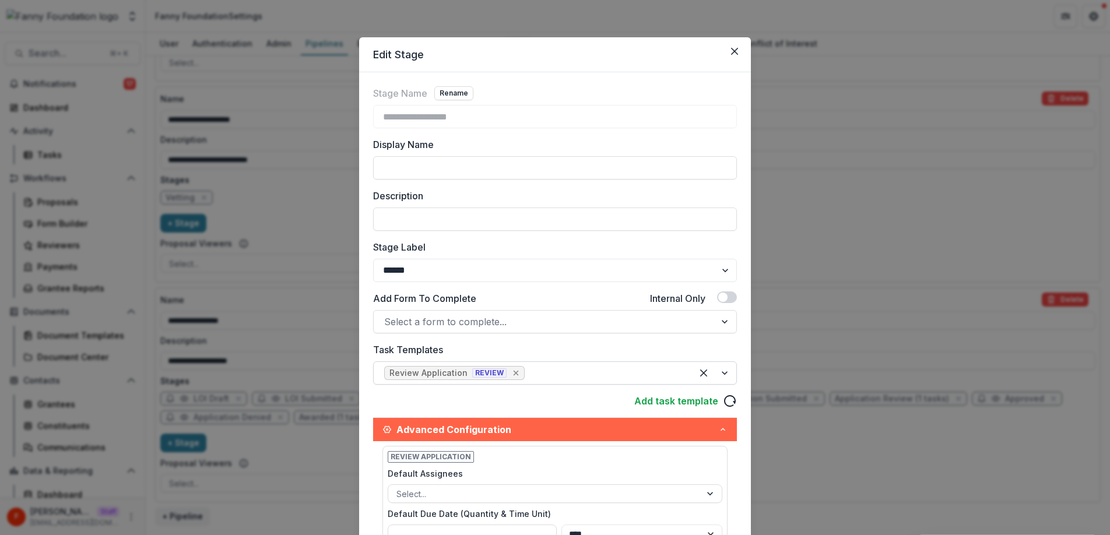
click at [511, 374] on icon "Remove [object Object]" at bounding box center [515, 372] width 9 height 9
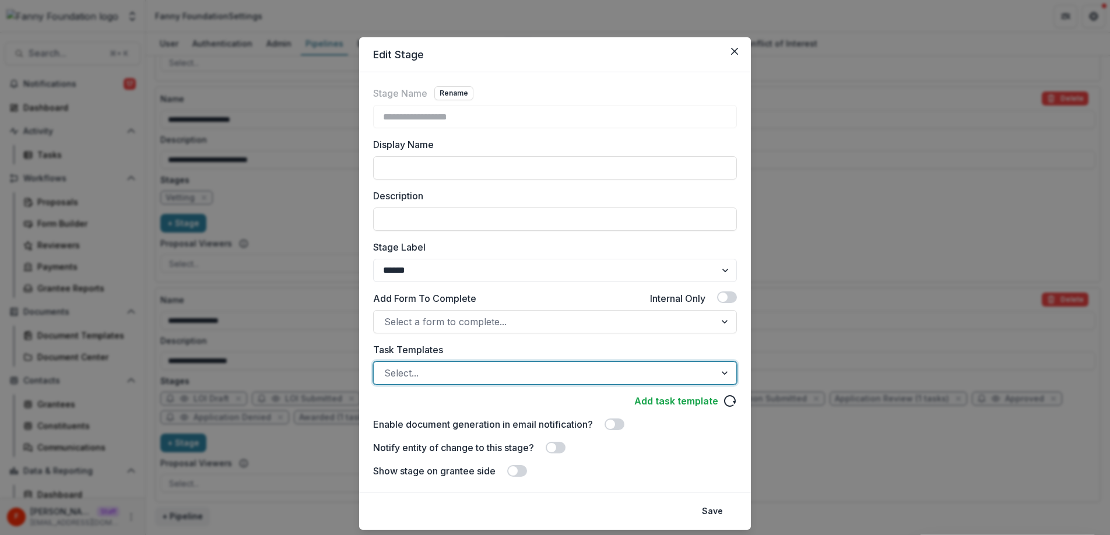
click at [716, 375] on div at bounding box center [725, 373] width 21 height 22
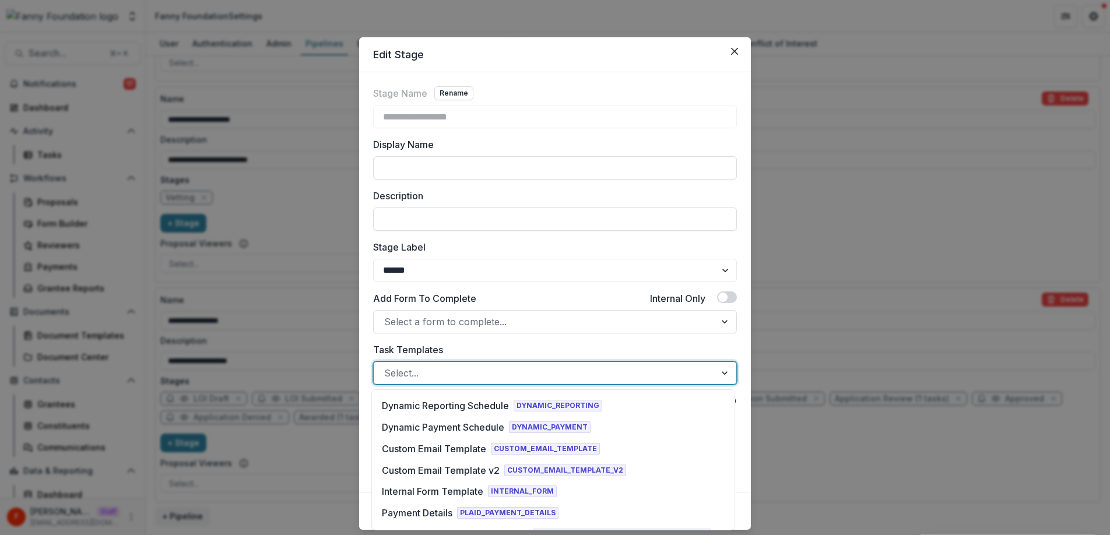
scroll to position [444, 0]
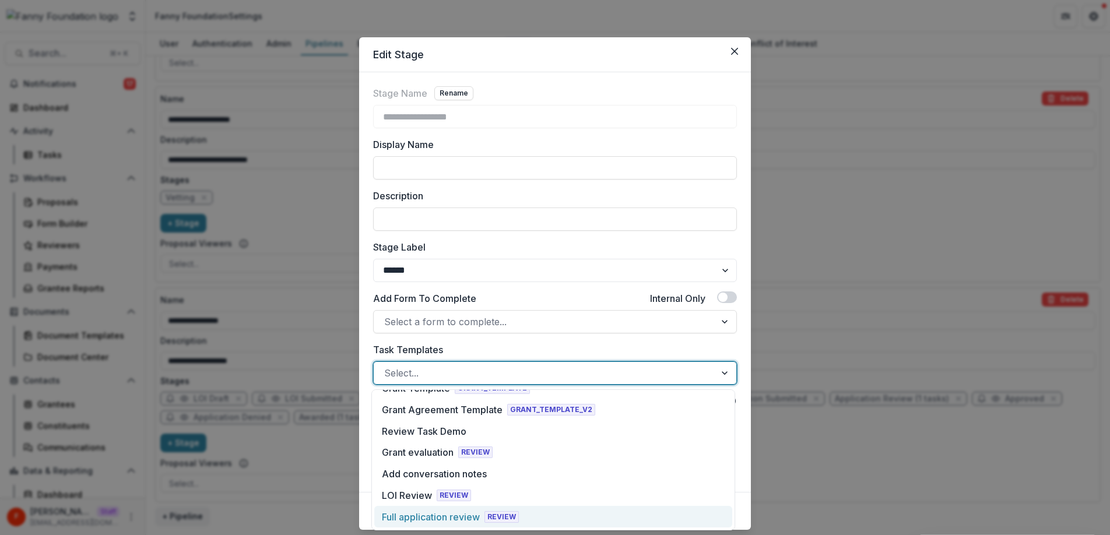
click at [428, 510] on div "Full application review" at bounding box center [431, 517] width 98 height 14
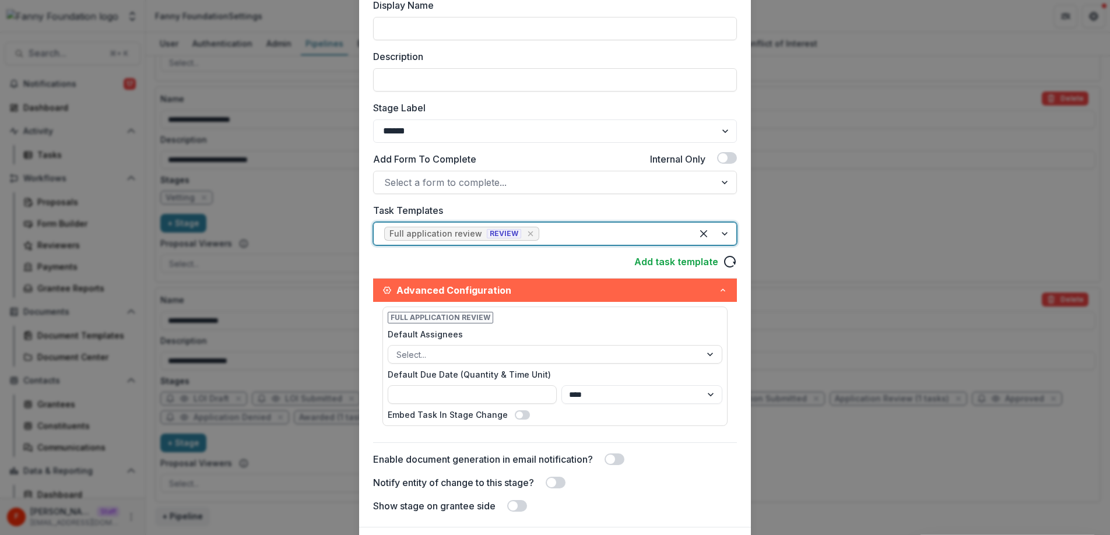
scroll to position [206, 0]
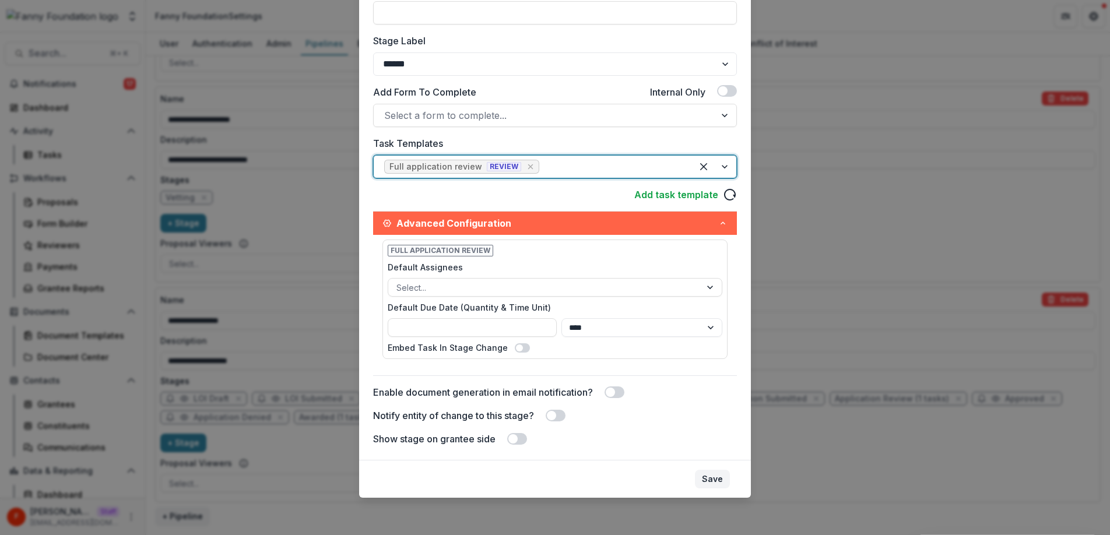
click at [702, 476] on button "Save" at bounding box center [712, 479] width 35 height 19
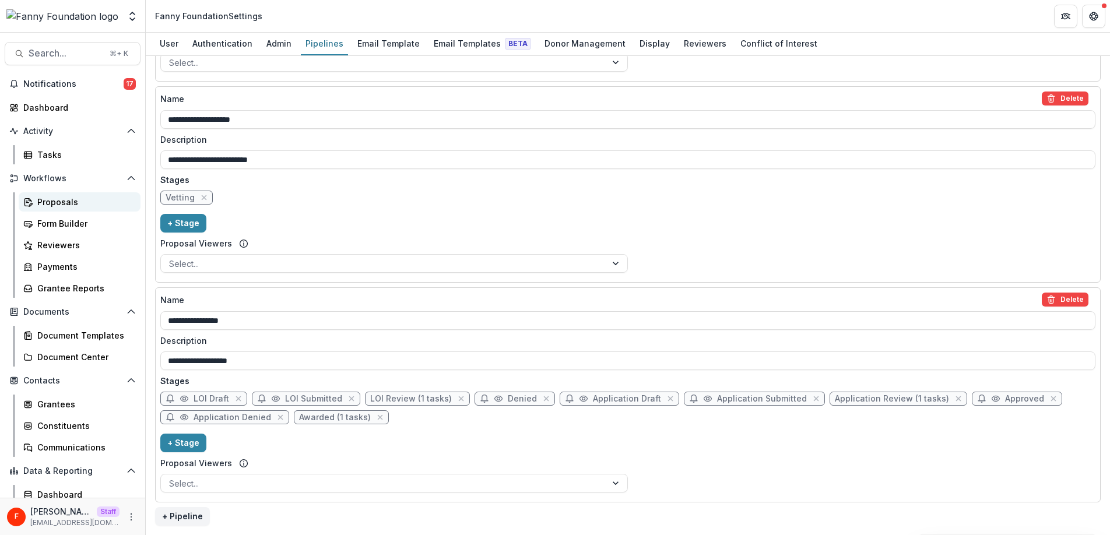
click at [65, 199] on div "Proposals" at bounding box center [84, 202] width 94 height 12
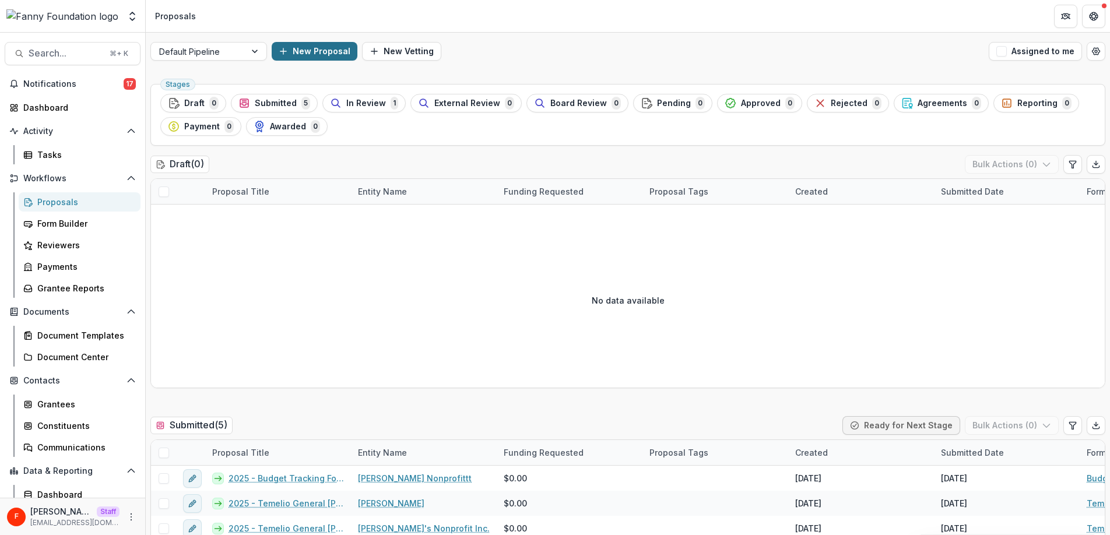
click at [322, 54] on button "New Proposal" at bounding box center [315, 51] width 86 height 19
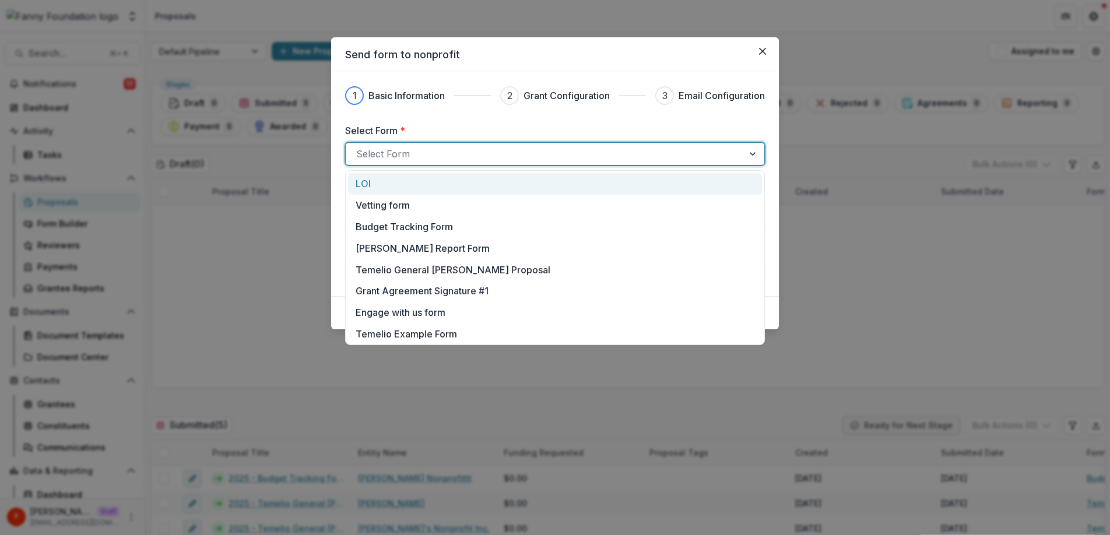
click at [411, 148] on div at bounding box center [544, 154] width 376 height 16
click at [398, 183] on div "LOI" at bounding box center [555, 184] width 399 height 14
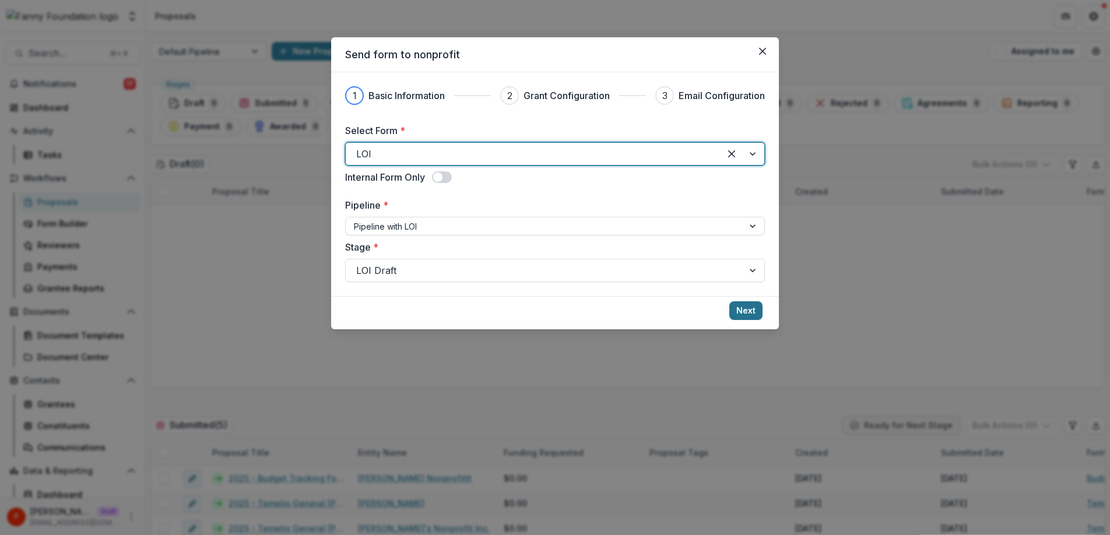
click at [750, 309] on button "Next" at bounding box center [745, 310] width 33 height 19
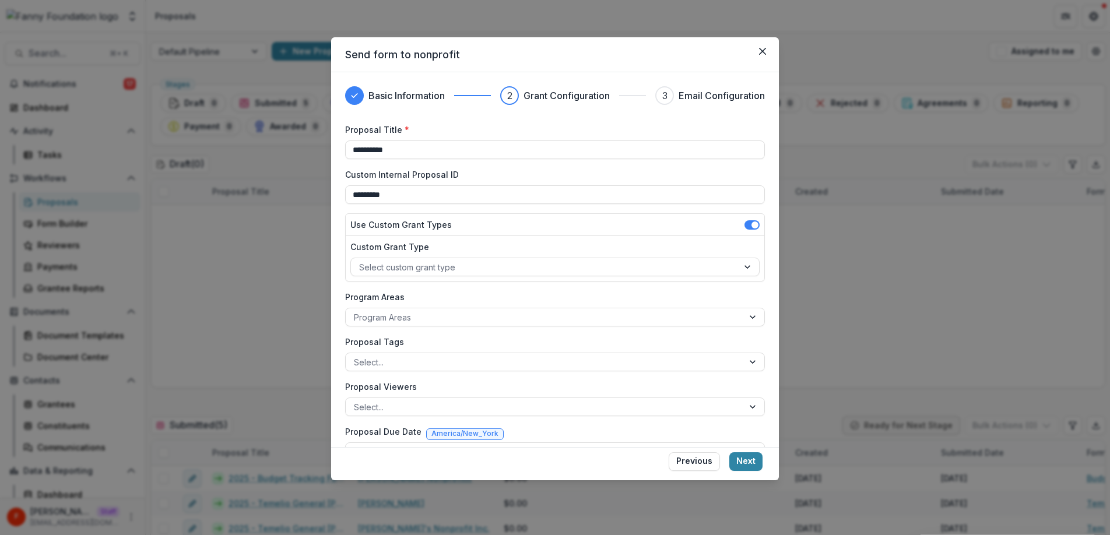
drag, startPoint x: 420, startPoint y: 149, endPoint x: 328, endPoint y: 149, distance: 92.1
click at [328, 149] on div "**********" at bounding box center [555, 267] width 1110 height 535
type input "**********"
click at [526, 173] on label "Custom Internal Proposal ID" at bounding box center [551, 174] width 413 height 12
click at [526, 185] on input "*********" at bounding box center [555, 194] width 420 height 19
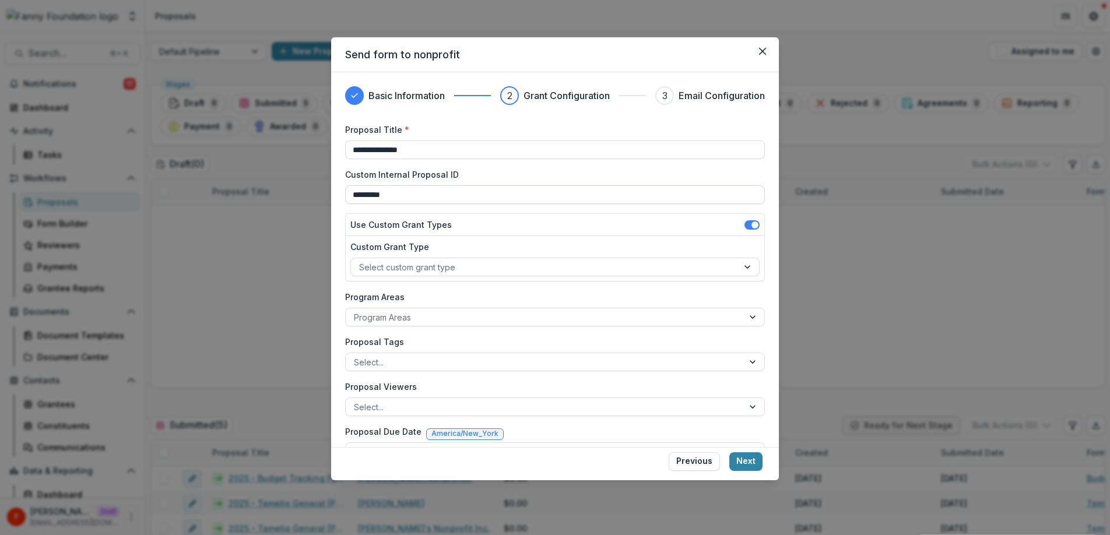
scroll to position [28, 0]
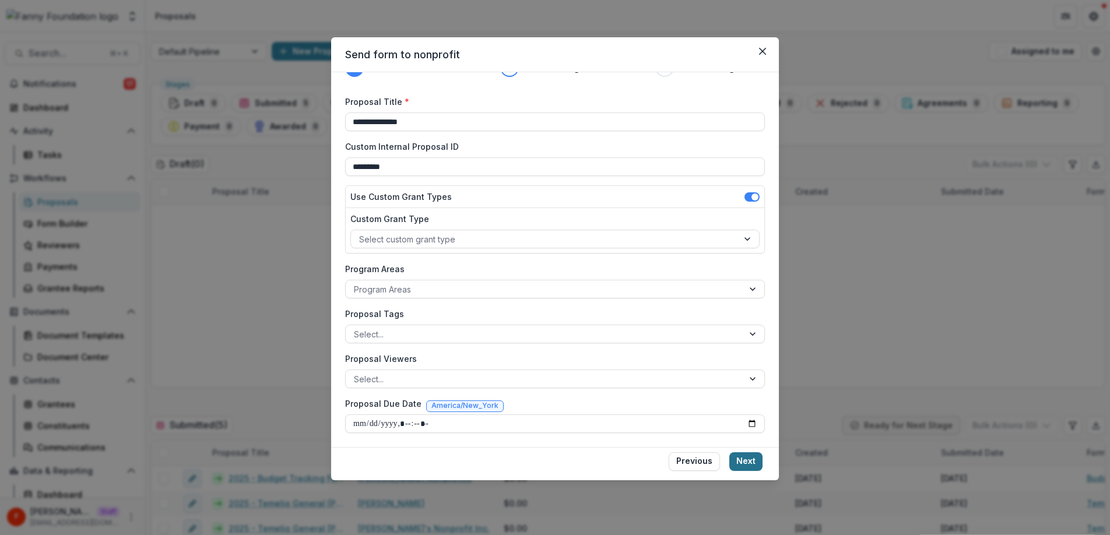
click at [756, 462] on button "Next" at bounding box center [745, 461] width 33 height 19
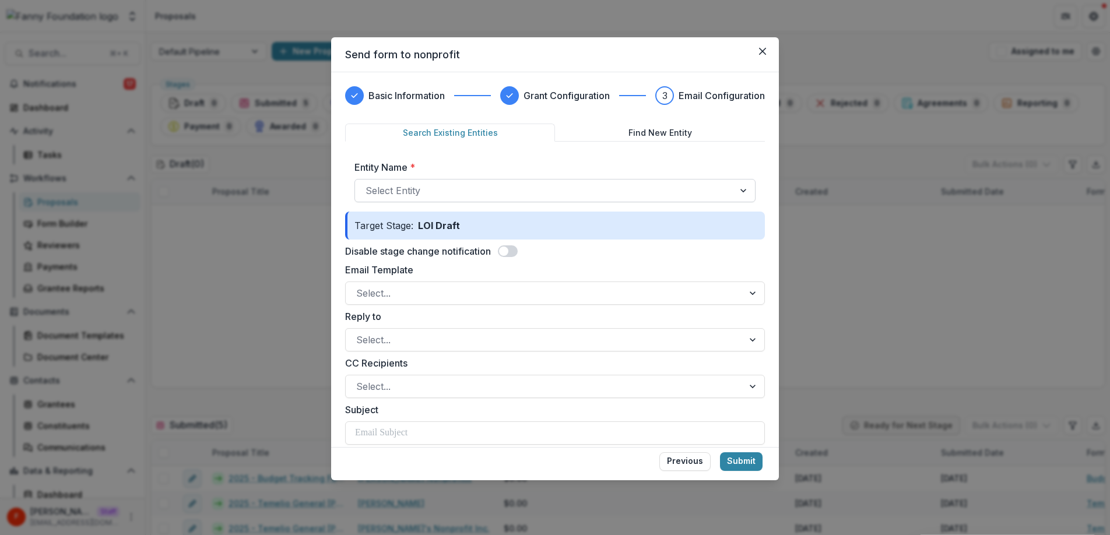
click at [513, 198] on div at bounding box center [544, 190] width 358 height 16
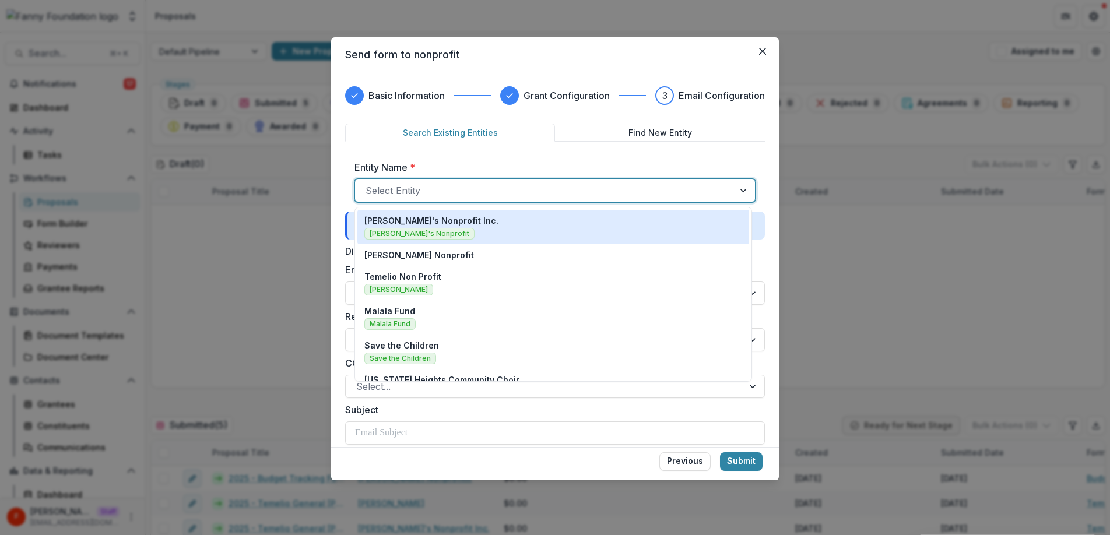
click at [478, 226] on div "[PERSON_NAME]'s Nonprofit Inc. [PERSON_NAME]'s Nonprofit" at bounding box center [553, 226] width 378 height 25
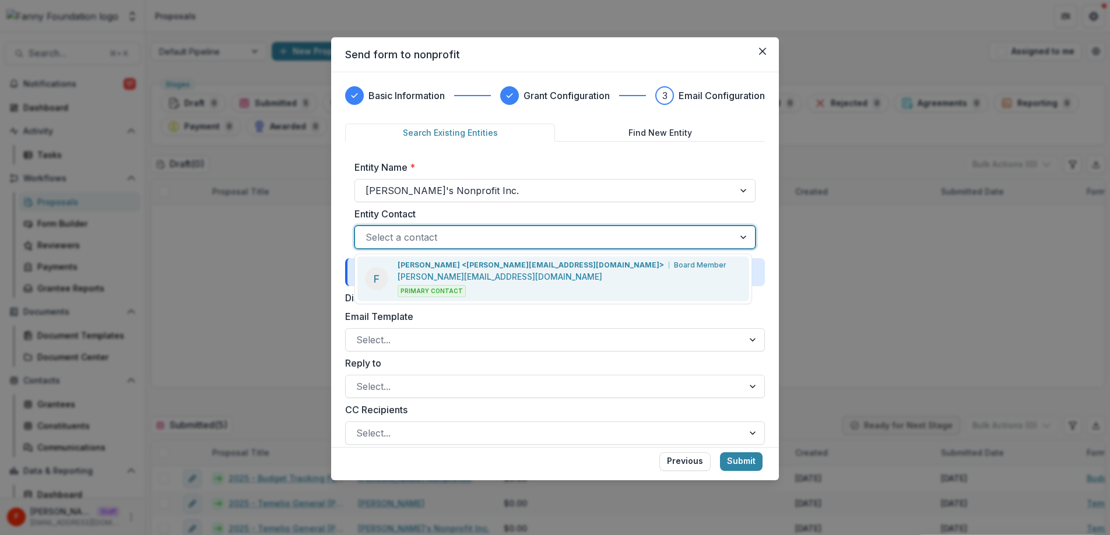
click at [449, 237] on div at bounding box center [544, 237] width 358 height 16
click at [456, 275] on p "[PERSON_NAME][EMAIL_ADDRESS][DOMAIN_NAME]" at bounding box center [499, 276] width 205 height 12
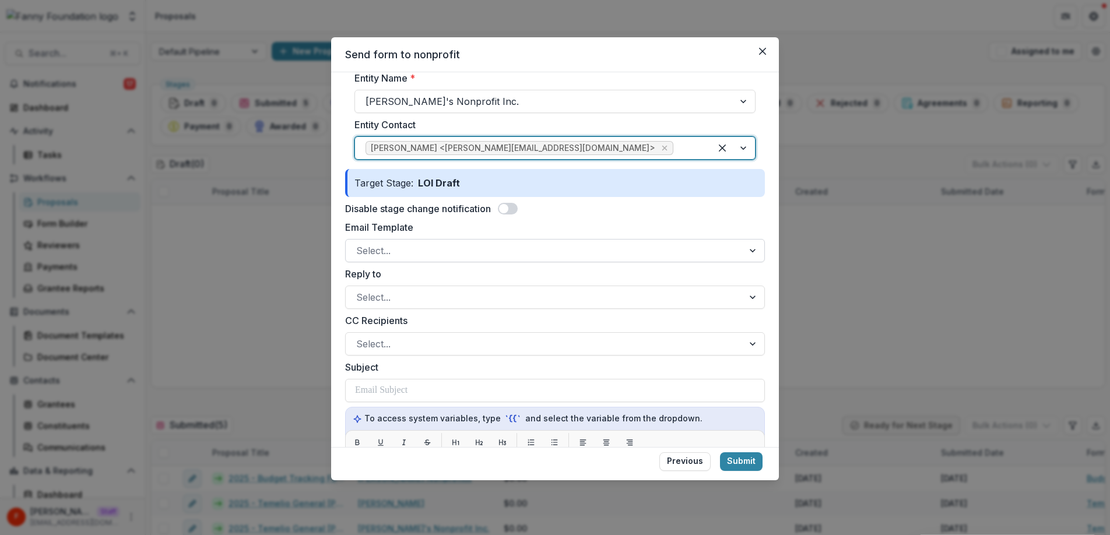
scroll to position [92, 0]
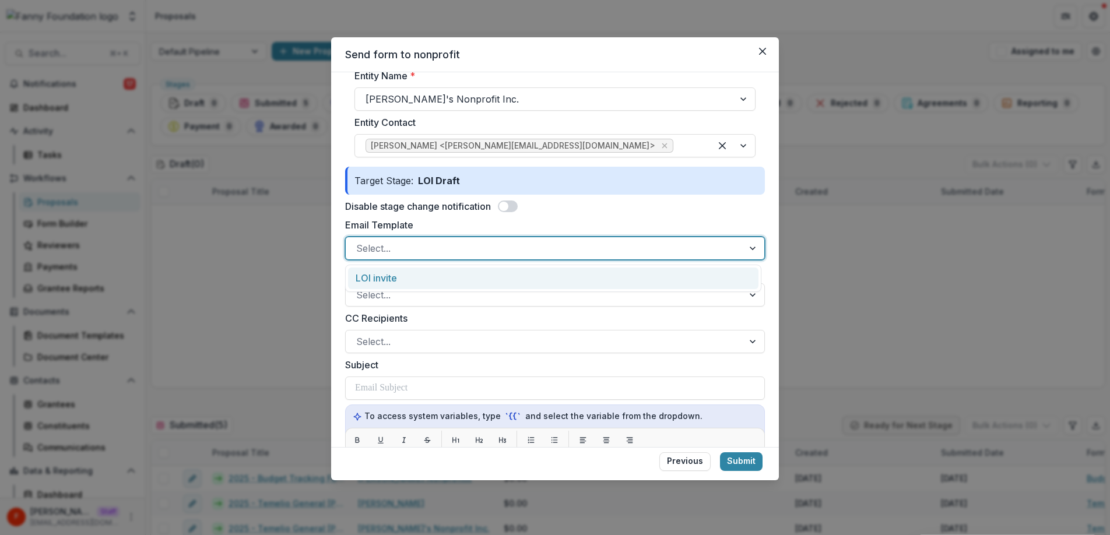
click at [410, 251] on div at bounding box center [544, 248] width 376 height 16
click at [408, 276] on div "LOI invite" at bounding box center [553, 279] width 410 height 22
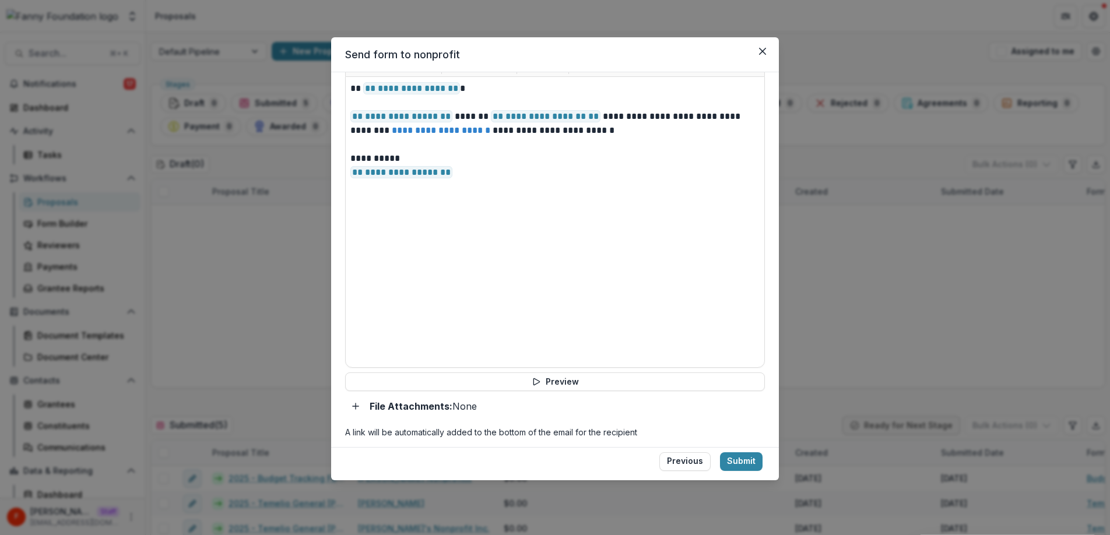
scroll to position [477, 0]
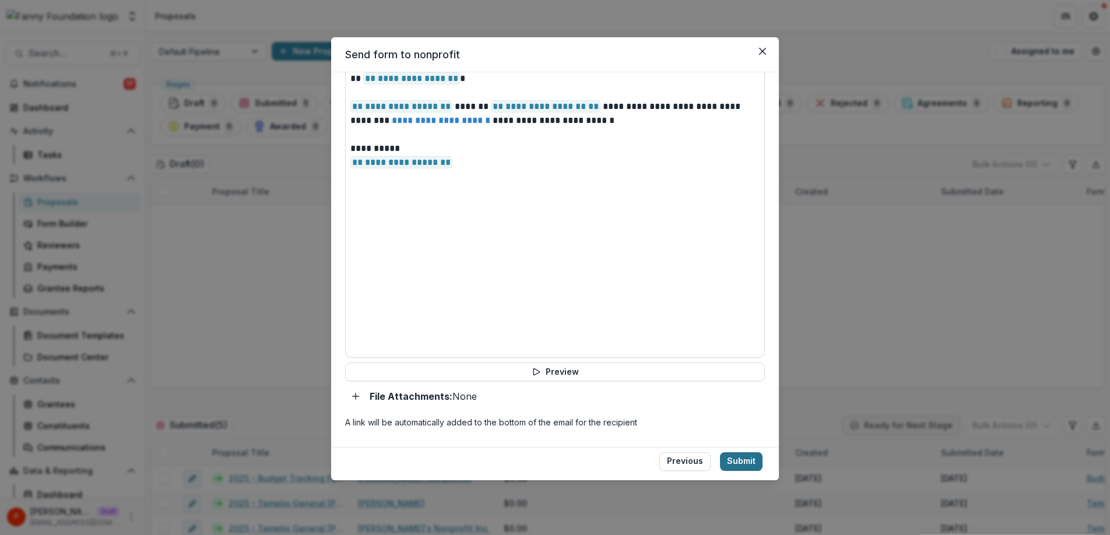
click at [740, 461] on button "Submit" at bounding box center [741, 461] width 43 height 19
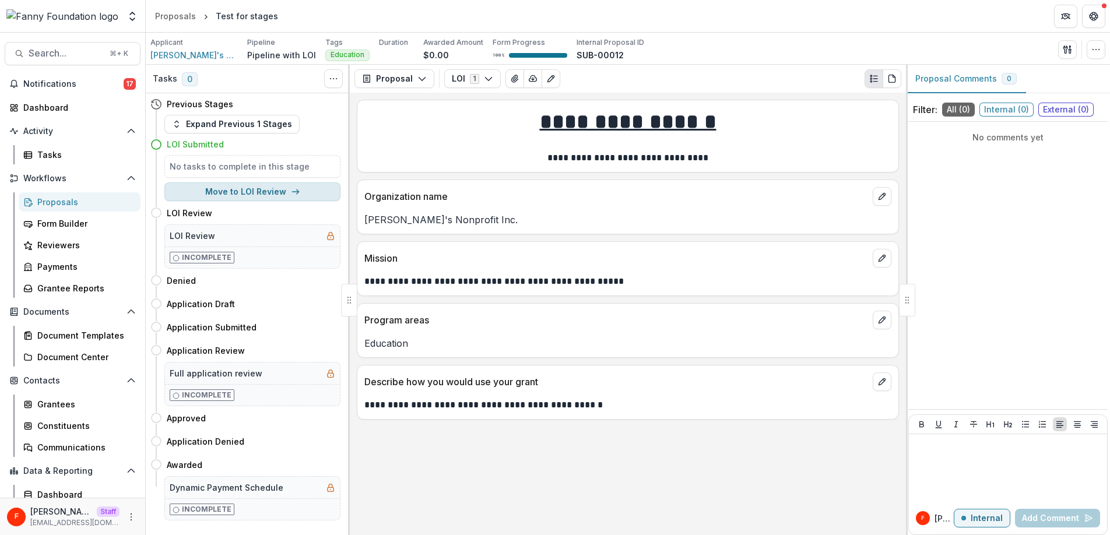
click at [281, 193] on button "Move to LOI Review" at bounding box center [252, 191] width 176 height 19
select select "**********"
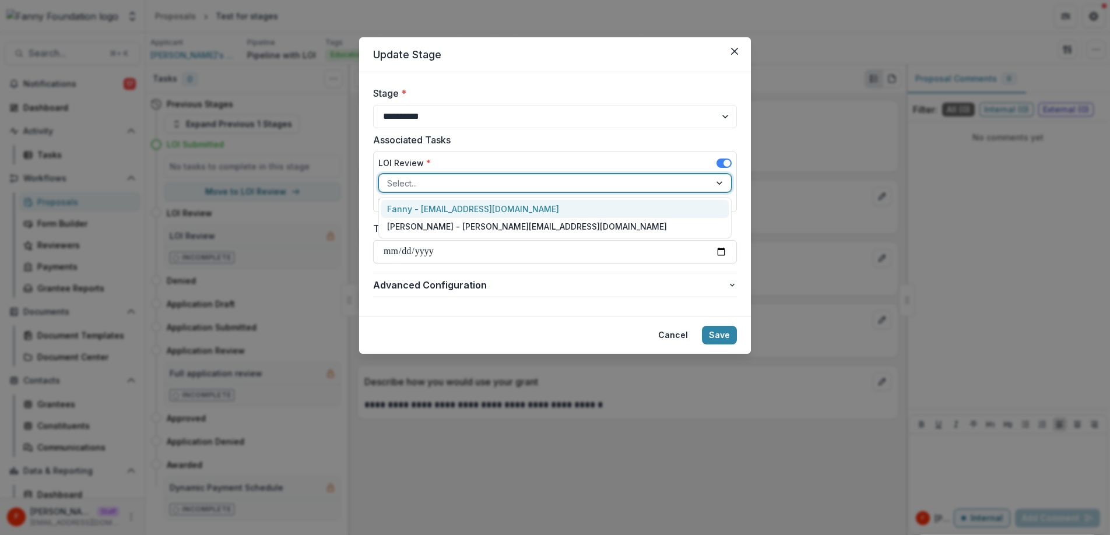
click at [455, 184] on div at bounding box center [544, 183] width 315 height 15
click at [451, 210] on div "Fanny - [EMAIL_ADDRESS][DOMAIN_NAME]" at bounding box center [554, 209] width 347 height 18
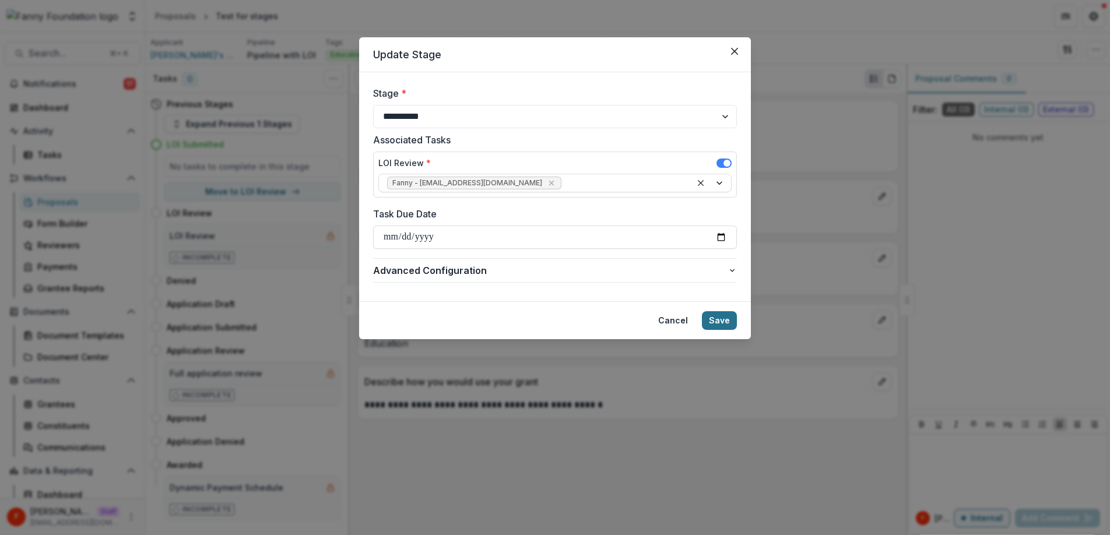
click at [723, 318] on button "Save" at bounding box center [719, 320] width 35 height 19
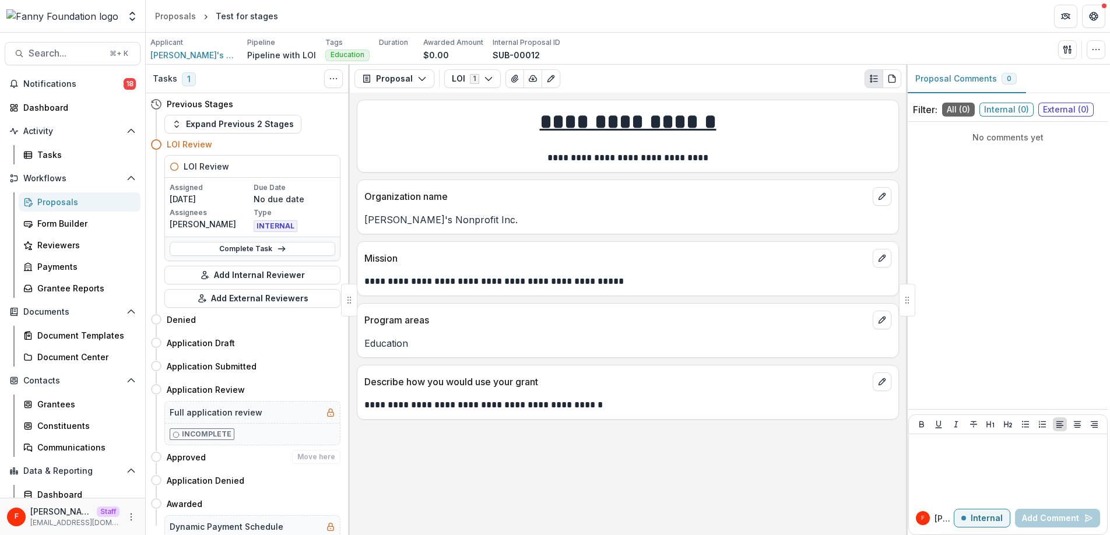
scroll to position [24, 0]
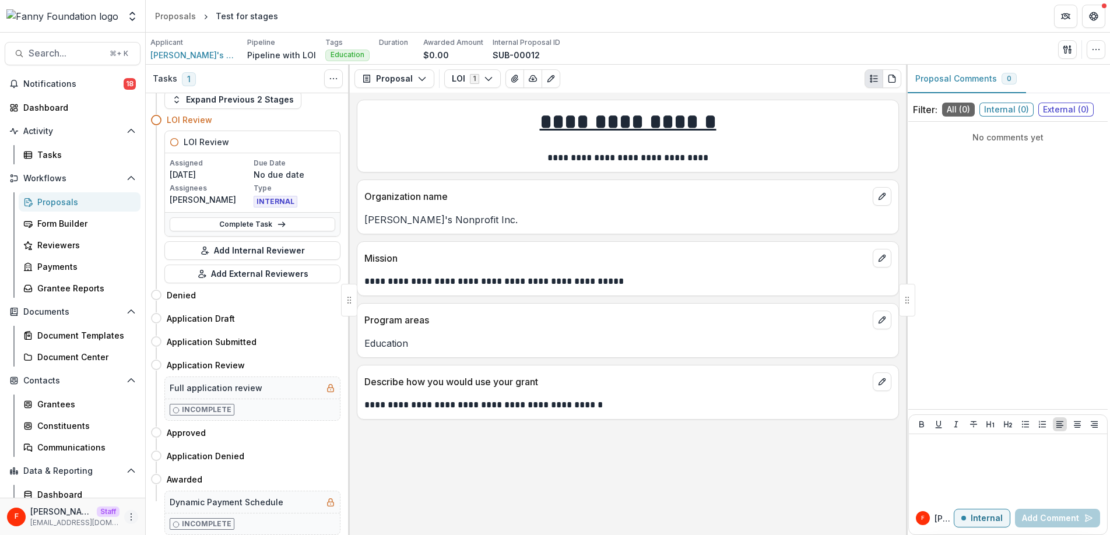
click at [126, 518] on icon "More" at bounding box center [130, 516] width 9 height 9
click at [173, 487] on link "User Settings" at bounding box center [204, 492] width 125 height 19
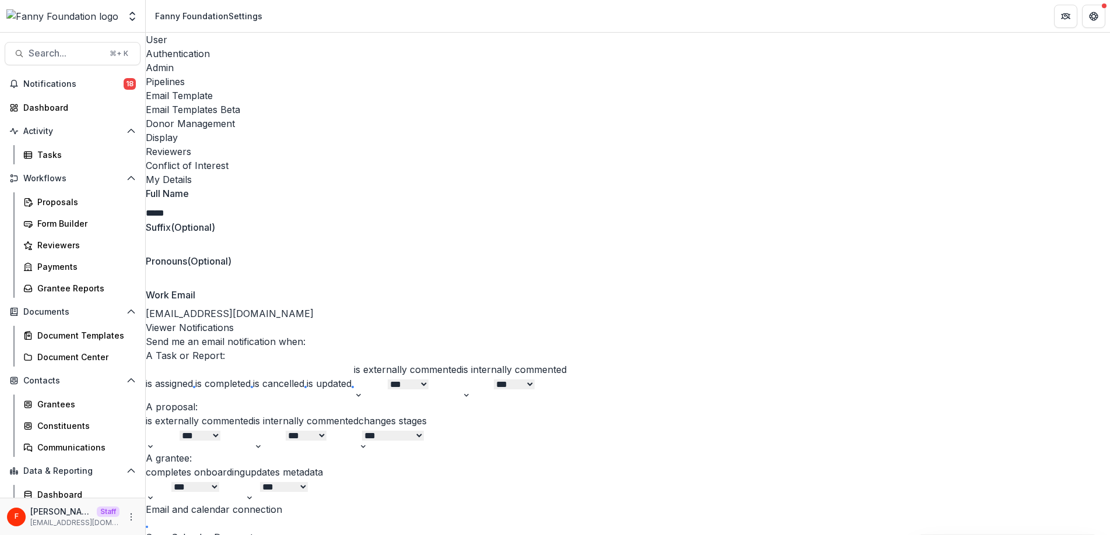
click at [446, 103] on div "Email Templates Beta" at bounding box center [628, 110] width 964 height 14
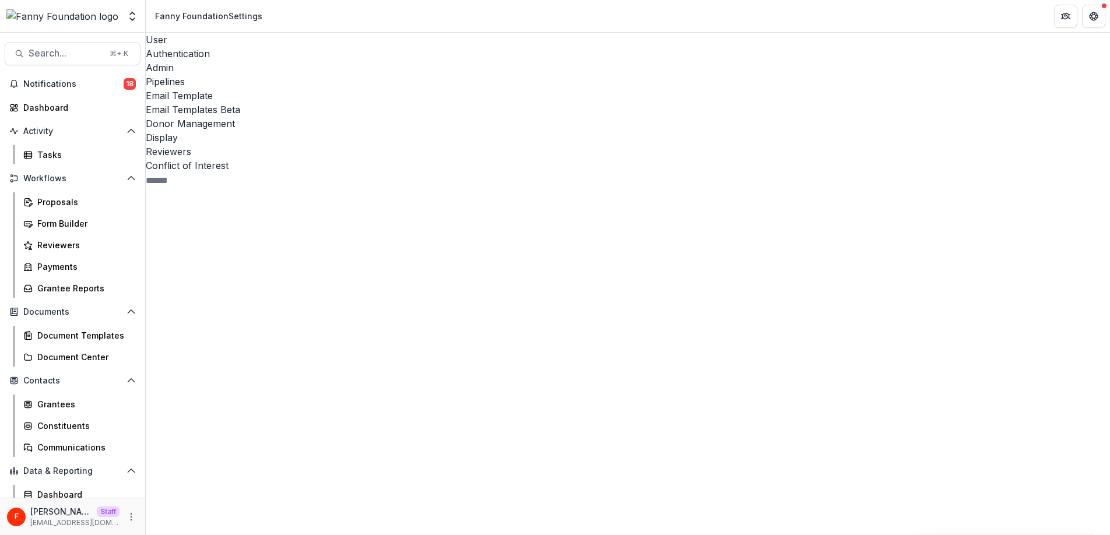
click at [169, 244] on div "Pipeline 6" at bounding box center [247, 461] width 203 height 434
click at [263, 431] on span "LOI Submitted - Applicant" at bounding box center [238, 437] width 114 height 12
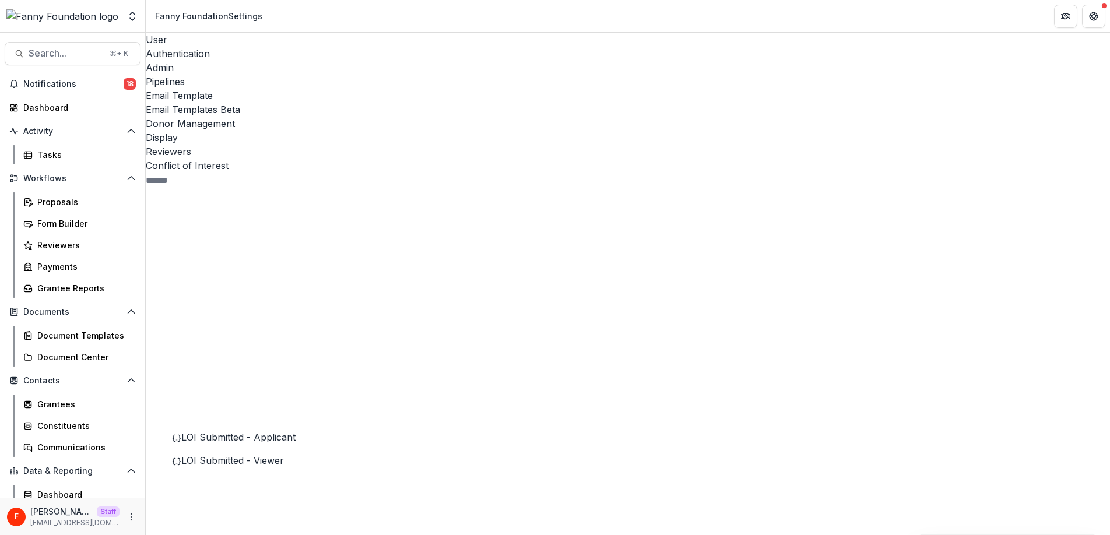
drag, startPoint x: 479, startPoint y: 359, endPoint x: 499, endPoint y: 360, distance: 19.8
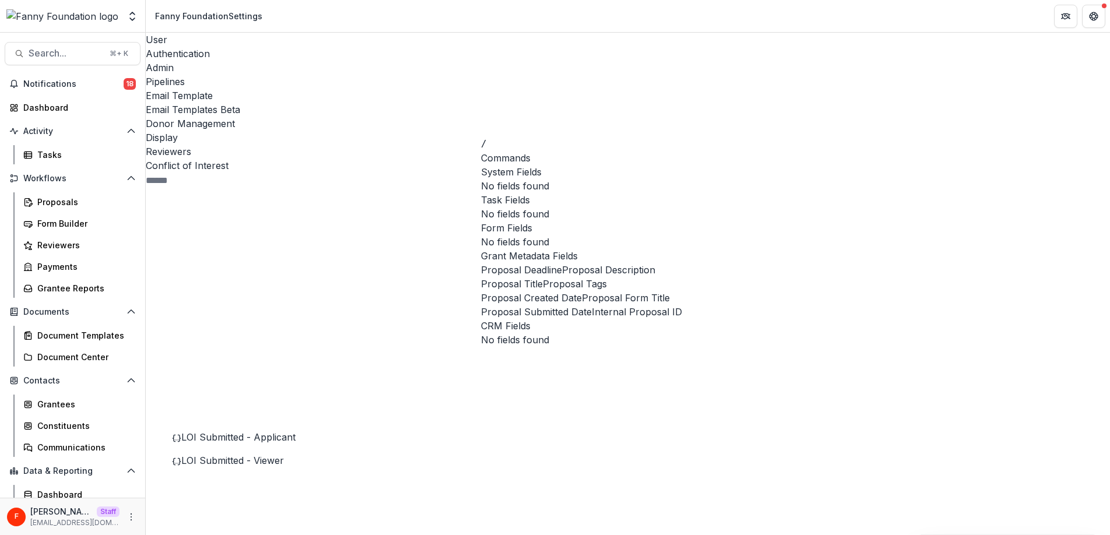
scroll to position [83, 0]
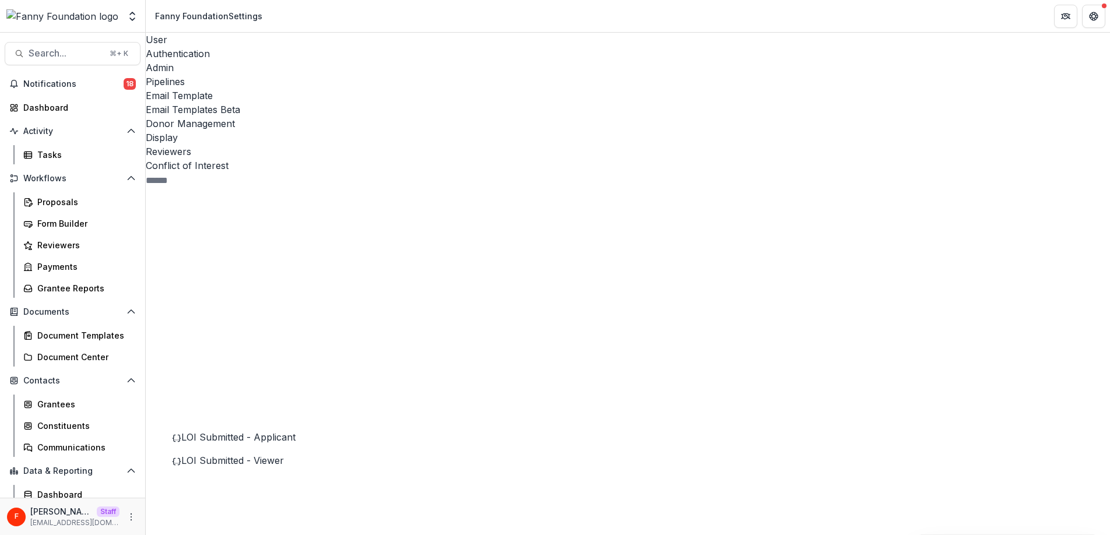
click at [74, 110] on div "Dashboard" at bounding box center [77, 107] width 108 height 12
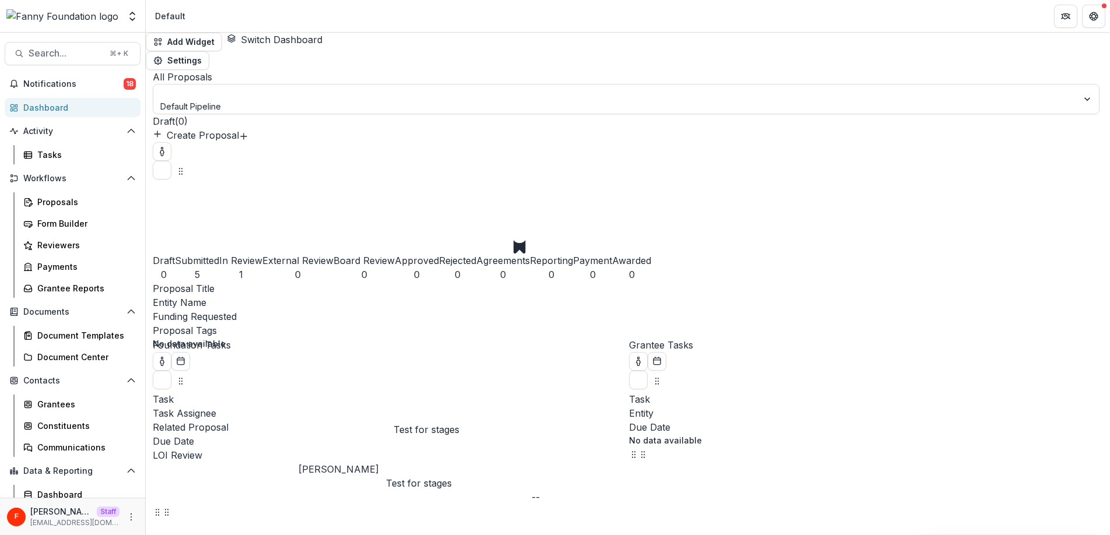
click at [418, 477] on link "Test for stages" at bounding box center [419, 483] width 66 height 12
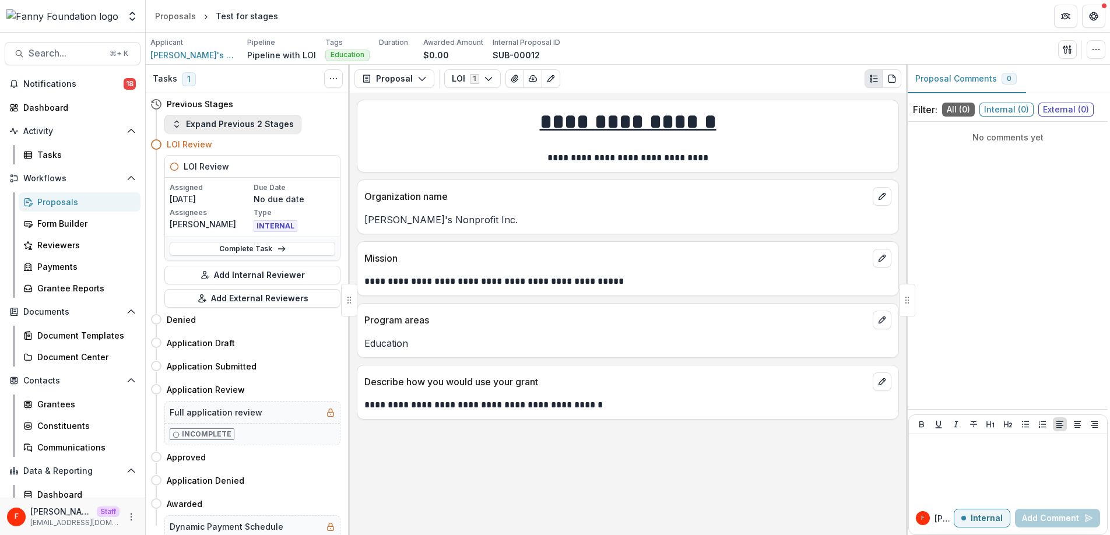
click at [245, 127] on button "Expand Previous 2 Stages" at bounding box center [232, 124] width 137 height 19
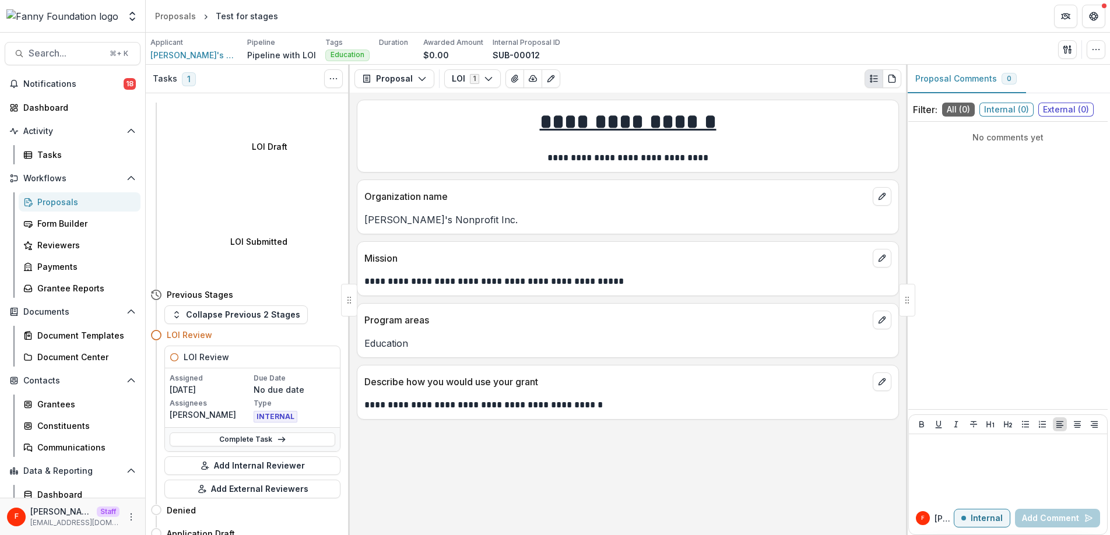
click at [59, 196] on div "Proposals" at bounding box center [84, 202] width 94 height 12
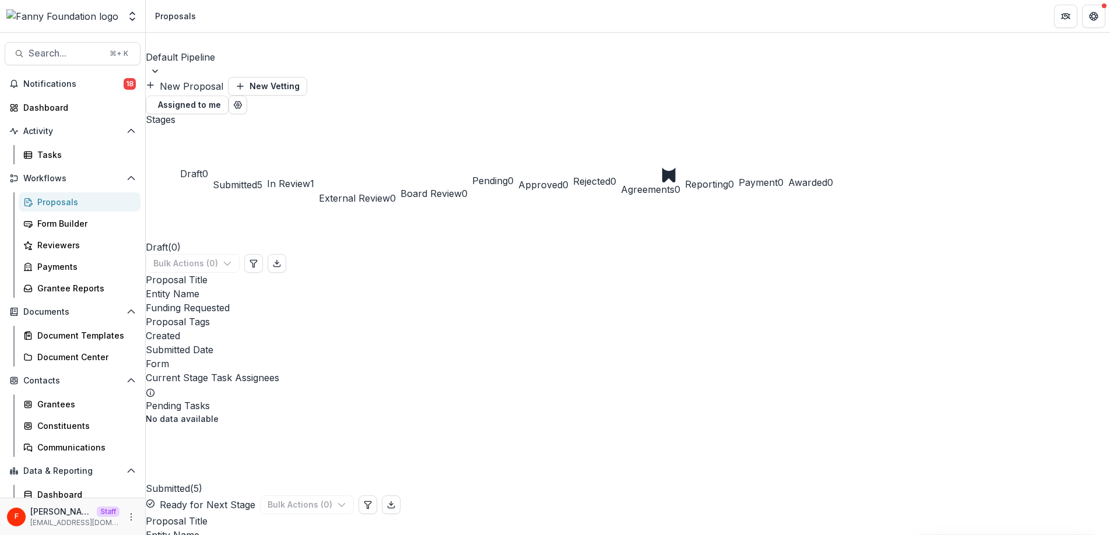
click at [244, 57] on div "Default Pipeline" at bounding box center [628, 49] width 964 height 33
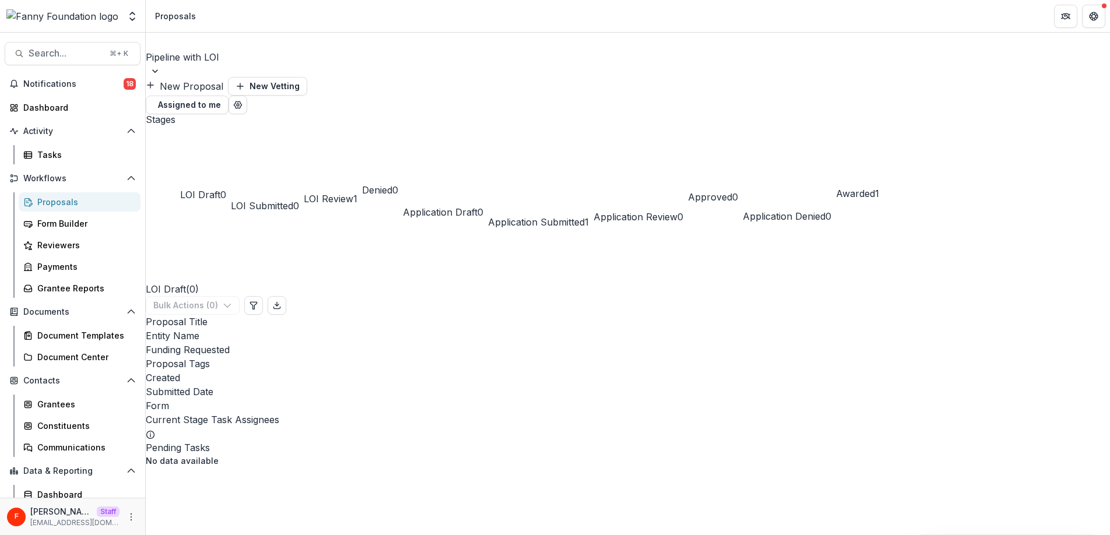
click at [589, 114] on button "Application Submitted 1" at bounding box center [538, 171] width 101 height 115
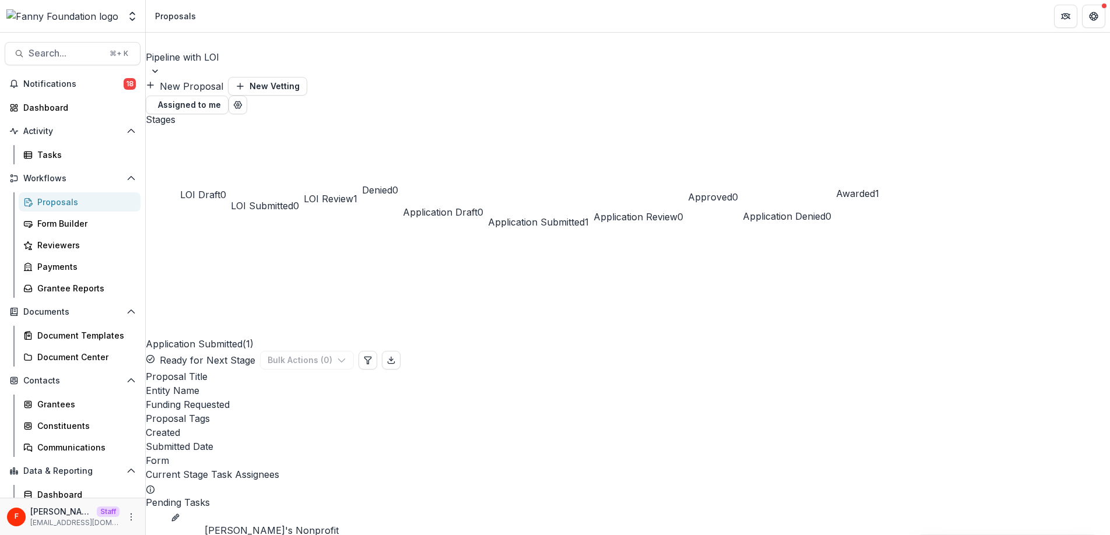
click at [352, 383] on div "Entity Name" at bounding box center [628, 390] width 964 height 14
click at [349, 370] on div "Proposal Title" at bounding box center [628, 377] width 964 height 14
drag, startPoint x: 350, startPoint y: 189, endPoint x: 377, endPoint y: 192, distance: 27.5
click at [353, 193] on span "LOI Review" at bounding box center [329, 199] width 50 height 12
